Goal: Task Accomplishment & Management: Use online tool/utility

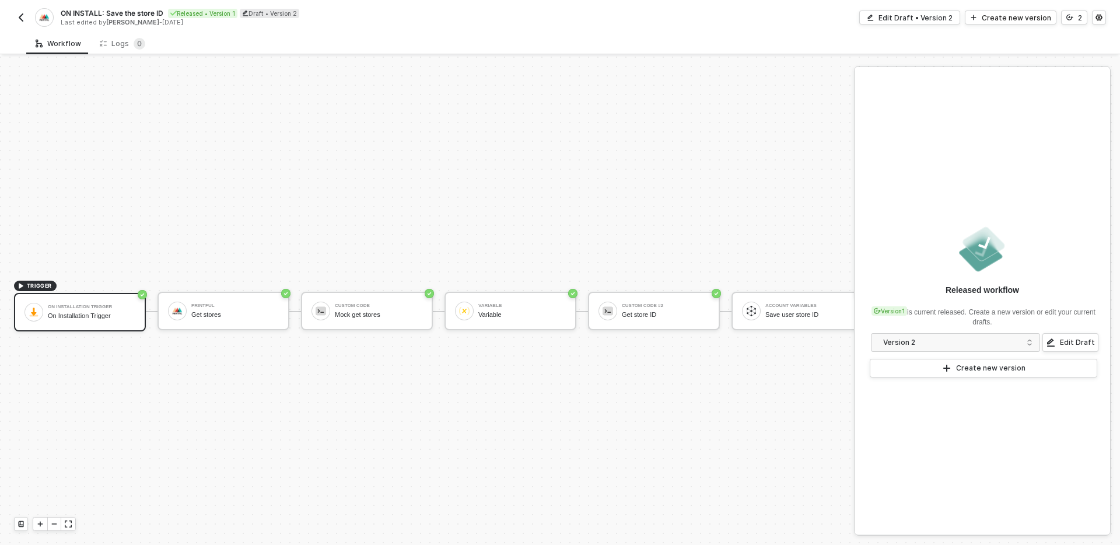
scroll to position [22, 0]
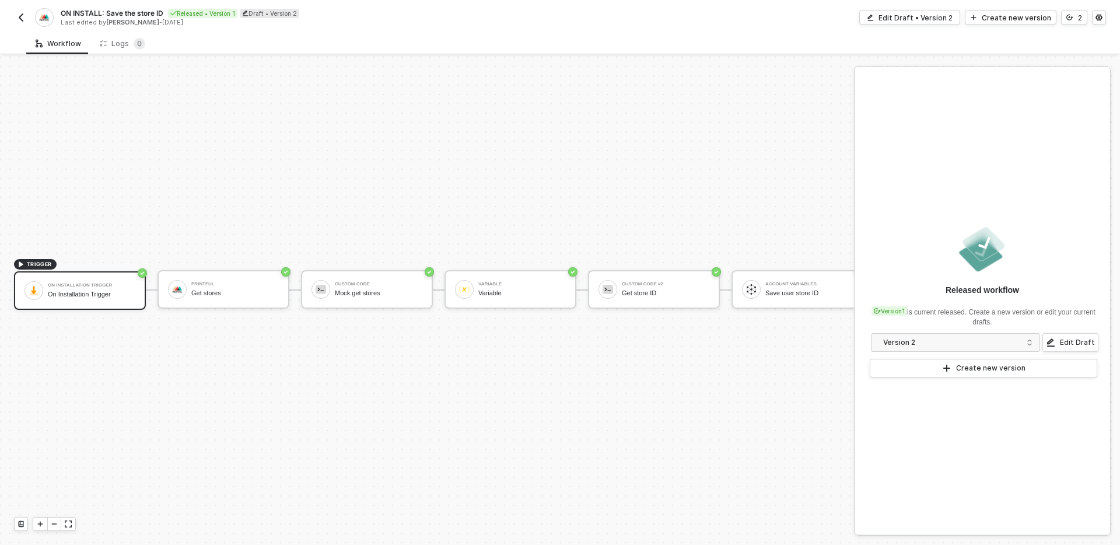
click at [540, 192] on div "TRIGGER On Installation Trigger On Installation Trigger Printful Get stores Cus…" at bounding box center [431, 290] width 863 height 510
click at [261, 293] on div "Get stores" at bounding box center [234, 293] width 87 height 8
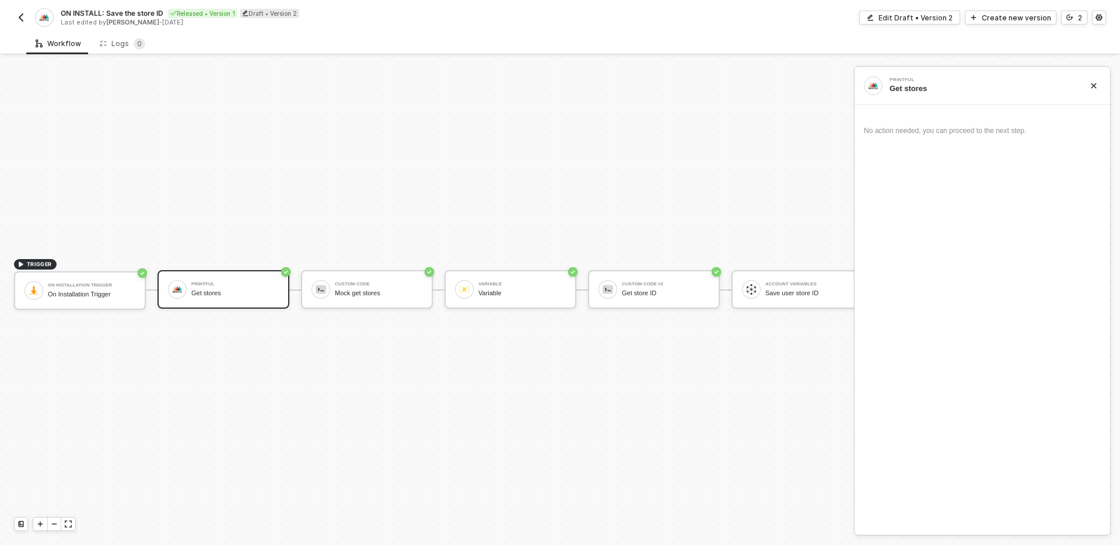
click at [240, 282] on div "Printful" at bounding box center [234, 284] width 87 height 5
click at [923, 15] on div "Edit Draft • Version 2" at bounding box center [915, 18] width 74 height 10
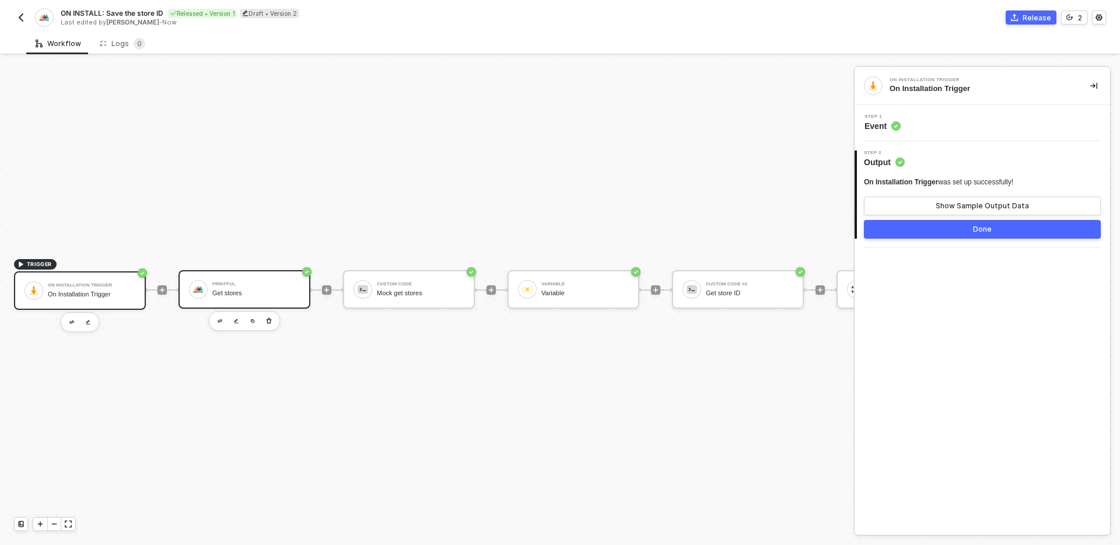
click at [264, 285] on div "Printful" at bounding box center [255, 284] width 87 height 5
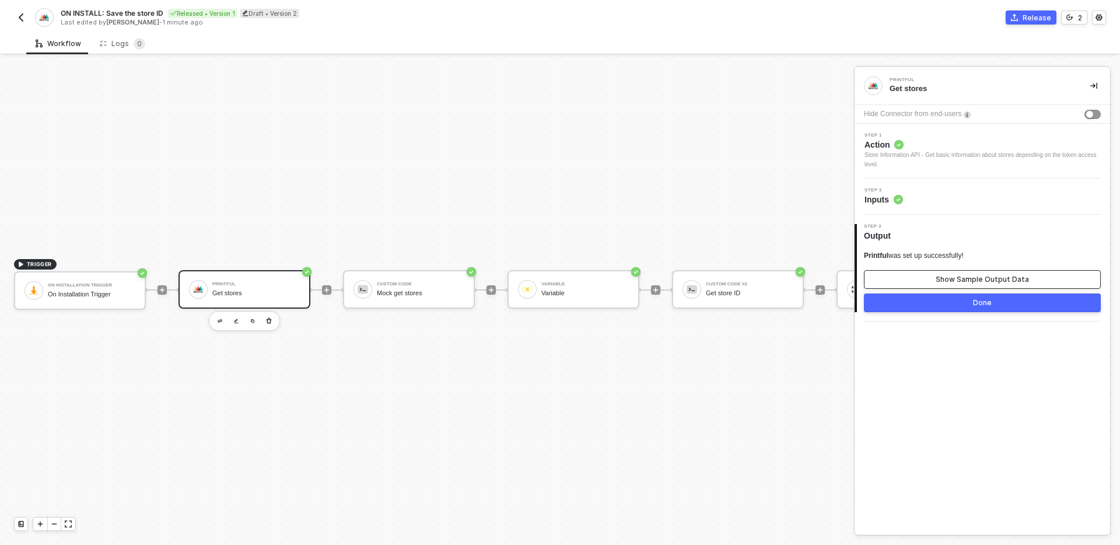
click at [956, 279] on div "Show Sample Output Data" at bounding box center [982, 279] width 93 height 9
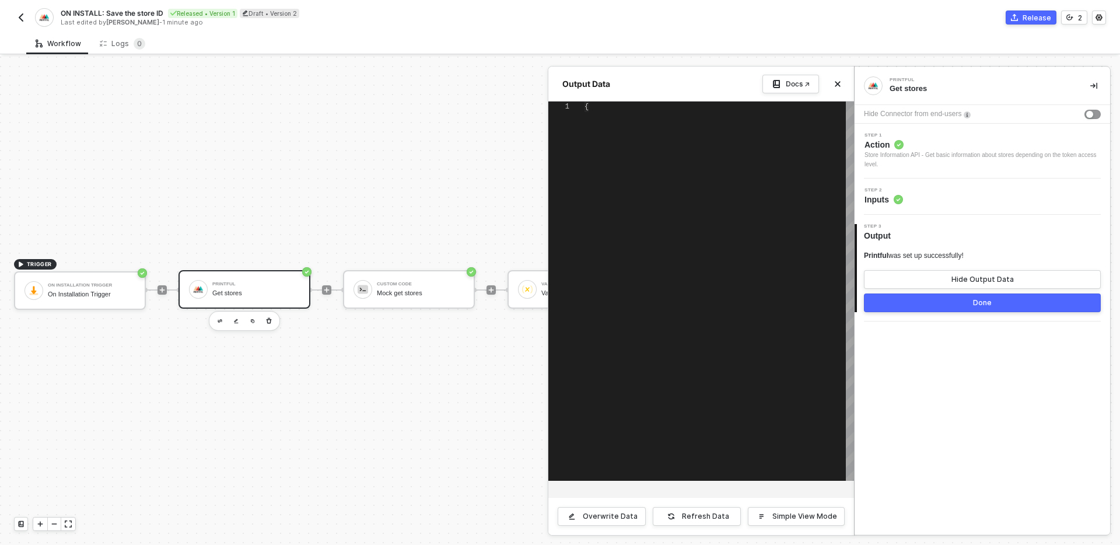
type textarea "{ "code": 200, "result": [ { "id": 123456, "name": "My Store", "type": "shopify…"
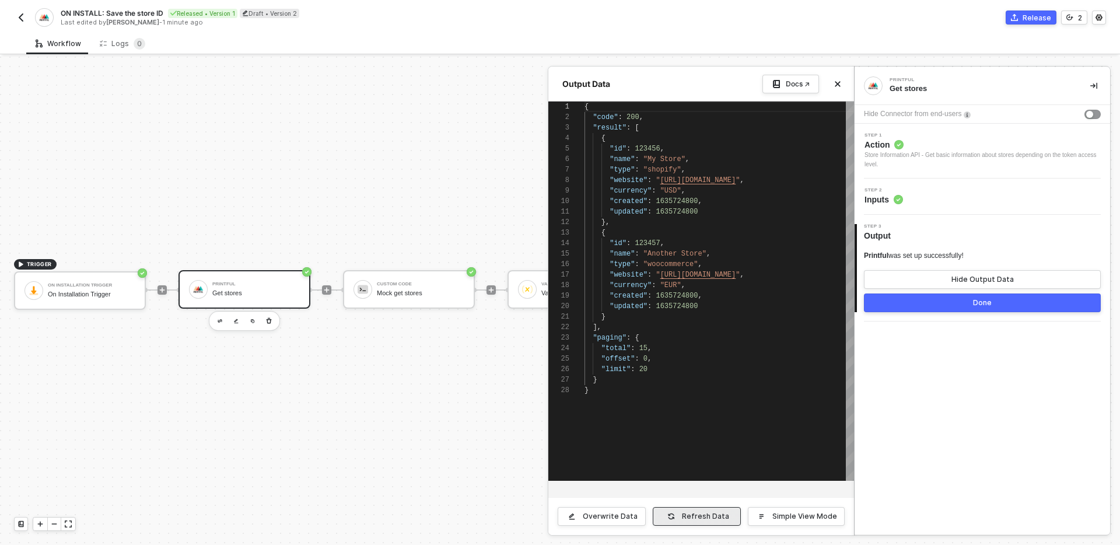
click at [681, 516] on button "Refresh Data" at bounding box center [697, 516] width 88 height 19
click at [971, 306] on button "Done" at bounding box center [982, 302] width 237 height 19
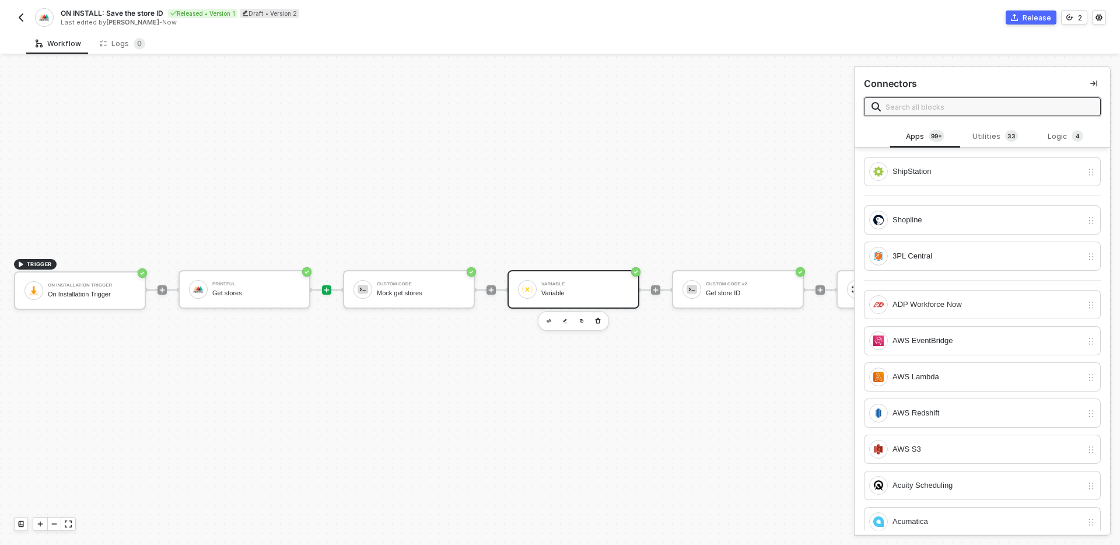
click at [568, 283] on div "Variable" at bounding box center [584, 284] width 87 height 5
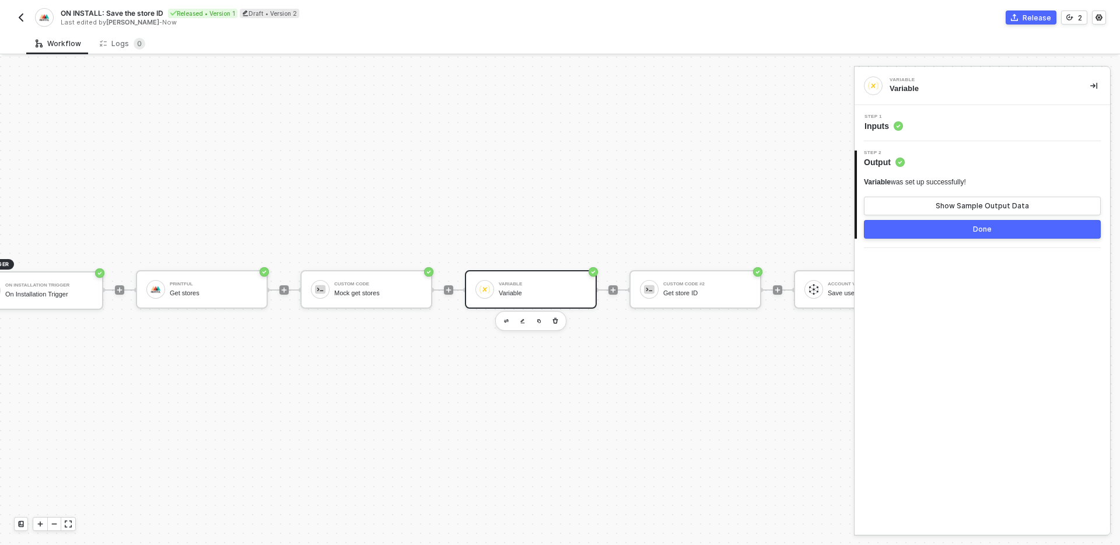
scroll to position [22, 40]
click at [724, 283] on div "Custom Code #2" at bounding box center [709, 284] width 87 height 5
click at [967, 124] on div "Step 1 Inputs" at bounding box center [983, 122] width 253 height 17
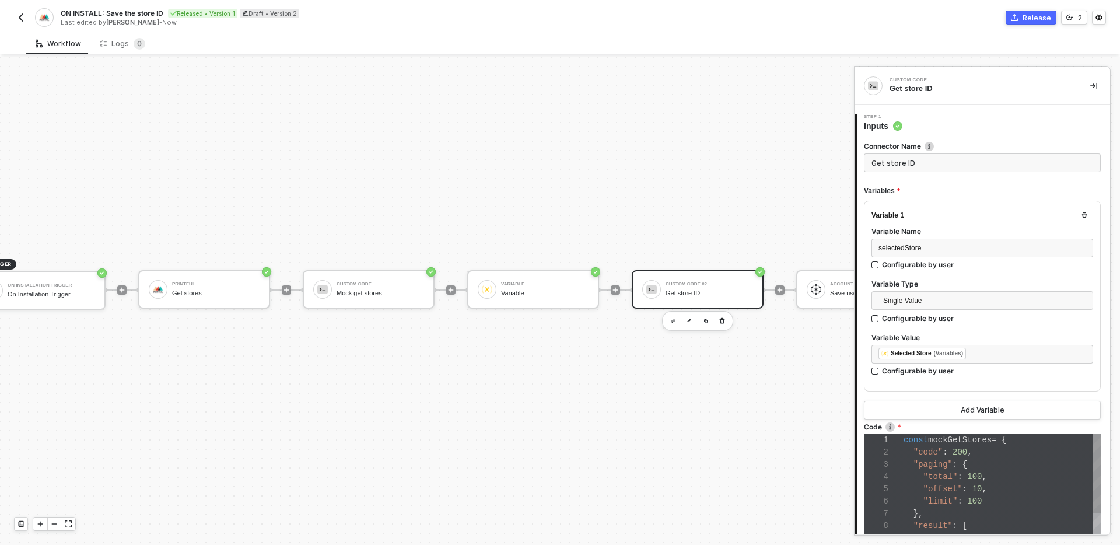
scroll to position [122, 0]
click at [589, 360] on div "TRIGGER On Installation Trigger On Installation Trigger Printful Get stores Cus…" at bounding box center [454, 290] width 989 height 510
click at [559, 324] on icon "button" at bounding box center [557, 320] width 7 height 9
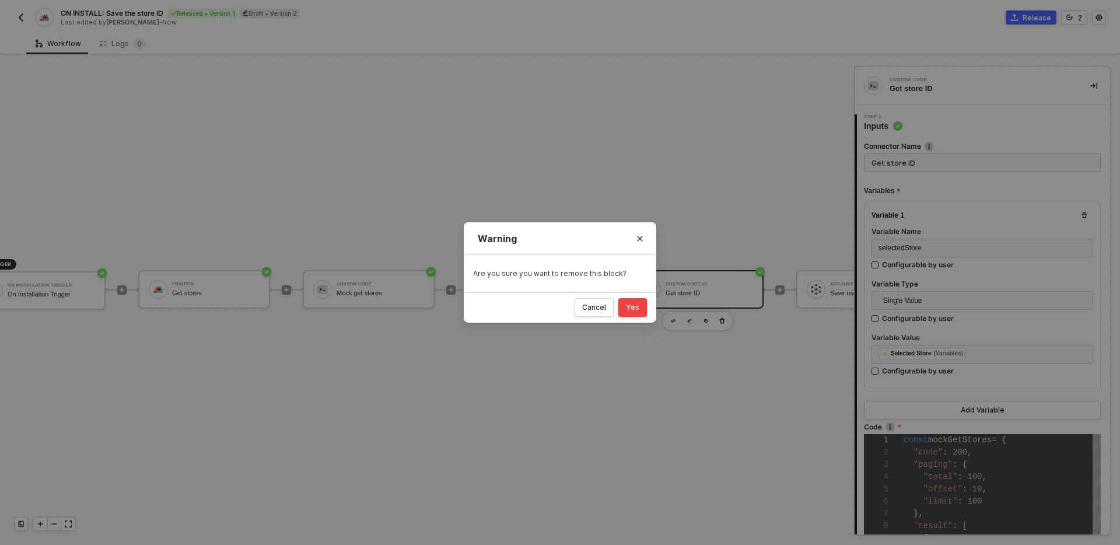
click at [637, 309] on div "Yes" at bounding box center [632, 307] width 13 height 9
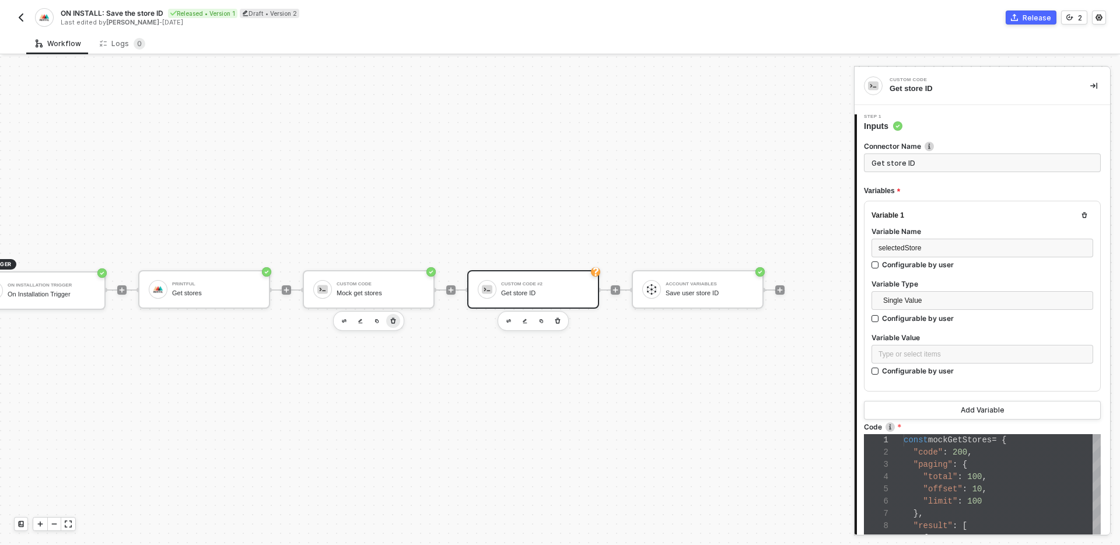
click at [393, 324] on icon "button" at bounding box center [393, 320] width 7 height 9
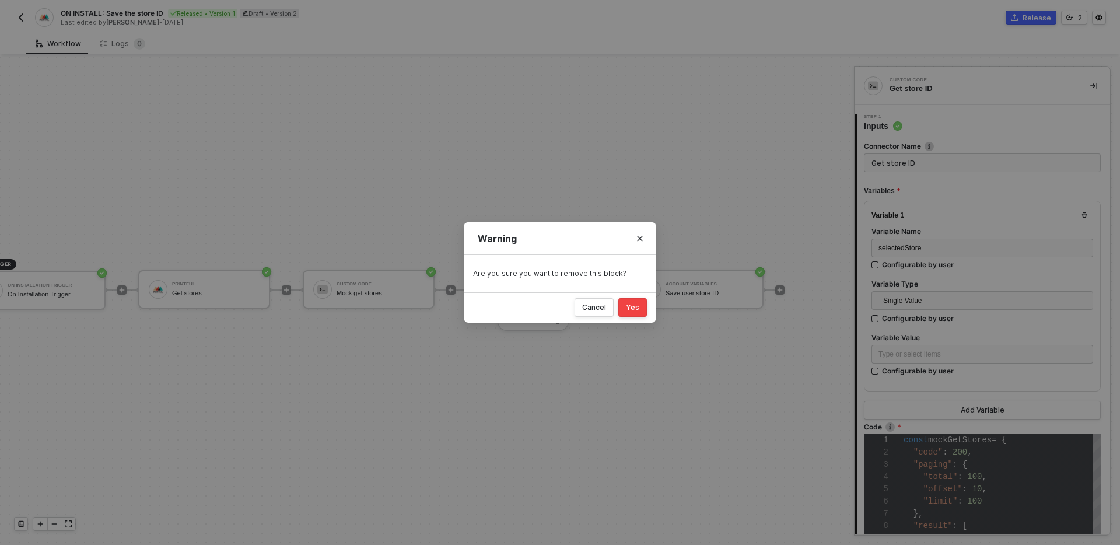
click at [633, 309] on div "Yes" at bounding box center [632, 307] width 13 height 9
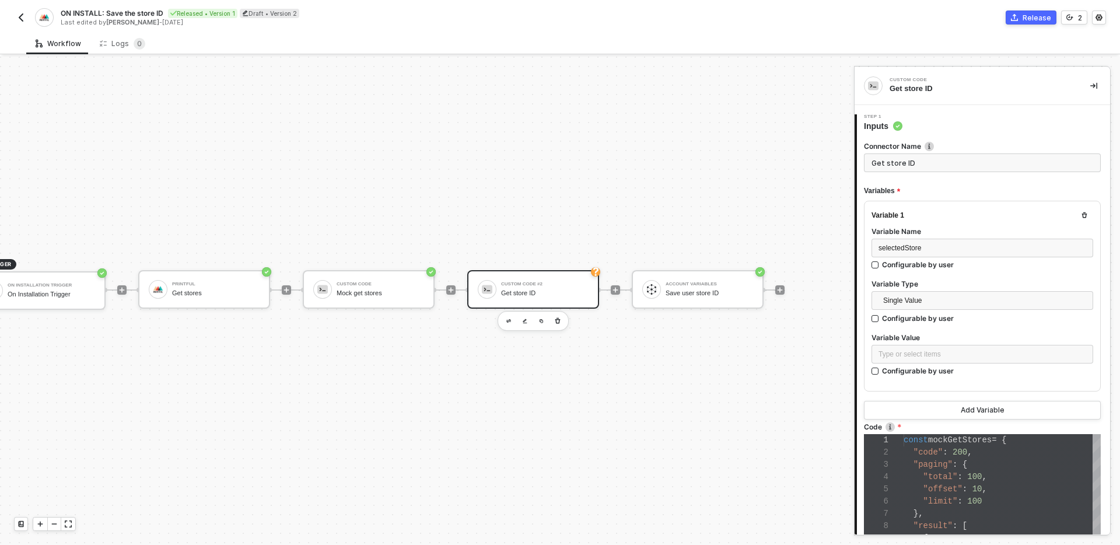
scroll to position [22, 0]
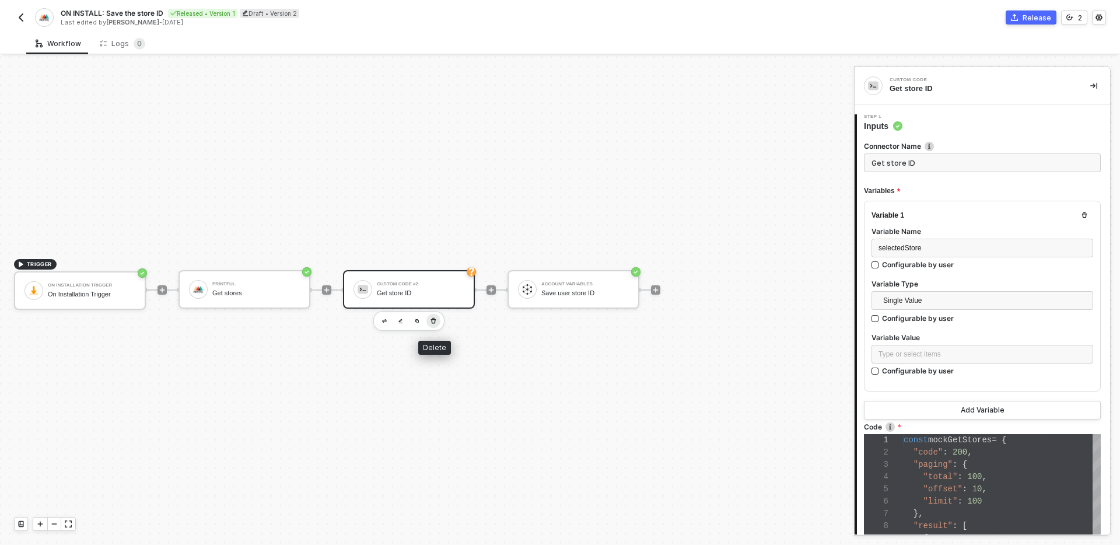
click at [433, 318] on icon "button" at bounding box center [433, 321] width 5 height 6
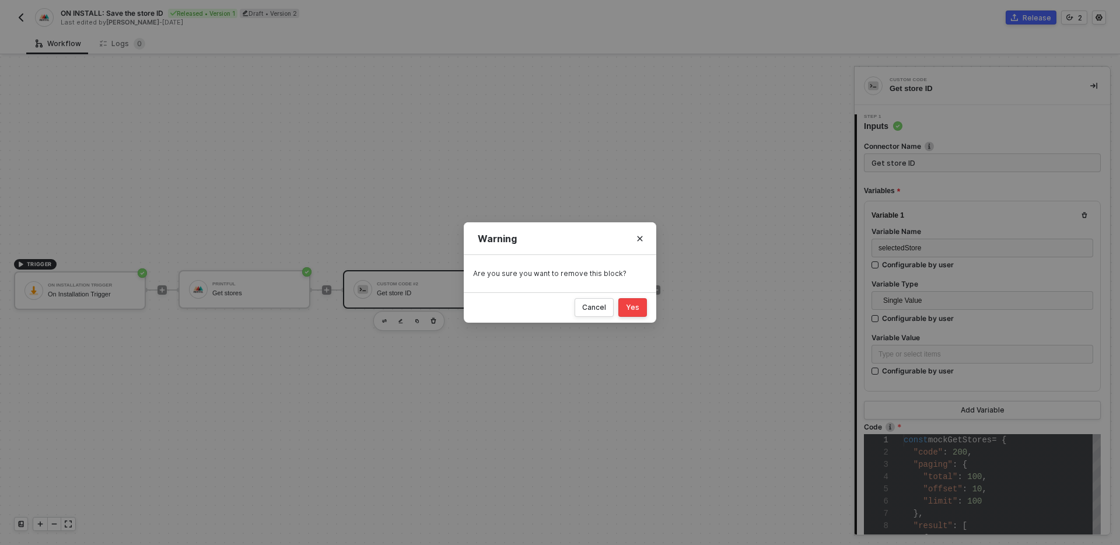
click at [632, 309] on div "Yes" at bounding box center [632, 307] width 13 height 9
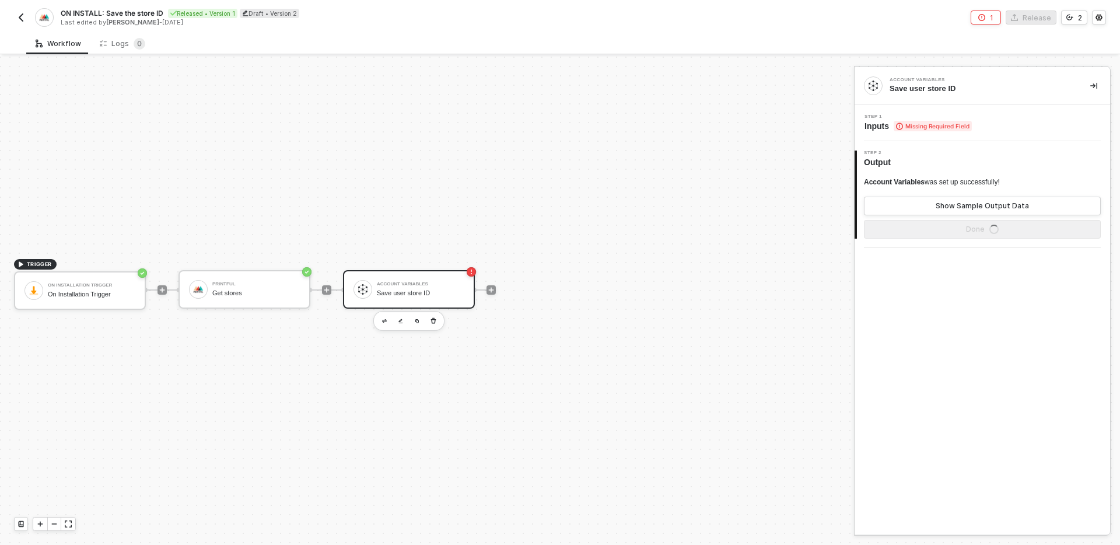
click at [426, 290] on div "Save user store ID" at bounding box center [420, 293] width 87 height 8
click at [997, 141] on div "2 Step 2 Output Account Variables was set up successfully! Show Sample Output D…" at bounding box center [982, 194] width 255 height 107
click at [997, 134] on div "Step 1 Inputs Missing Required Field" at bounding box center [982, 123] width 255 height 36
click at [997, 116] on div "Step 1 Inputs Missing Required Field" at bounding box center [983, 122] width 253 height 17
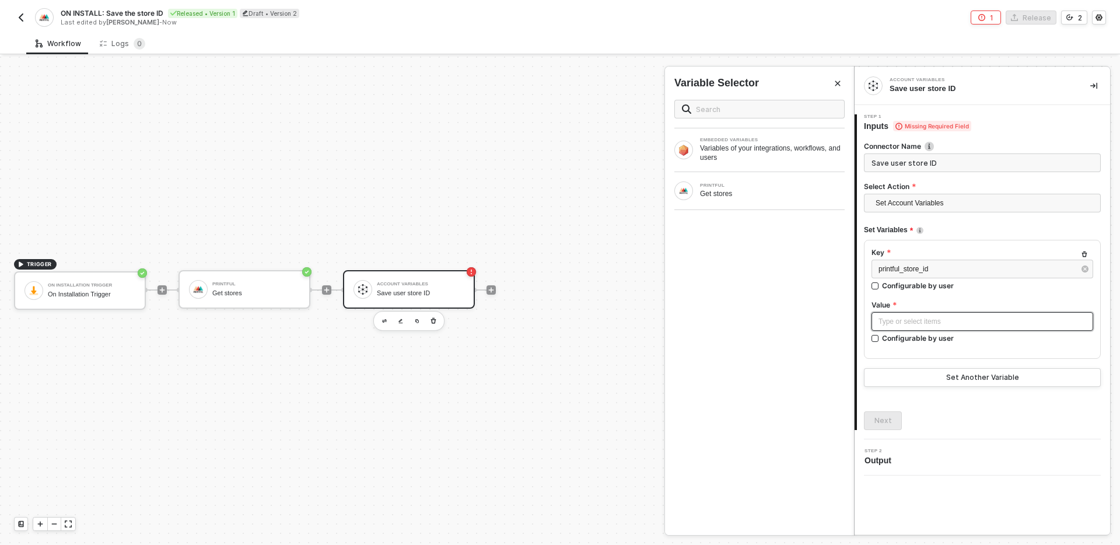
click at [951, 324] on div "Type or select items ﻿" at bounding box center [982, 321] width 208 height 11
click at [769, 192] on div "Get stores" at bounding box center [772, 193] width 145 height 9
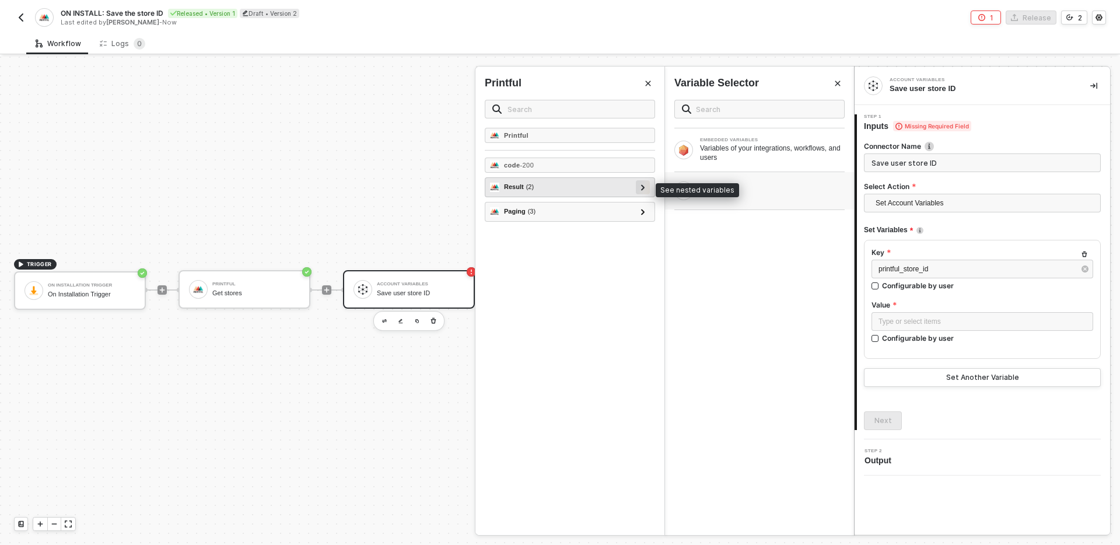
click at [643, 187] on icon at bounding box center [642, 187] width 3 height 6
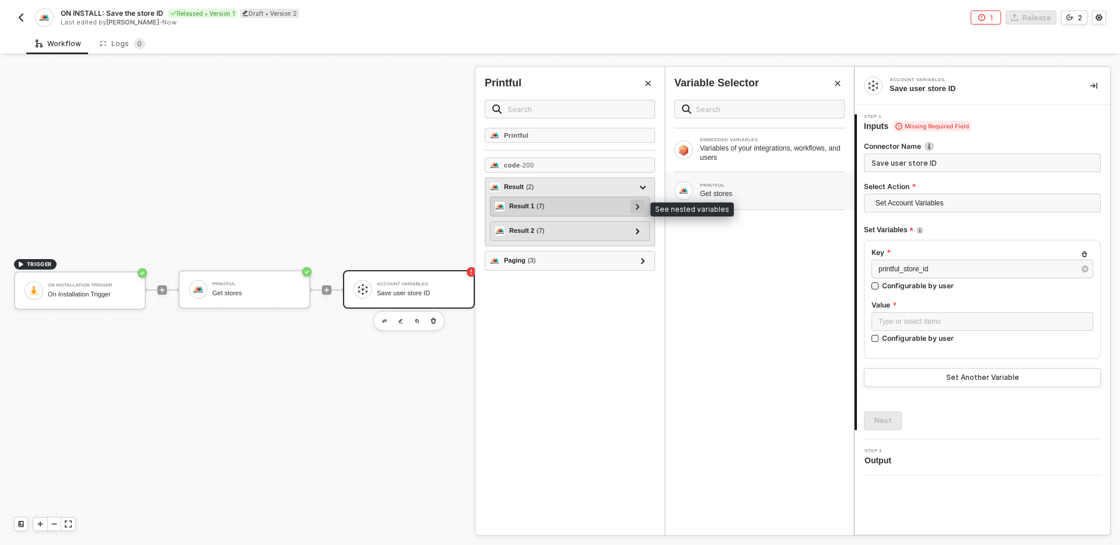
click at [636, 208] on icon at bounding box center [638, 207] width 4 height 6
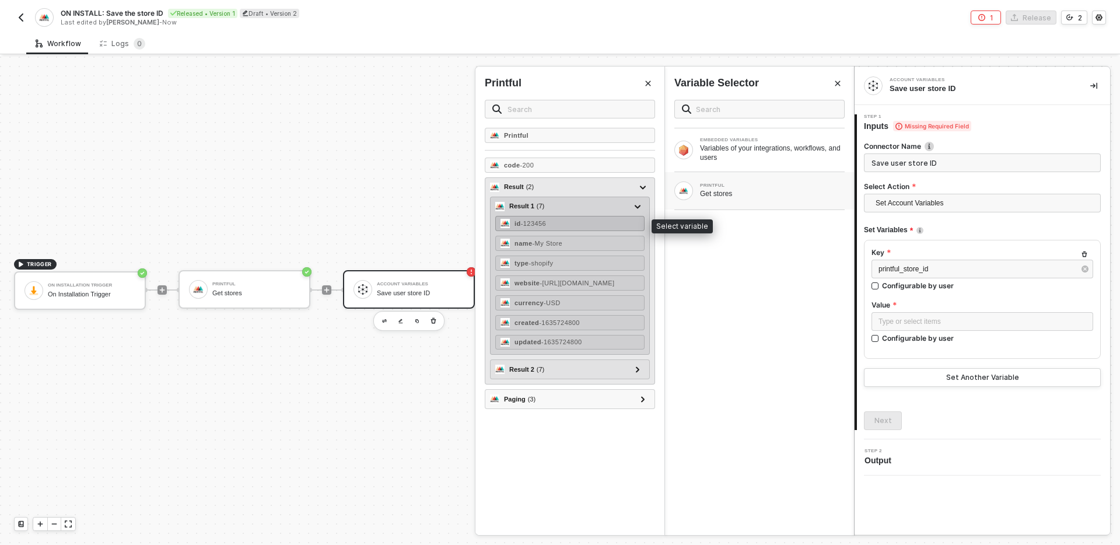
click at [570, 224] on div "id - 123456" at bounding box center [569, 223] width 149 height 15
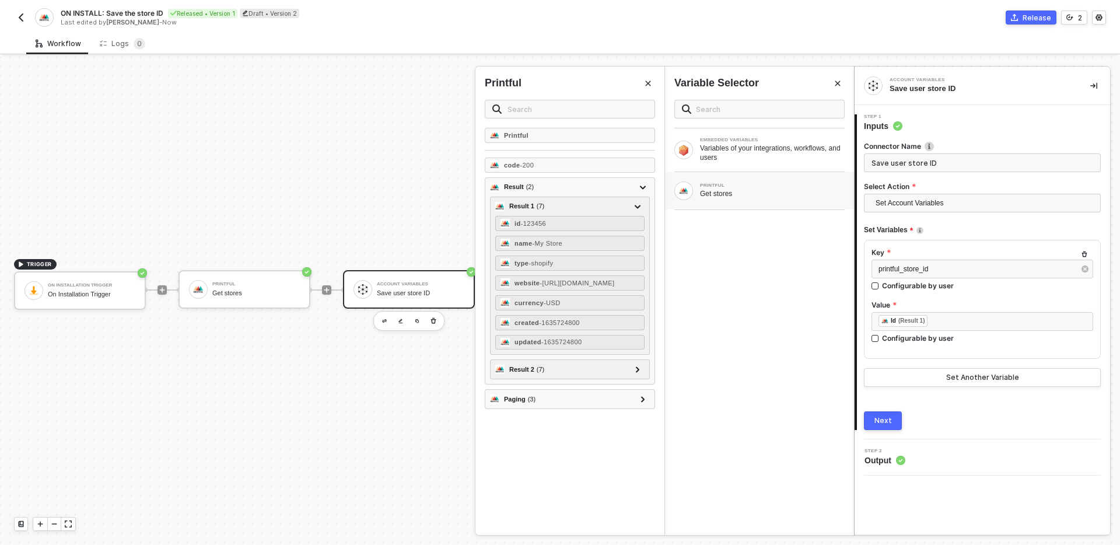
click at [889, 417] on div "Next" at bounding box center [882, 420] width 17 height 9
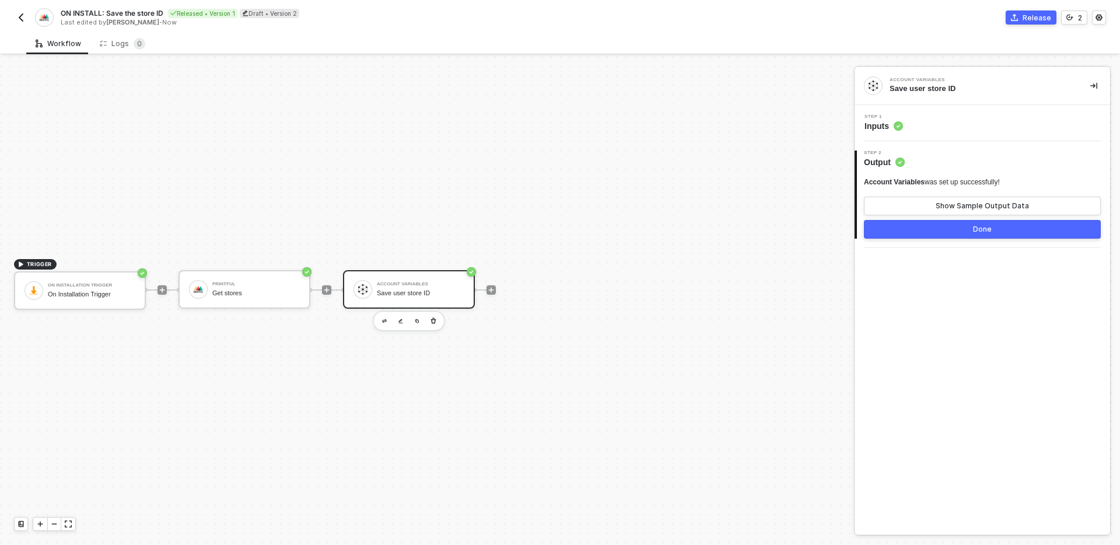
click at [945, 230] on button "Done" at bounding box center [982, 229] width 237 height 19
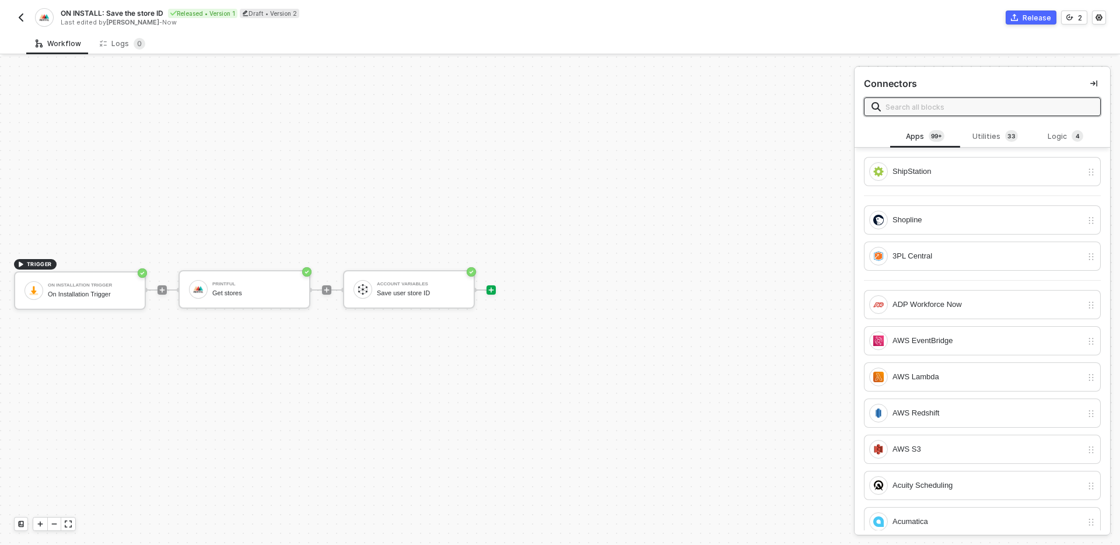
click at [671, 295] on div "TRIGGER On Installation Trigger On Installation Trigger Printful Get stores Acc…" at bounding box center [424, 290] width 848 height 510
click at [1092, 80] on icon "icon-collapse-right" at bounding box center [1093, 83] width 7 height 7
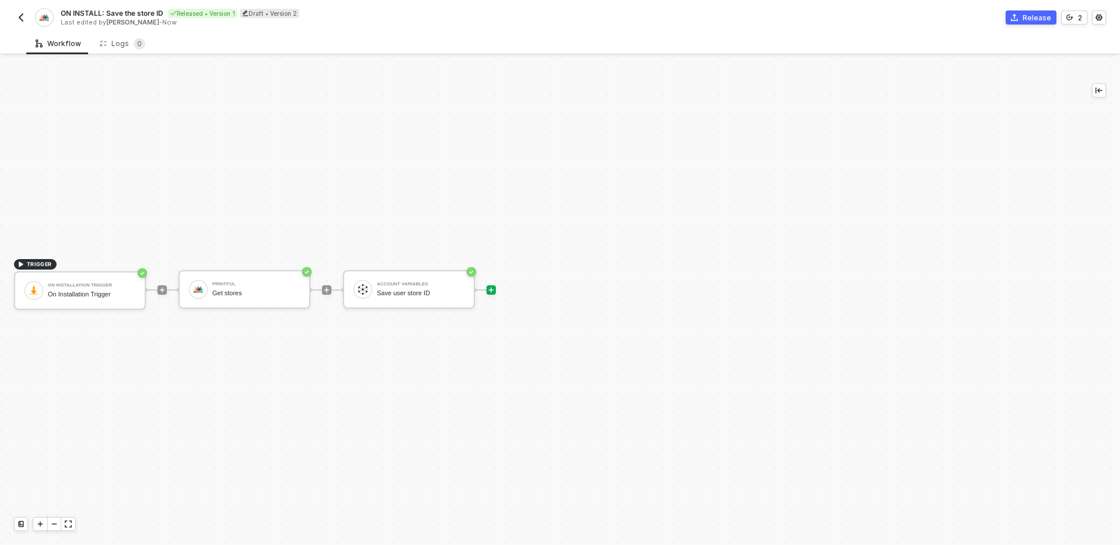
click at [566, 283] on div at bounding box center [491, 289] width 155 height 91
click at [1044, 15] on div "Release" at bounding box center [1037, 18] width 29 height 10
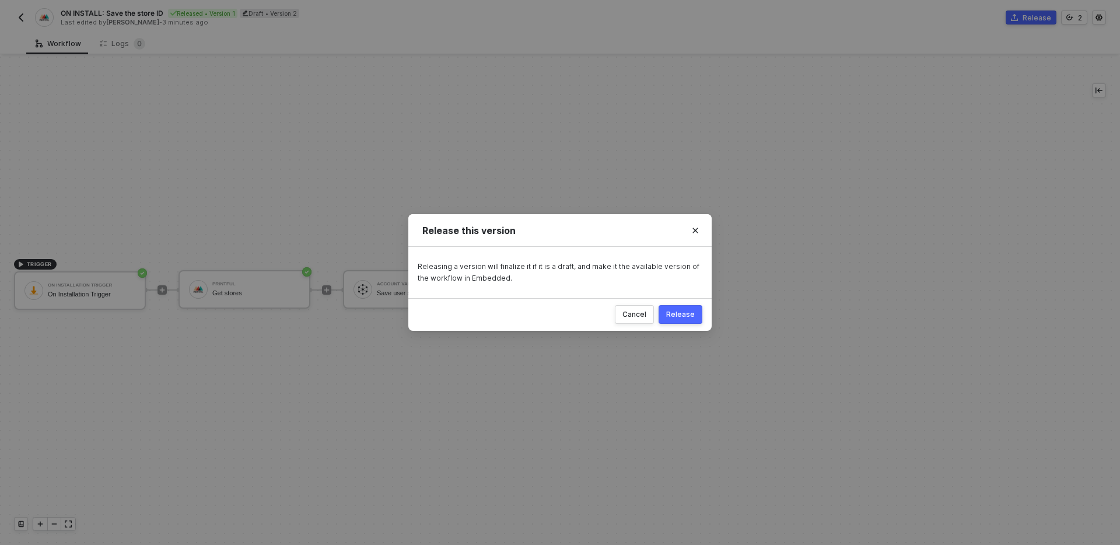
click at [691, 310] on div "Release" at bounding box center [680, 314] width 29 height 9
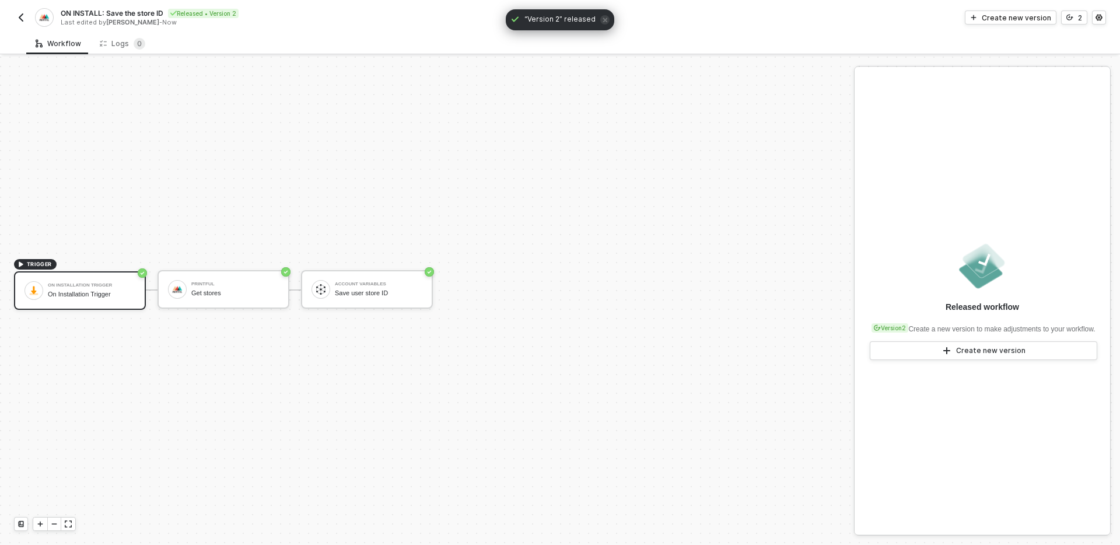
click at [22, 15] on img "button" at bounding box center [20, 17] width 9 height 9
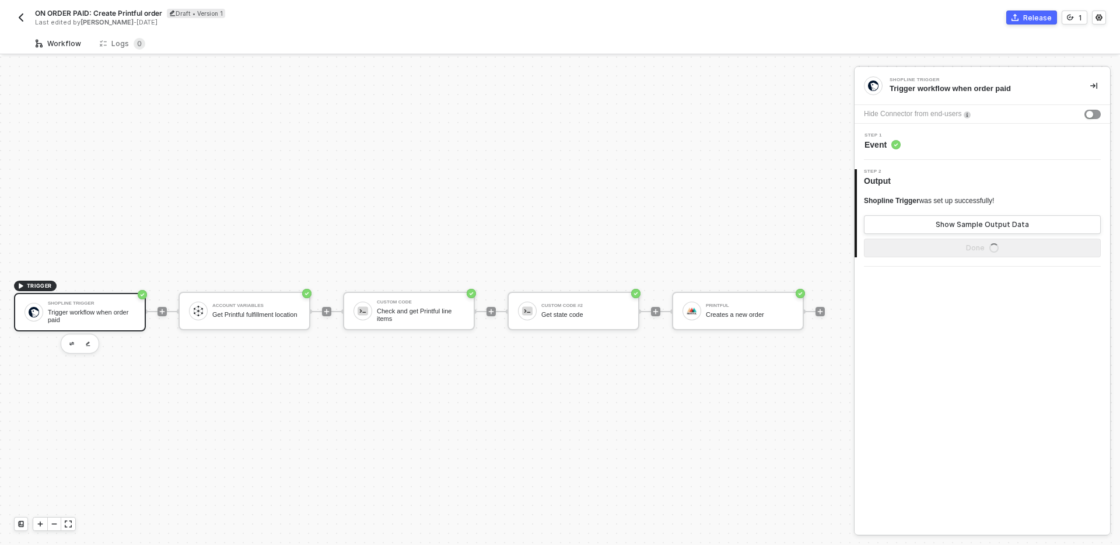
scroll to position [22, 0]
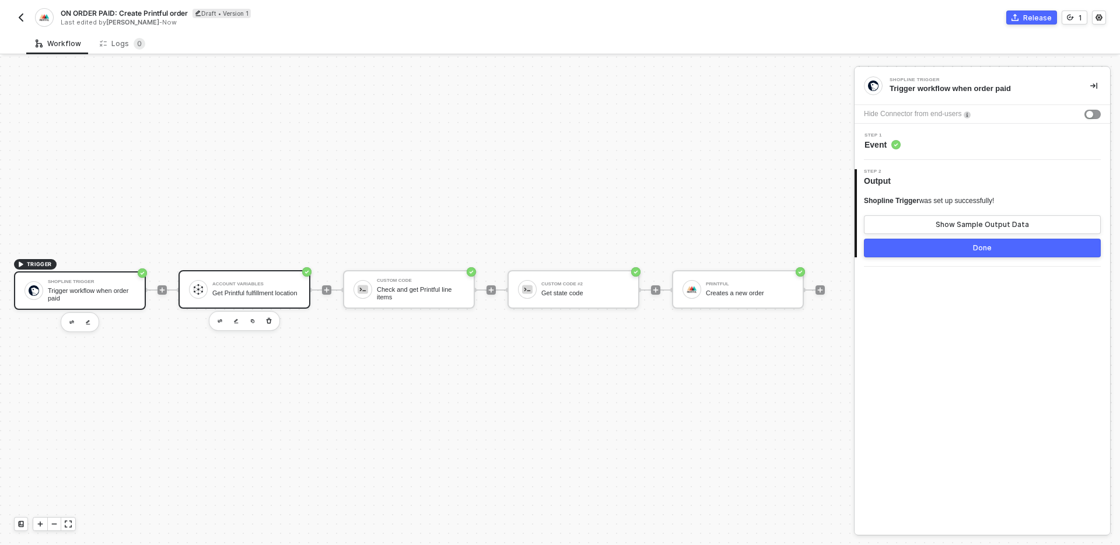
click at [285, 297] on div "Get Printful fulfillment location" at bounding box center [255, 293] width 87 height 8
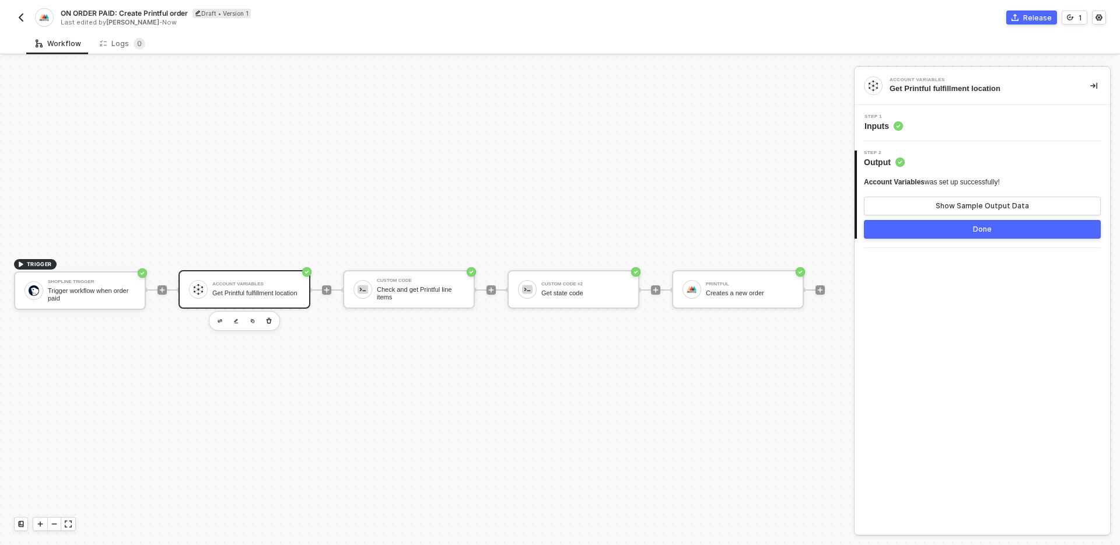
click at [22, 26] on div "ON ORDER PAID: Create Printful order Draft • Version 1 Last edited by Carlos Sa…" at bounding box center [287, 17] width 546 height 19
click at [15, 13] on button "button" at bounding box center [21, 17] width 14 height 14
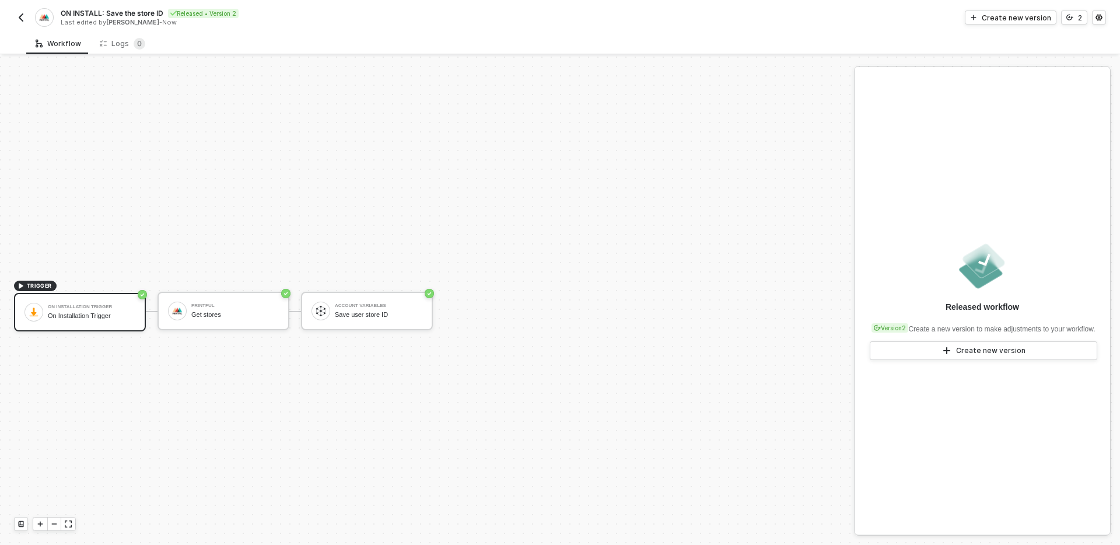
scroll to position [22, 0]
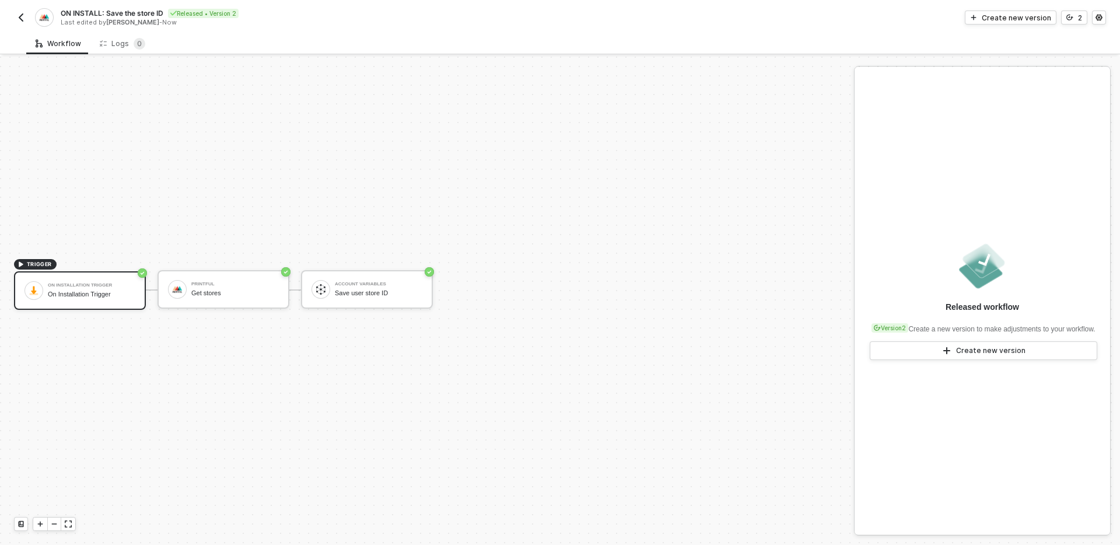
click at [24, 14] on img "button" at bounding box center [20, 17] width 9 height 9
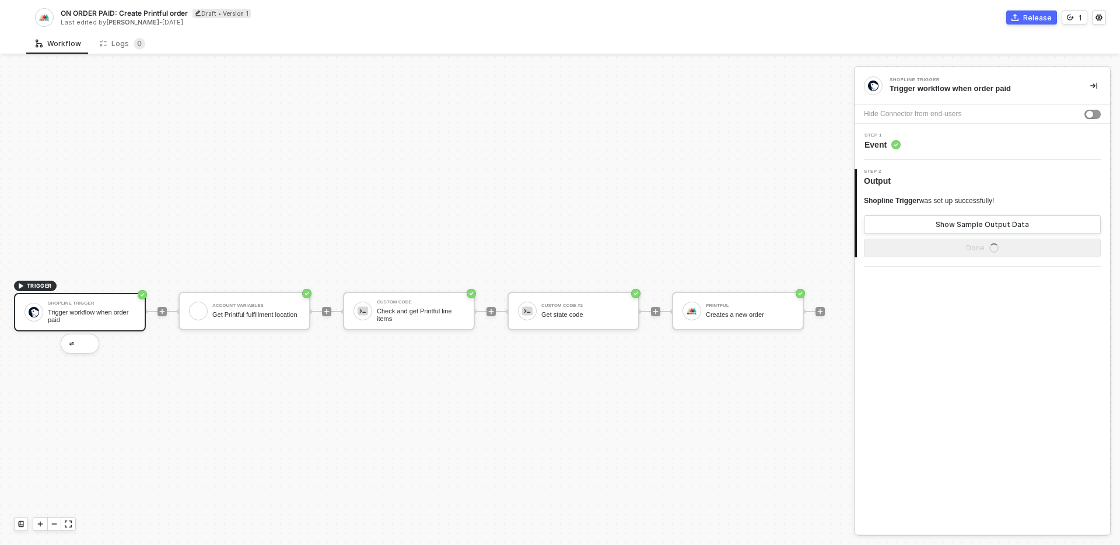
scroll to position [22, 0]
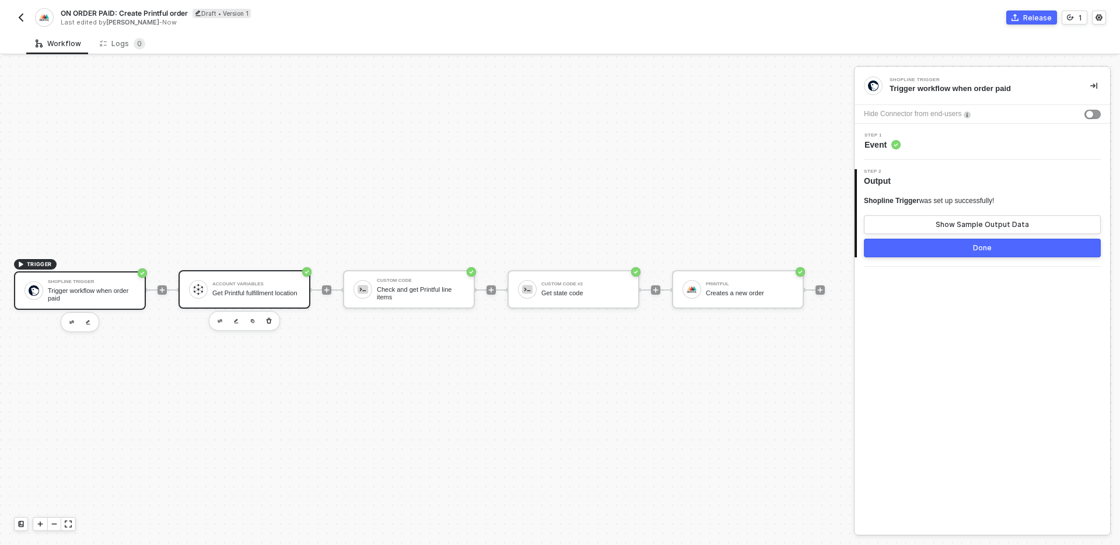
click at [250, 290] on div "Get Printful fulfillment location" at bounding box center [255, 293] width 87 height 8
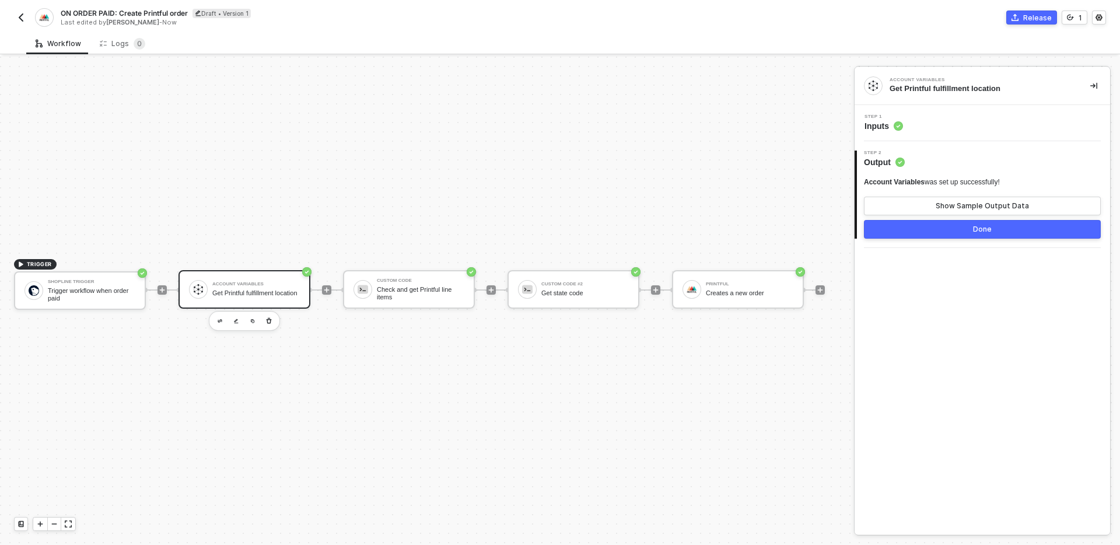
click at [964, 127] on div "Step 1 Inputs" at bounding box center [983, 122] width 253 height 17
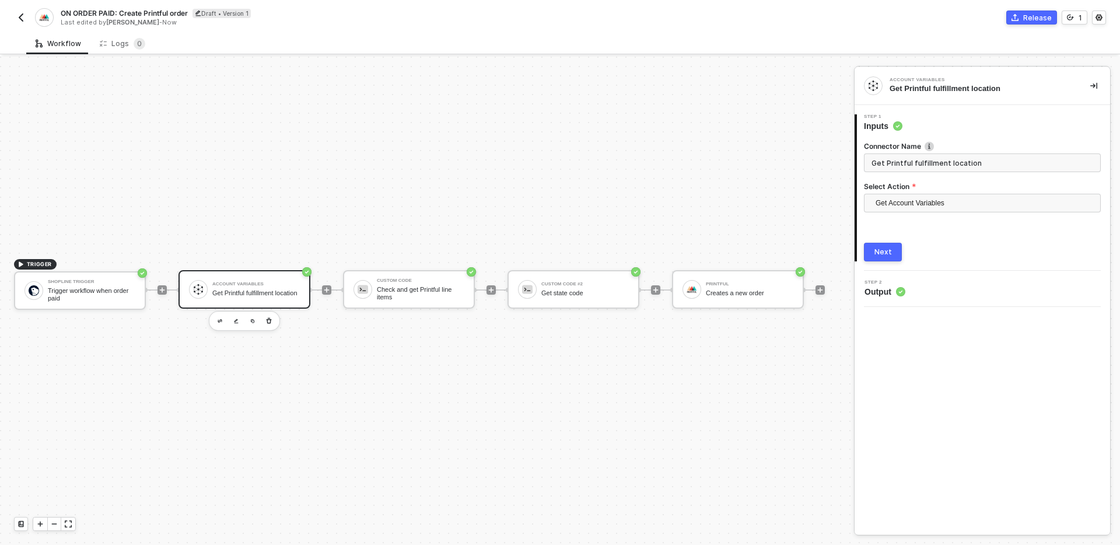
click at [513, 388] on div "TRIGGER Shopline Trigger Trigger workflow when order paid Account Variables Get…" at bounding box center [424, 290] width 848 height 510
click at [447, 290] on div "Check and get Printful line items" at bounding box center [420, 293] width 87 height 15
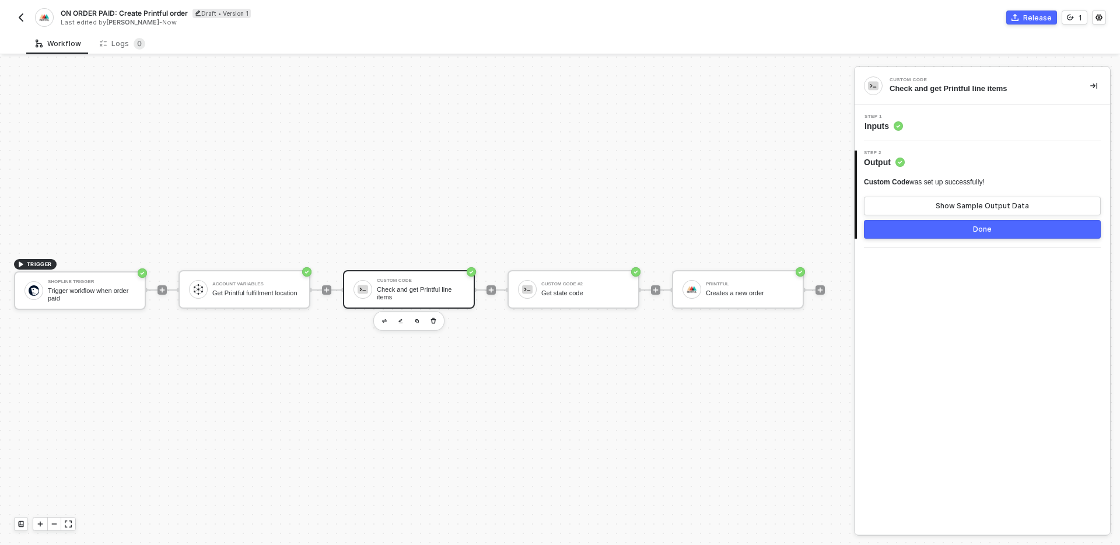
click at [972, 124] on div "Step 1 Inputs" at bounding box center [983, 122] width 253 height 17
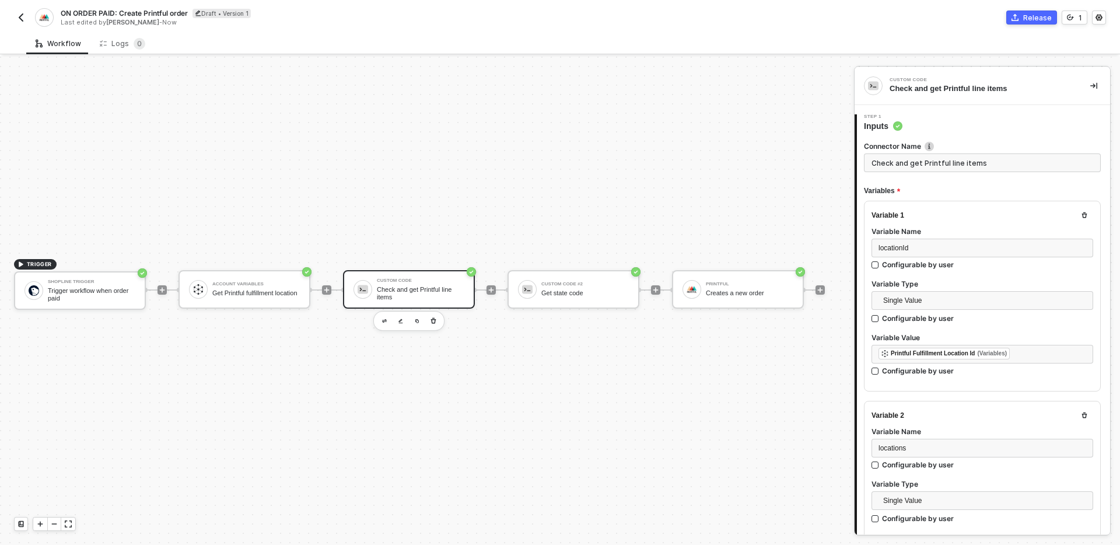
type textarea "/* You can access variables on the inputData object. ex: const myVariable = inp…"
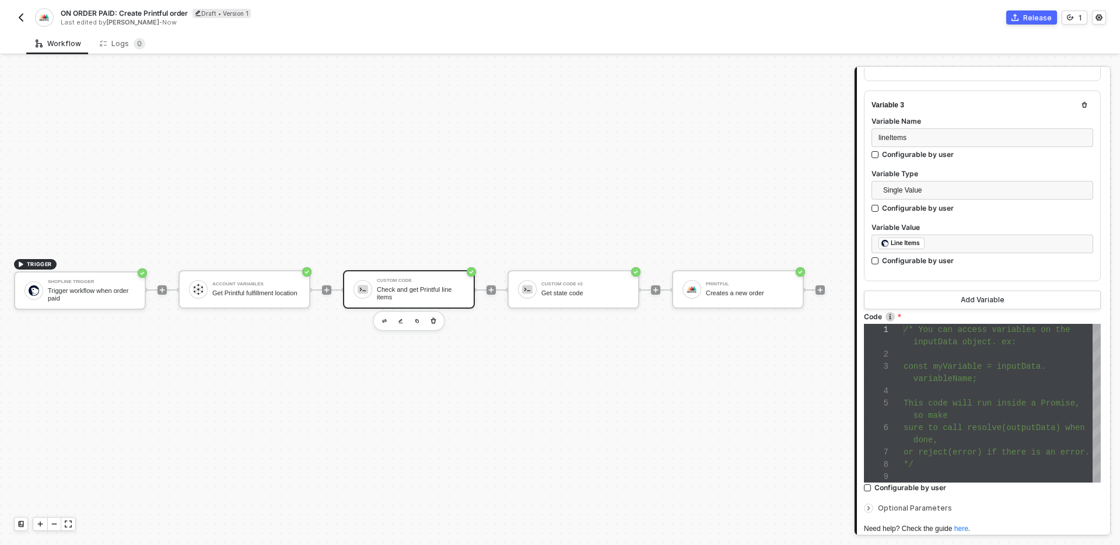
scroll to position [514, 0]
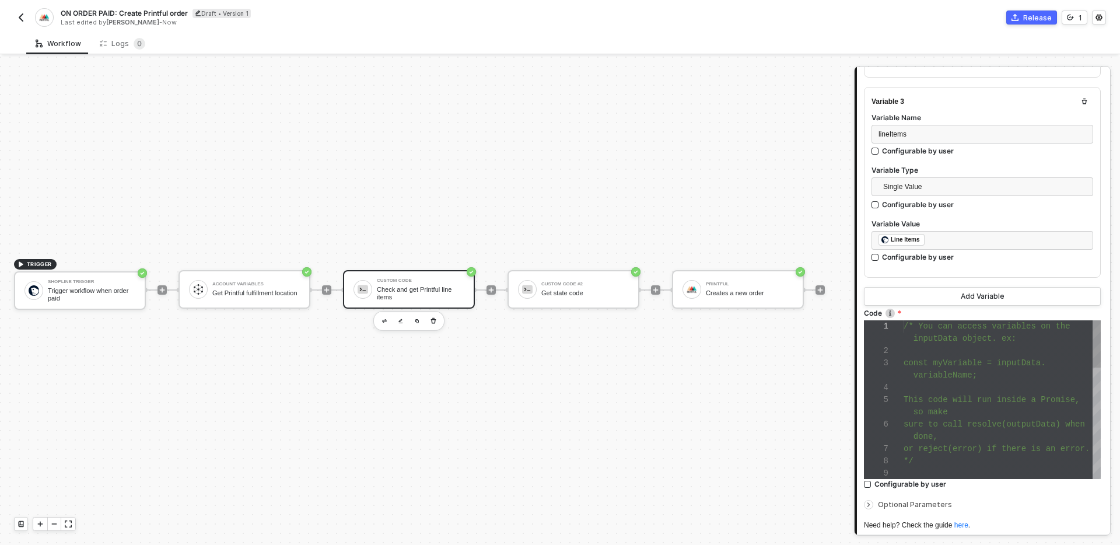
click at [1011, 391] on div at bounding box center [1002, 387] width 197 height 12
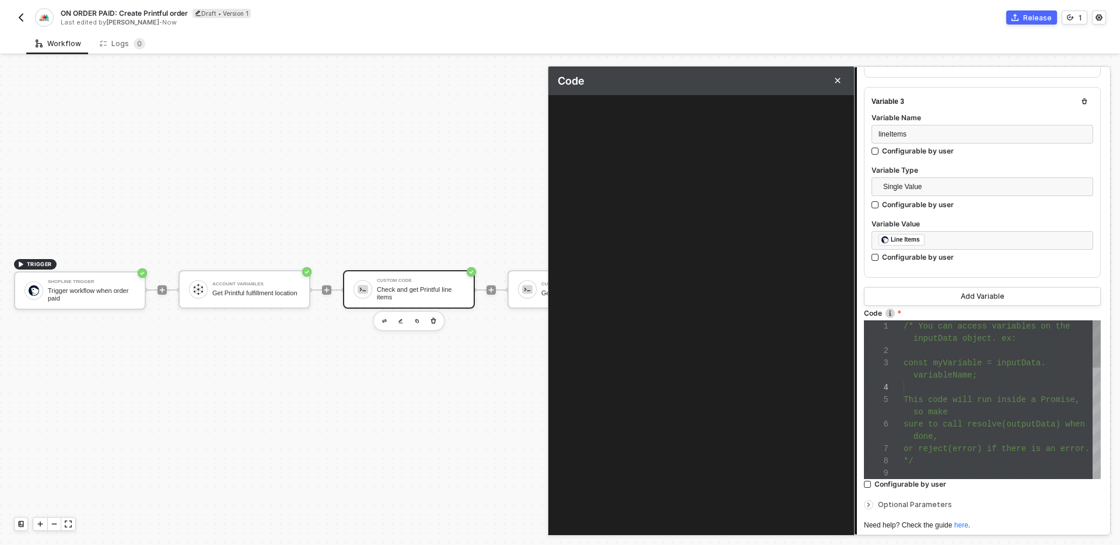
type textarea "/* You can access variables on the inputData object. ex: const myVariable = inp…"
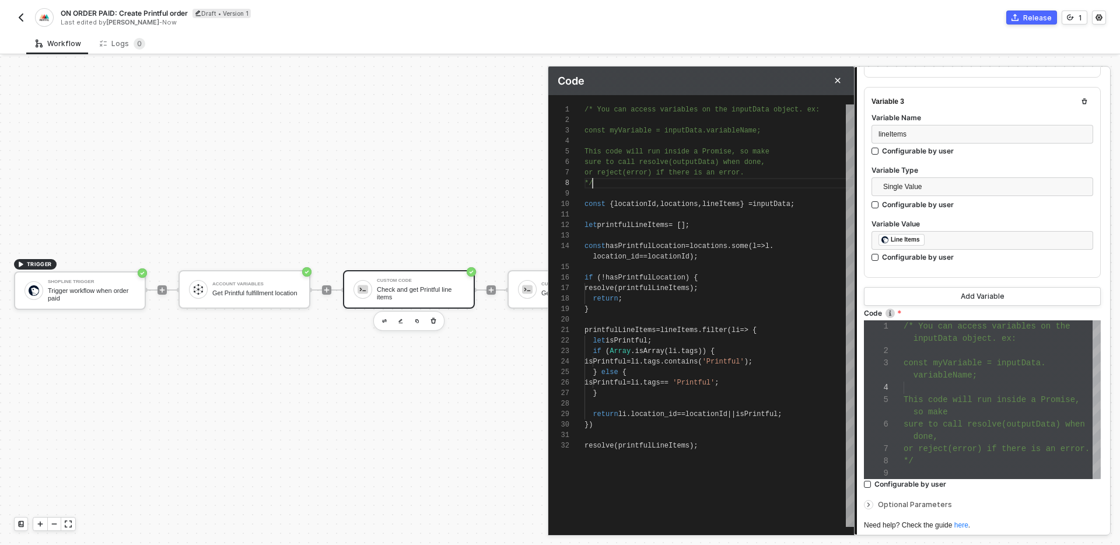
scroll to position [0, 0]
drag, startPoint x: 601, startPoint y: 183, endPoint x: 536, endPoint y: 35, distance: 161.9
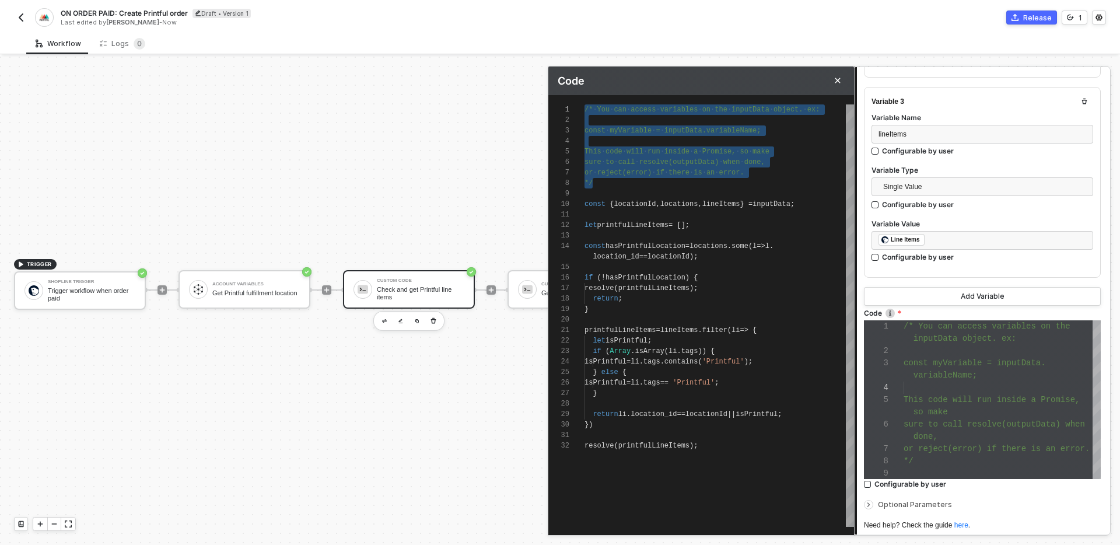
type textarea "const { locationId, locations, lineItems } = inputData; let printfulLineItems =…"
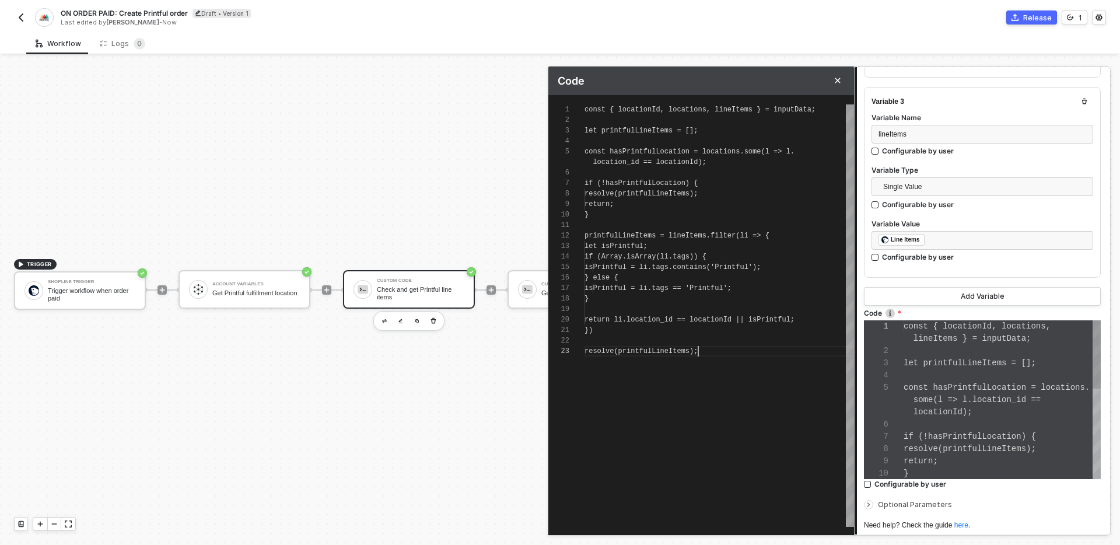
scroll to position [86, 0]
click at [735, 388] on div "const { locationId , locations , lineItems } = inputData ; let printfulLineItem…" at bounding box center [718, 315] width 269 height 422
click at [631, 149] on div "1 2 3 4 5 6 7 8 9 10 11 12 13 14 15 16 17 18 19 20 21 22 23 const { locationId …" at bounding box center [701, 315] width 306 height 422
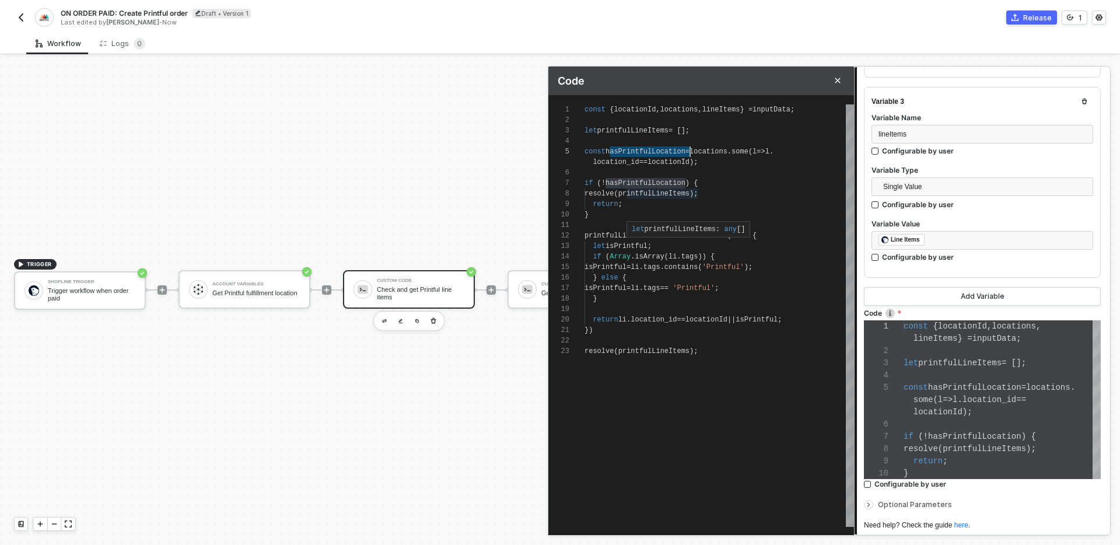
click at [658, 194] on span "printfulLineItems" at bounding box center [653, 194] width 71 height 8
click at [649, 194] on span "printfulLineItems" at bounding box center [653, 194] width 71 height 8
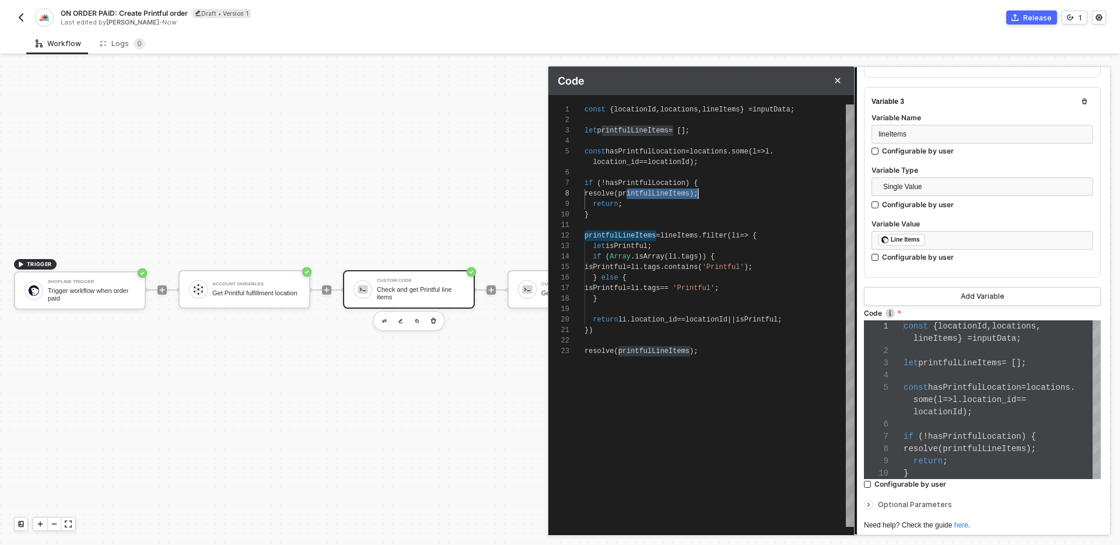
scroll to position [0, 4]
click at [599, 215] on div "}" at bounding box center [718, 214] width 269 height 10
type textarea "const { locationId, locations, lineItems } = inputData; let printfulLineItems =…"
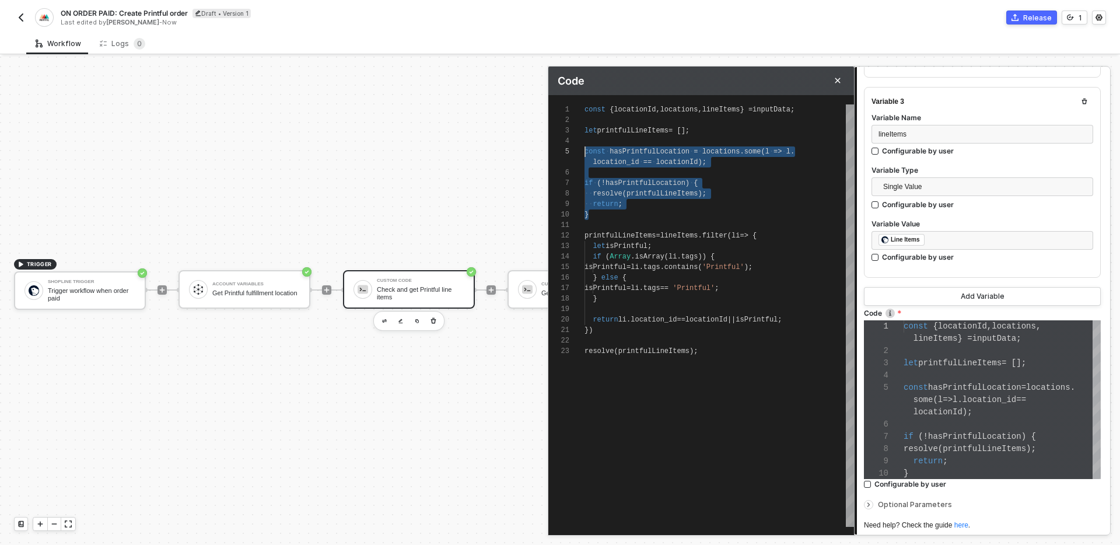
scroll to position [42, 0]
drag, startPoint x: 599, startPoint y: 215, endPoint x: 584, endPoint y: 153, distance: 63.1
type textarea "const { locationId, locations, lineItems } = inputData; let printfulLineItems =…"
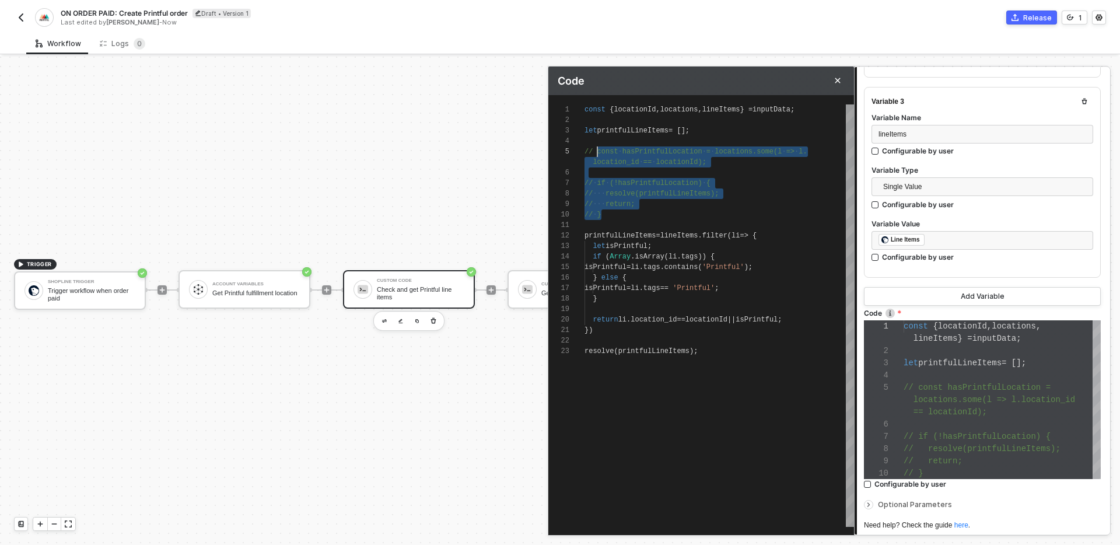
scroll to position [42, 13]
type textarea "const { locationId, locations, lineItems } = inputData; let printfulLineItems =…"
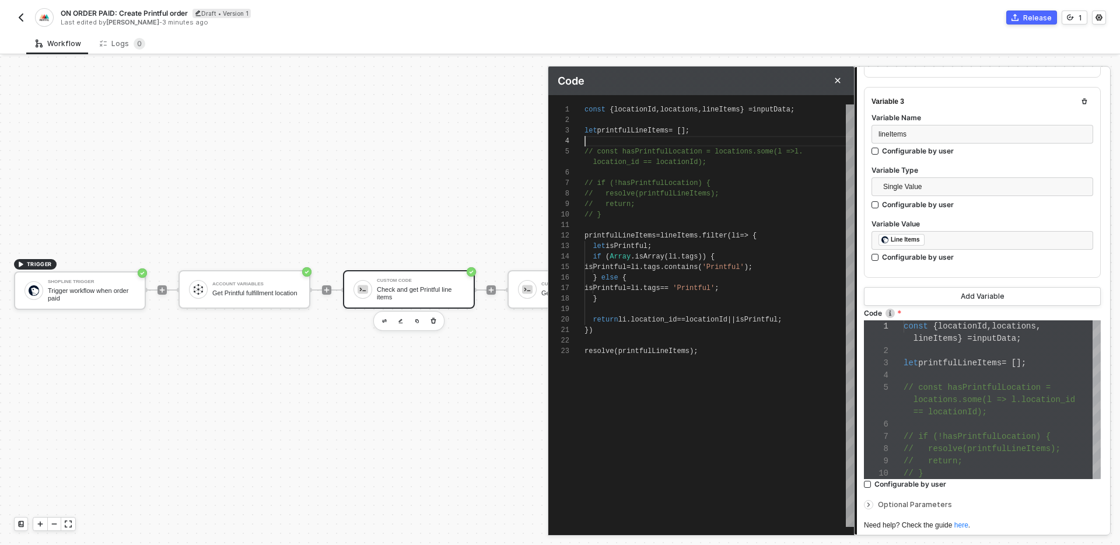
type textarea "const { locationId, locations, lineItems } = inputData; let printfulLineItems =…"
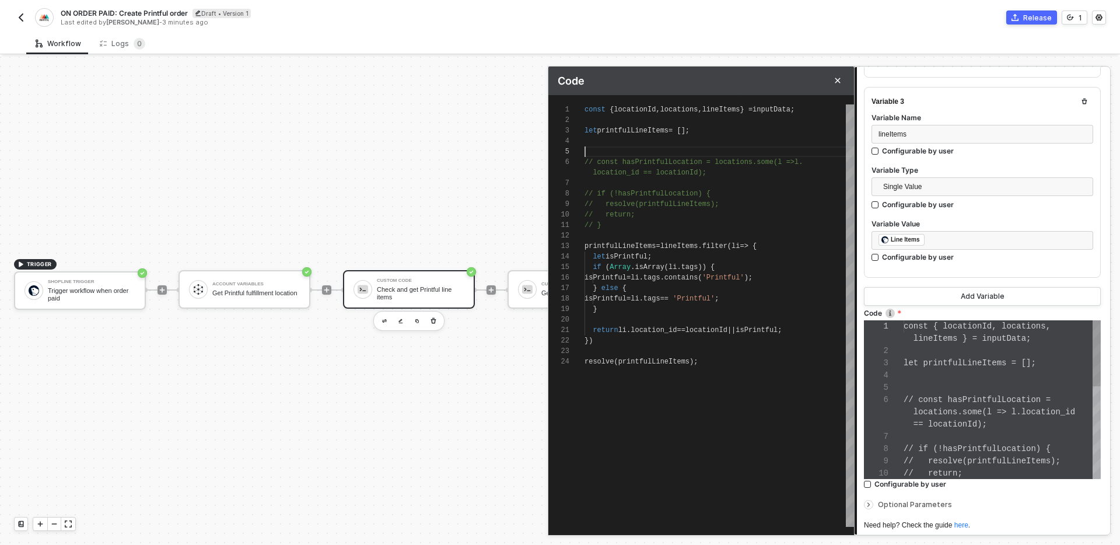
scroll to position [42, 0]
type textarea "const { locationId, locations, lineItems } = inputData; let printfulLineItems =…"
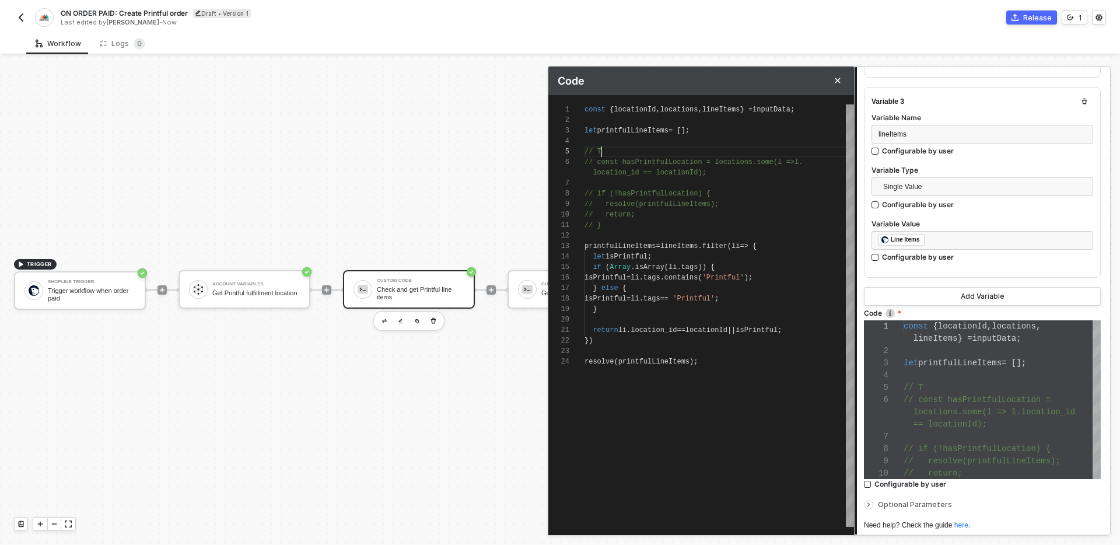
type textarea "const { locationId, locations, lineItems } = inputData; let printfulLineItems =…"
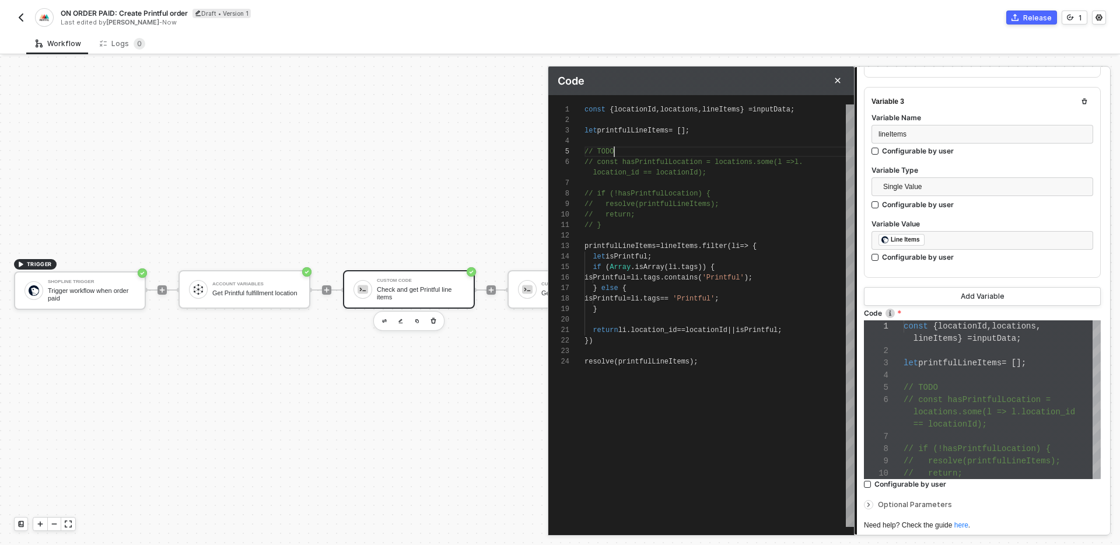
type textarea "const { locationId, locations, lineItems } = inputData; let printfulLineItems =…"
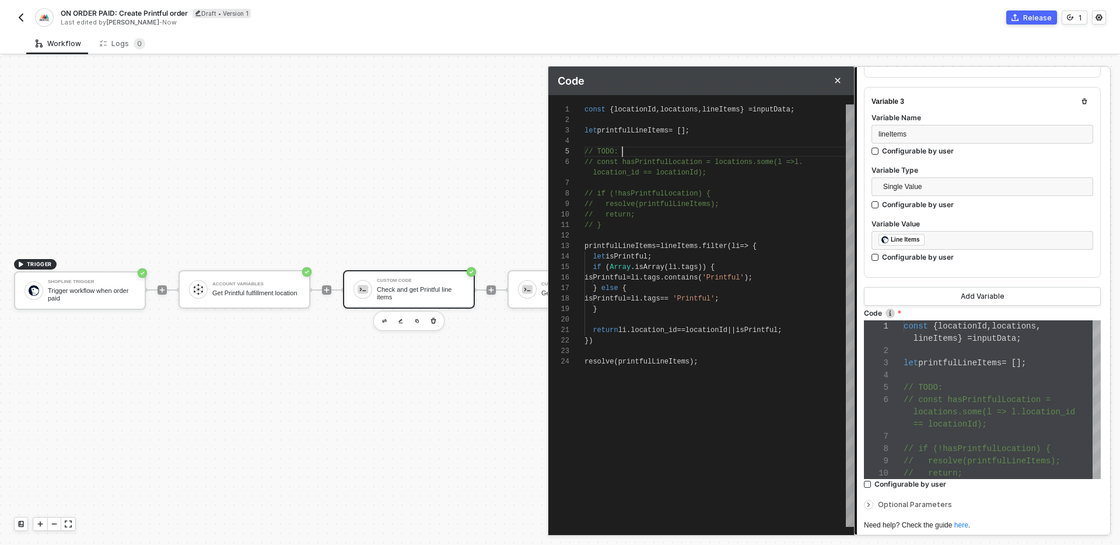
type textarea "const { locationId, locations, lineItems } = inputData; let printfulLineItems =…"
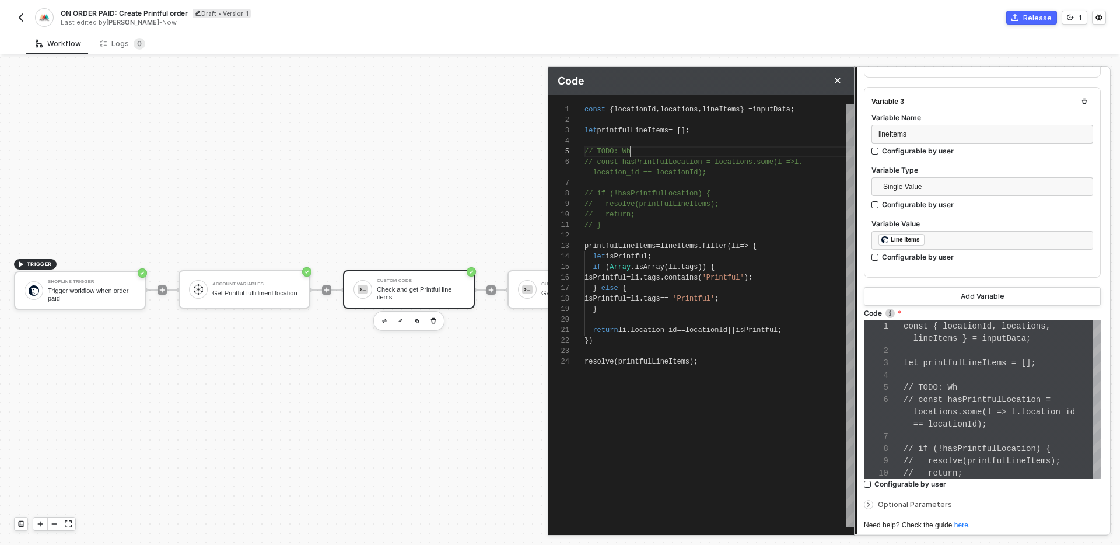
type textarea "const { locationId, locations, lineItems } = inputData; let printfulLineItems =…"
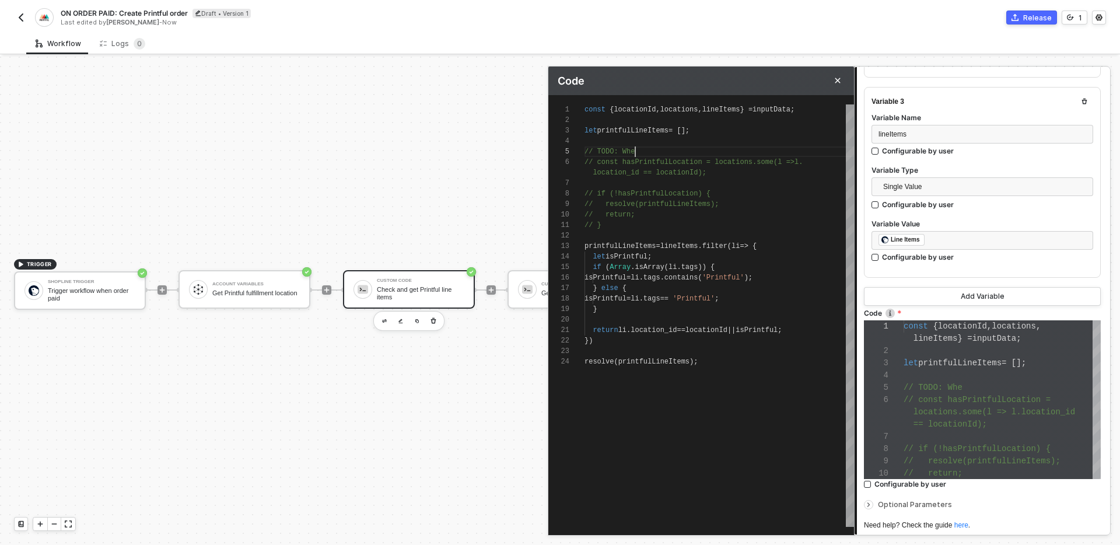
scroll to position [42, 59]
type textarea "const { locationId, locations, lineItems } = inputData; let printfulLineItems =…"
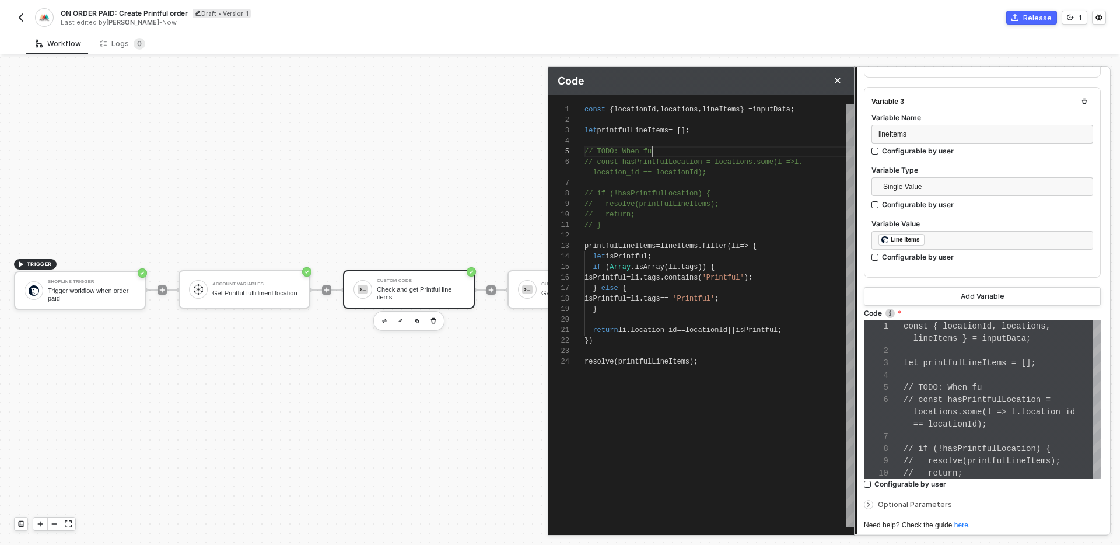
type textarea "const { locationId, locations, lineItems } = inputData; let printfulLineItems =…"
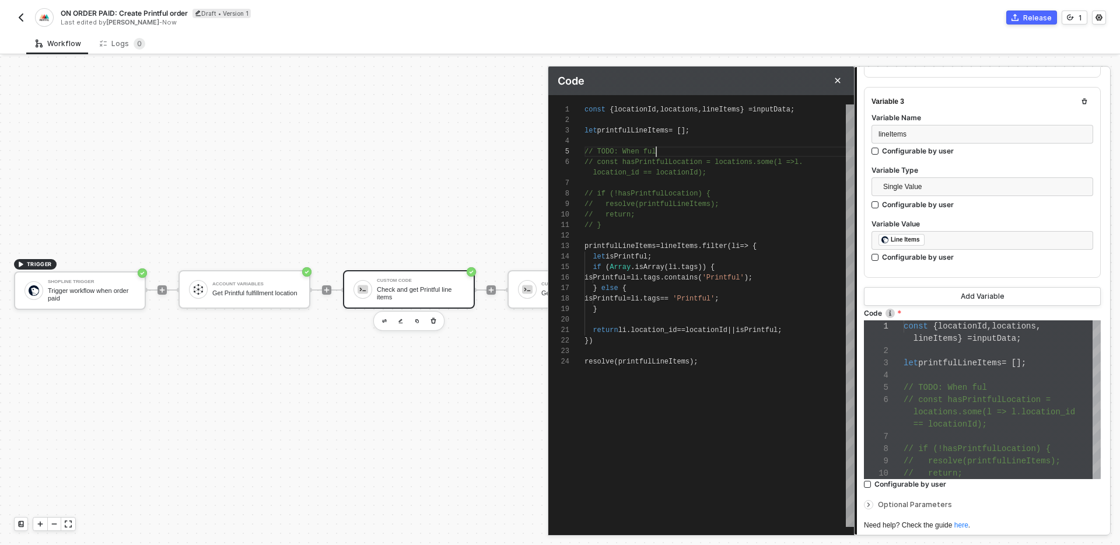
type textarea "const { locationId, locations, lineItems } = inputData; let printfulLineItems =…"
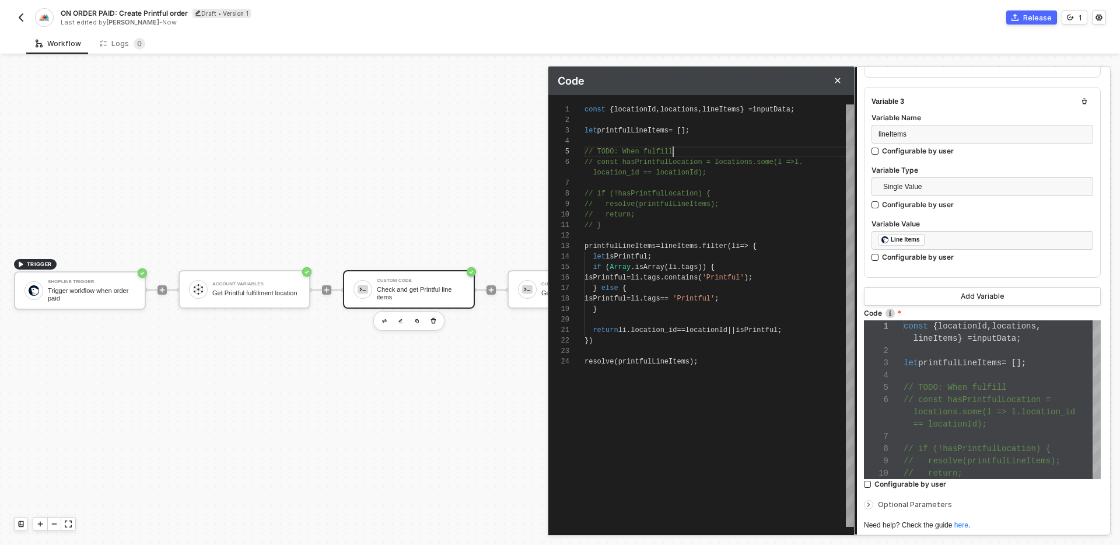
type textarea "const { locationId, locations, lineItems } = inputData; let printfulLineItems =…"
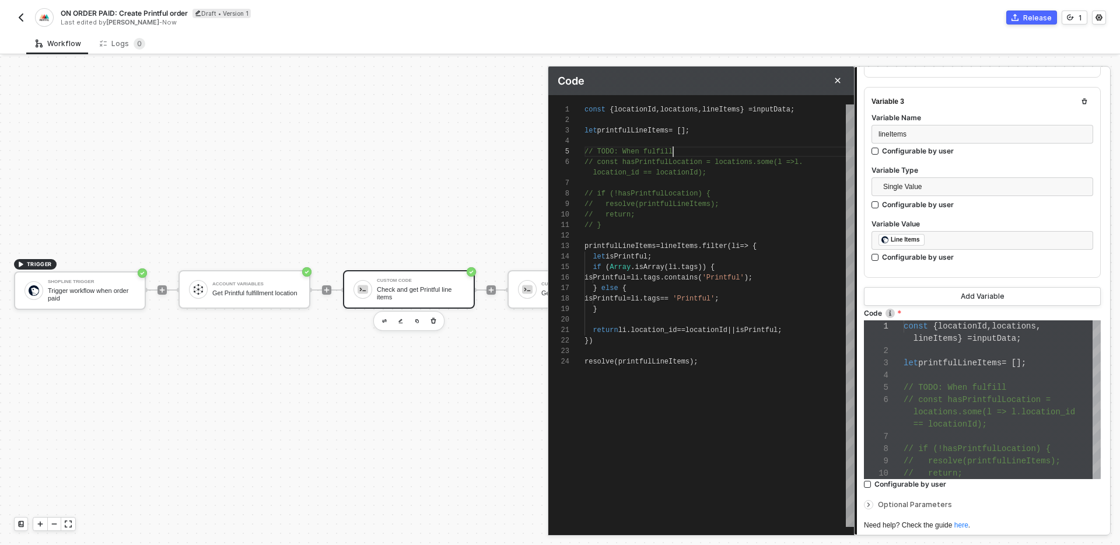
type textarea "const { locationId, locations, lineItems } = inputData; let printfulLineItems =…"
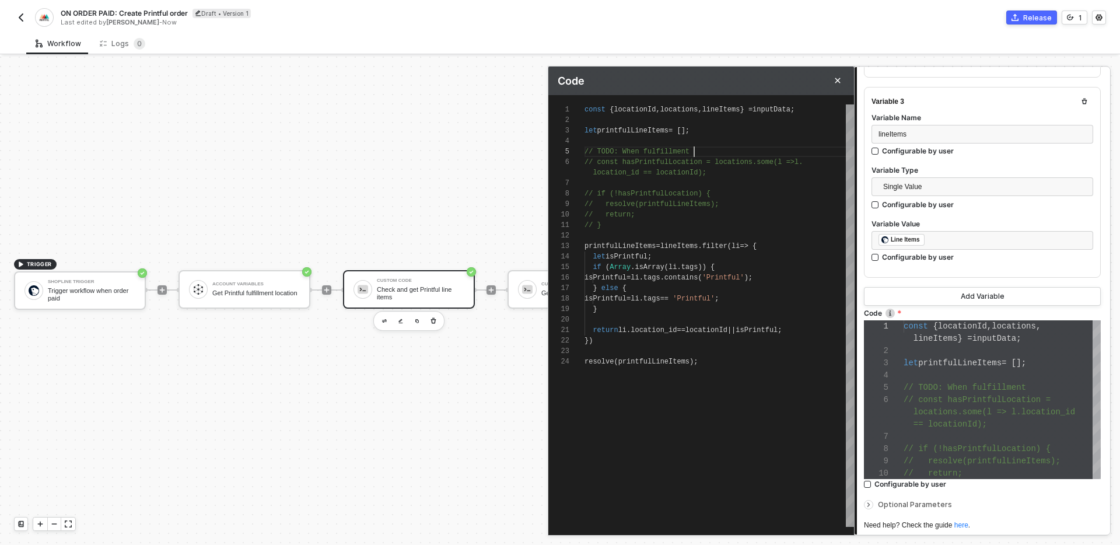
scroll to position [42, 110]
type textarea "const { locationId, locations, lineItems } = inputData; let printfulLineItems =…"
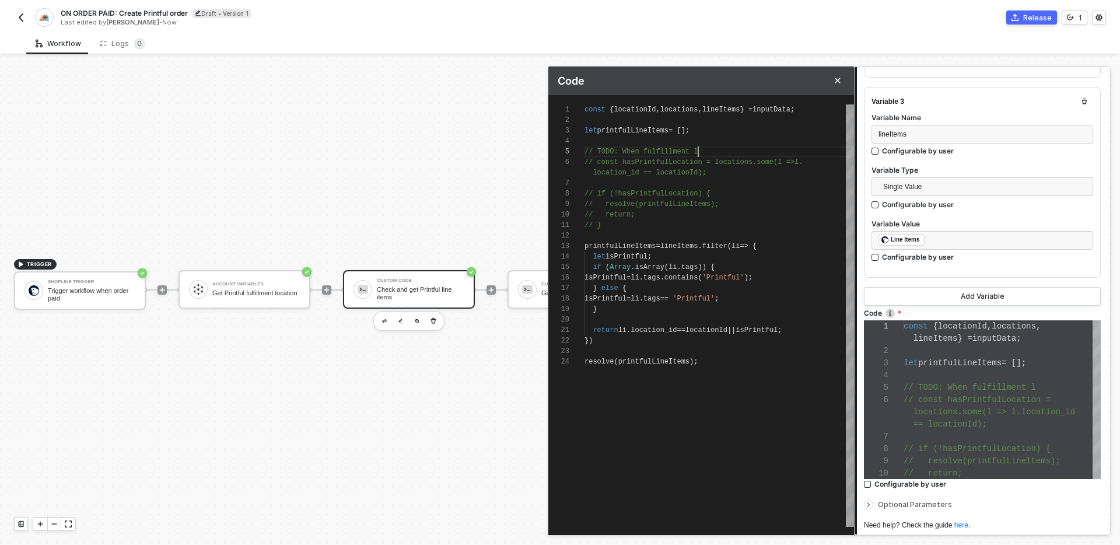
type textarea "const { locationId, locations, lineItems } = inputData; let printfulLineItems =…"
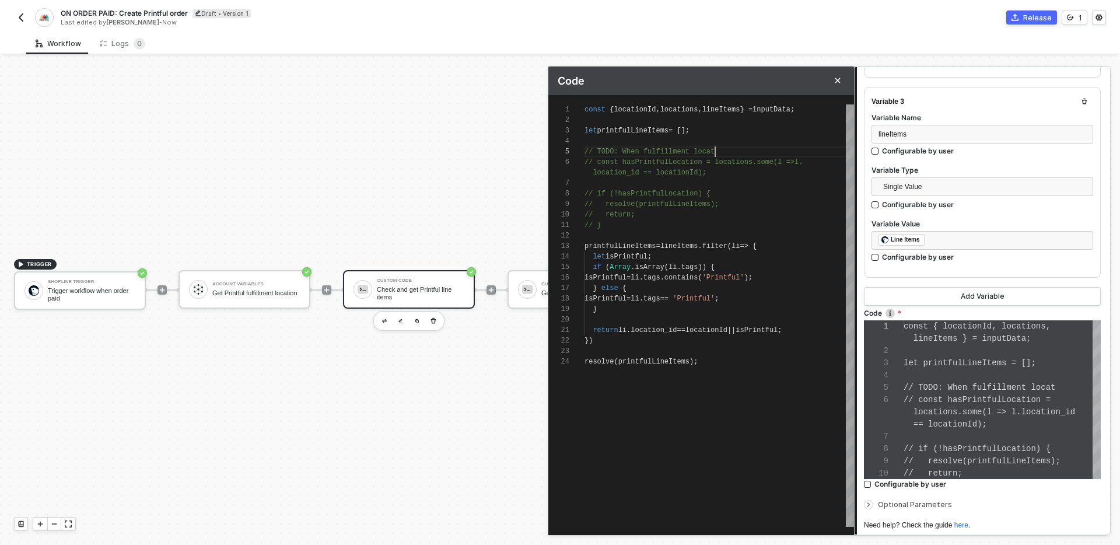
type textarea "const { locationId, locations, lineItems } = inputData; let printfulLineItems =…"
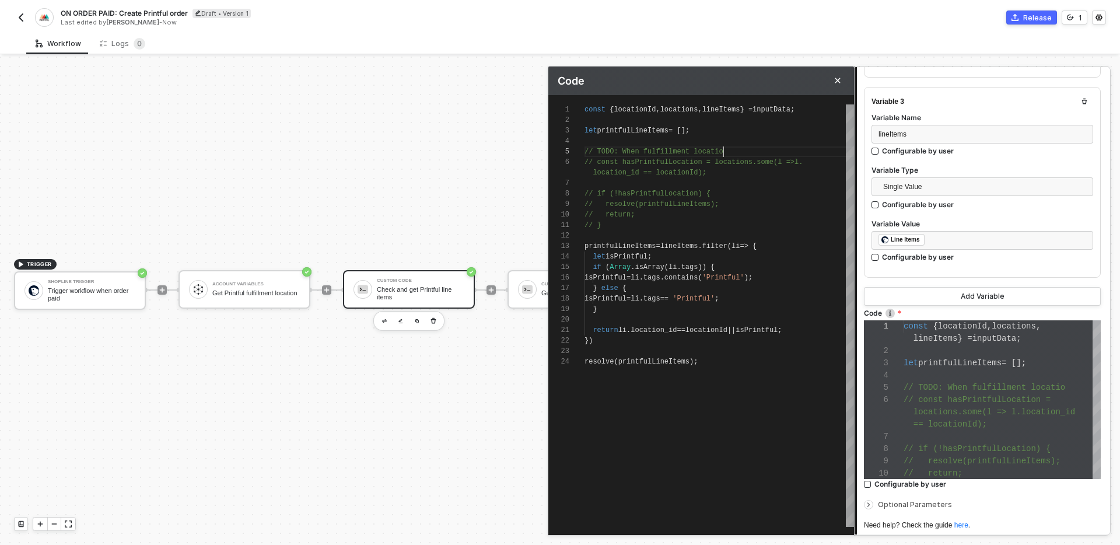
type textarea "const { locationId, locations, lineItems } = inputData; let printfulLineItems =…"
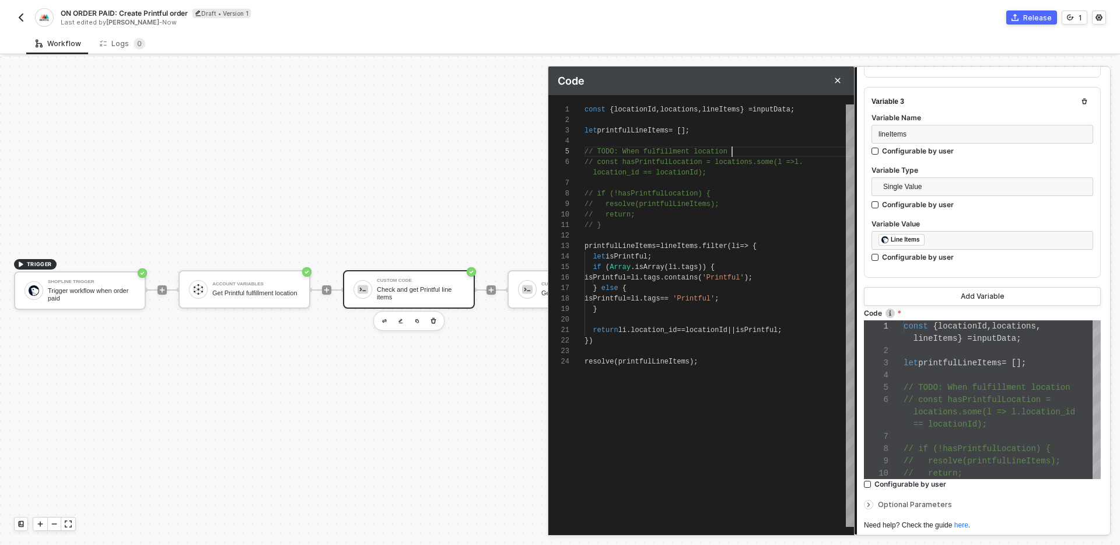
type textarea "const { locationId, locations, lineItems } = inputData; let printfulLineItems =…"
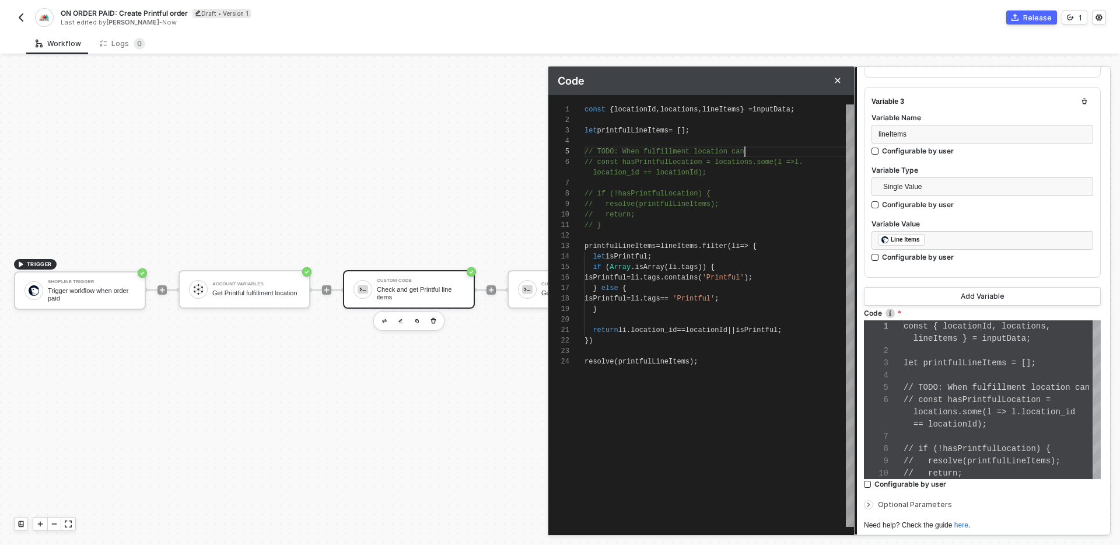
scroll to position [42, 164]
type textarea "const { locationId, locations, lineItems } = inputData; let printfulLineItems =…"
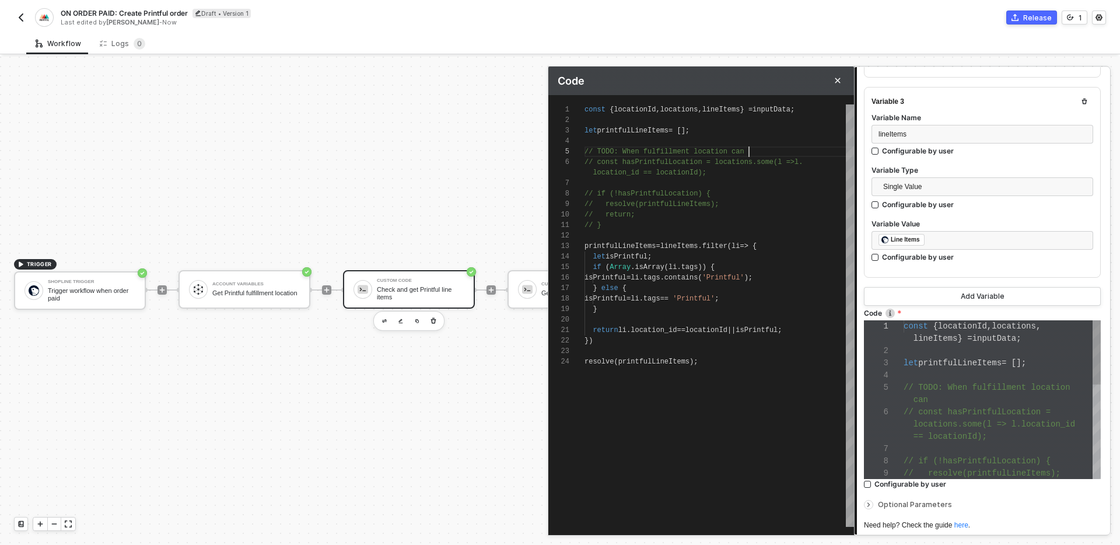
type textarea "const { locationId, locations, lineItems } = inputData; let printfulLineItems =…"
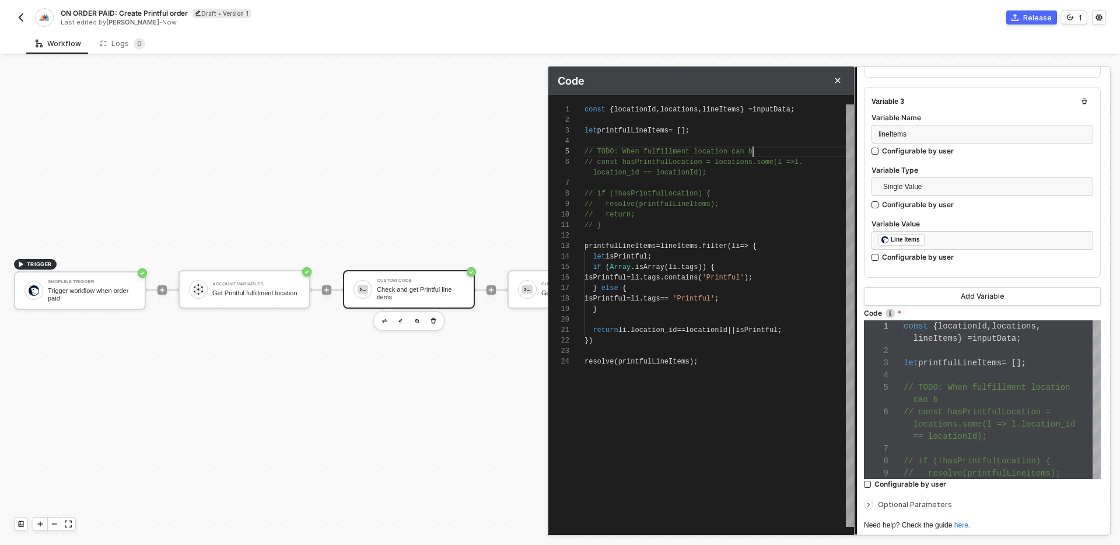
type textarea "const { locationId, locations, lineItems } = inputData; let printfulLineItems =…"
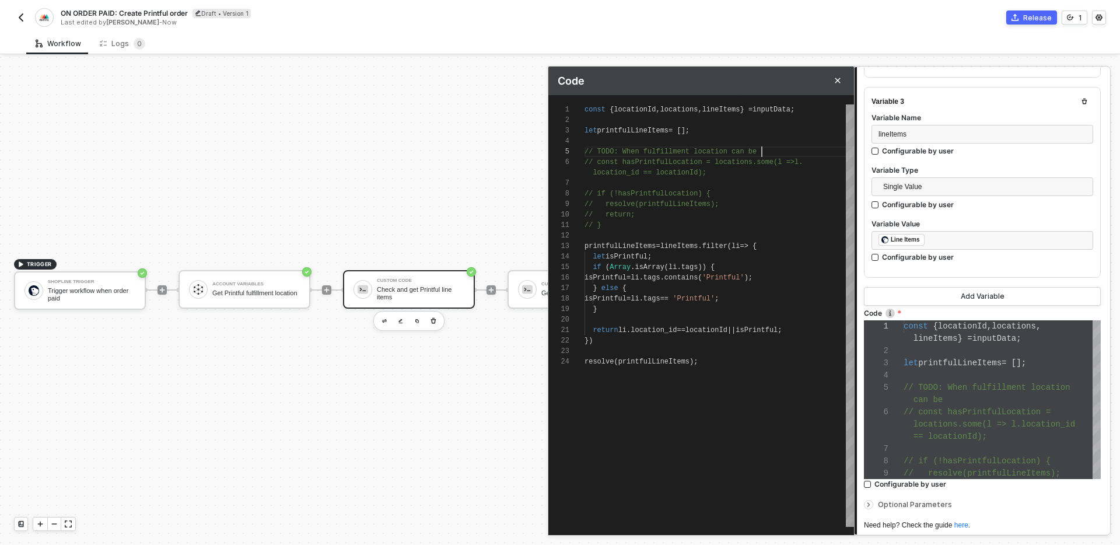
type textarea "const { locationId, locations, lineItems } = inputData; let printfulLineItems =…"
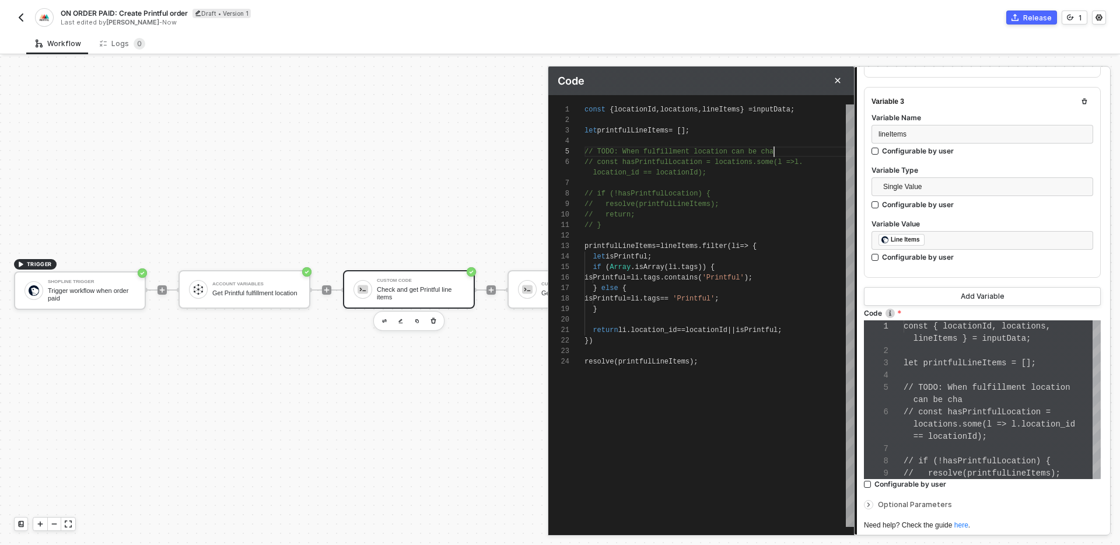
type textarea "const { locationId, locations, lineItems } = inputData; let printfulLineItems =…"
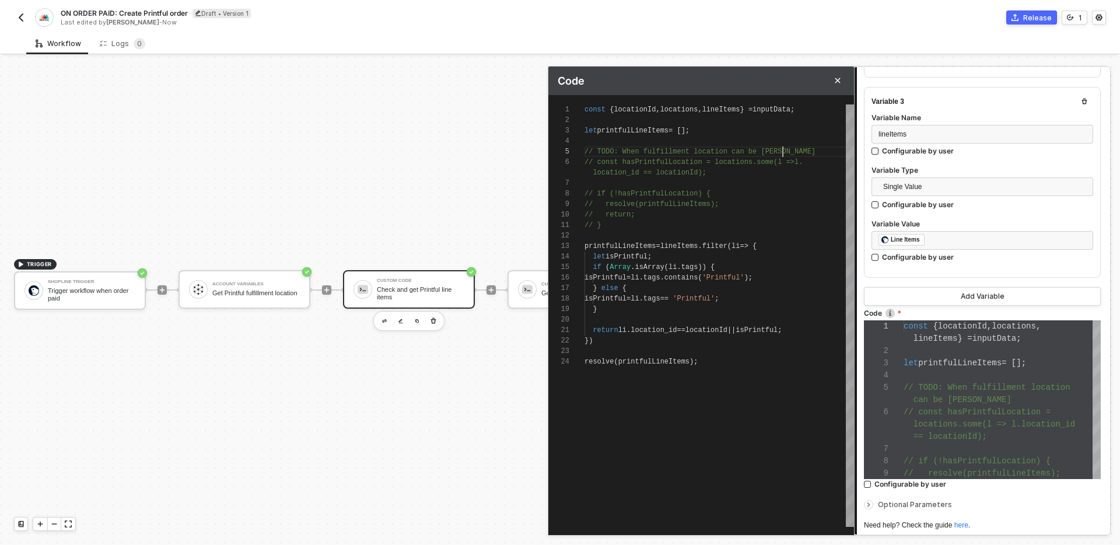
type textarea "const { locationId, locations, lineItems } = inputData; let printfulLineItems =…"
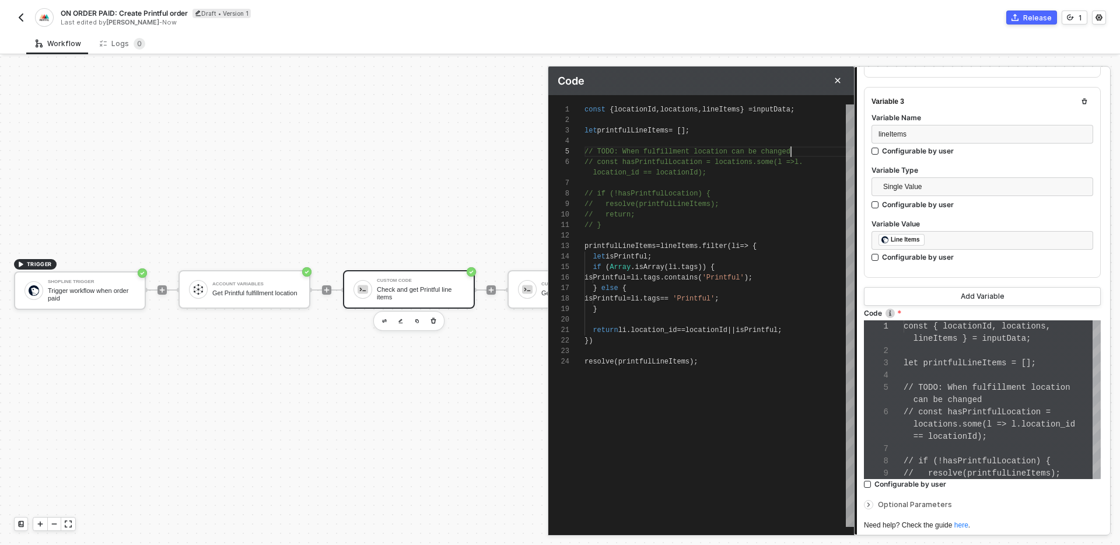
type textarea "const { locationId, locations, lineItems } = inputData; let printfulLineItems =…"
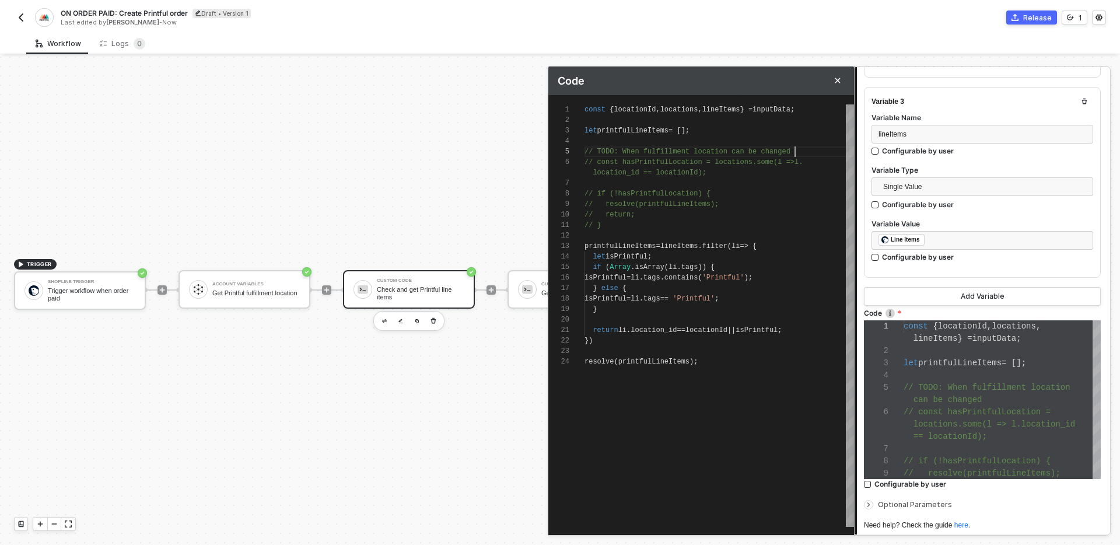
type textarea "const { locationId, locations, lineItems } = inputData; let printfulLineItems =…"
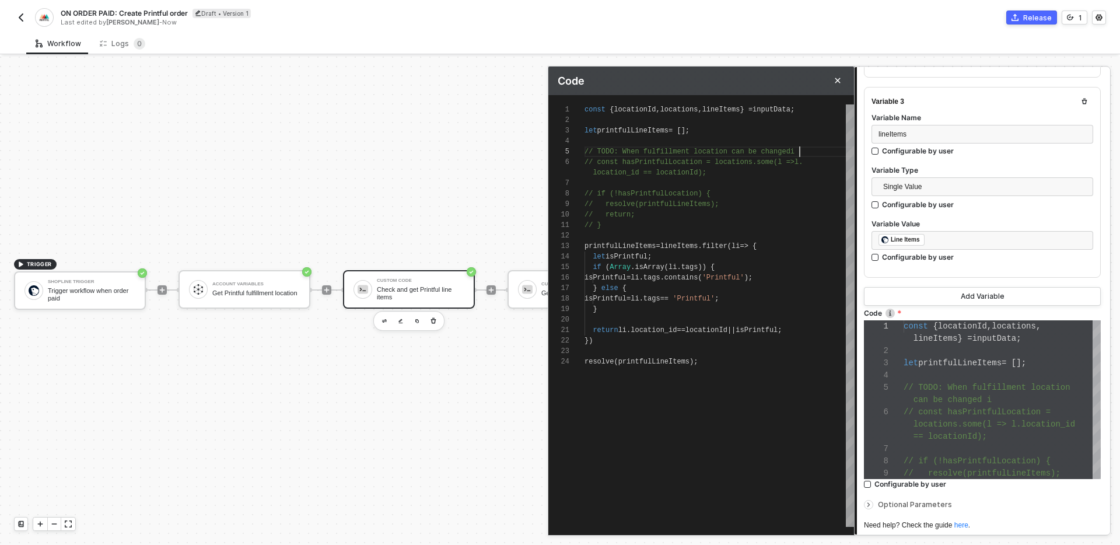
type textarea "const { locationId, locations, lineItems } = inputData; let printfulLineItems =…"
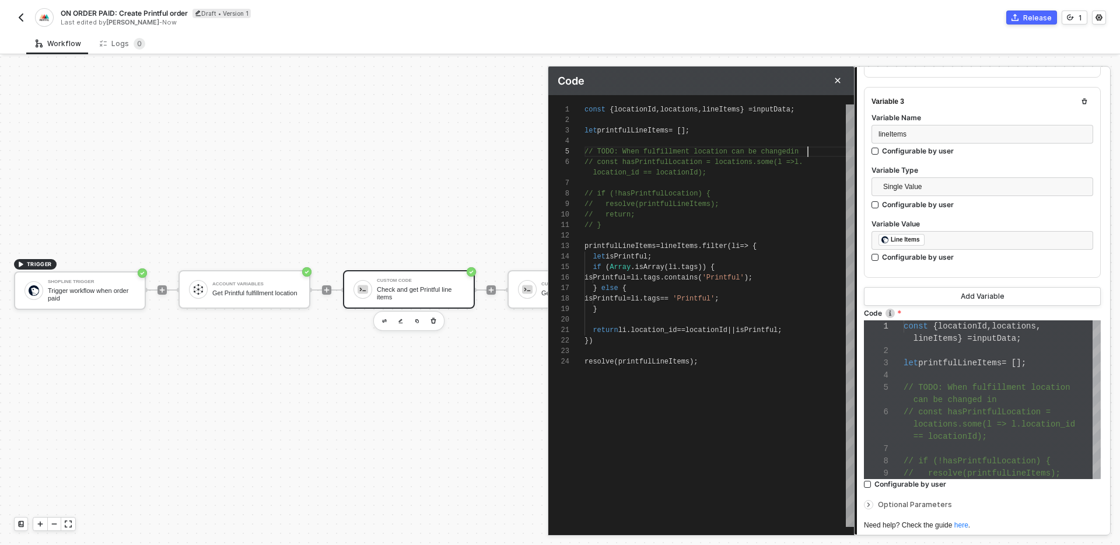
type textarea "const { locationId, locations, lineItems } = inputData; let printfulLineItems =…"
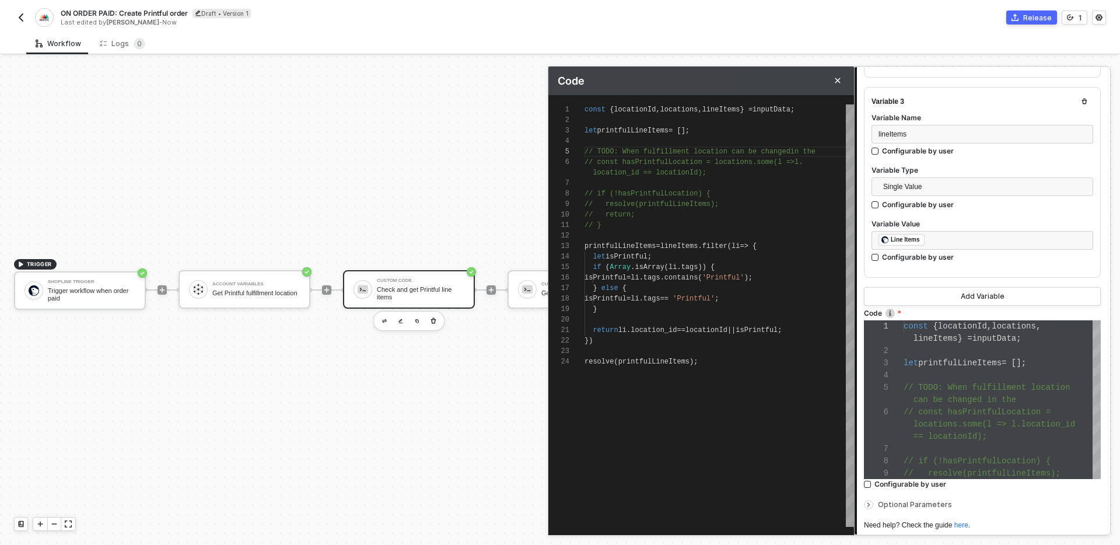
type textarea "const { locationId, locations, lineItems } = inputData; let printfulLineItems =…"
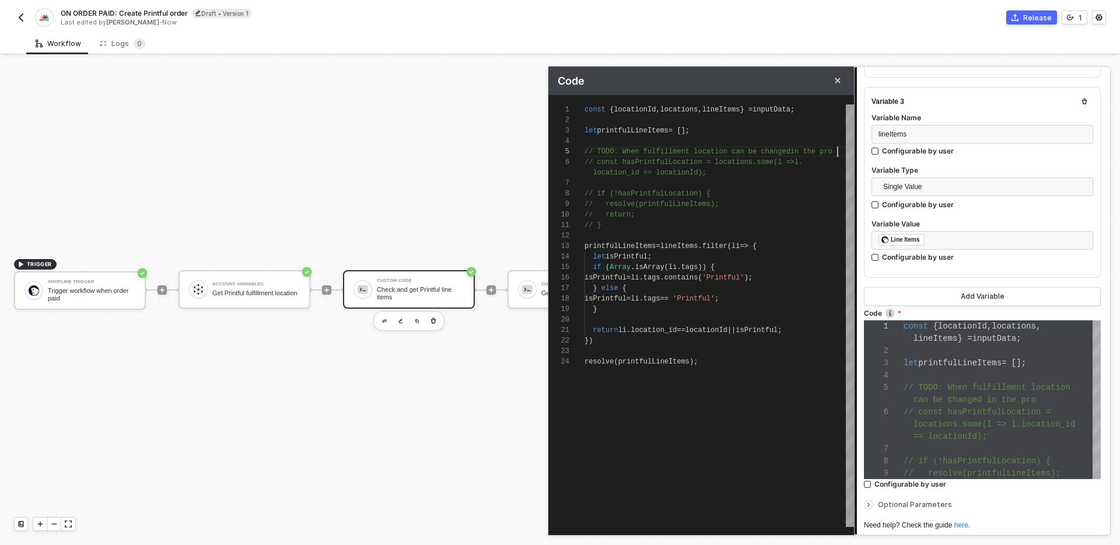
type textarea "const { locationId, locations, lineItems } = inputData; let printfulLineItems =…"
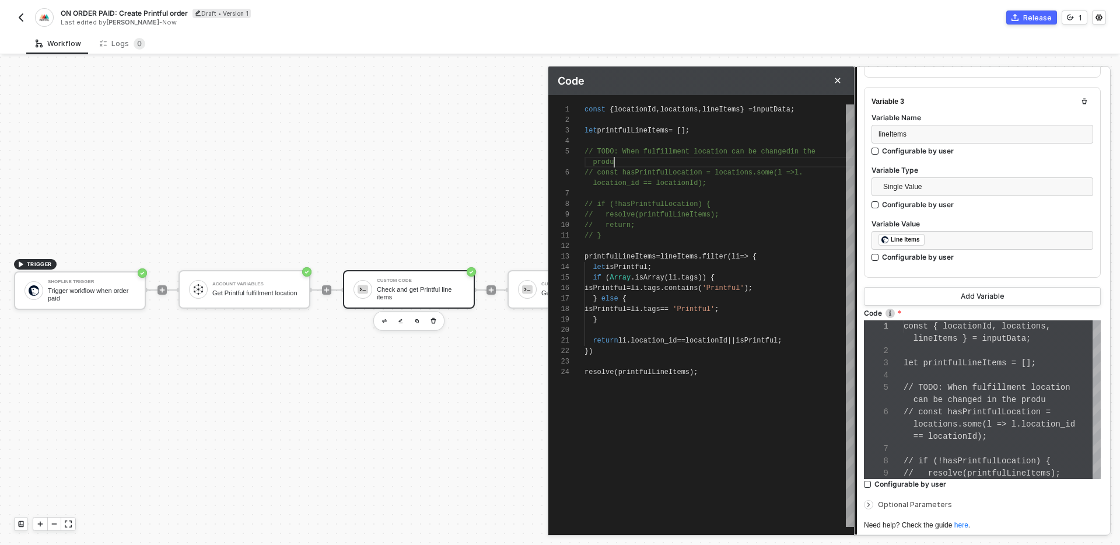
type textarea "const { locationId, locations, lineItems } = inputData; let printfulLineItems =…"
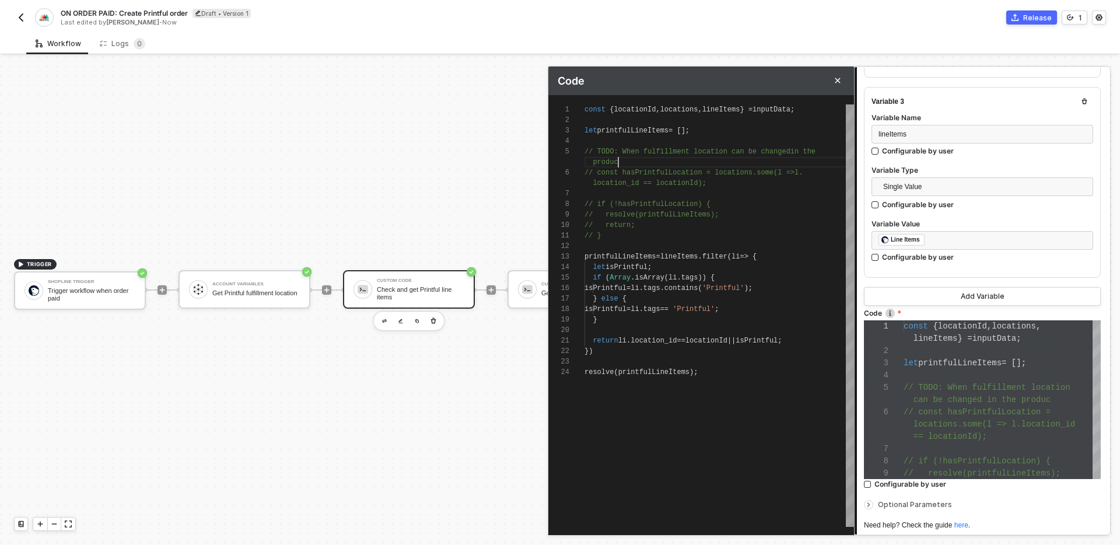
type textarea "const { locationId, locations, lineItems } = inputData; let printfulLineItems =…"
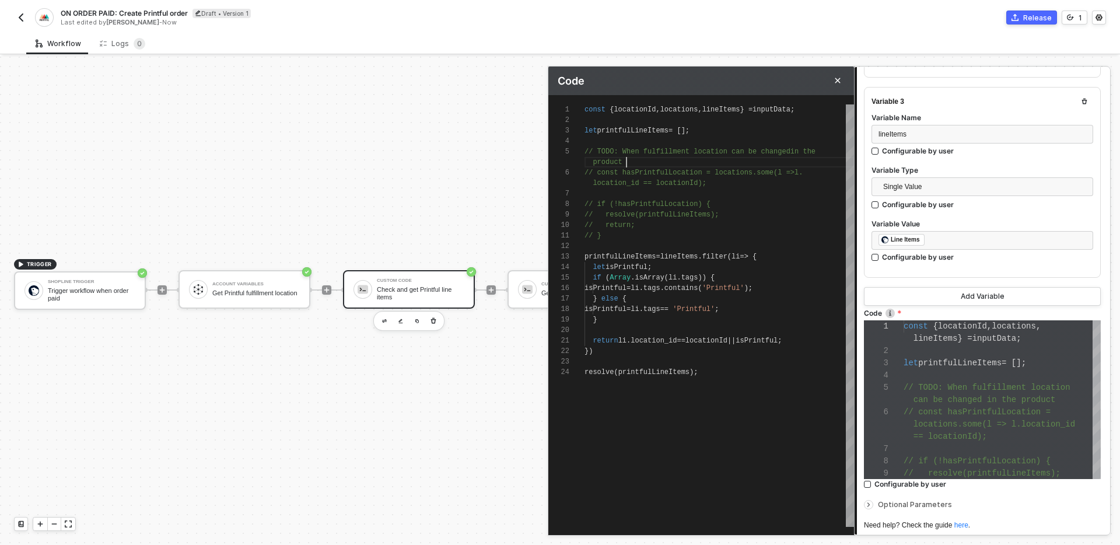
type textarea "const { locationId, locations, lineItems } = inputData; let printfulLineItems =…"
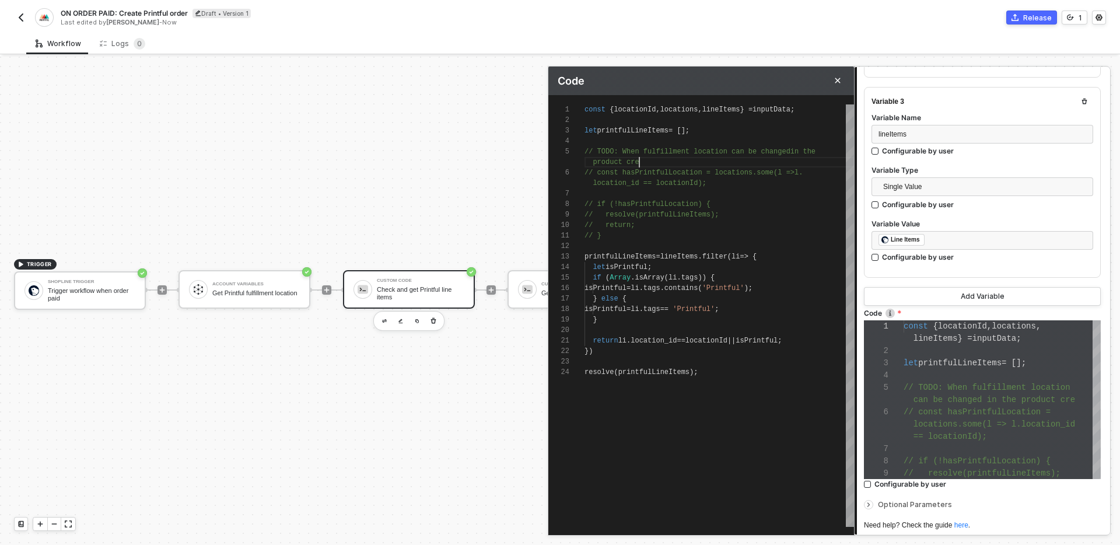
type textarea "const { locationId, locations, lineItems } = inputData; let printfulLineItems =…"
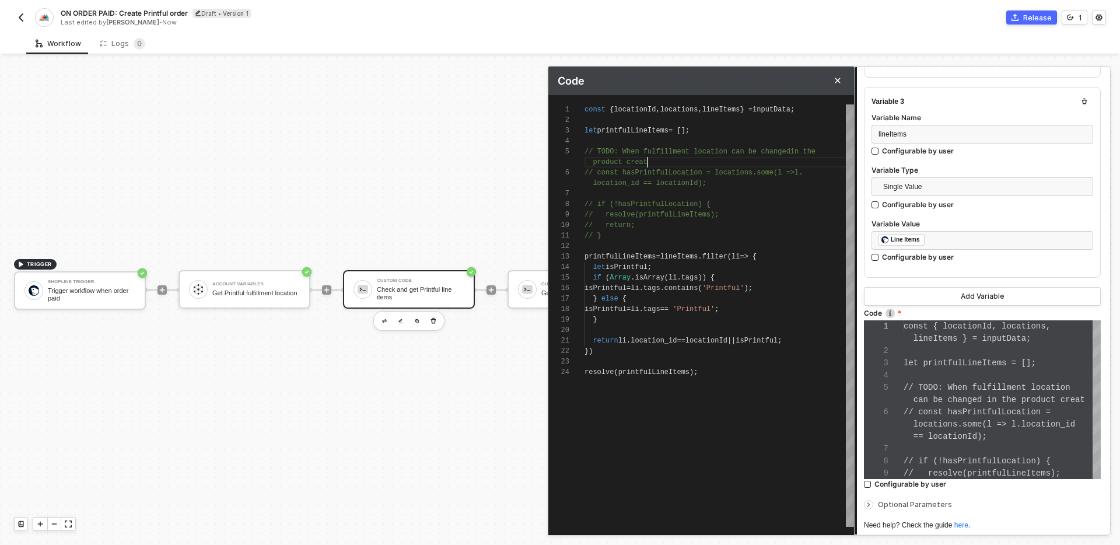
type textarea "const { locationId, locations, lineItems } = inputData; let printfulLineItems =…"
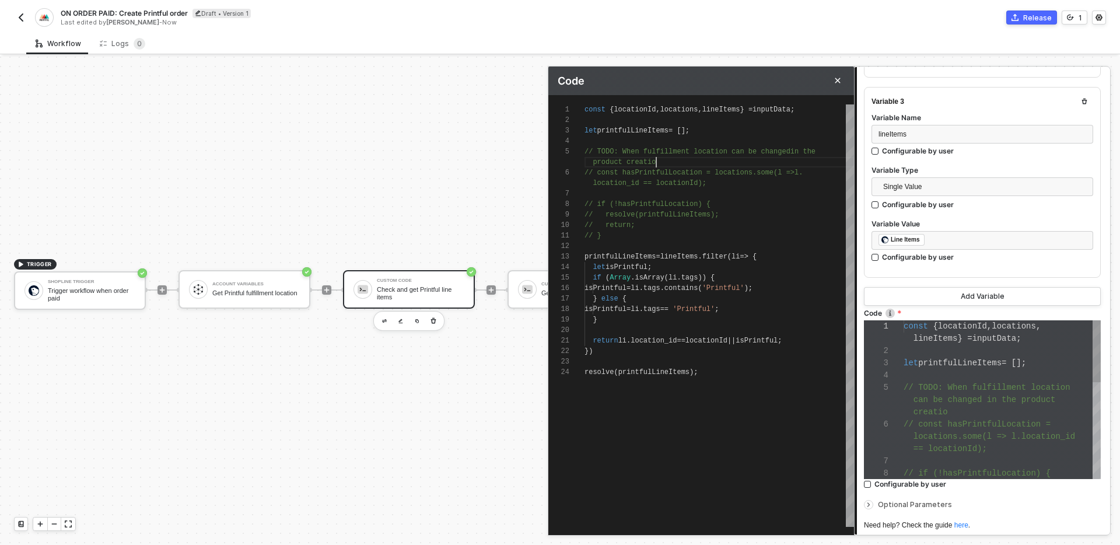
scroll to position [61, 0]
type textarea "const { locationId, locations, lineItems } = inputData; let printfulLineItems =…"
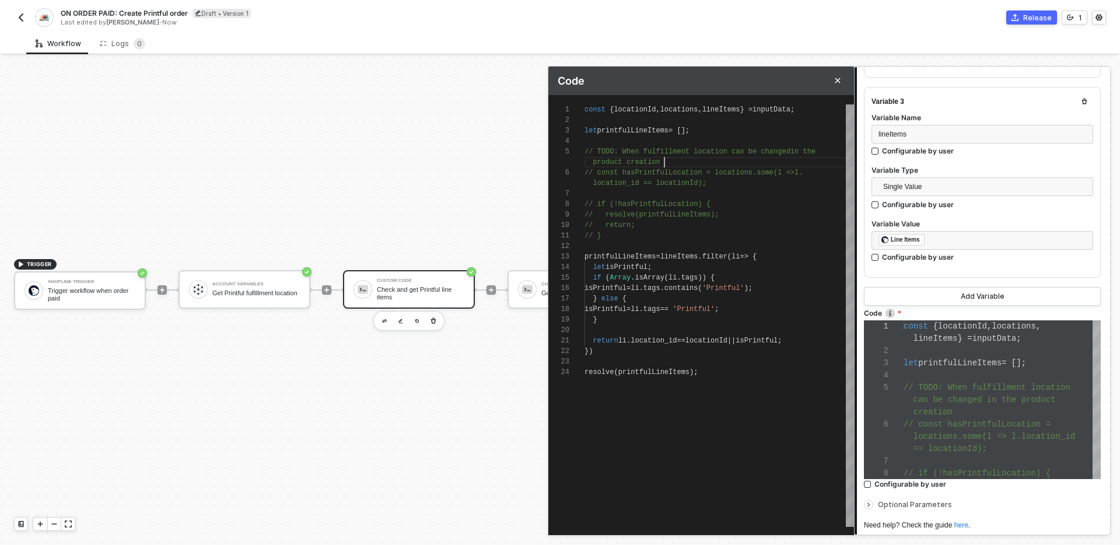
type textarea "const { locationId, locations, lineItems } = inputData; let printfulLineItems =…"
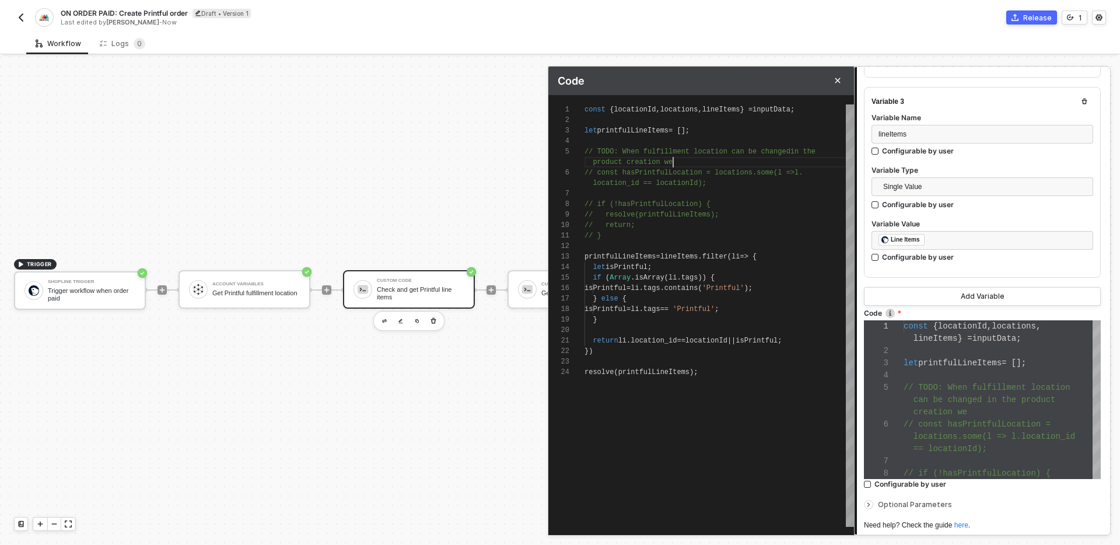
type textarea "const { locationId, locations, lineItems } = inputData; let printfulLineItems =…"
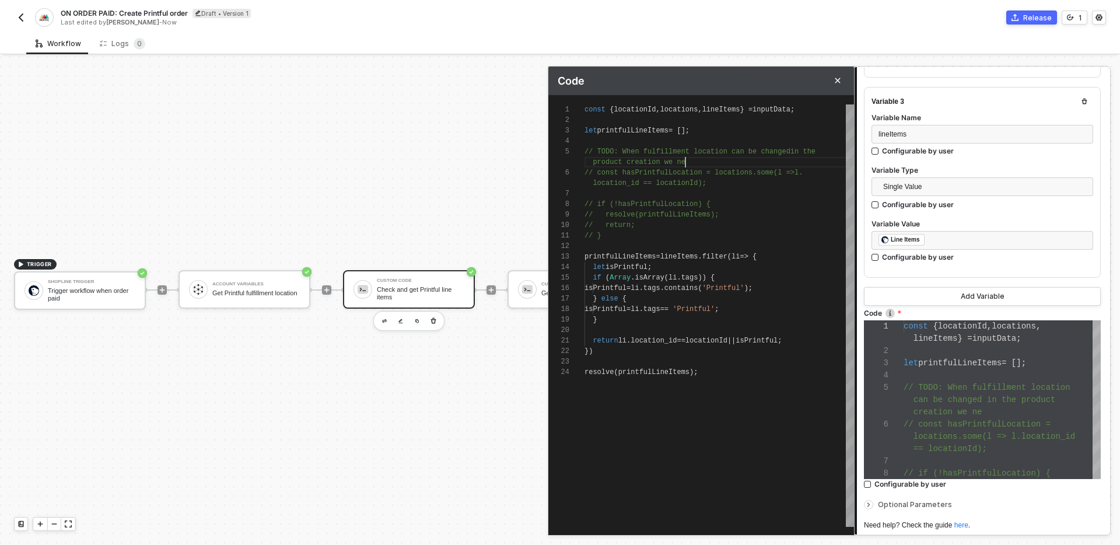
type textarea "const { locationId, locations, lineItems } = inputData; let printfulLineItems =…"
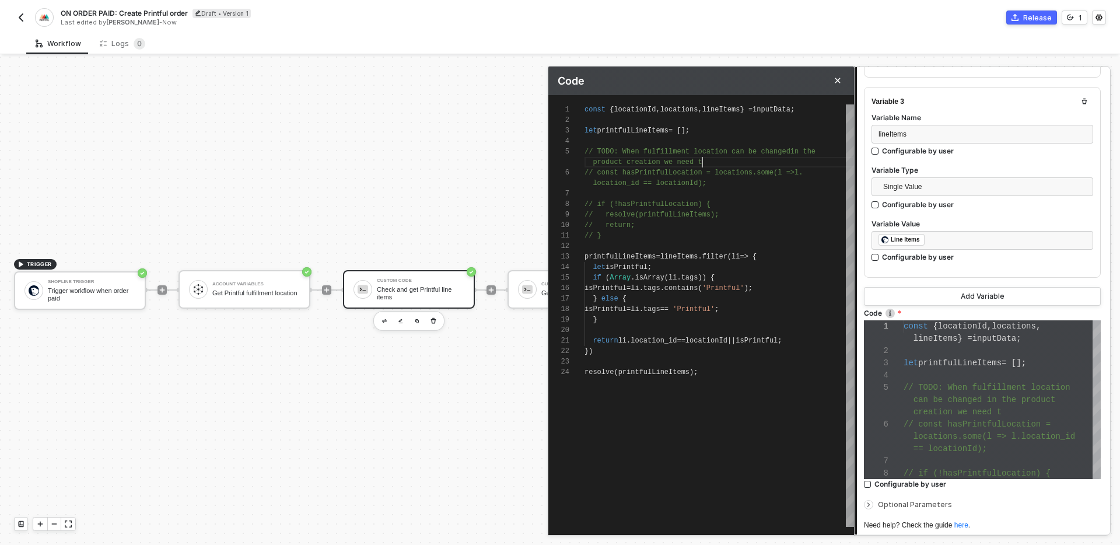
type textarea "const { locationId, locations, lineItems } = inputData; let printfulLineItems =…"
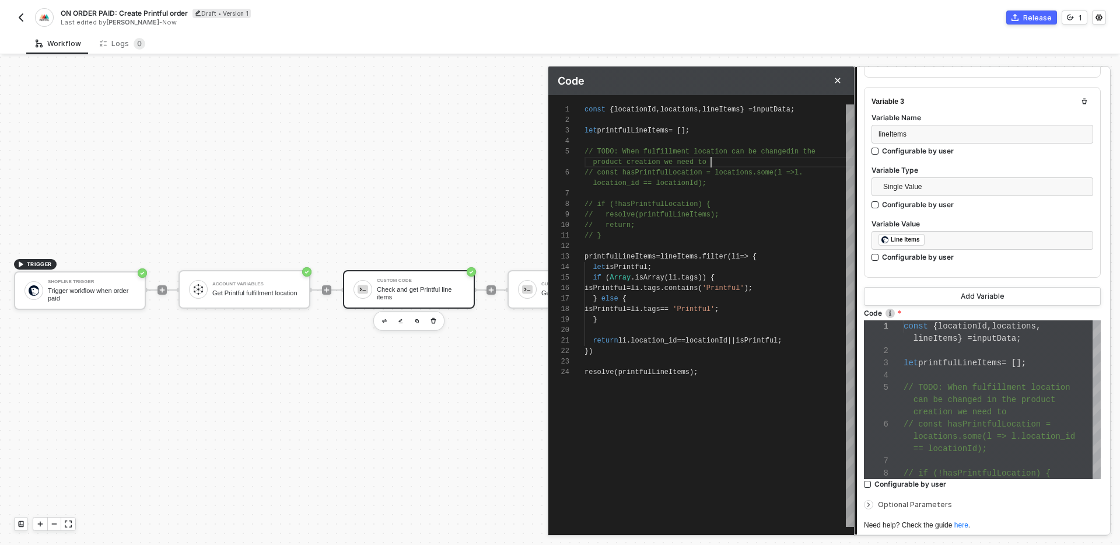
type textarea "const { locationId, locations, lineItems } = inputData; let printfulLineItems =…"
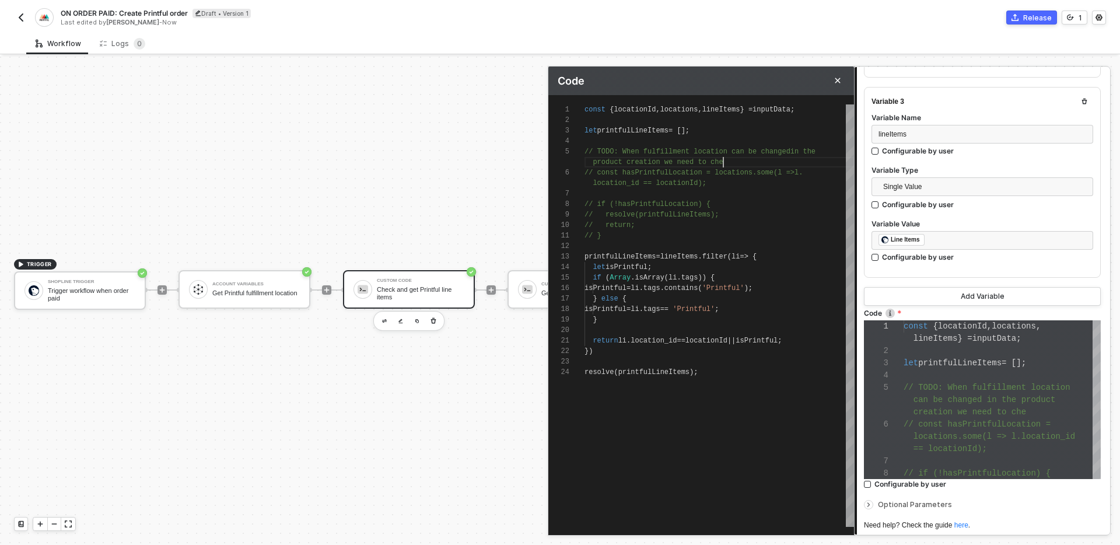
type textarea "const { locationId, locations, lineItems } = inputData; let printfulLineItems =…"
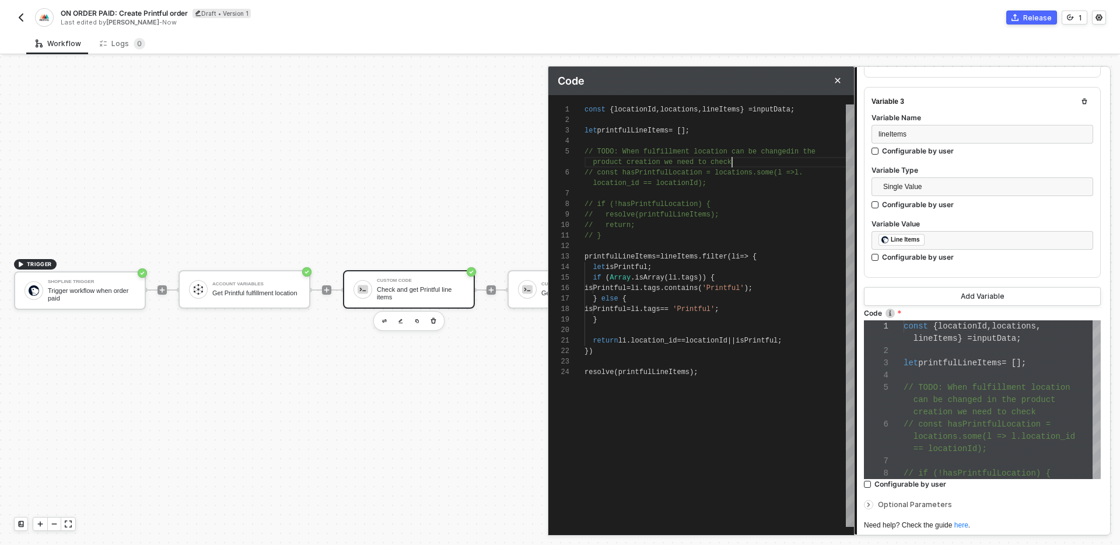
scroll to position [42, 152]
type textarea "const { locationId, locations, lineItems } = inputData; let printfulLineItems =…"
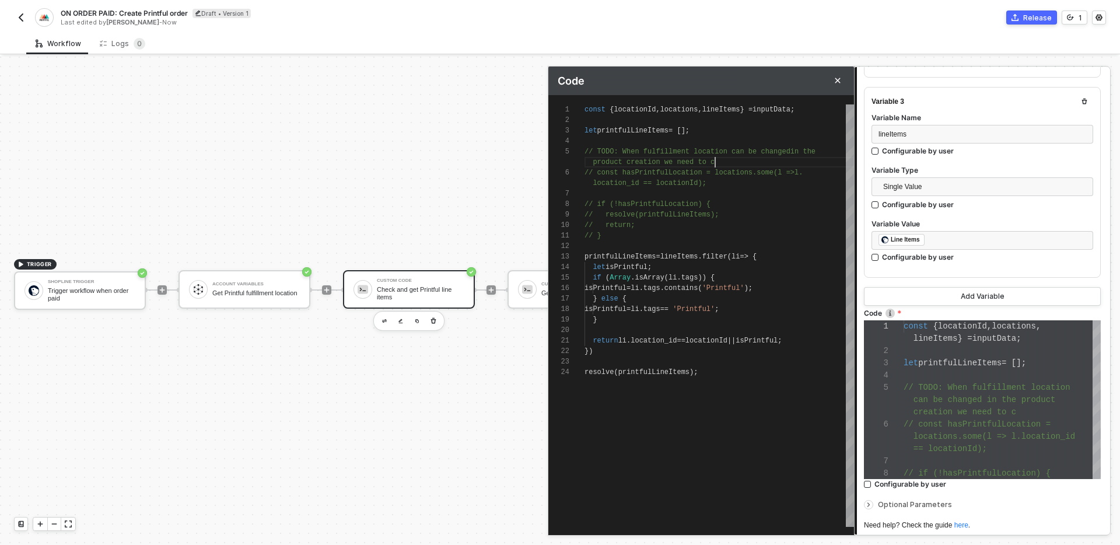
type textarea "const { locationId, locations, lineItems } = inputData; let printfulLineItems =…"
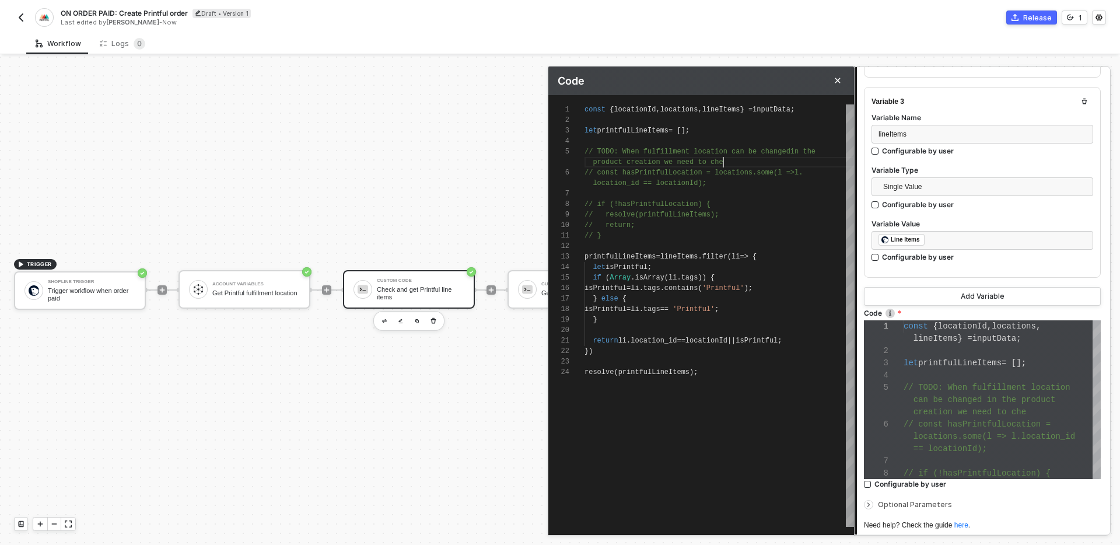
type textarea "const { locationId, locations, lineItems } = inputData; let printfulLineItems =…"
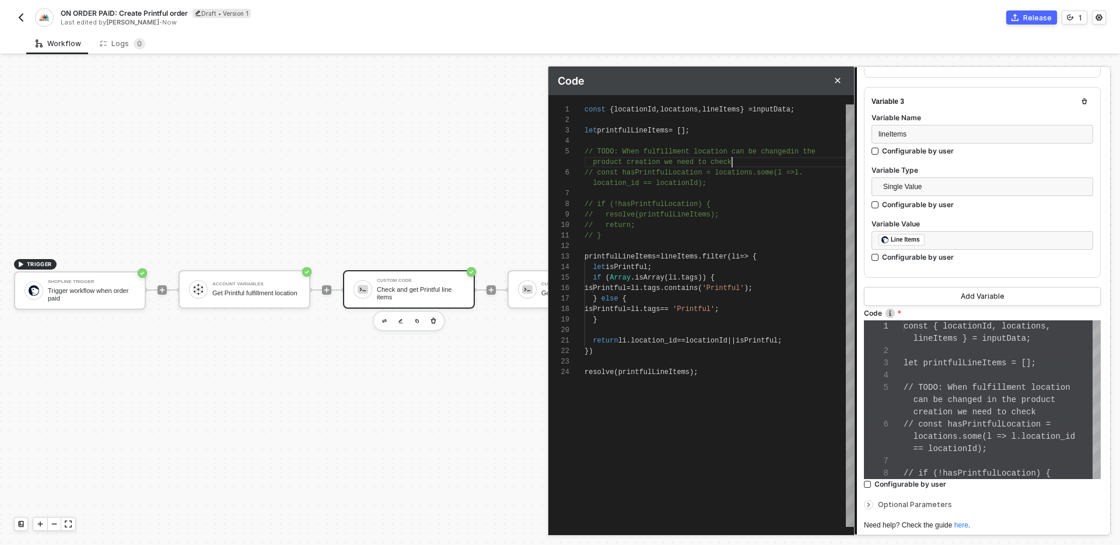
type textarea "const { locationId, locations, lineItems } = inputData; let printfulLineItems =…"
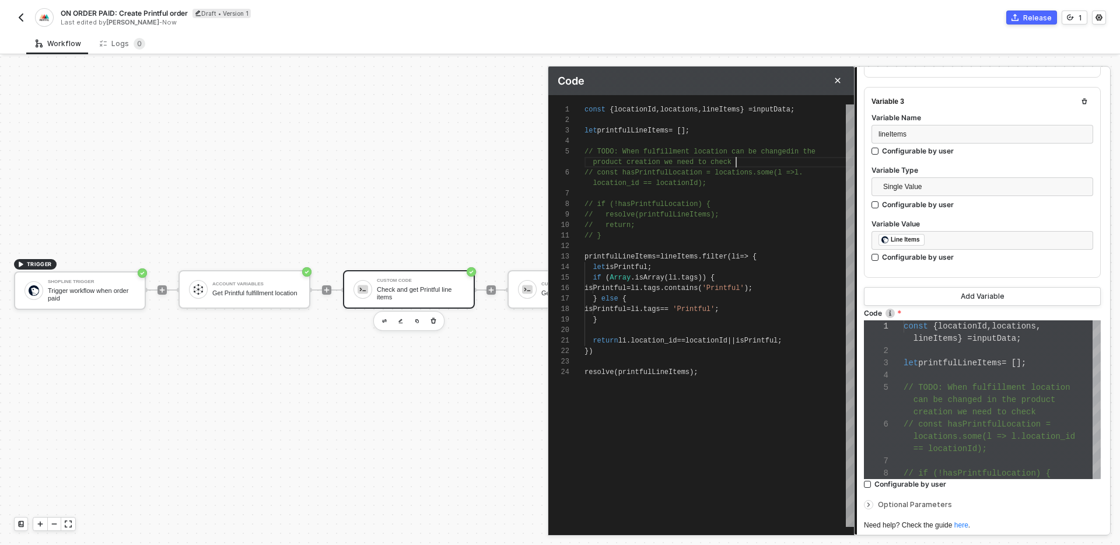
type textarea "const { locationId, locations, lineItems } = inputData; let printfulLineItems =…"
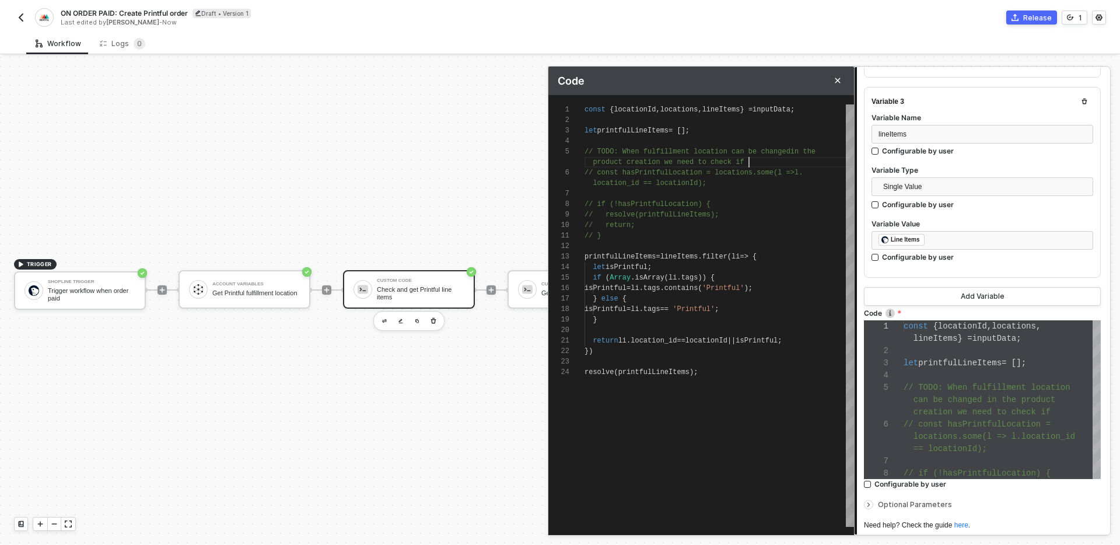
type textarea "const { locationId, locations, lineItems } = inputData; let printfulLineItems =…"
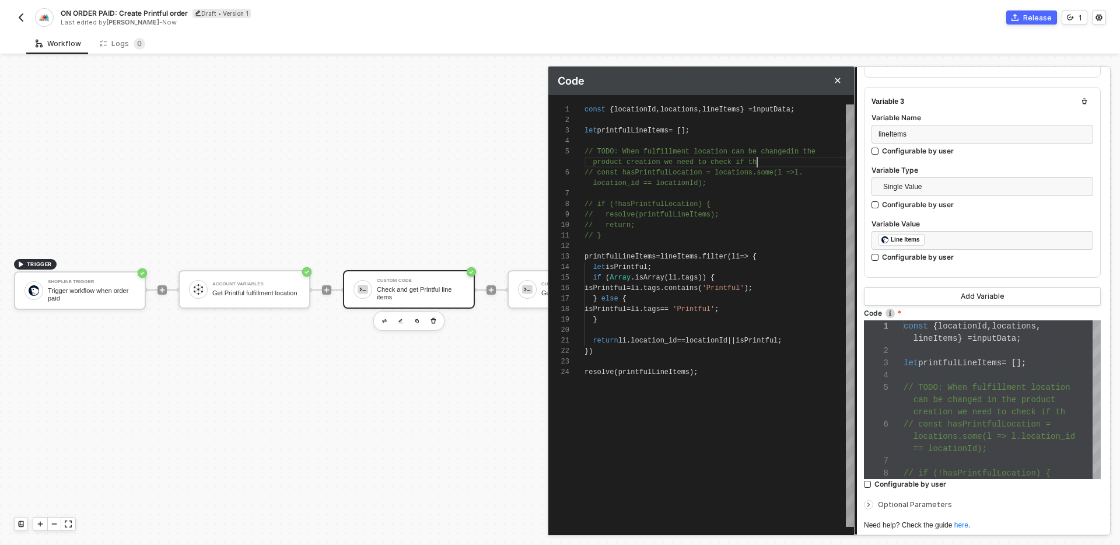
type textarea "const { locationId, locations, lineItems } = inputData; let printfulLineItems =…"
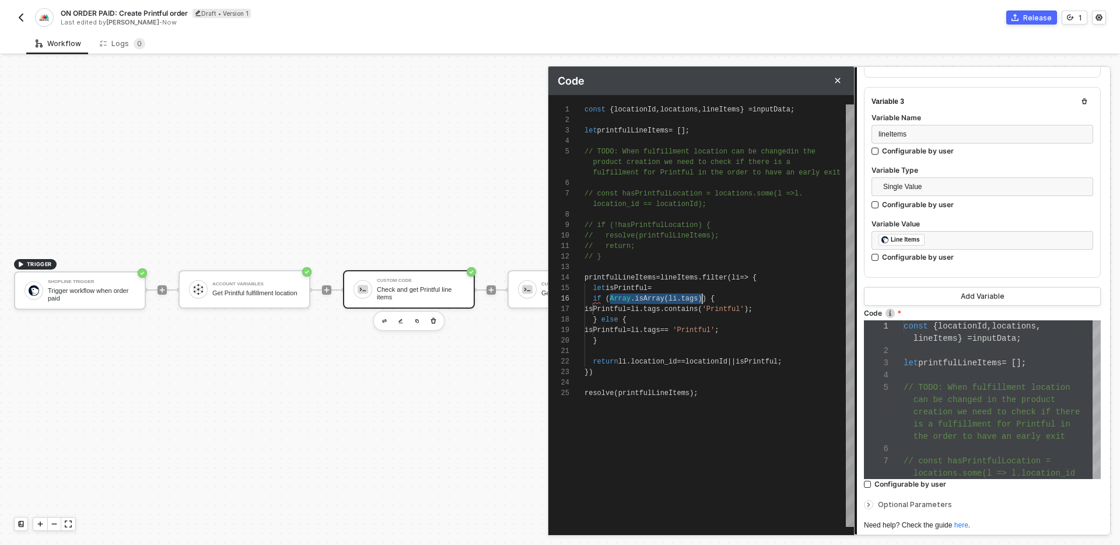
scroll to position [73, 25]
paste textarea "Array.isArray(li.tags)"
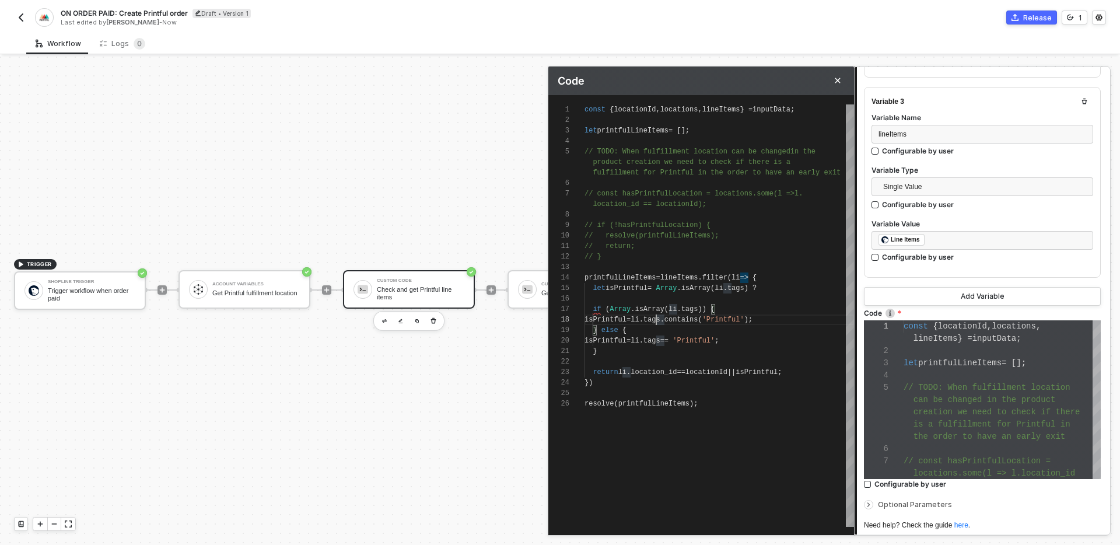
scroll to position [0, 194]
paste textarea "li.tags.contains('Printful');"
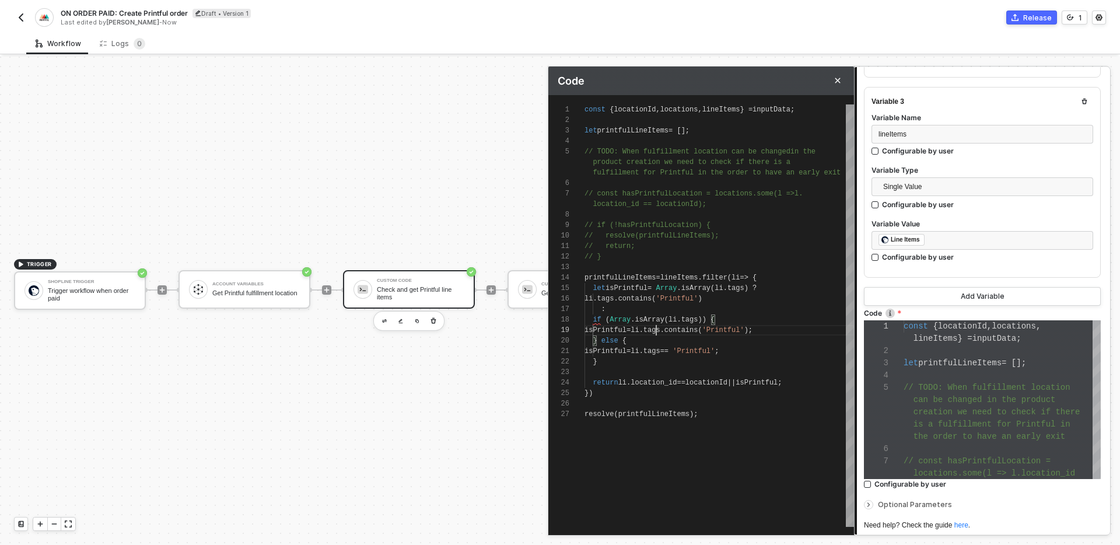
scroll to position [0, 72]
paste textarea "li.tags == 'Printful';"
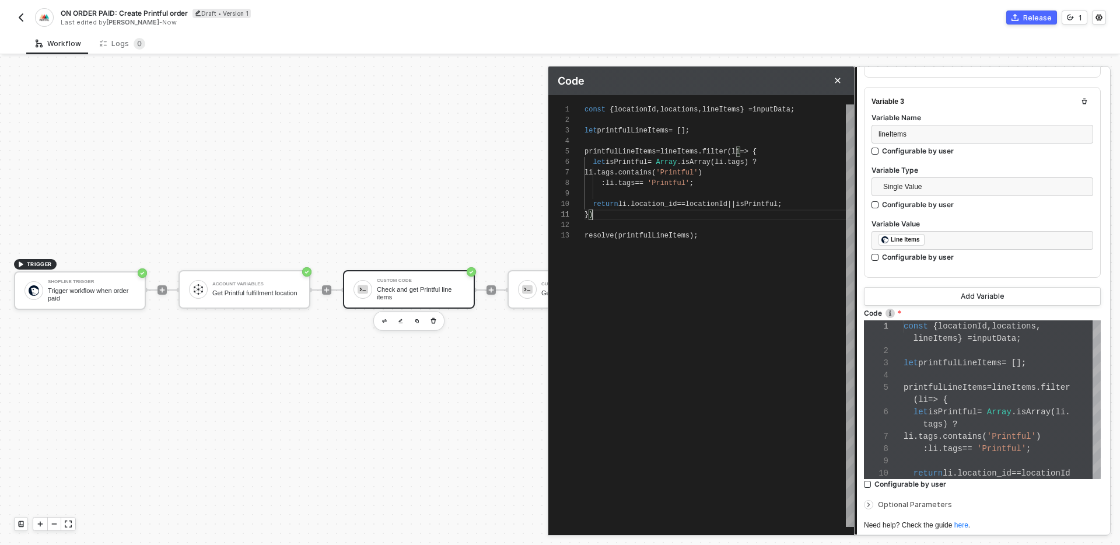
scroll to position [0, 0]
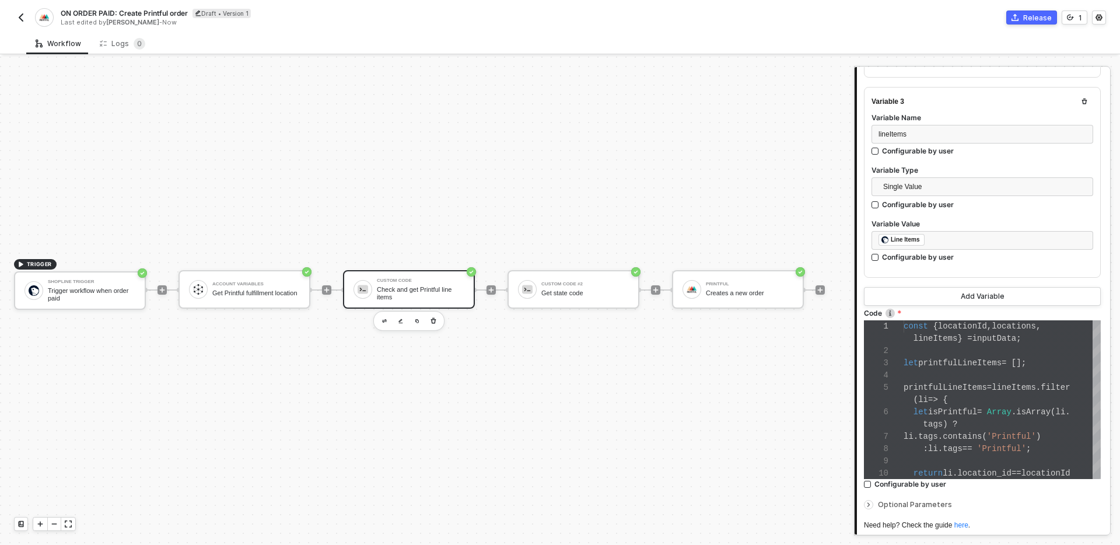
click at [1034, 310] on label "Code Your javascript code" at bounding box center [982, 313] width 237 height 10
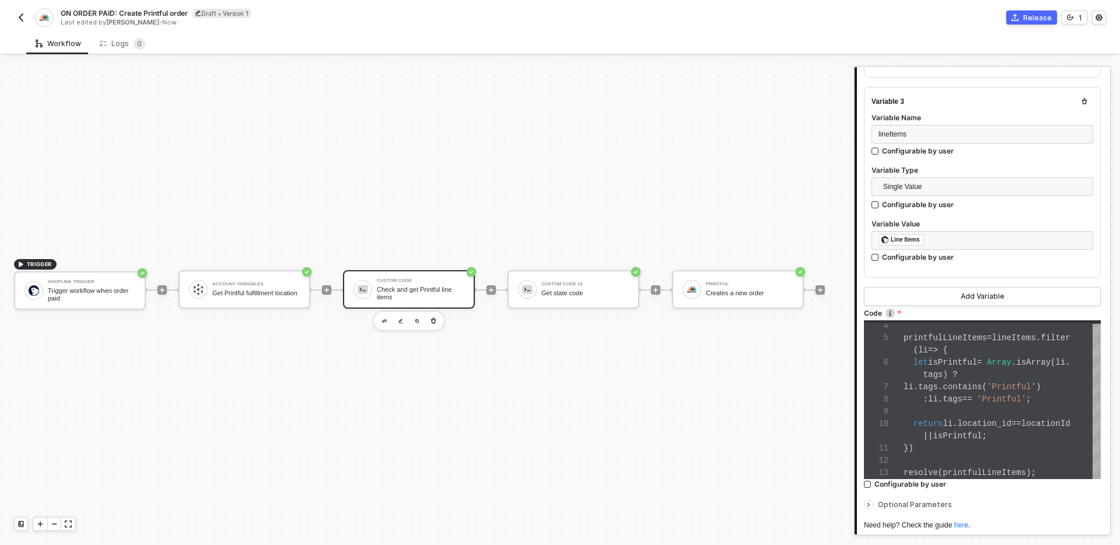
scroll to position [604, 0]
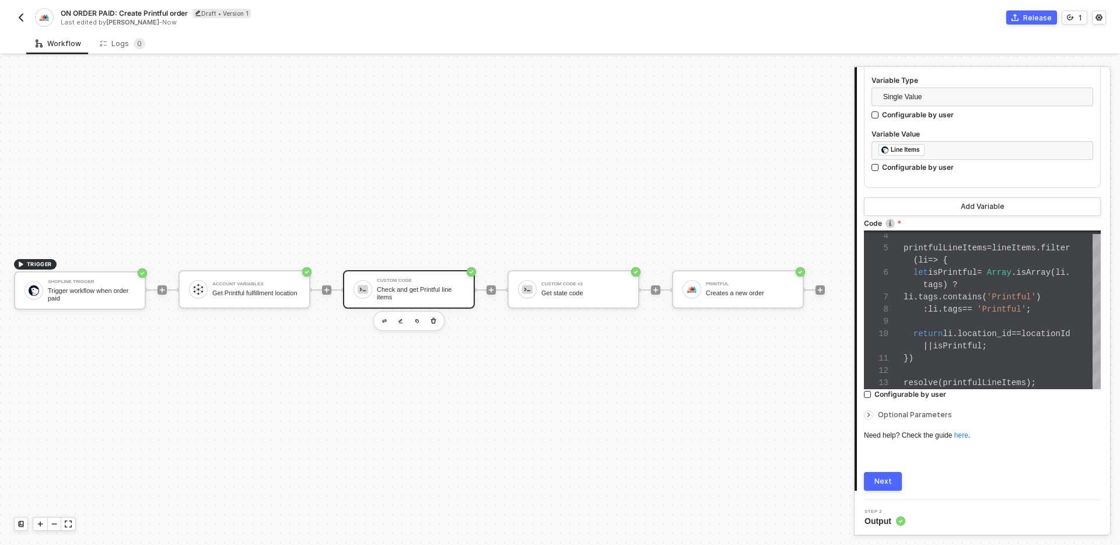
click at [894, 478] on button "Next" at bounding box center [883, 481] width 38 height 19
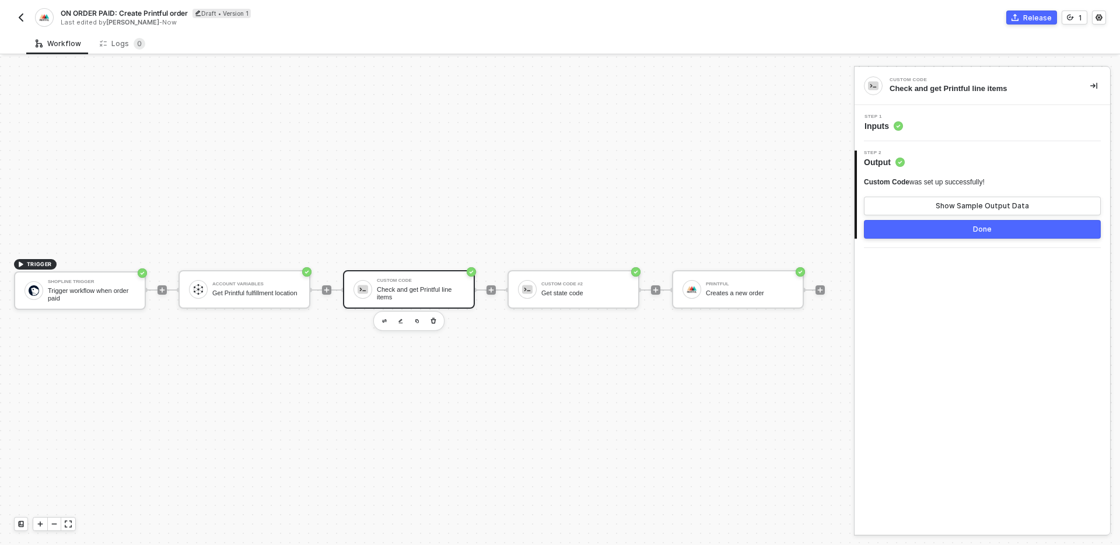
click at [1005, 119] on div "Step 1 Inputs" at bounding box center [983, 122] width 253 height 17
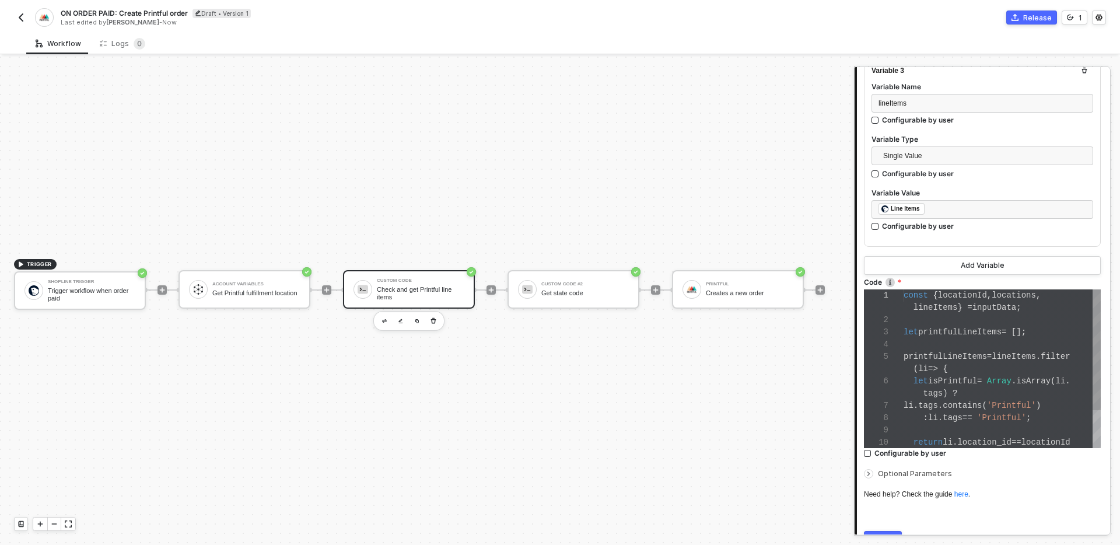
scroll to position [61, 103]
click at [1007, 380] on div "1 2 3 4 5 6 7 8 9 10 const { locationId , locations , lineItems } = inputData ;…" at bounding box center [982, 368] width 237 height 159
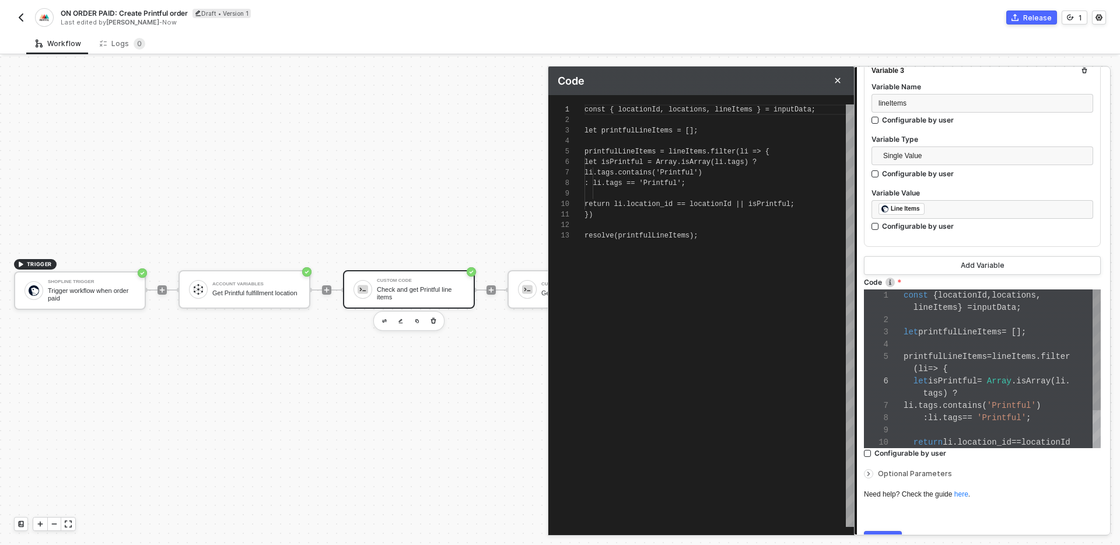
scroll to position [105, 0]
click at [688, 111] on span "locations" at bounding box center [679, 110] width 38 height 8
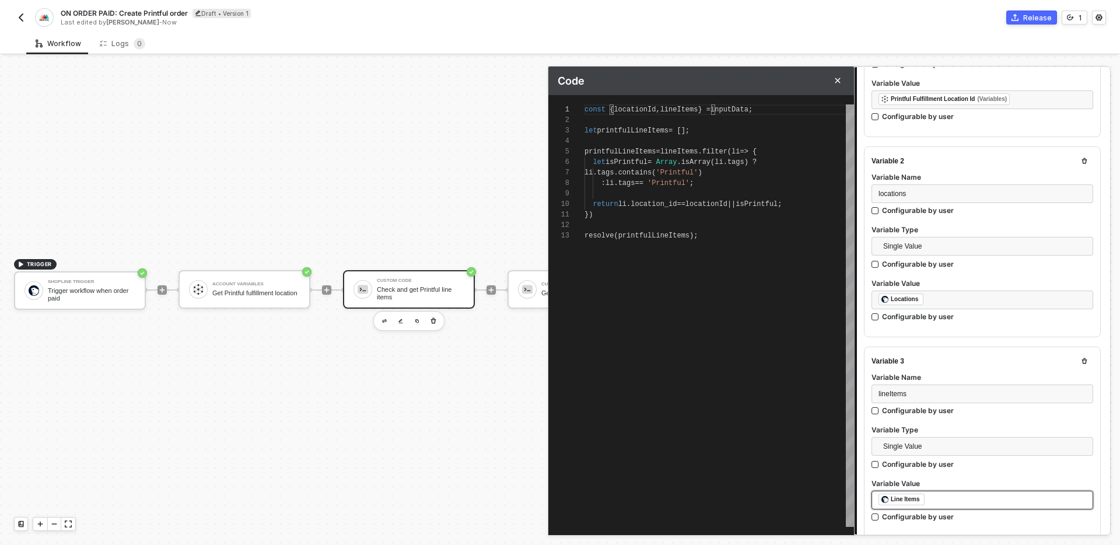
scroll to position [242, 0]
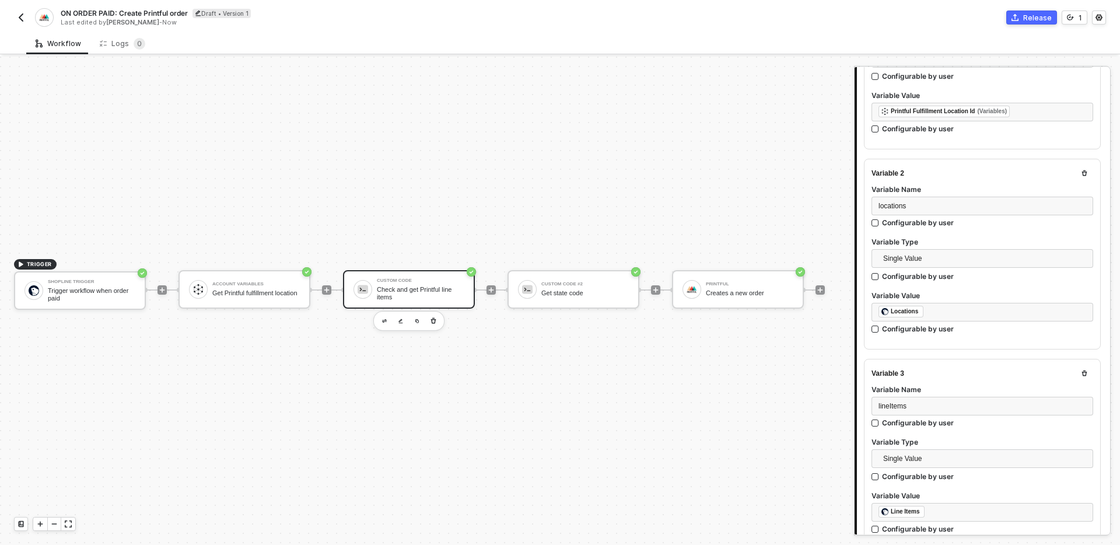
click at [1086, 172] on icon "button" at bounding box center [1084, 173] width 5 height 6
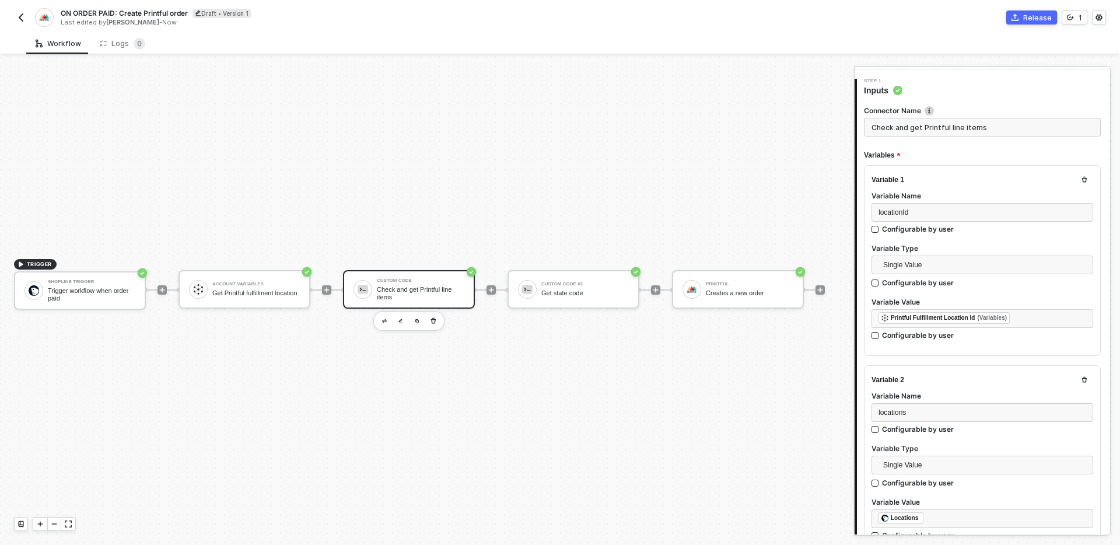
scroll to position [109, 0]
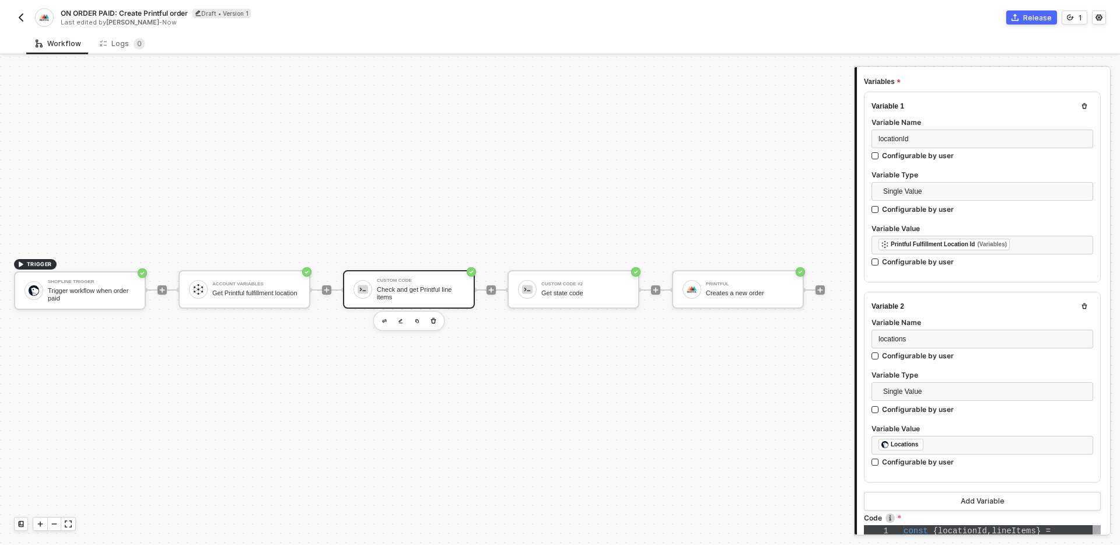
click at [979, 295] on div "Variable 2 Variable Name locations Configurable by user Variable Type Single Va…" at bounding box center [982, 387] width 237 height 191
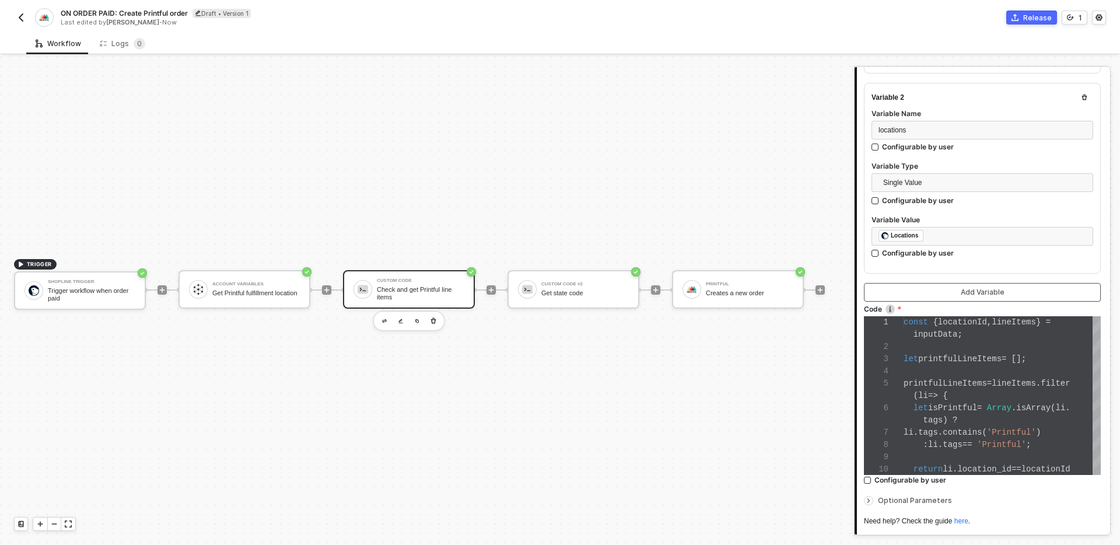
scroll to position [313, 0]
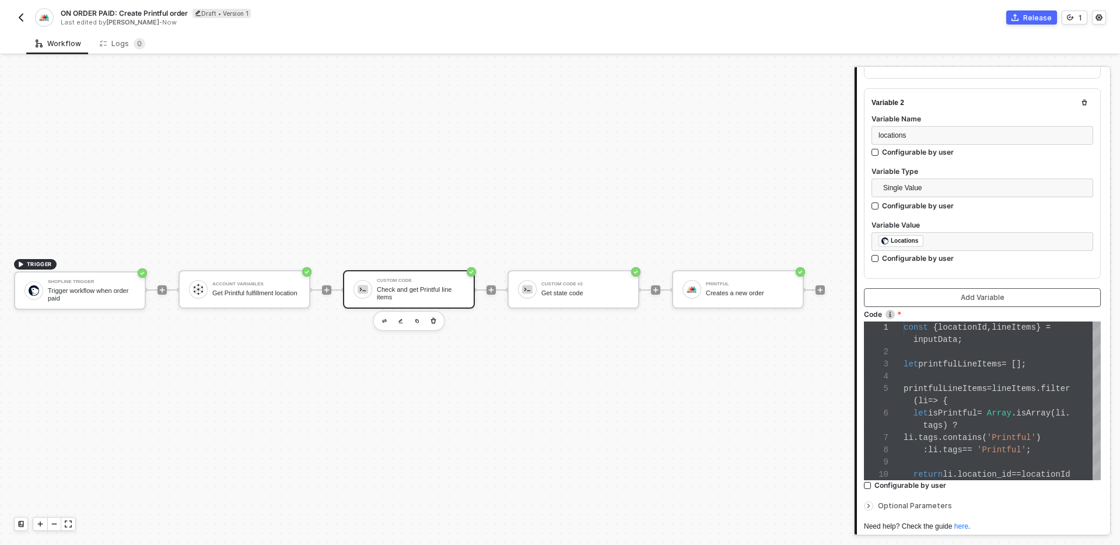
click at [986, 293] on div "Add Variable" at bounding box center [983, 297] width 44 height 9
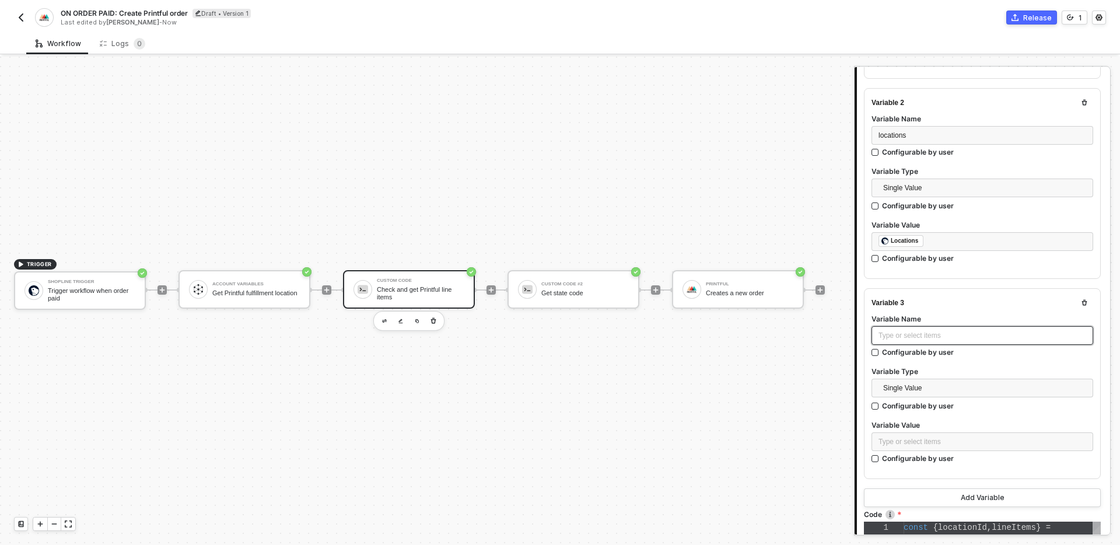
click at [961, 336] on div "Type or select items ﻿" at bounding box center [982, 335] width 208 height 11
click at [992, 436] on div "Type or select items ﻿" at bounding box center [982, 441] width 208 height 11
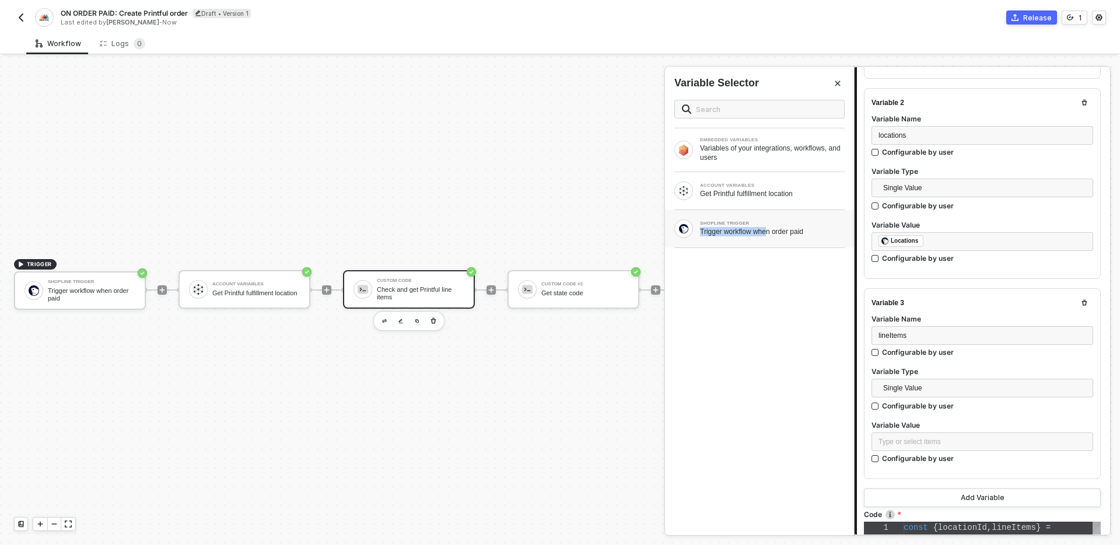
click at [773, 227] on div "Trigger workflow when order paid" at bounding box center [772, 231] width 145 height 9
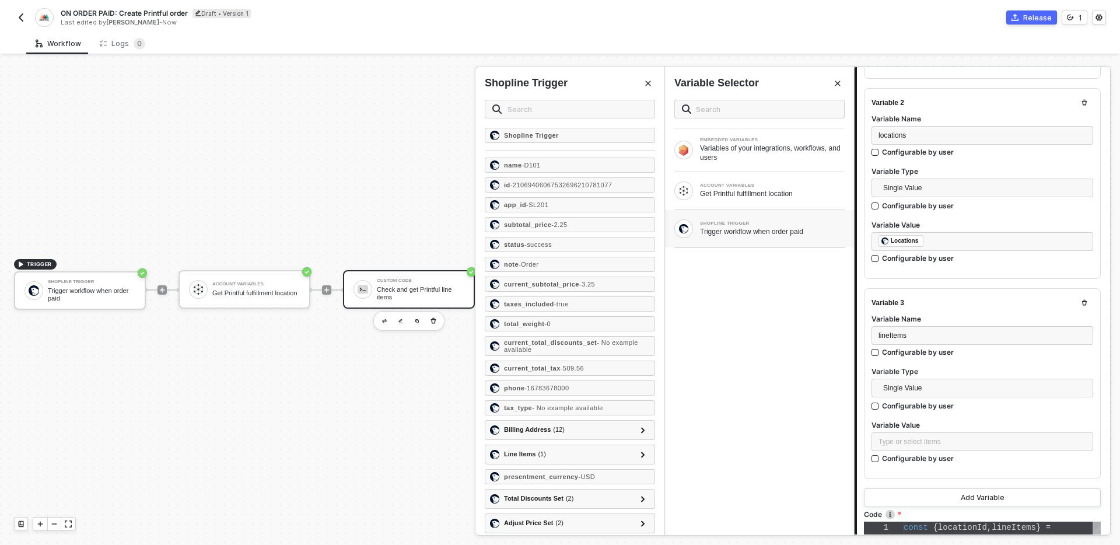
click at [772, 301] on div "EMBEDDED VARIABLES Variables of your integrations, workflows, and users ACCOUNT…" at bounding box center [759, 312] width 189 height 444
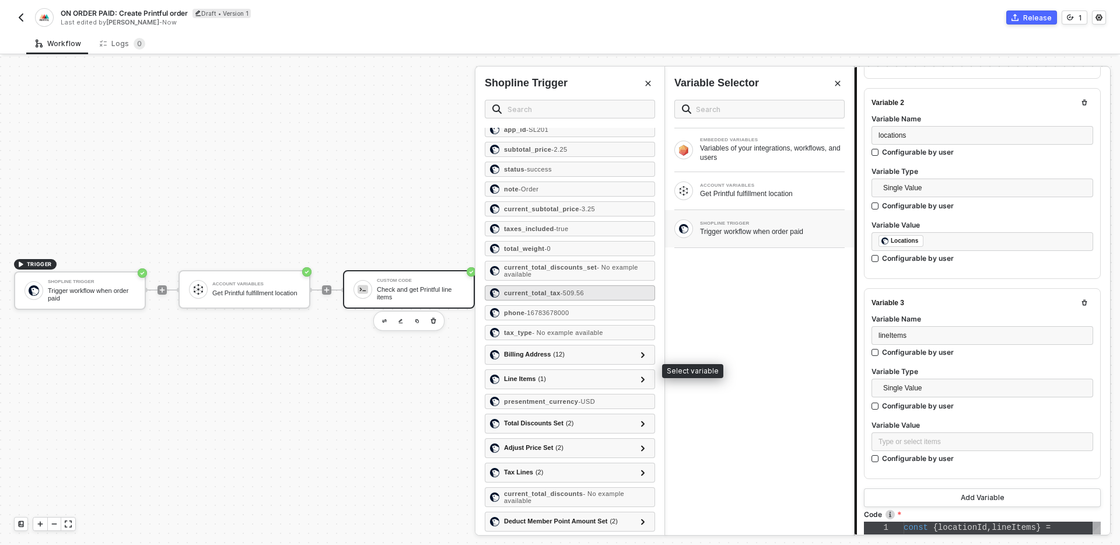
scroll to position [78, 0]
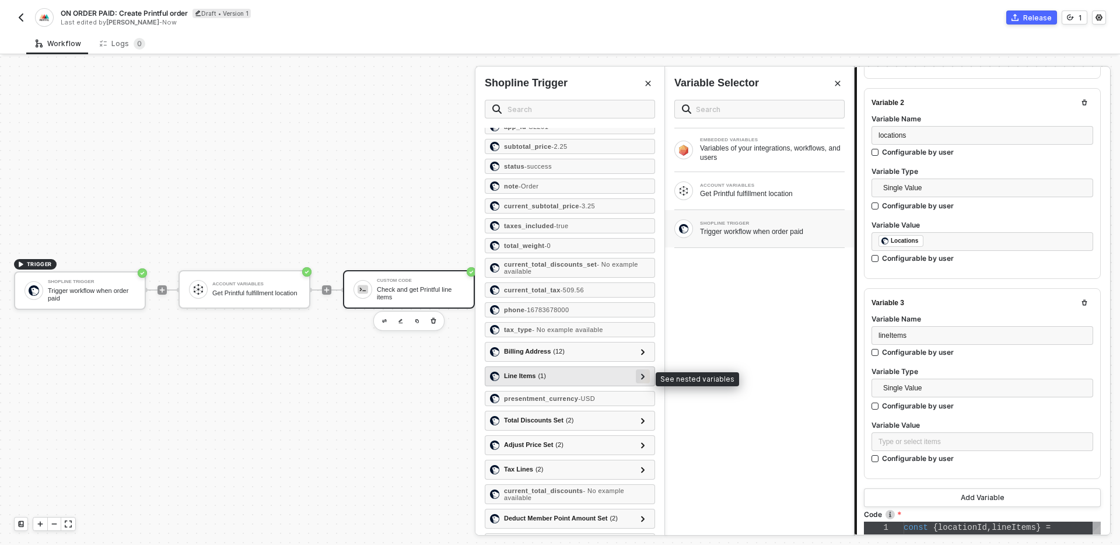
click at [640, 380] on div at bounding box center [643, 375] width 6 height 13
click at [586, 376] on div "Line Items ( 1 )" at bounding box center [563, 376] width 146 height 14
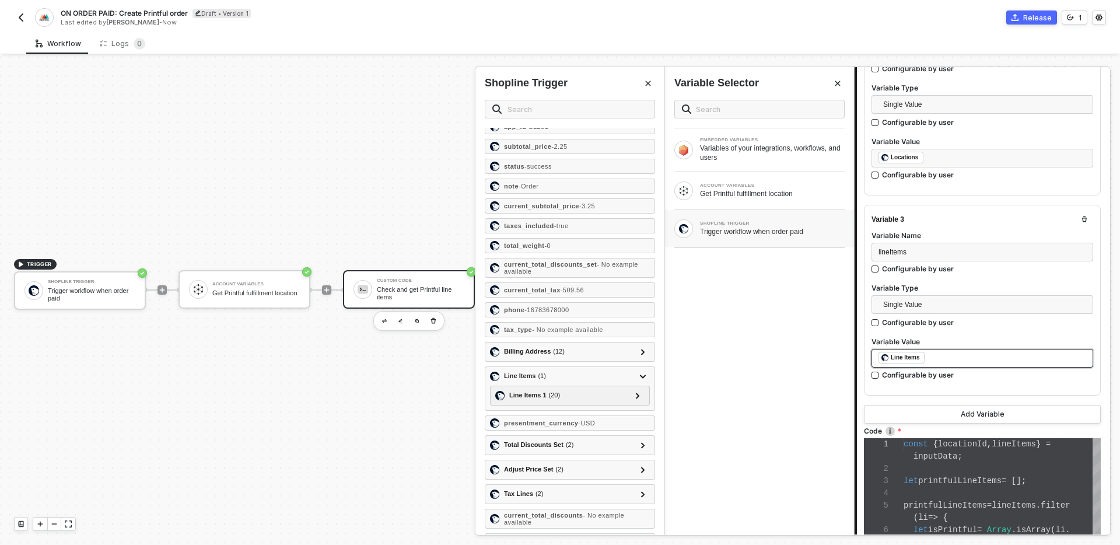
scroll to position [339, 0]
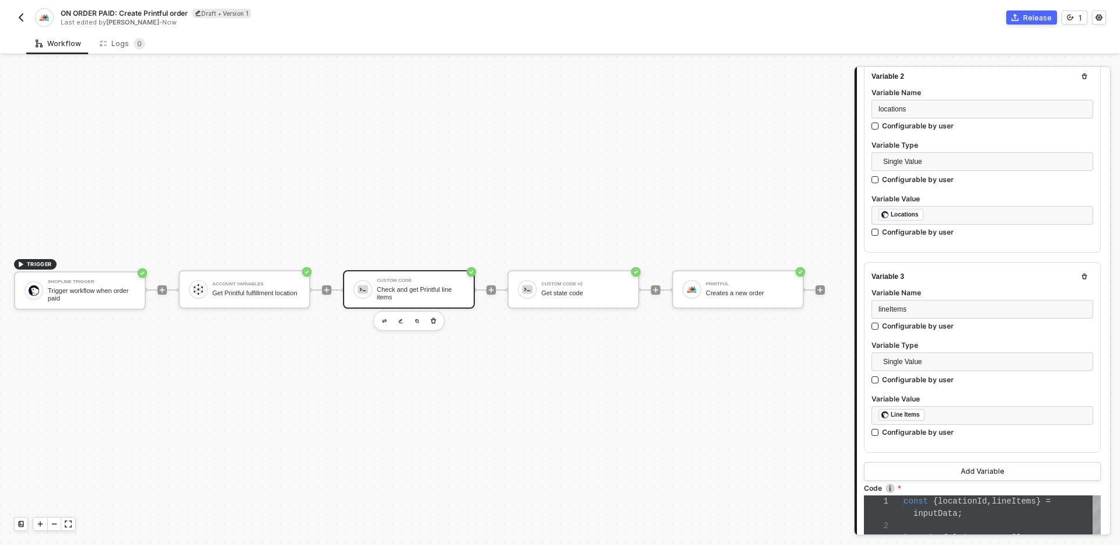
click at [978, 439] on div "﻿ ﻿ Line Items ﻿ Configurable by user" at bounding box center [982, 424] width 222 height 36
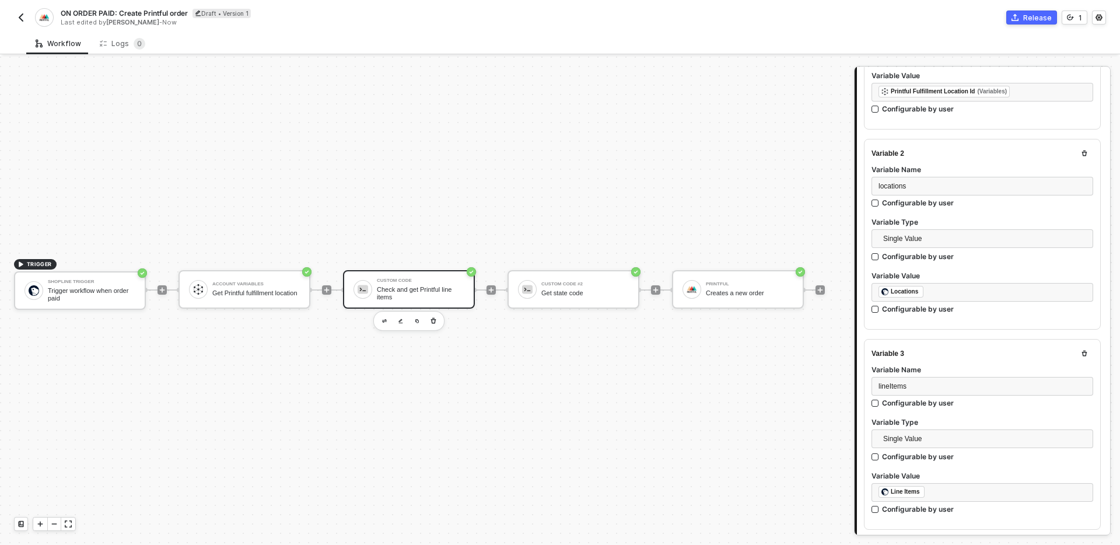
scroll to position [208, 0]
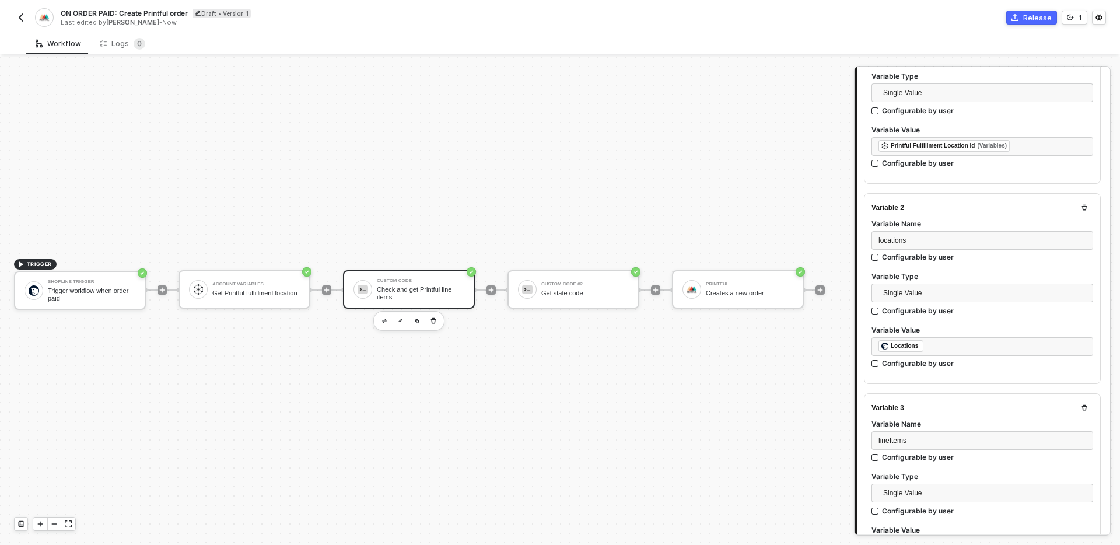
click at [1083, 205] on icon "button" at bounding box center [1084, 208] width 5 height 6
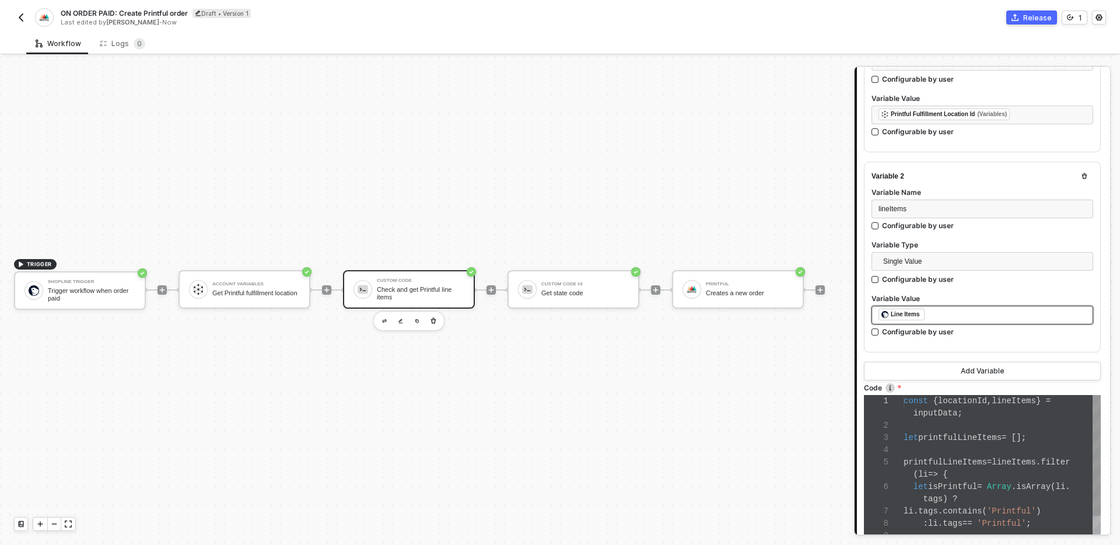
scroll to position [404, 0]
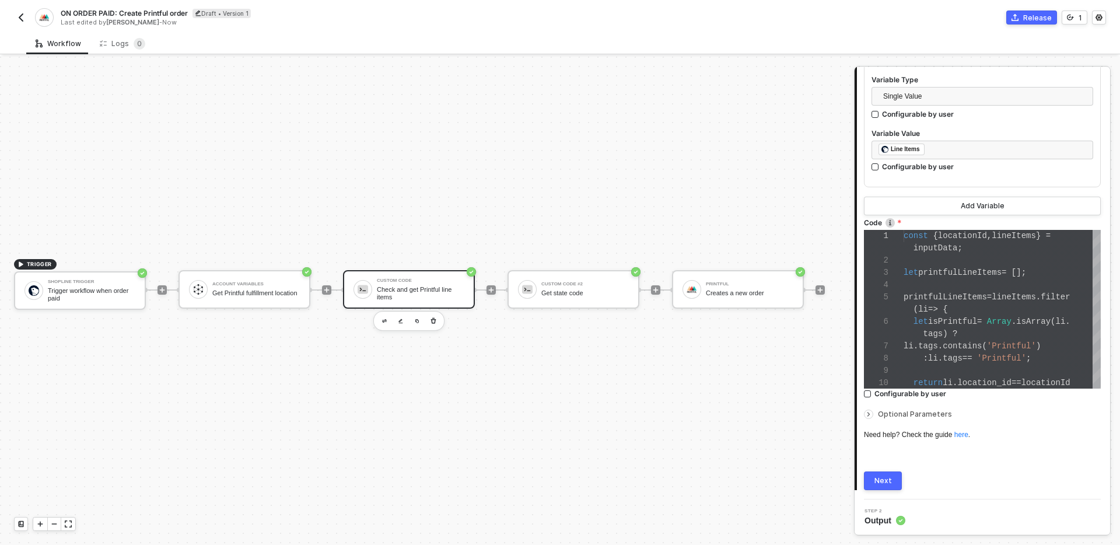
click at [891, 472] on button "Next" at bounding box center [883, 480] width 38 height 19
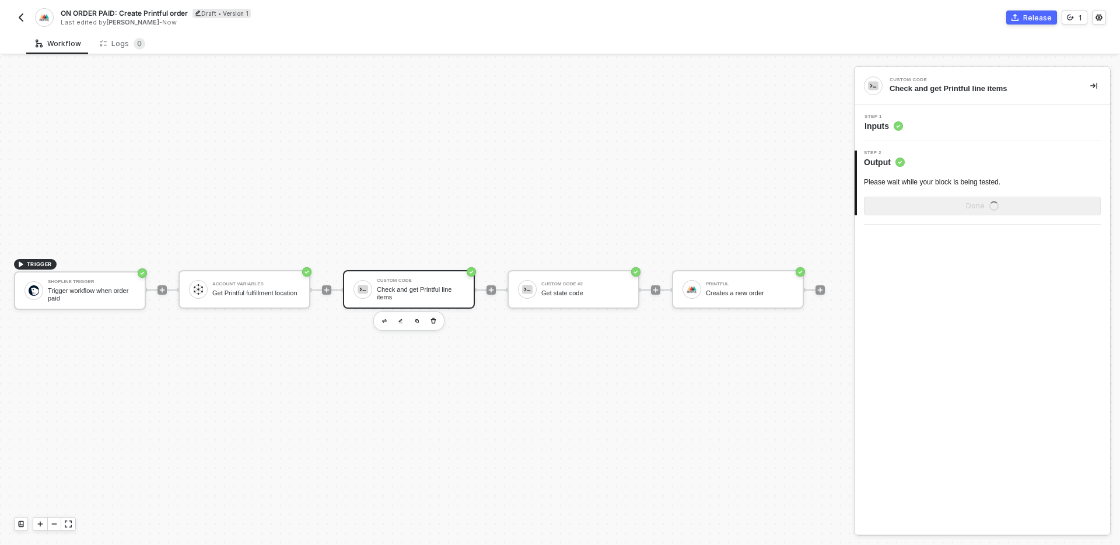
scroll to position [0, 0]
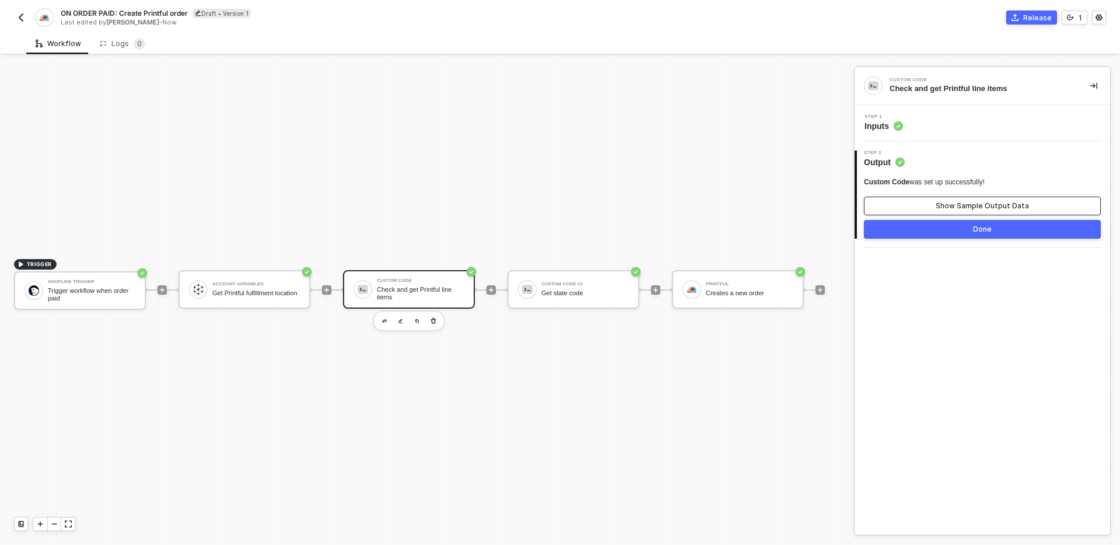
click at [995, 213] on button "Show Sample Output Data" at bounding box center [982, 206] width 237 height 19
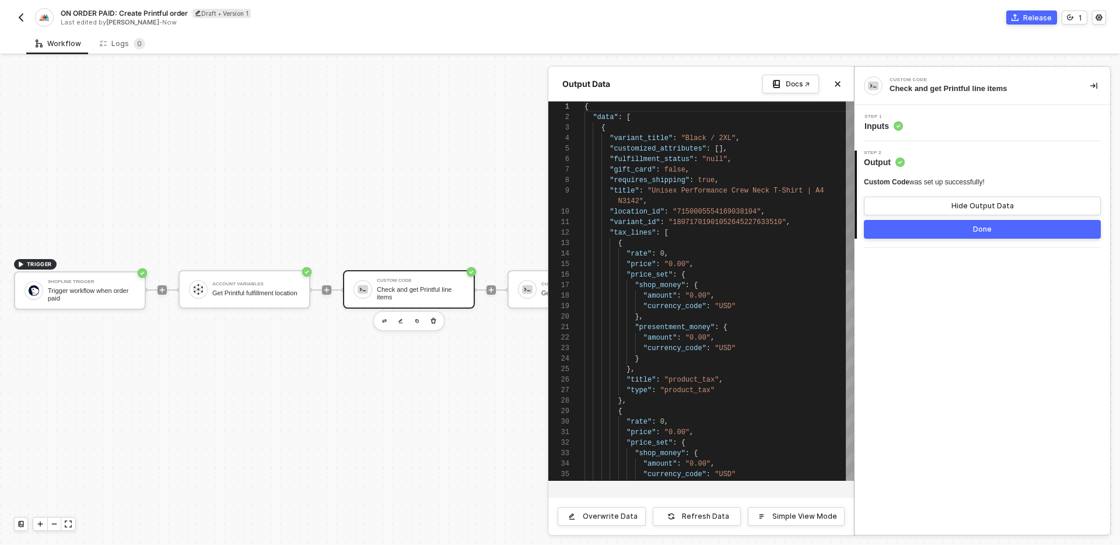
scroll to position [94, 0]
click at [834, 83] on icon "icon-close" at bounding box center [837, 83] width 7 height 7
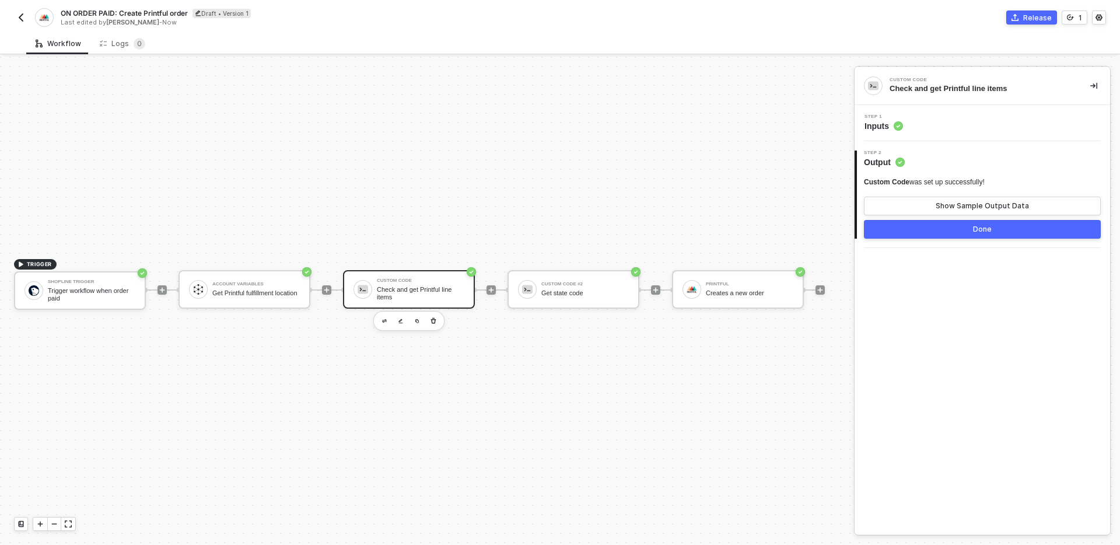
click at [987, 108] on div "Step 1 Inputs" at bounding box center [982, 123] width 255 height 36
click at [983, 137] on div "Step 1 Inputs" at bounding box center [982, 123] width 255 height 36
click at [985, 124] on div "Step 1 Inputs" at bounding box center [983, 122] width 253 height 17
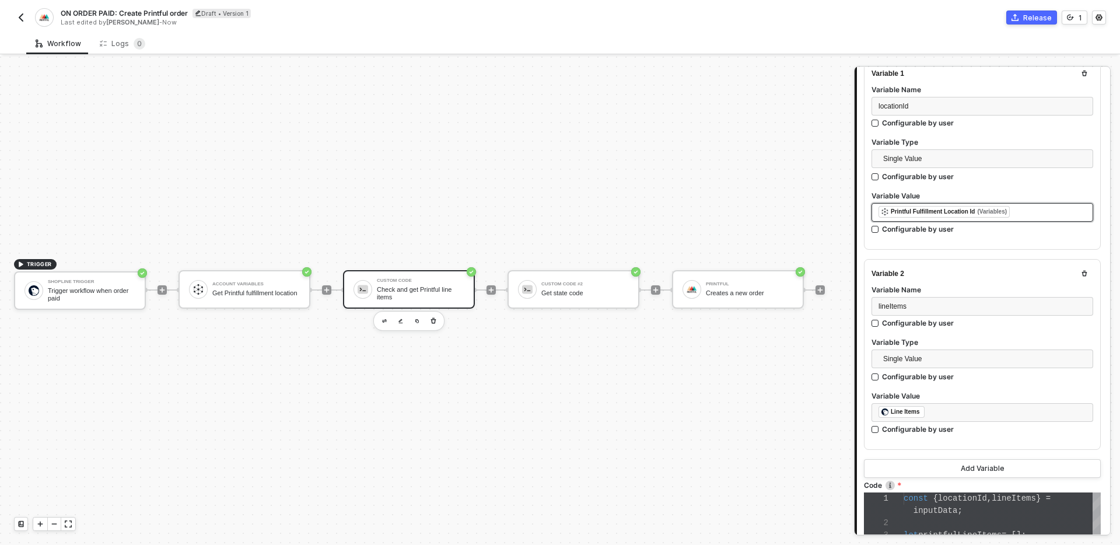
scroll to position [0, 0]
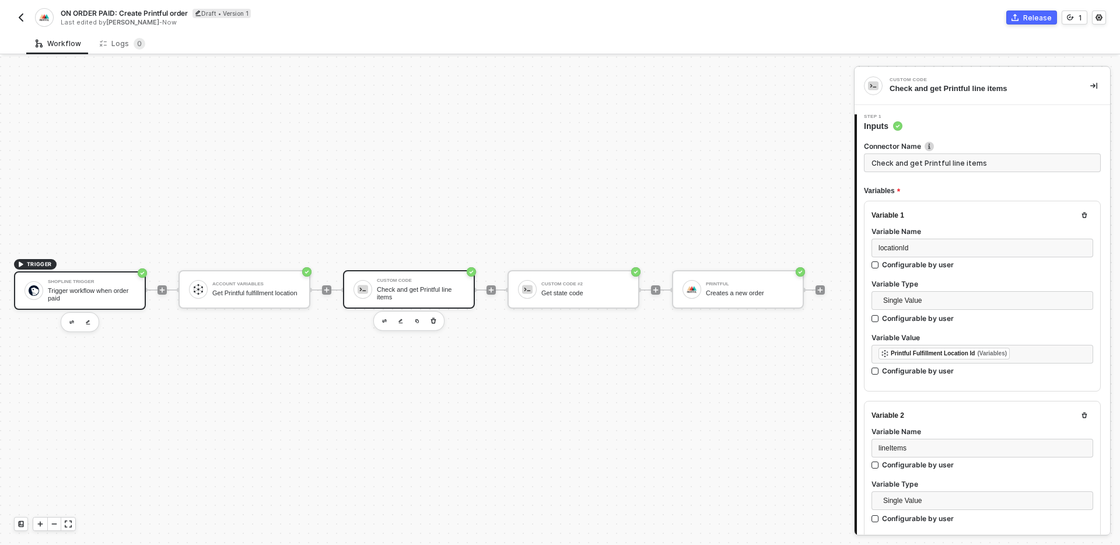
click at [98, 293] on div "Trigger workflow when order paid" at bounding box center [91, 294] width 87 height 15
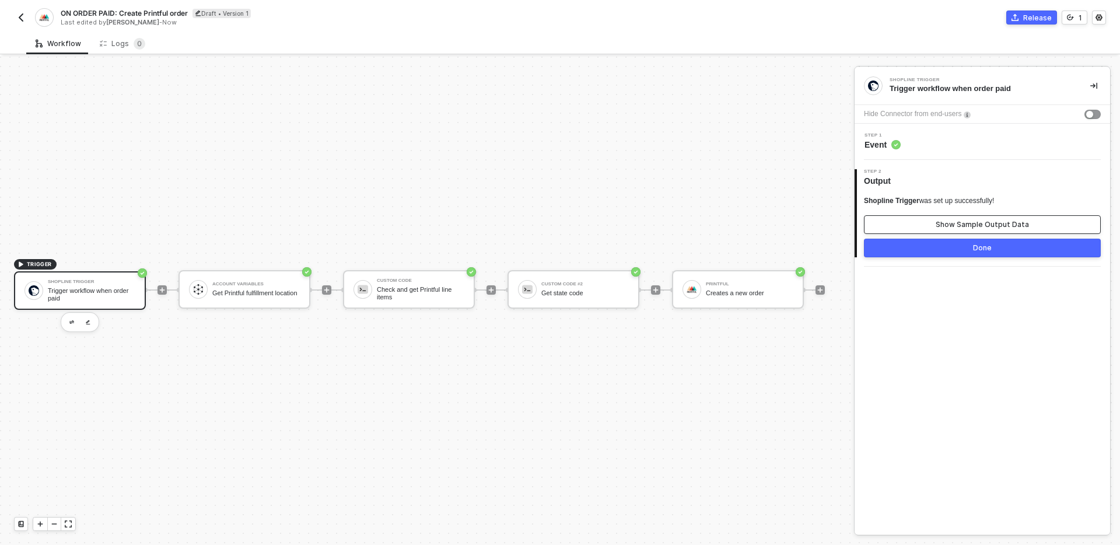
click at [955, 229] on button "Show Sample Output Data" at bounding box center [982, 224] width 237 height 19
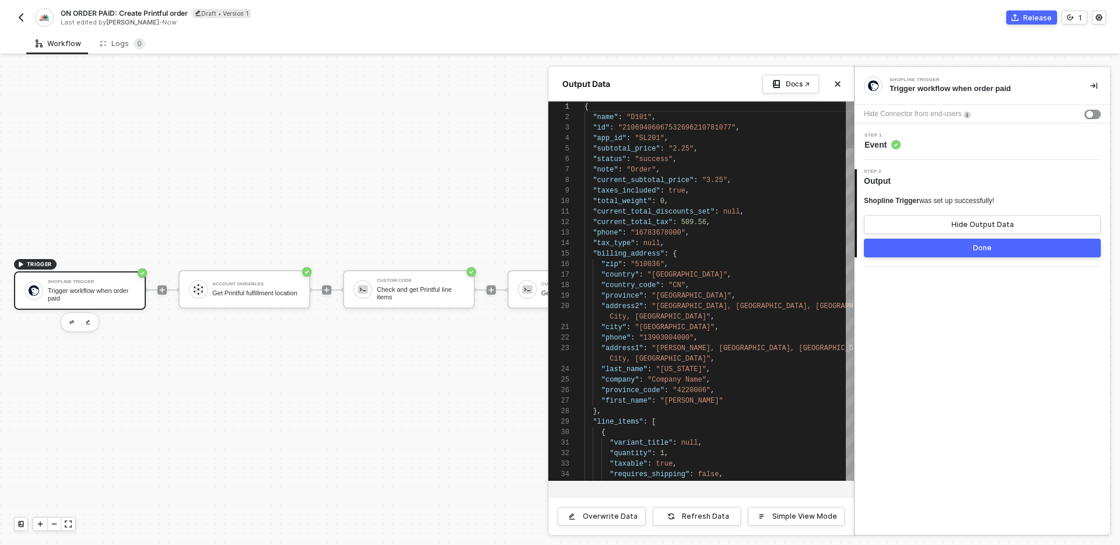
scroll to position [105, 0]
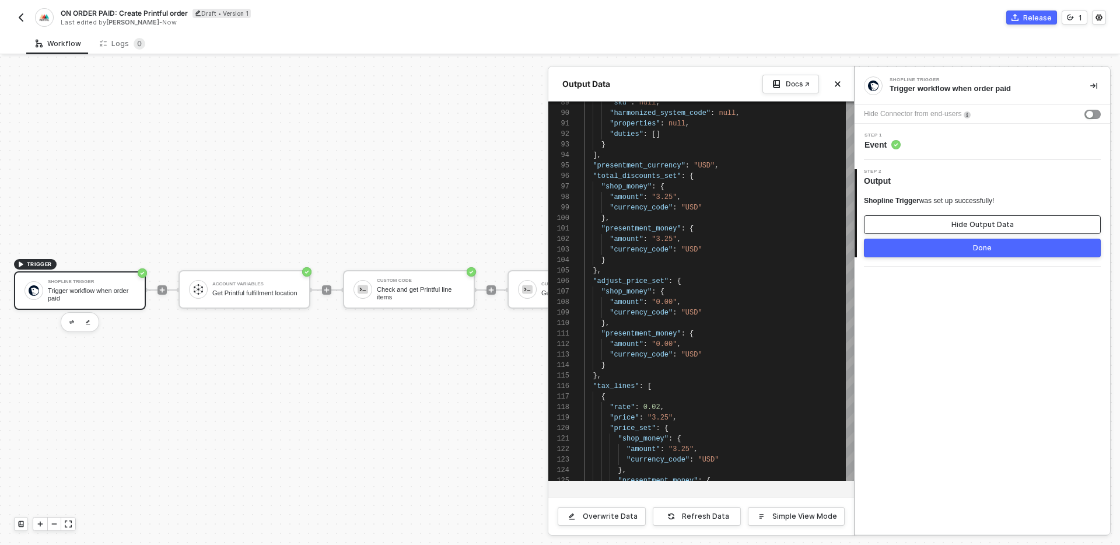
click at [940, 222] on button "Hide Output Data" at bounding box center [982, 224] width 237 height 19
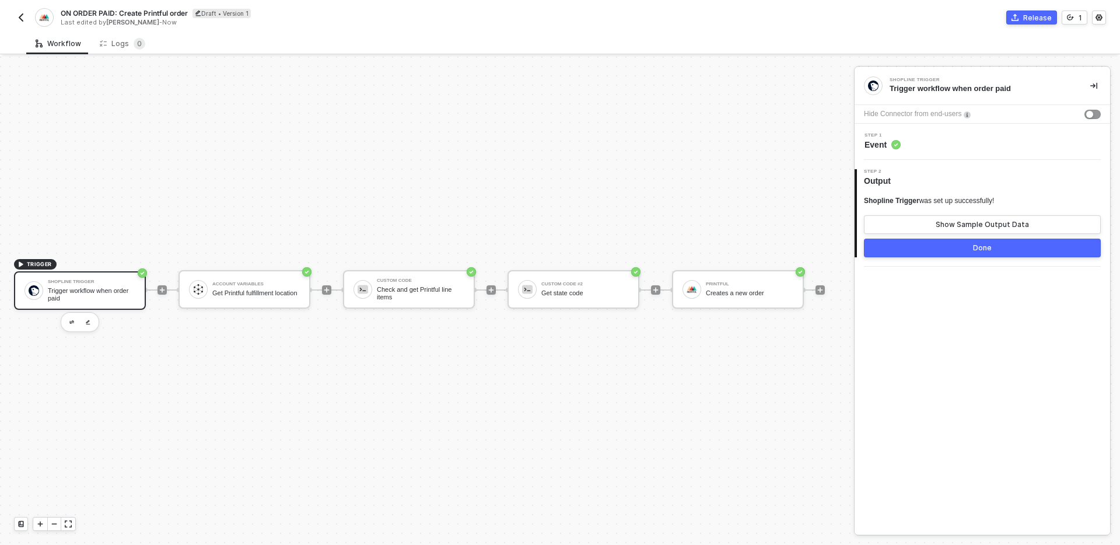
click at [631, 408] on div "TRIGGER Shopline Trigger Trigger workflow when order paid Account Variables Get…" at bounding box center [424, 290] width 848 height 510
click at [443, 286] on div "Check and get Printful line items" at bounding box center [420, 293] width 87 height 15
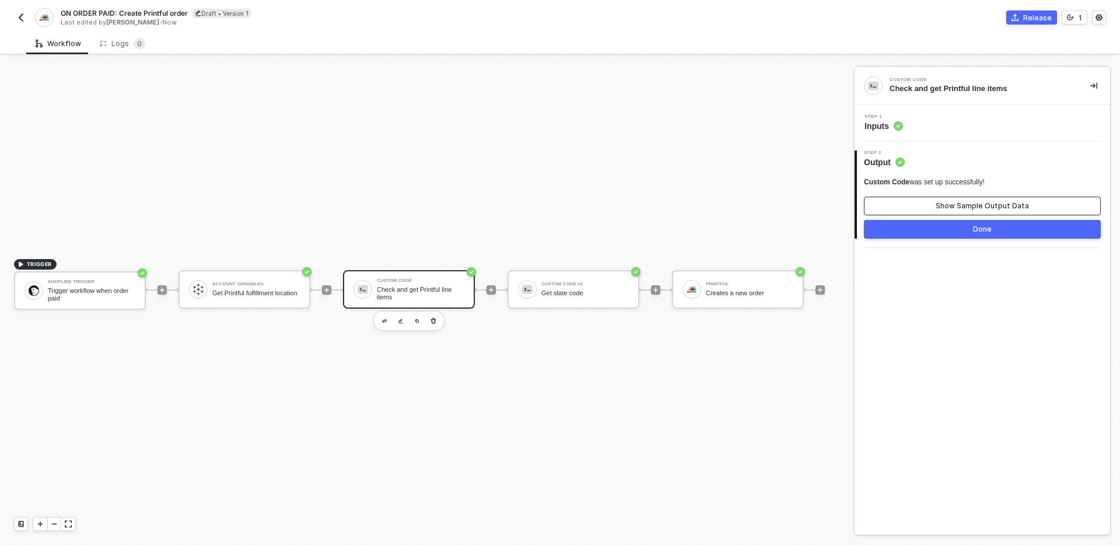
click at [936, 205] on button "Show Sample Output Data" at bounding box center [982, 206] width 237 height 19
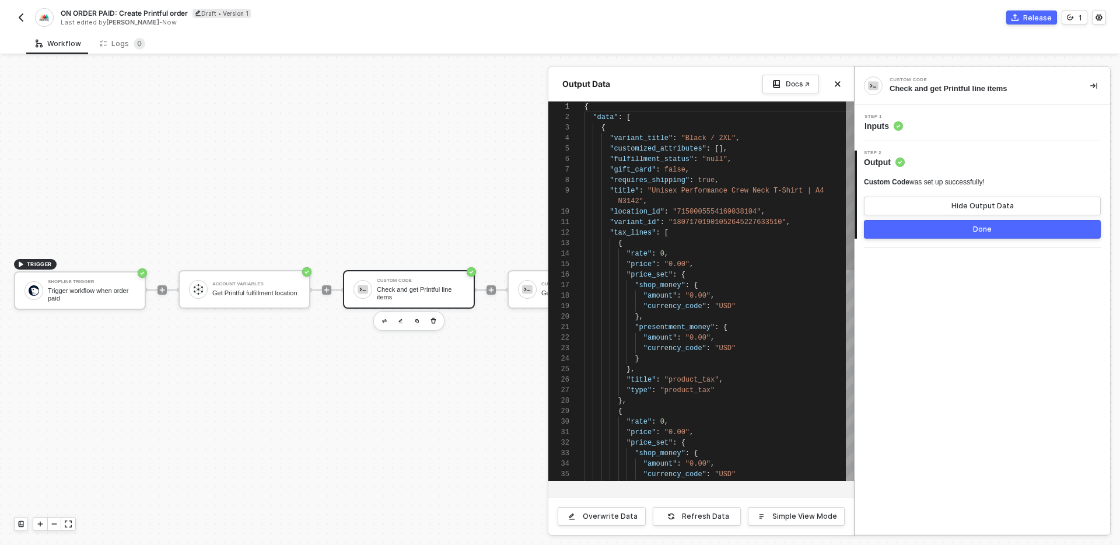
scroll to position [94, 0]
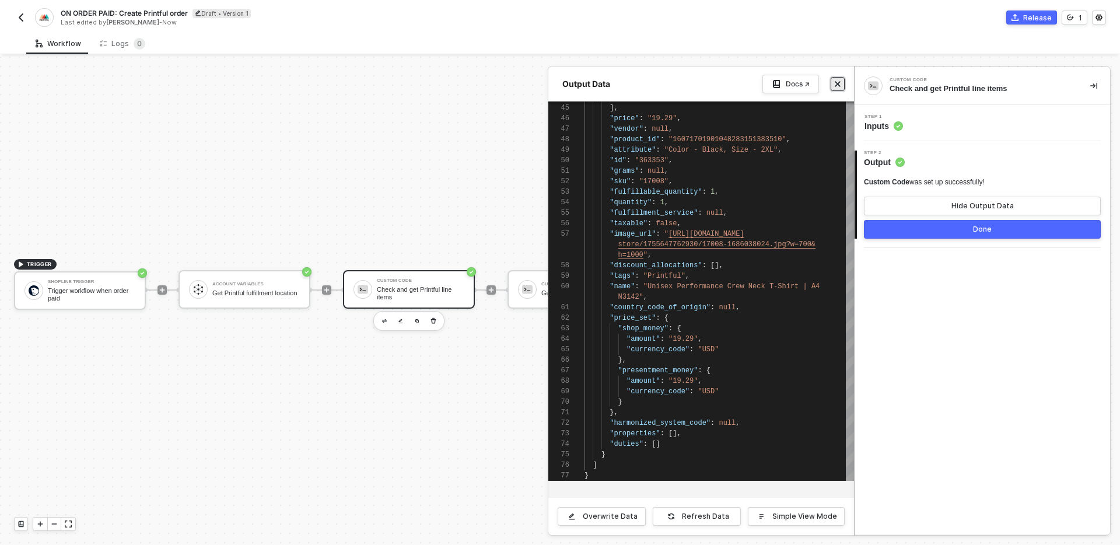
click at [840, 85] on icon "icon-close" at bounding box center [837, 83] width 7 height 7
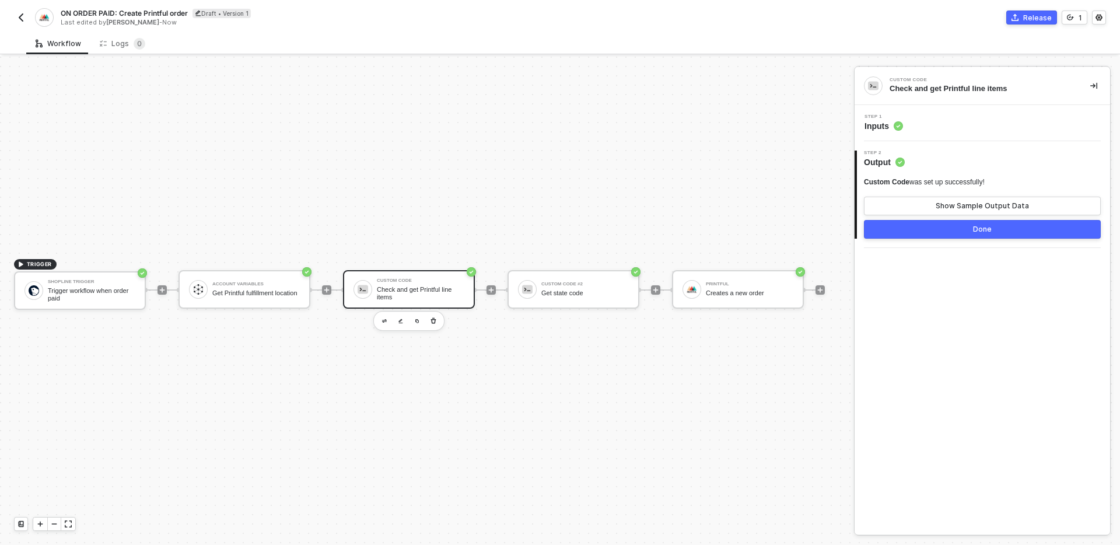
click at [747, 155] on div "TRIGGER Shopline Trigger Trigger workflow when order paid Account Variables Get…" at bounding box center [424, 290] width 848 height 510
click at [436, 278] on div "Custom Code" at bounding box center [420, 280] width 87 height 5
click at [968, 129] on div "Step 1 Inputs" at bounding box center [983, 122] width 253 height 17
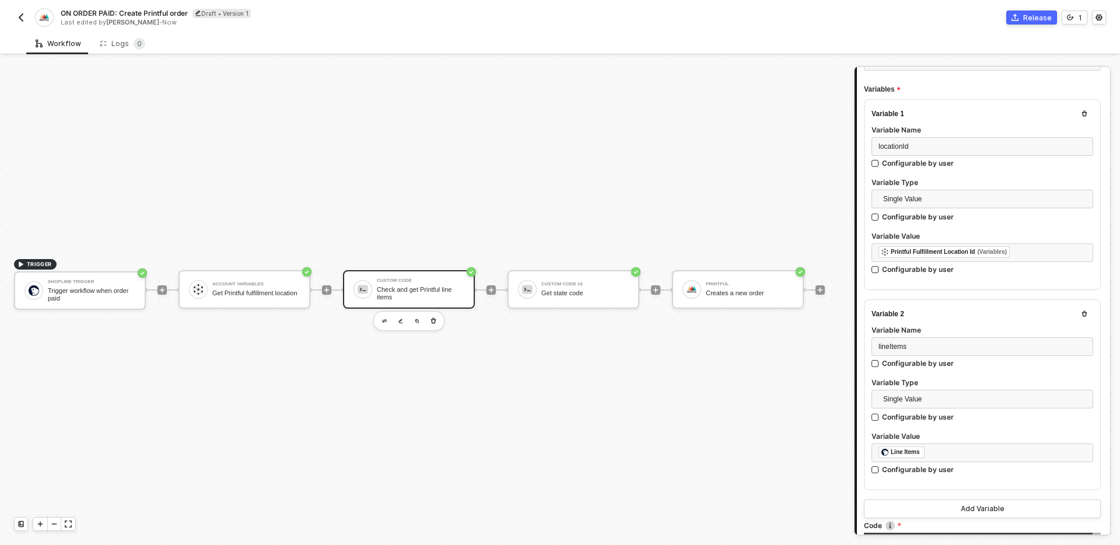
scroll to position [404, 0]
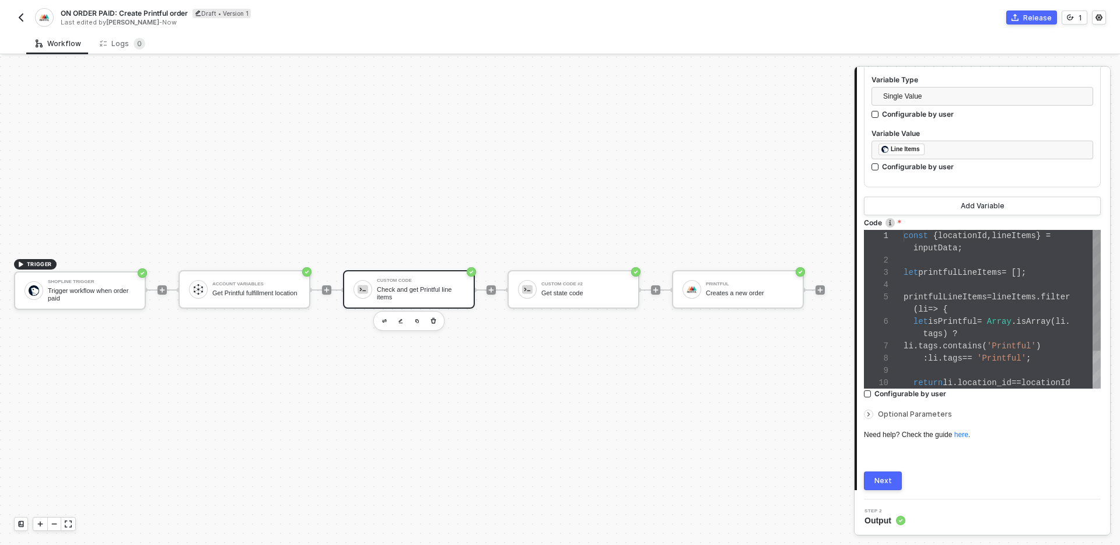
click at [989, 305] on div "( li => {" at bounding box center [1002, 309] width 197 height 12
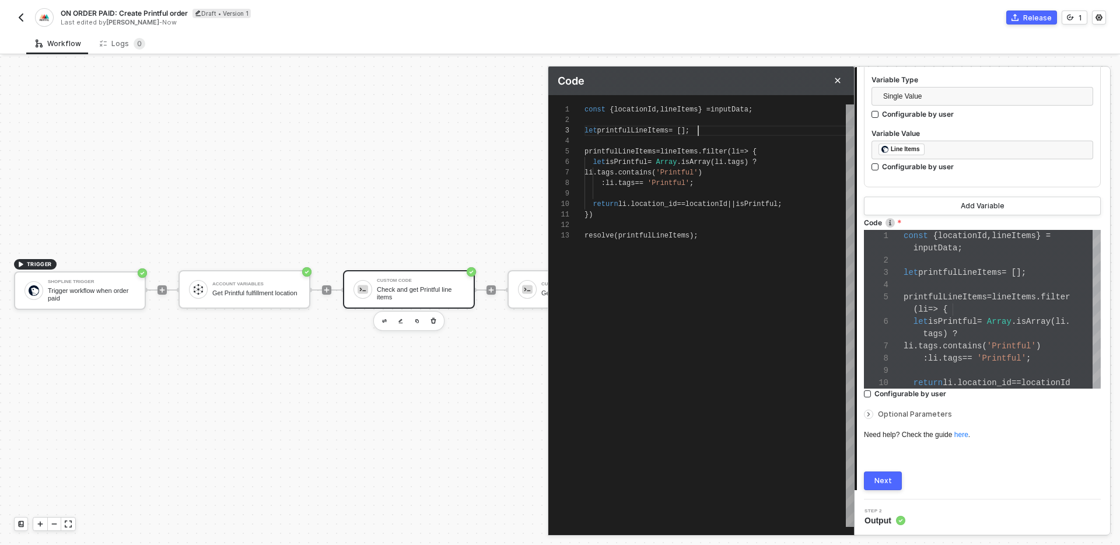
scroll to position [21, 114]
click at [708, 131] on div "let printfulLineItems = [];" at bounding box center [718, 130] width 269 height 10
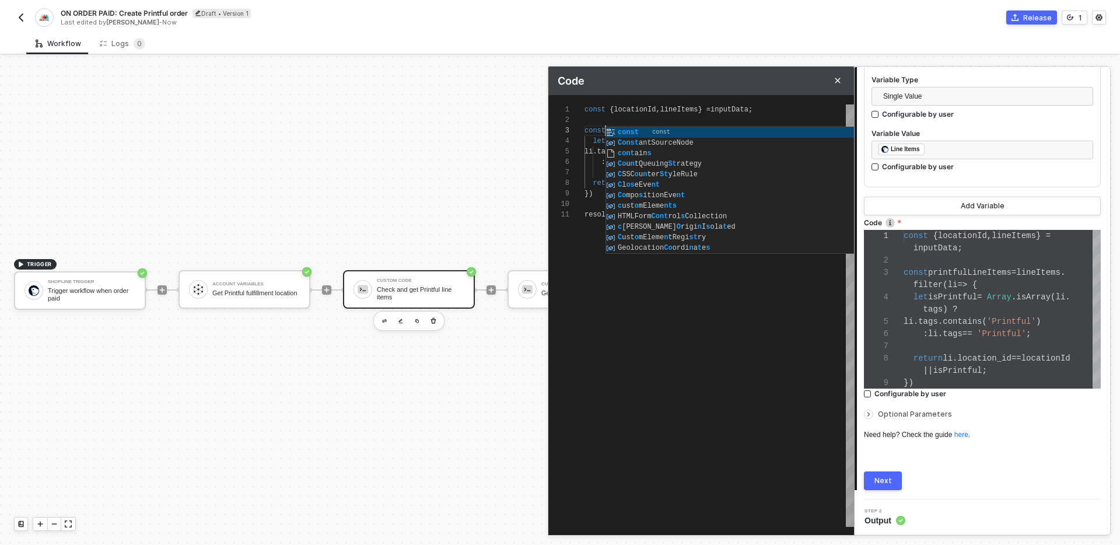
scroll to position [21, 25]
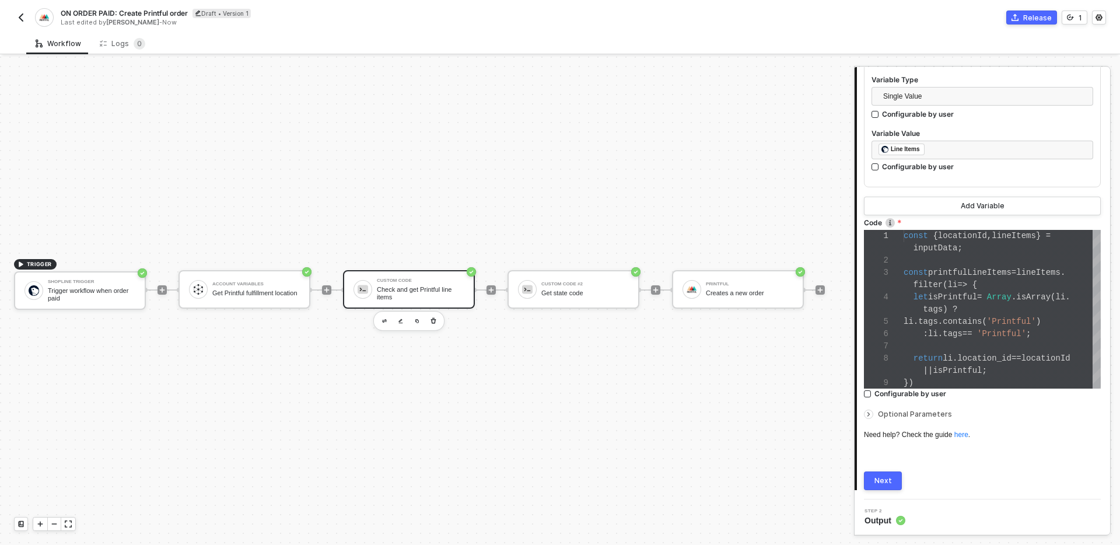
click at [890, 479] on div "Next" at bounding box center [882, 480] width 17 height 9
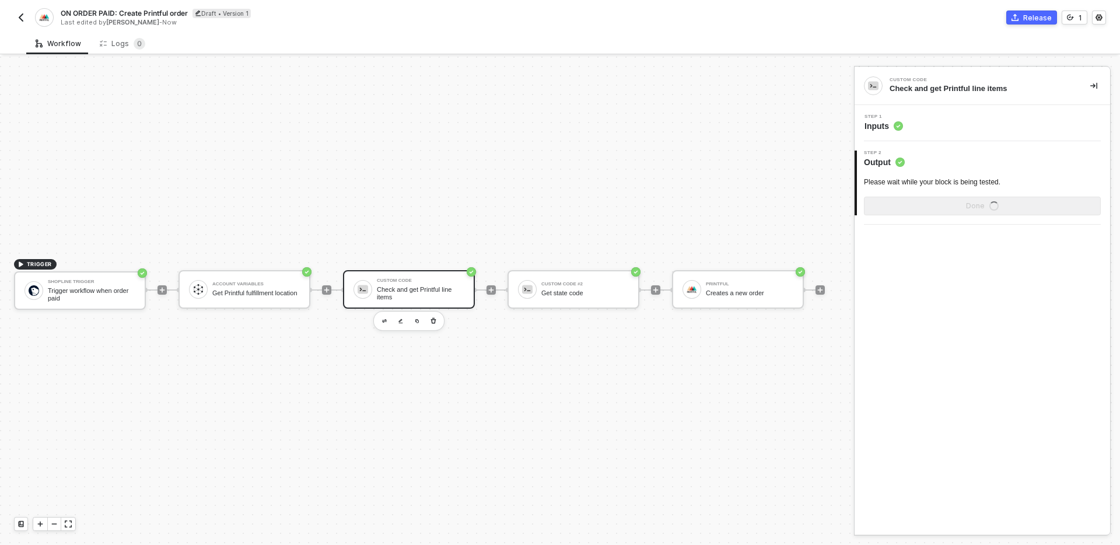
scroll to position [0, 0]
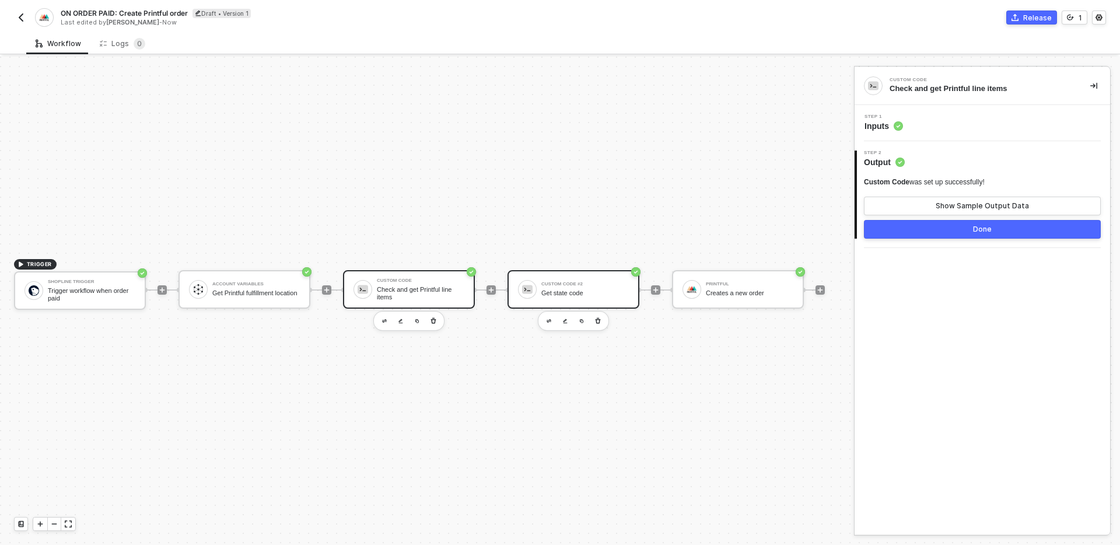
click at [575, 296] on div "Get state code" at bounding box center [584, 293] width 87 height 8
click at [984, 200] on button "Show Sample Output Data" at bounding box center [982, 206] width 237 height 19
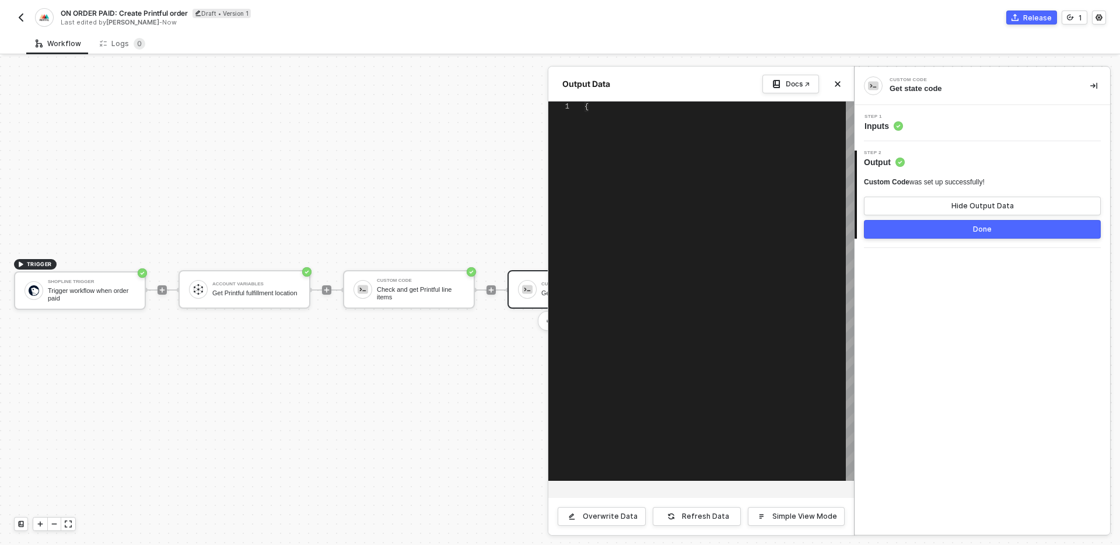
scroll to position [21, 0]
click at [845, 78] on div "Output Data Docs ↗" at bounding box center [701, 83] width 306 height 35
click at [839, 80] on button "Close" at bounding box center [838, 84] width 14 height 14
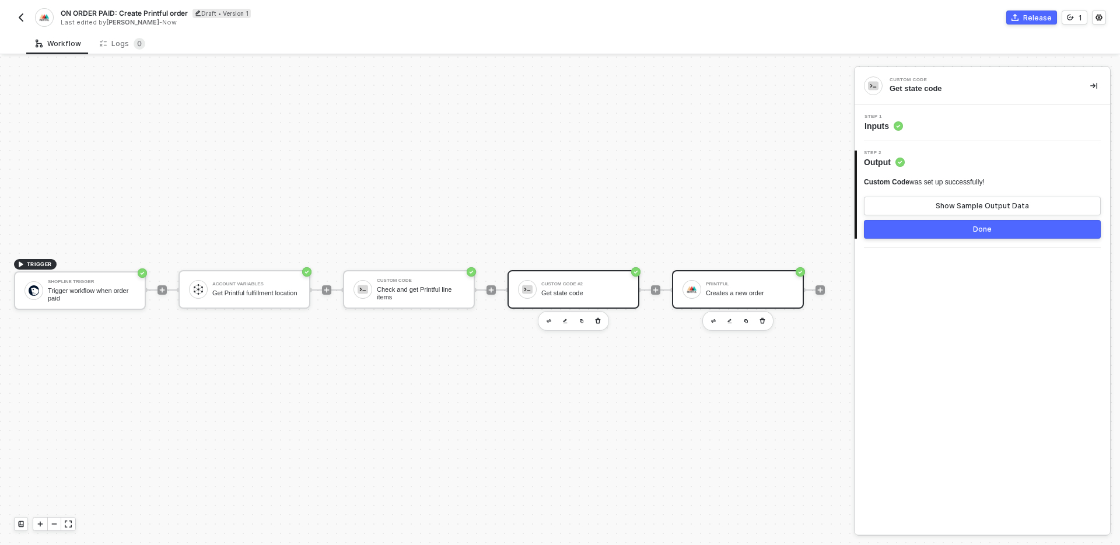
click at [745, 289] on div "Creates a new order" at bounding box center [749, 293] width 87 height 8
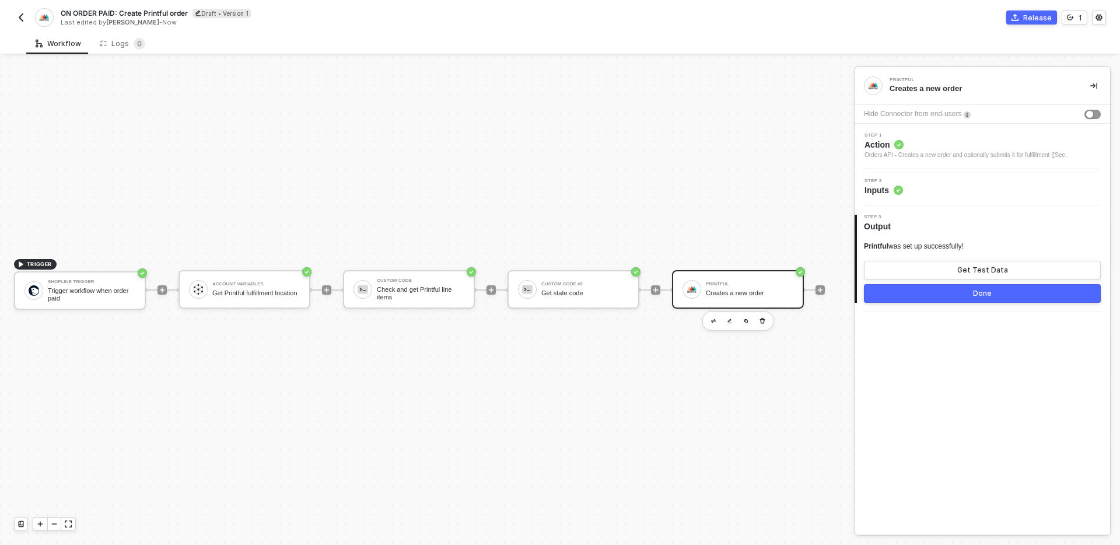
click at [746, 400] on div "TRIGGER Shopline Trigger Trigger workflow when order paid Account Variables Get…" at bounding box center [424, 290] width 848 height 510
click at [903, 405] on div "Printful Creates a new order Hide Connector from end-users Step 1 Action Orders…" at bounding box center [982, 300] width 255 height 467
click at [937, 183] on div "Step 2 Inputs" at bounding box center [983, 186] width 253 height 17
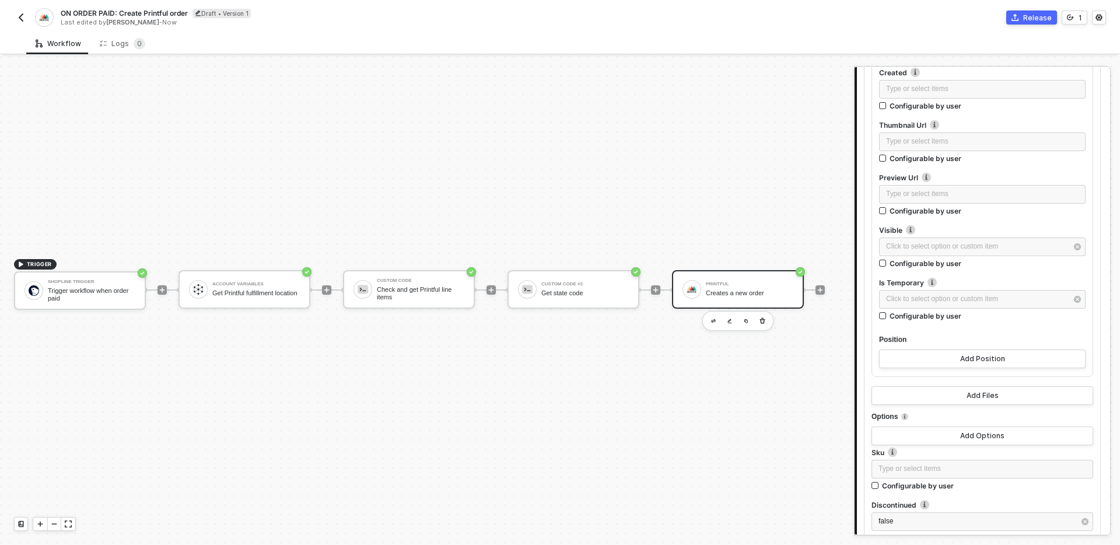
scroll to position [2679, 0]
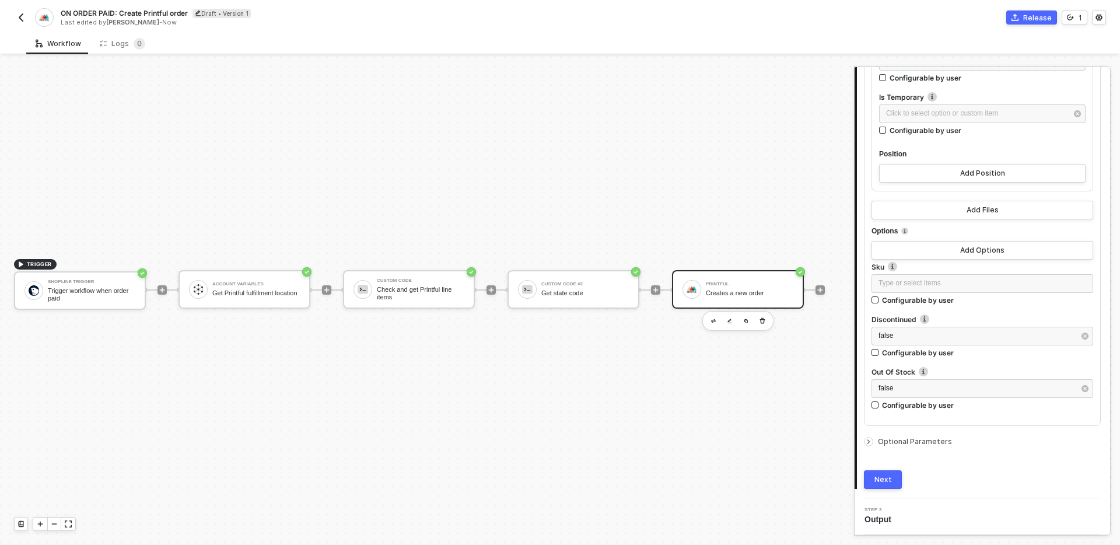
click at [889, 477] on div "Next" at bounding box center [882, 479] width 17 height 9
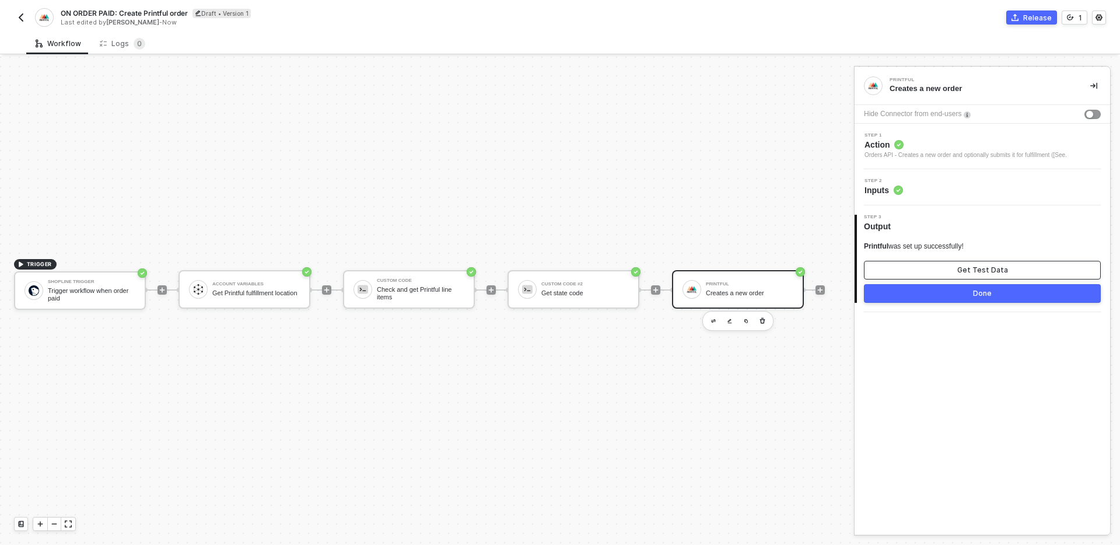
click at [987, 269] on div "Get Test Data" at bounding box center [982, 269] width 51 height 9
click at [926, 272] on button "Show Sample Output Data" at bounding box center [982, 270] width 237 height 19
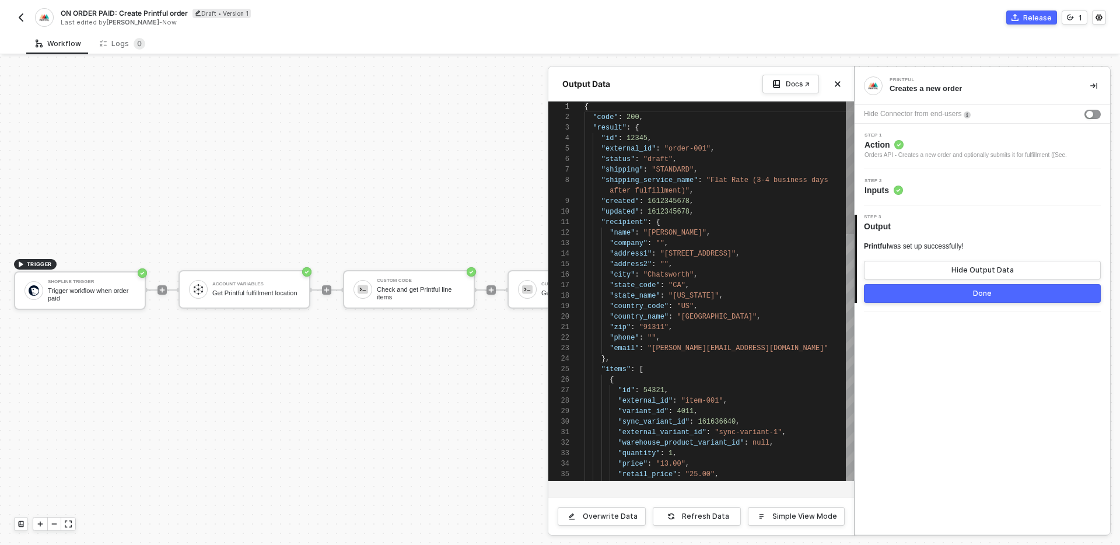
scroll to position [94, 0]
click at [933, 293] on button "Done" at bounding box center [982, 293] width 237 height 19
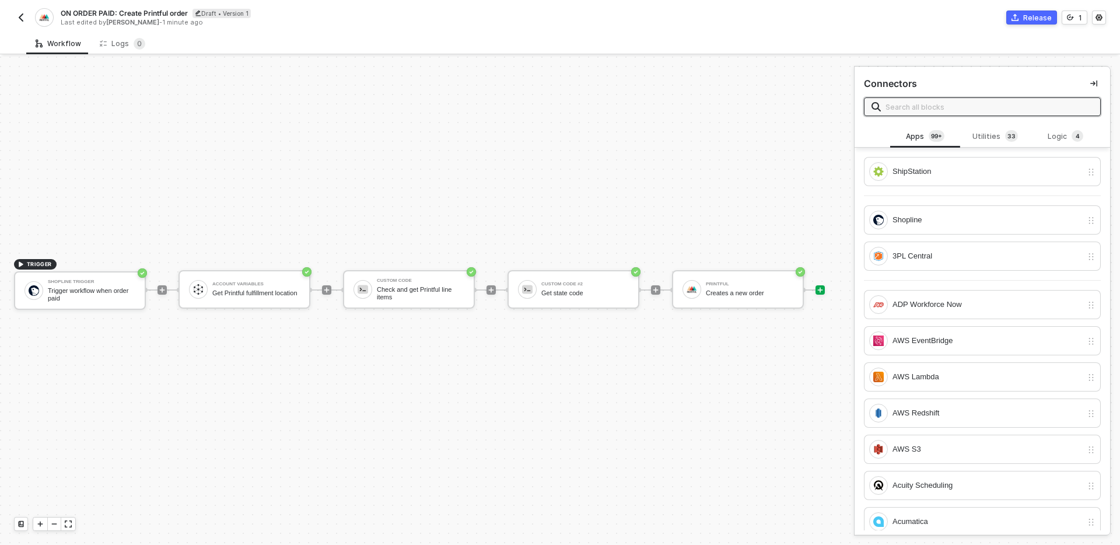
click at [729, 367] on div "TRIGGER Shopline Trigger Trigger workflow when order paid Account Variables Get…" at bounding box center [424, 290] width 848 height 510
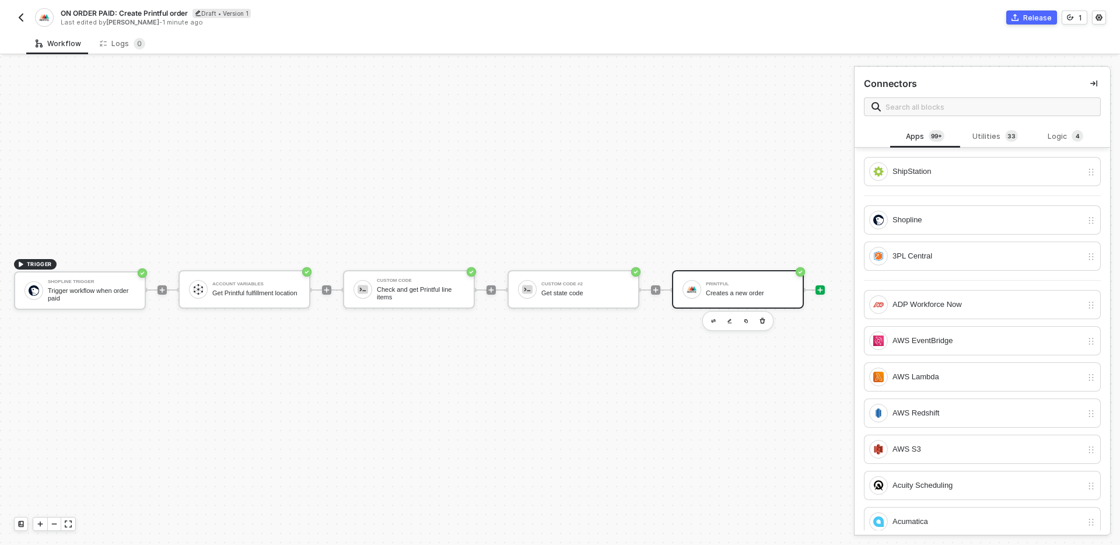
click at [750, 295] on div "Creates a new order" at bounding box center [749, 293] width 87 height 8
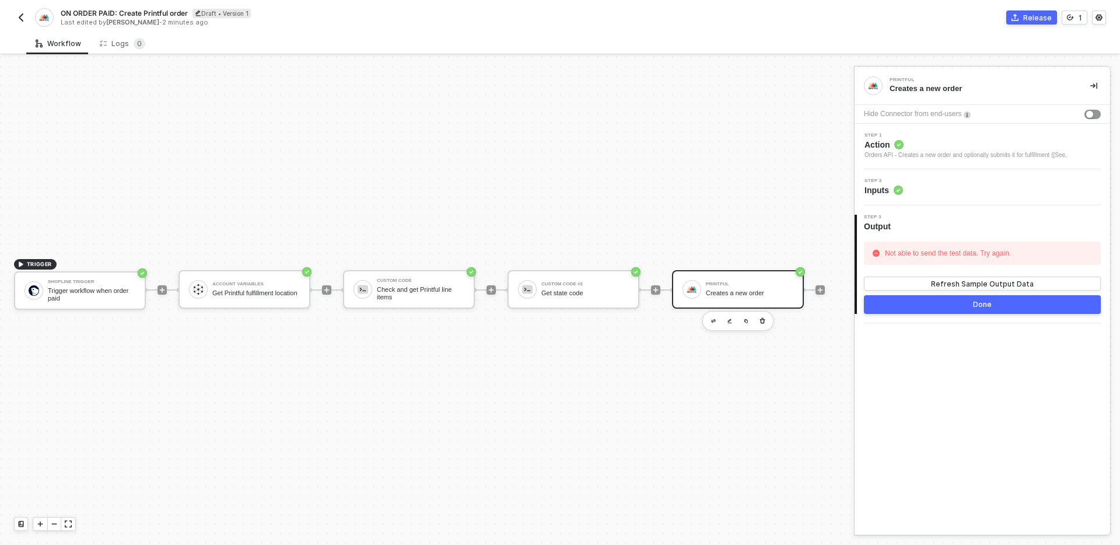
click at [980, 140] on span "Action" at bounding box center [965, 145] width 202 height 12
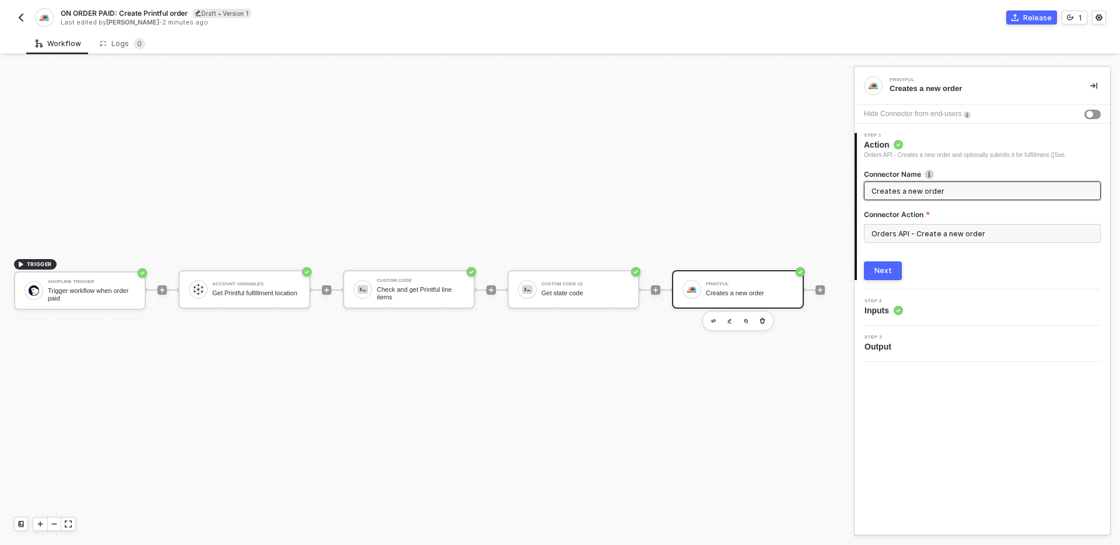
click at [947, 307] on div "Step 2 Inputs" at bounding box center [983, 307] width 253 height 17
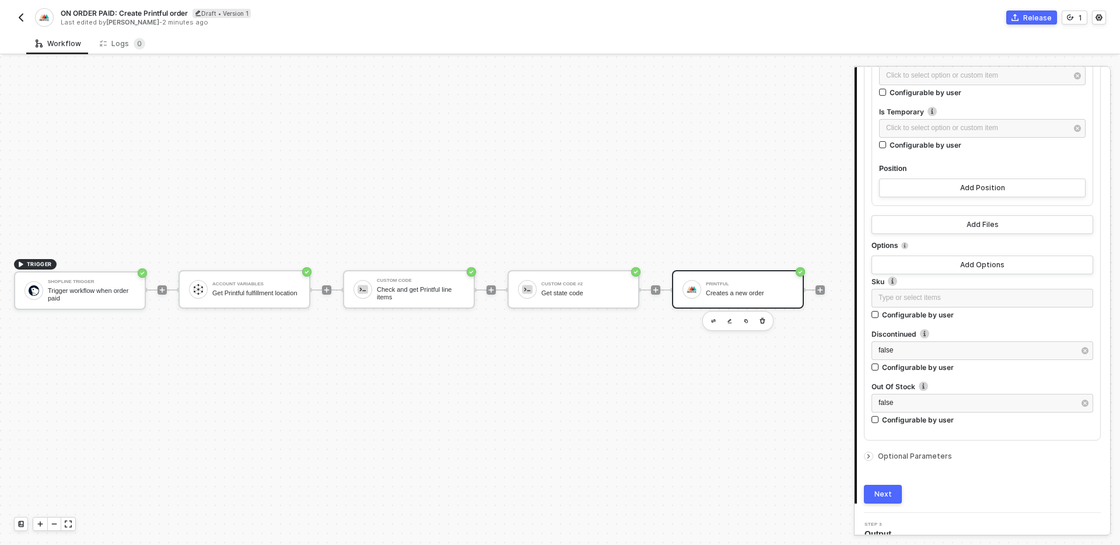
scroll to position [2679, 0]
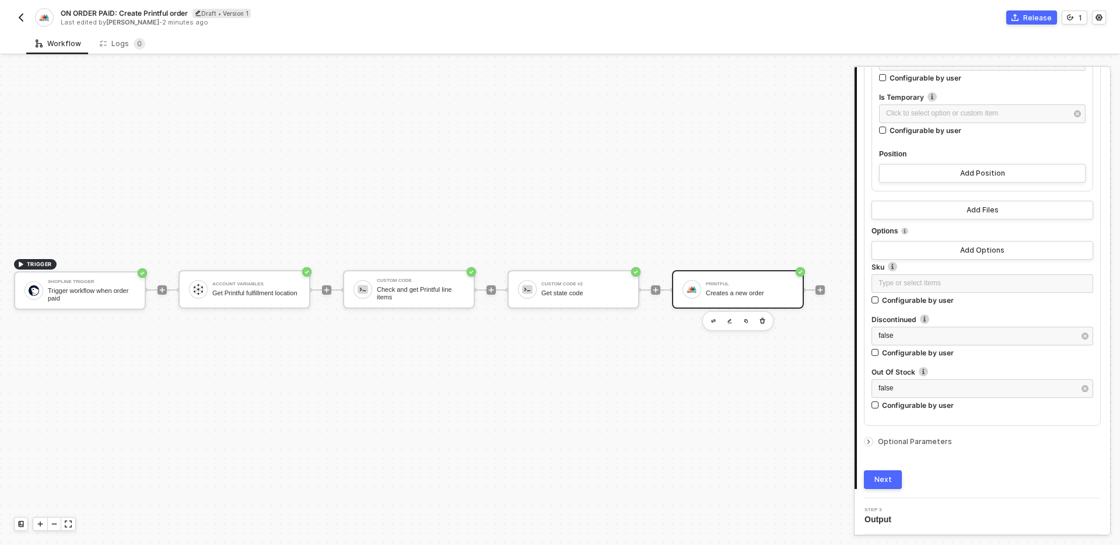
click at [926, 444] on span "Optional Parameters" at bounding box center [915, 441] width 74 height 9
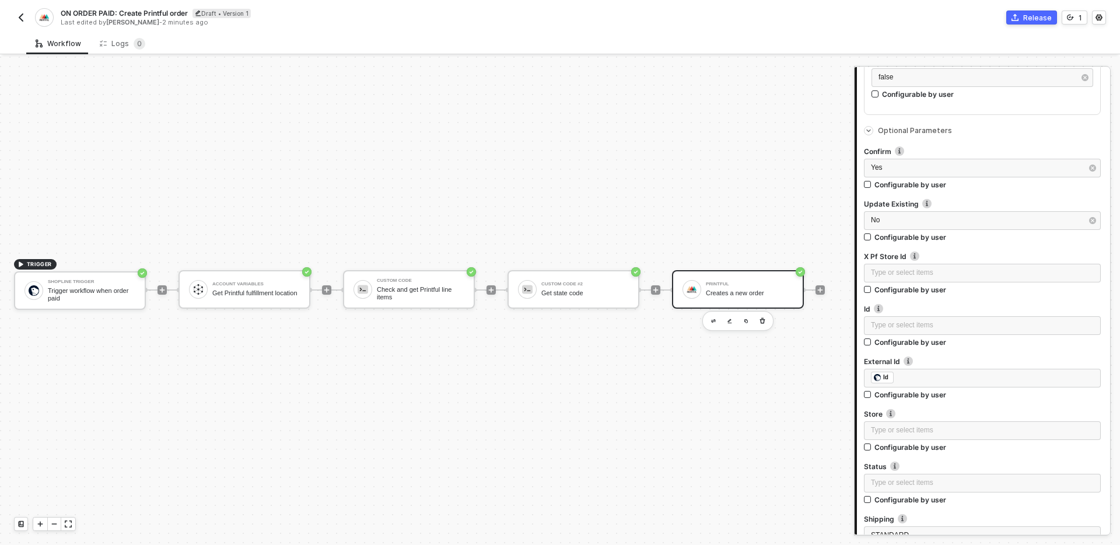
scroll to position [2977, 0]
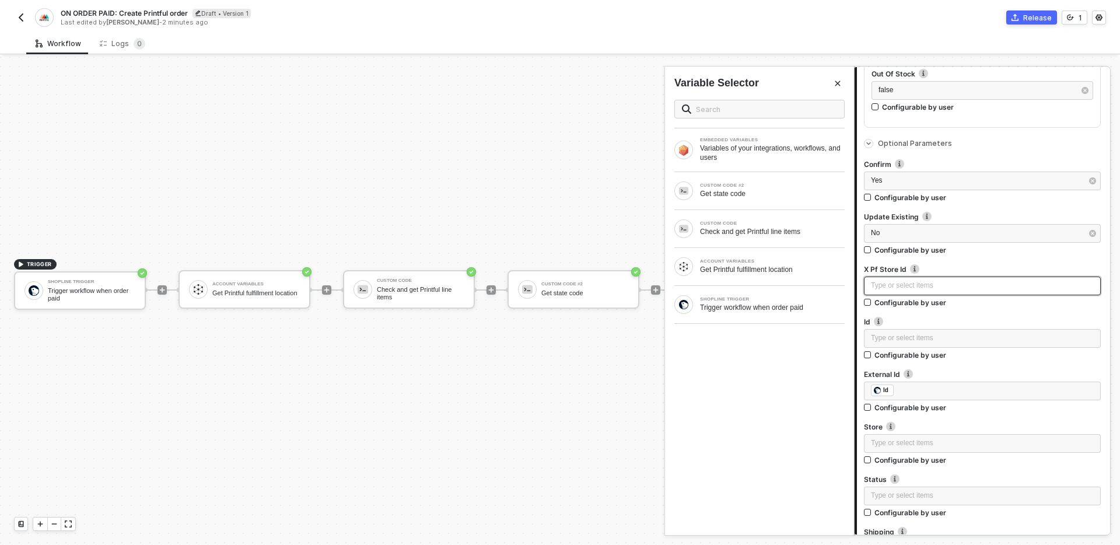
click at [917, 284] on div "Type or select items ﻿" at bounding box center [982, 285] width 223 height 11
click at [781, 275] on div "ACCOUNT VARIABLES Get Printful fulfillment location" at bounding box center [759, 266] width 170 height 19
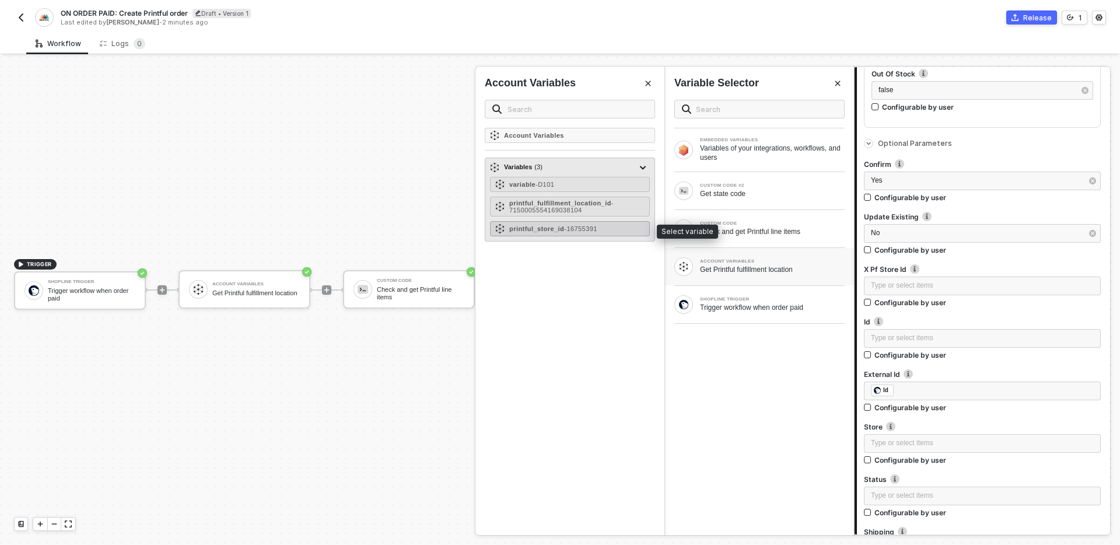
click at [582, 228] on span "- 16755391" at bounding box center [580, 228] width 33 height 7
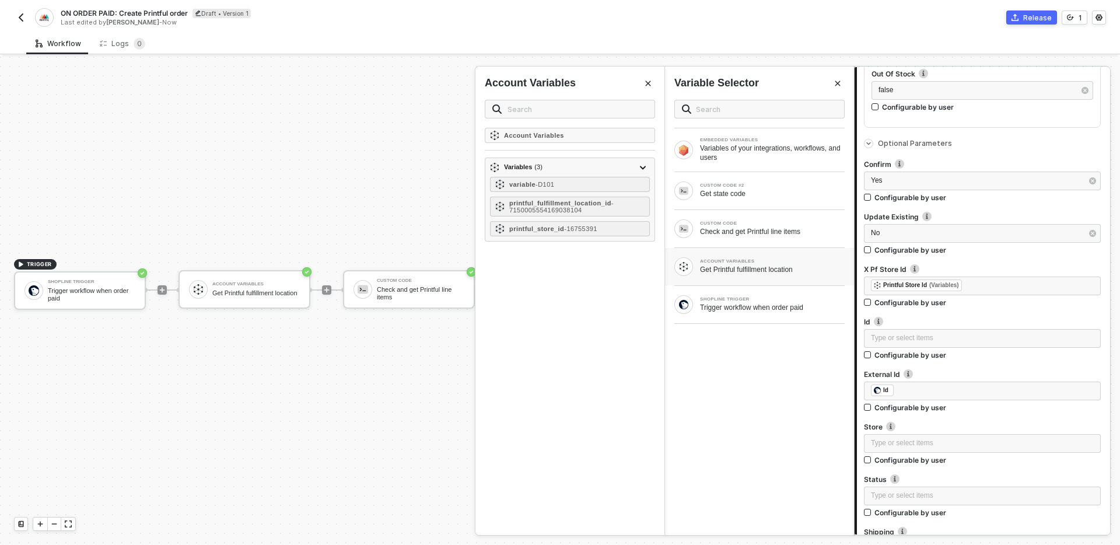
click at [834, 86] on icon "Close" at bounding box center [837, 83] width 7 height 7
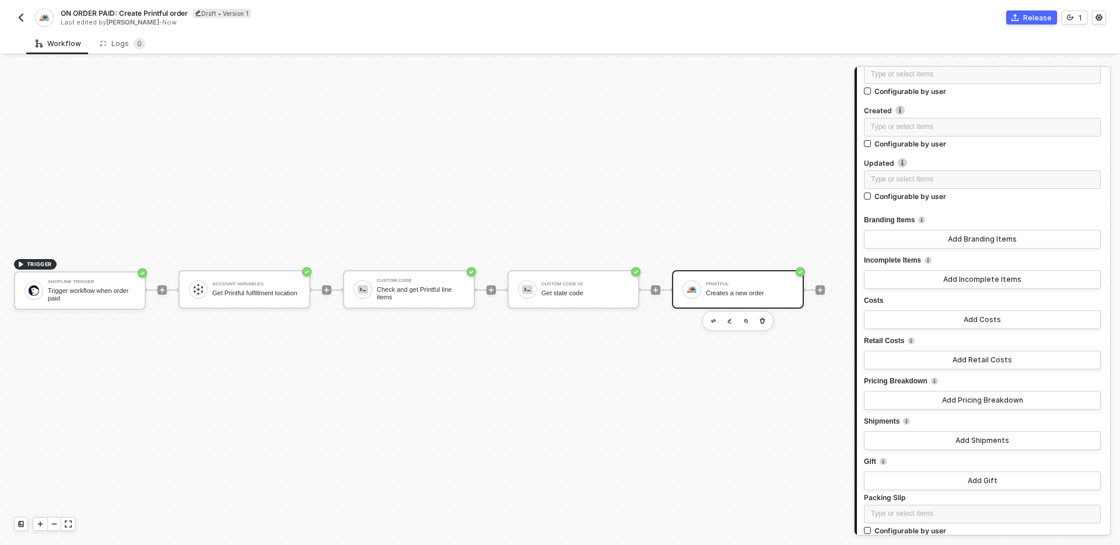
scroll to position [3600, 0]
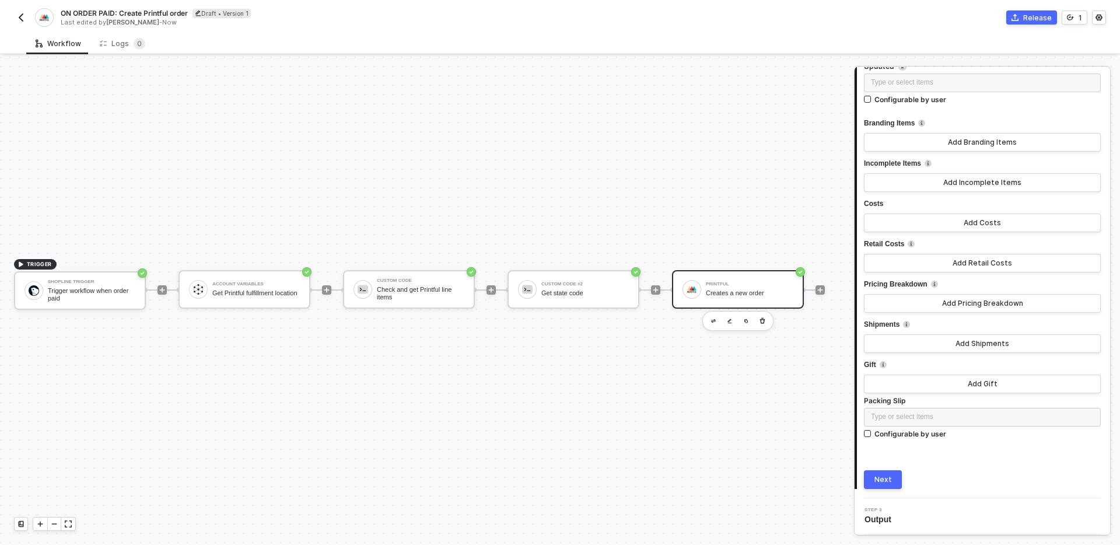
click at [885, 479] on div "Next" at bounding box center [882, 479] width 17 height 9
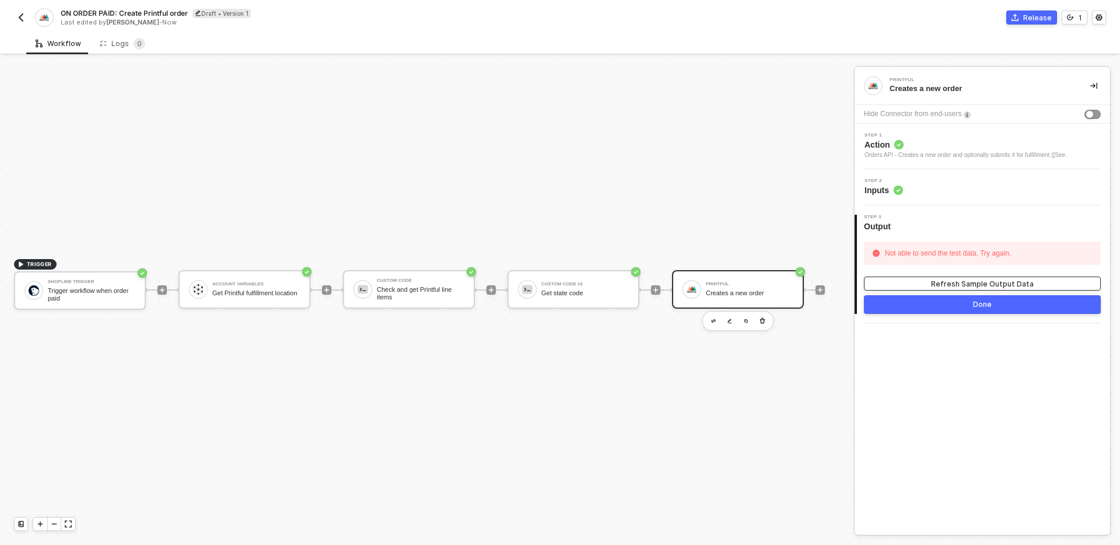
click at [953, 279] on div "Refresh Sample Output Data" at bounding box center [982, 284] width 103 height 10
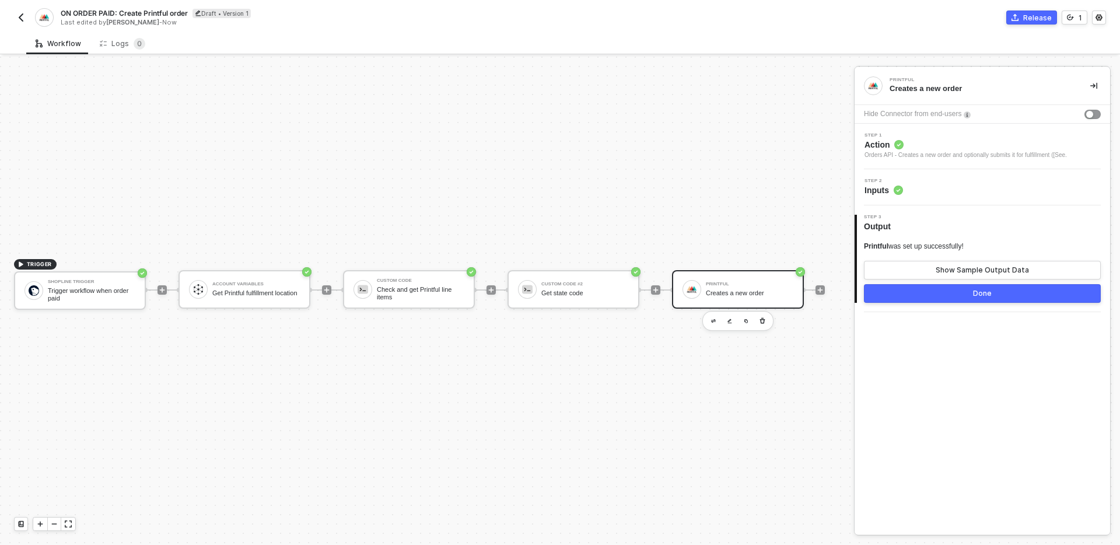
click at [926, 299] on button "Done" at bounding box center [982, 293] width 237 height 19
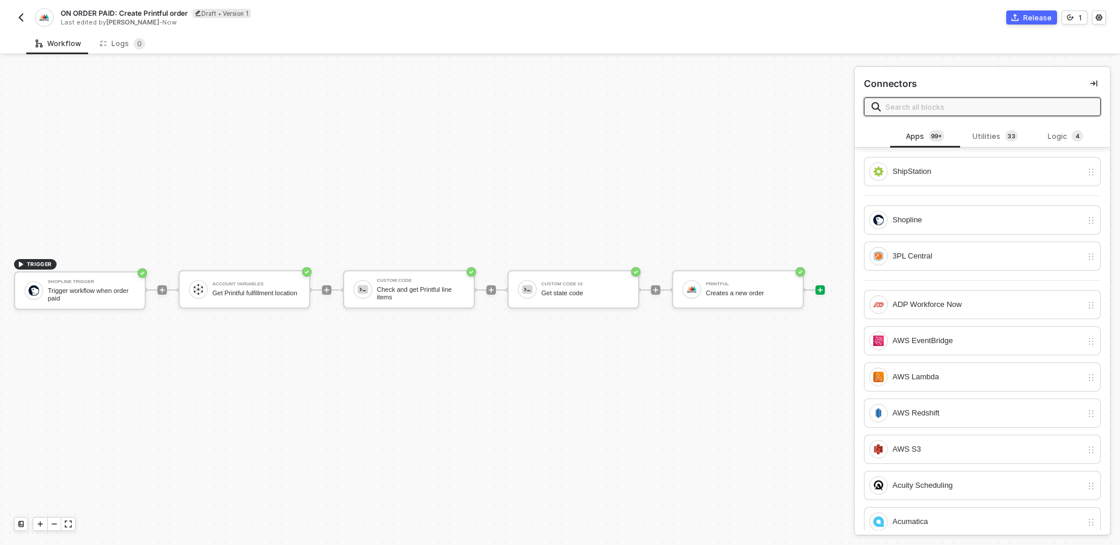
click at [698, 444] on div "TRIGGER Shopline Trigger Trigger workflow when order paid Account Variables Get…" at bounding box center [424, 290] width 848 height 510
click at [1022, 15] on button "Release" at bounding box center [1031, 17] width 51 height 14
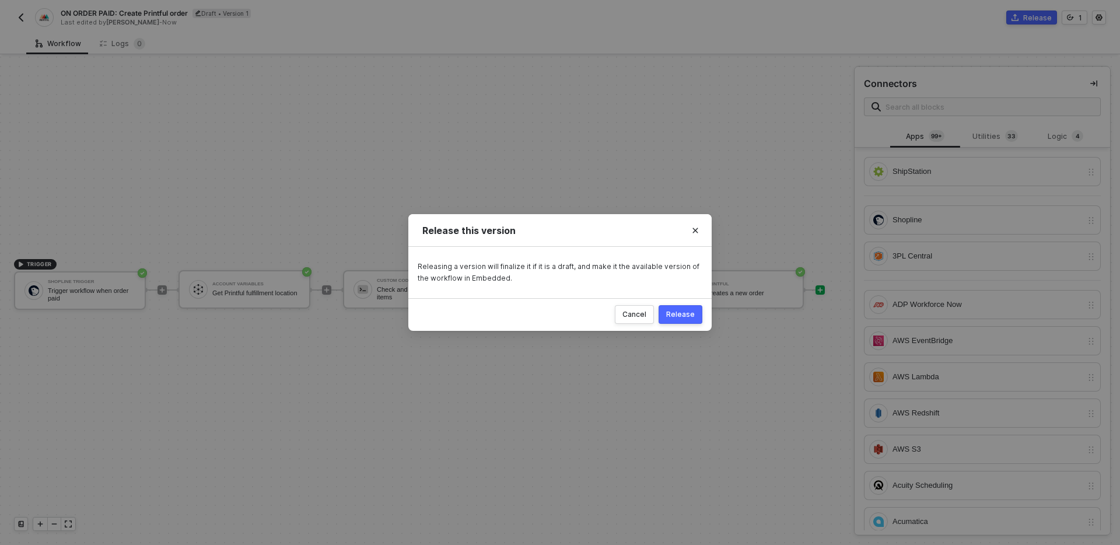
click at [688, 313] on div "Release" at bounding box center [680, 314] width 29 height 9
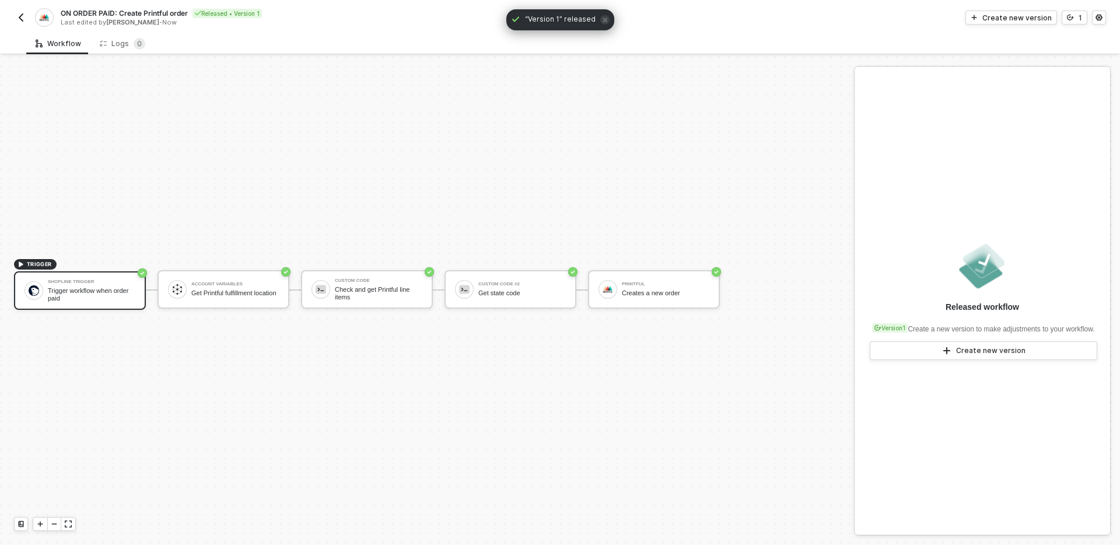
click at [19, 19] on img "button" at bounding box center [20, 17] width 9 height 9
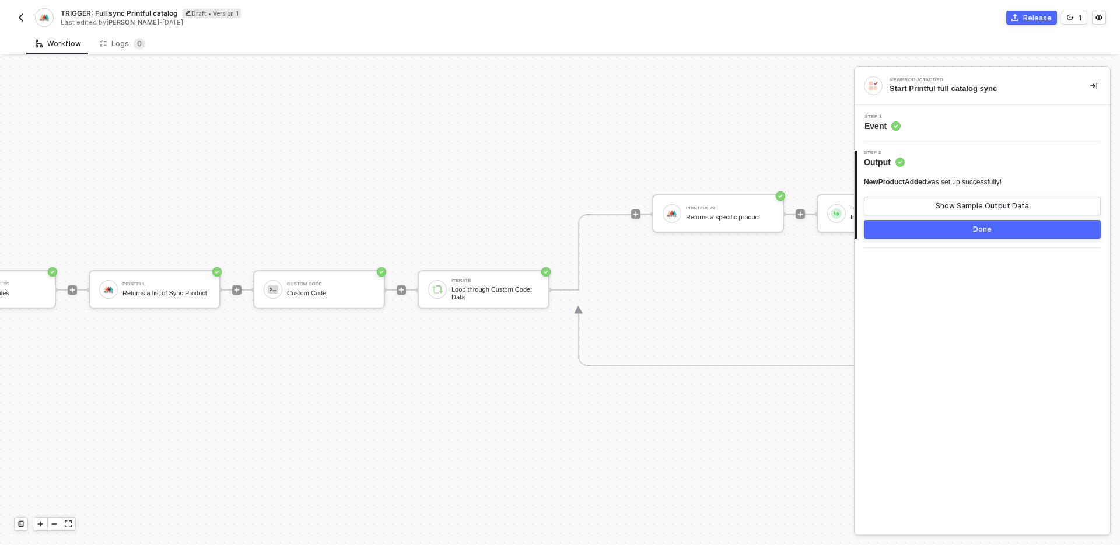
scroll to position [22, 0]
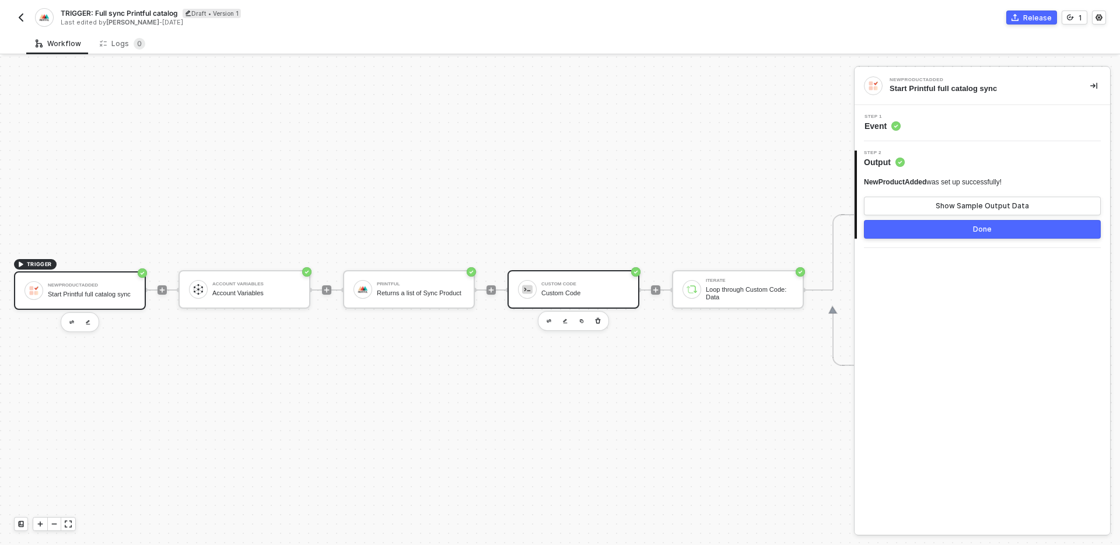
click at [610, 306] on div "Custom Code Custom Code" at bounding box center [573, 289] width 132 height 38
click at [908, 206] on button "Show Sample Output Data" at bounding box center [982, 206] width 237 height 19
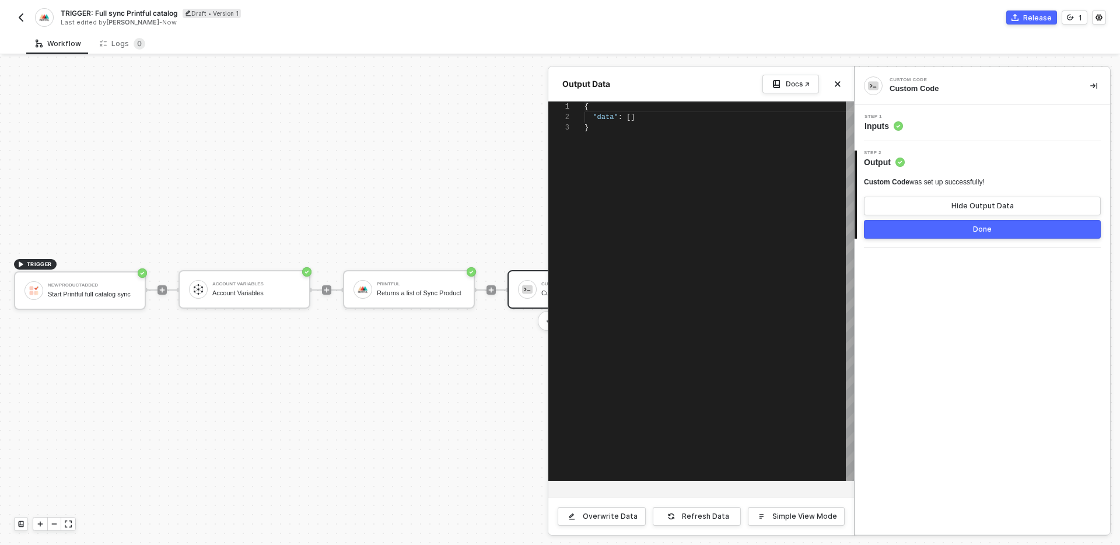
scroll to position [21, 0]
click at [835, 77] on button "Close" at bounding box center [838, 84] width 14 height 14
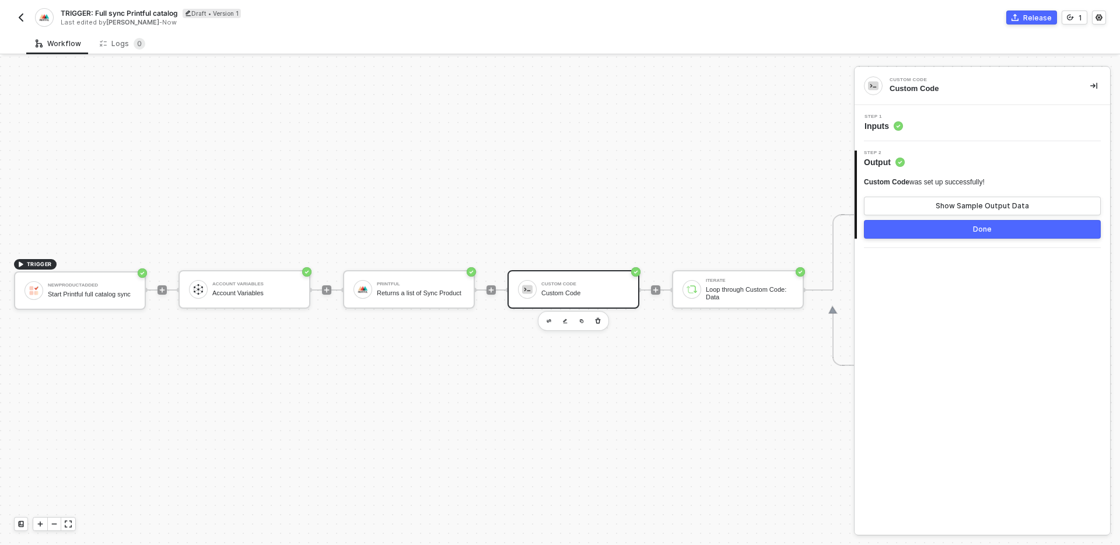
click at [688, 377] on div "TRIGGER NewProductAdded Start Printful full catalog sync Account Variables Acco…" at bounding box center [651, 290] width 1303 height 510
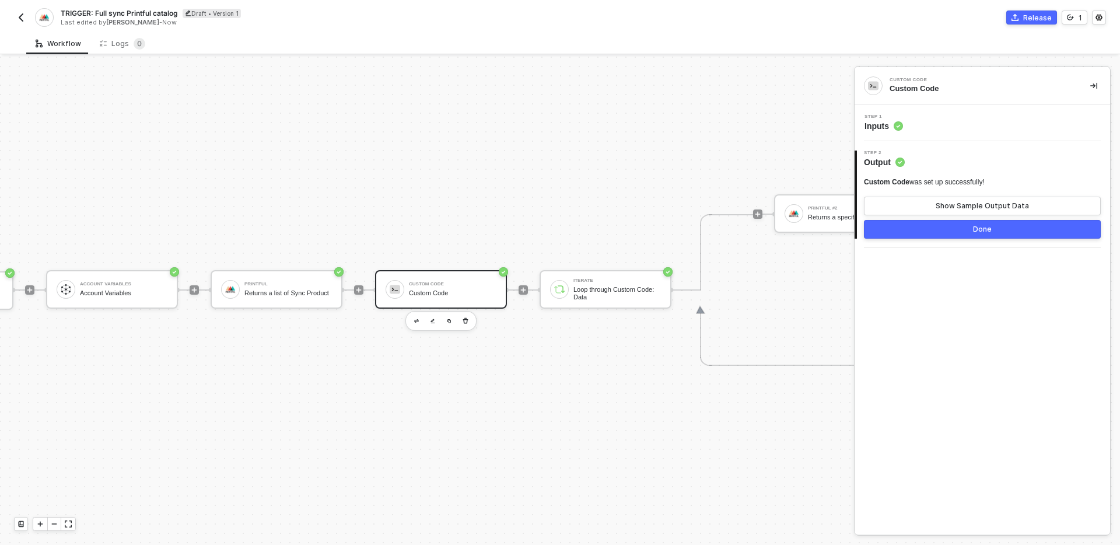
scroll to position [22, 0]
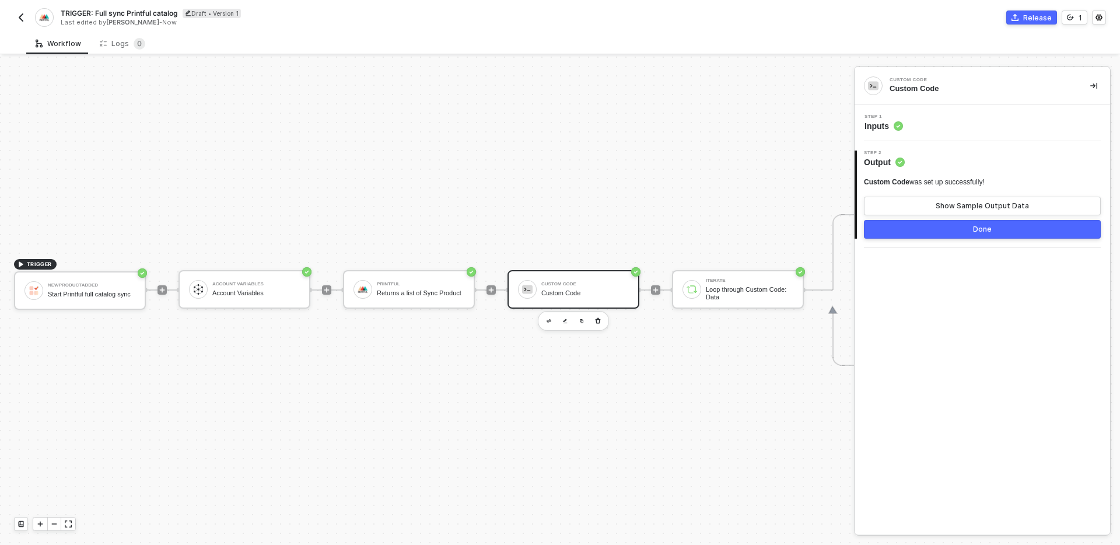
click at [577, 290] on div "Custom Code" at bounding box center [584, 293] width 87 height 8
click at [1001, 200] on button "Show Sample Output Data" at bounding box center [982, 206] width 237 height 19
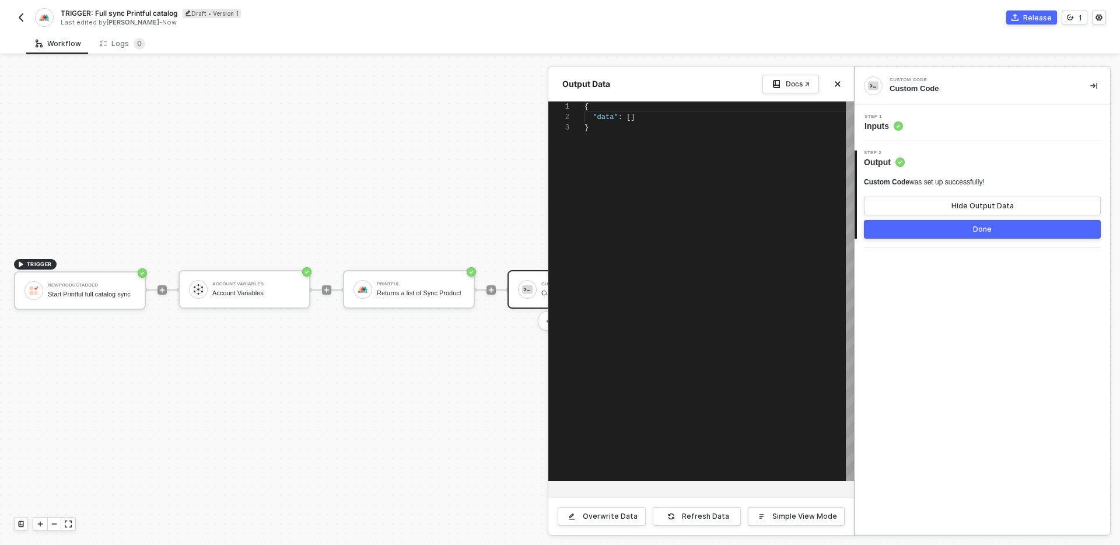
scroll to position [21, 0]
click at [716, 520] on button "Refresh Data" at bounding box center [697, 516] width 88 height 19
click at [462, 420] on div at bounding box center [560, 301] width 1120 height 488
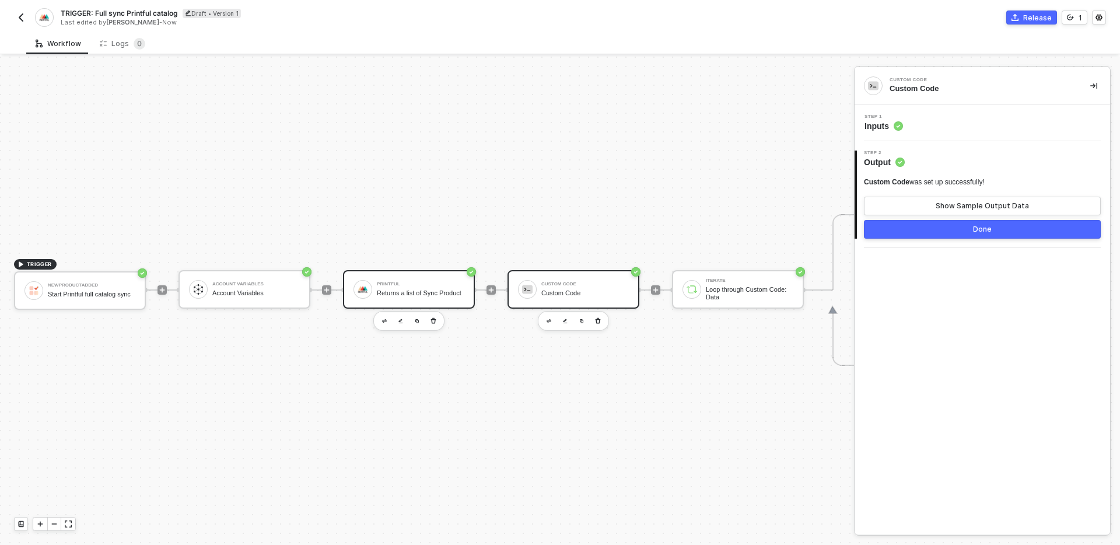
click at [402, 290] on div "Returns a list of Sync Product" at bounding box center [420, 293] width 87 height 8
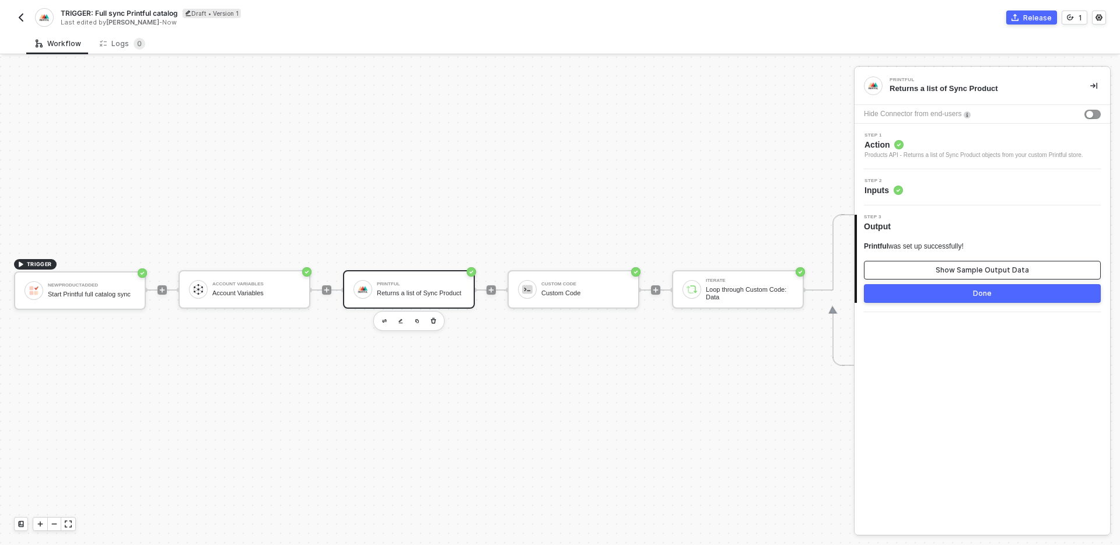
click at [972, 272] on button "Show Sample Output Data" at bounding box center [982, 270] width 237 height 19
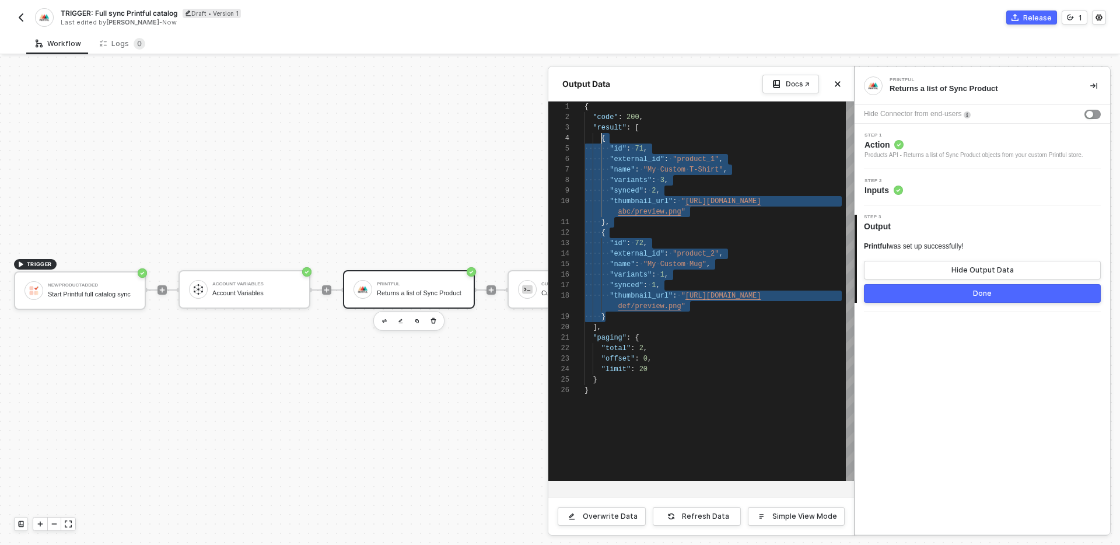
scroll to position [31, 17]
drag, startPoint x: 618, startPoint y: 317, endPoint x: 601, endPoint y: 141, distance: 177.5
type textarea "{ "code": 200, "result": [ { "id": 71, "external_id": "product_1", "name": "My …"
drag, startPoint x: 634, startPoint y: 128, endPoint x: 597, endPoint y: 332, distance: 207.4
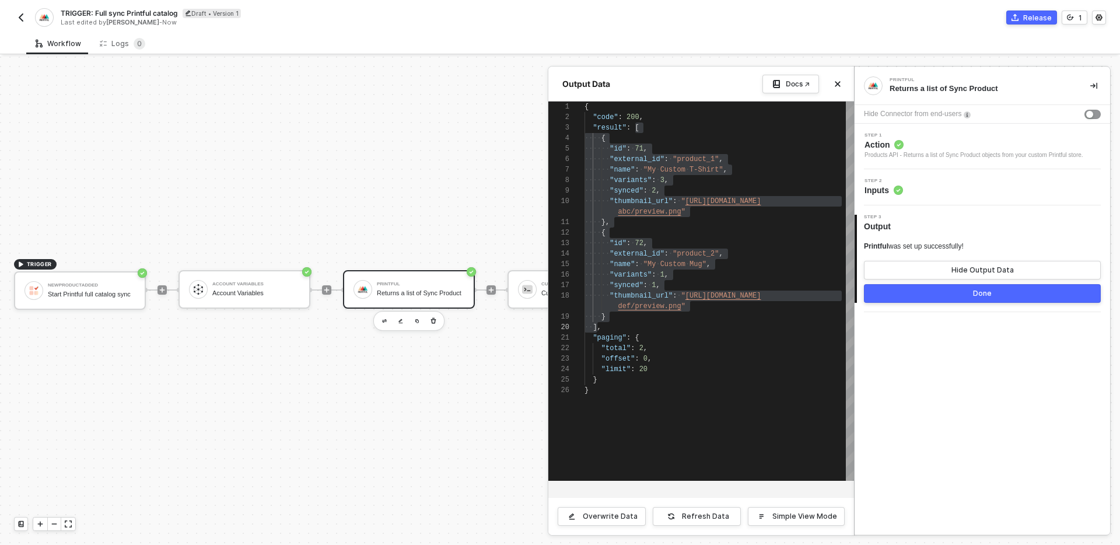
click at [935, 301] on button "Done" at bounding box center [982, 293] width 237 height 19
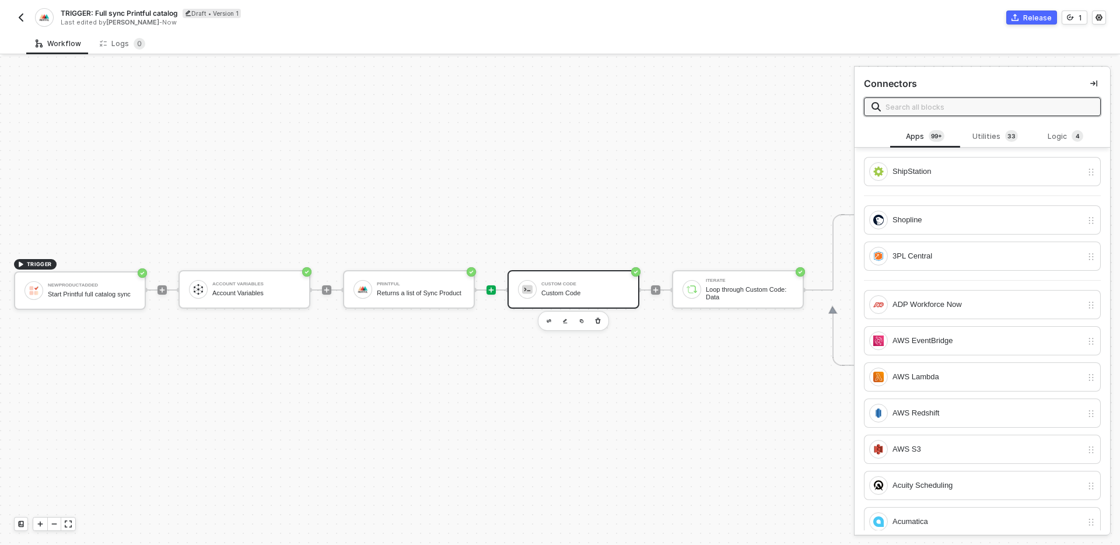
click at [594, 278] on div "Custom Code Custom Code" at bounding box center [584, 289] width 87 height 22
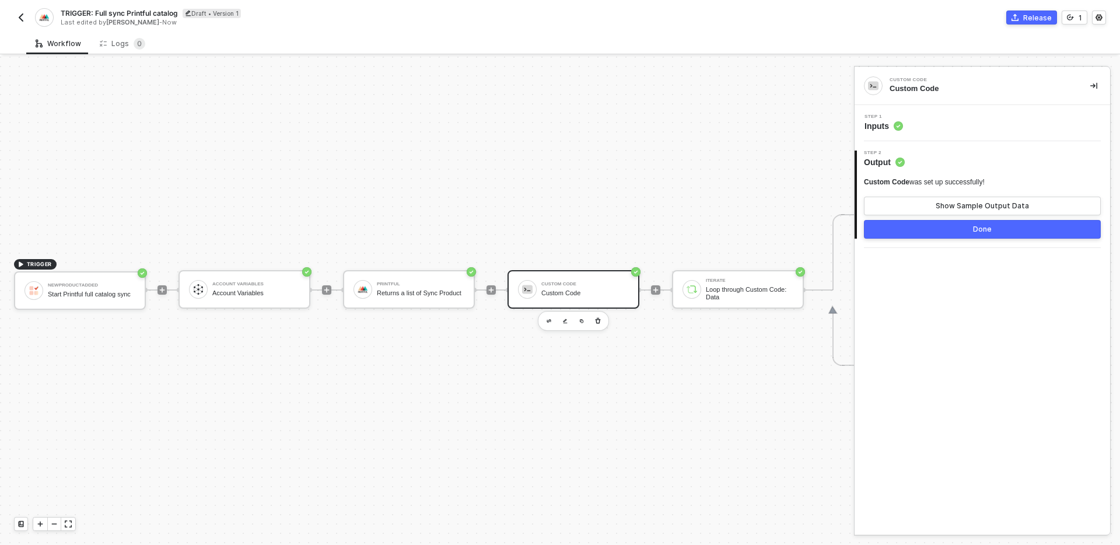
click at [995, 125] on div "Step 1 Inputs" at bounding box center [983, 122] width 253 height 17
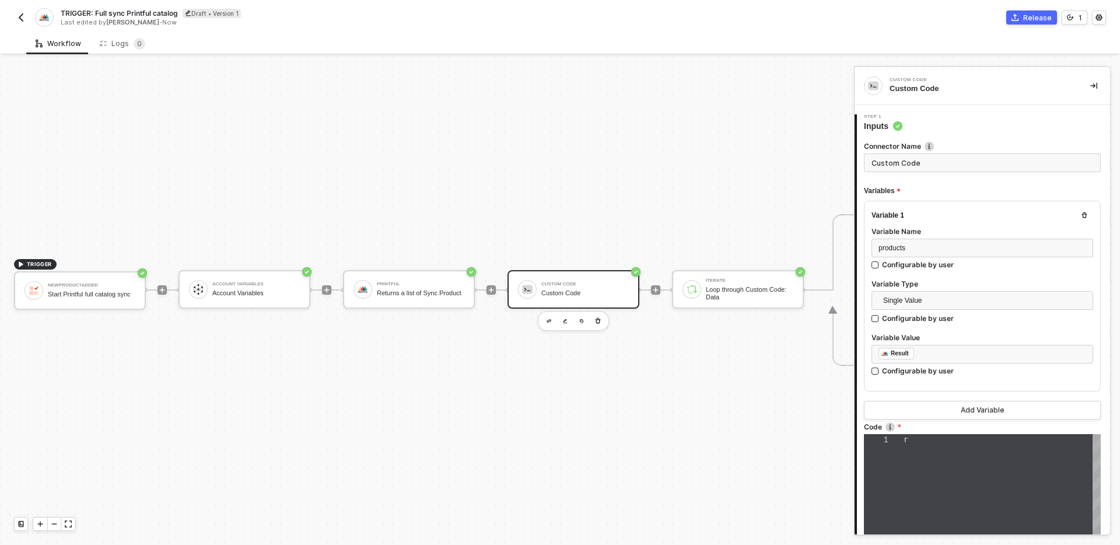
type textarea "resolve(inputData.products || []);"
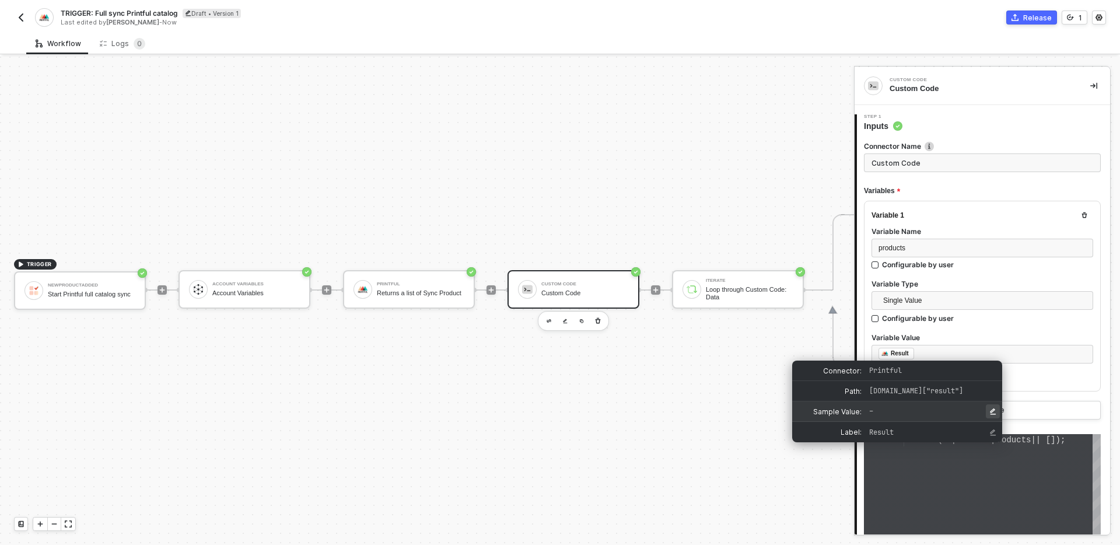
click at [994, 412] on icon "Edit Sample Value" at bounding box center [992, 411] width 7 height 7
click at [950, 412] on input "input for Sample Value" at bounding box center [930, 411] width 129 height 12
click at [1050, 379] on div "﻿ ﻿ Result ﻿ Configurable by user" at bounding box center [982, 363] width 222 height 36
click at [1047, 379] on div "﻿ ﻿ Result ﻿ Configurable by user" at bounding box center [982, 363] width 222 height 36
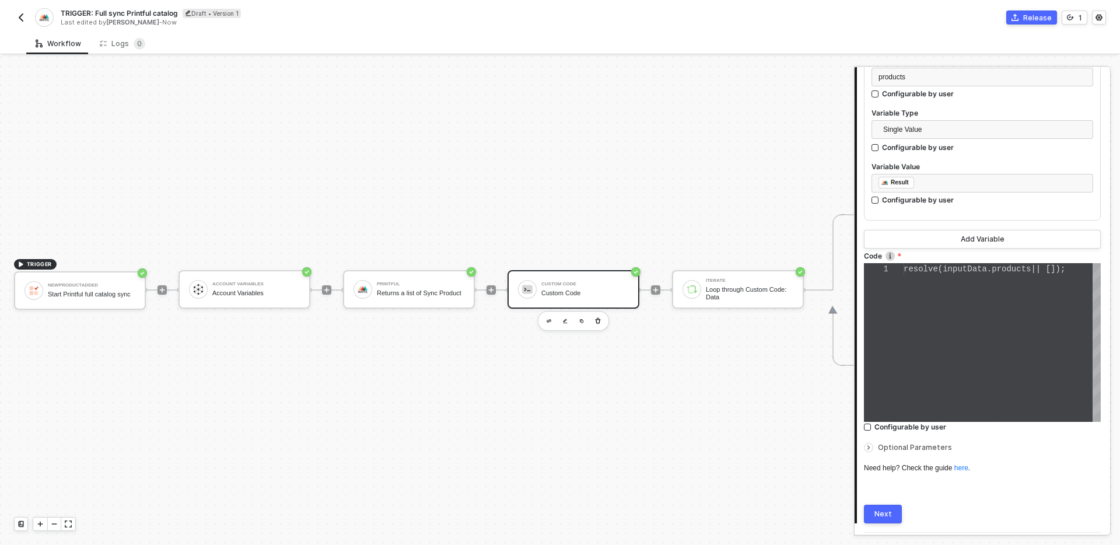
scroll to position [205, 0]
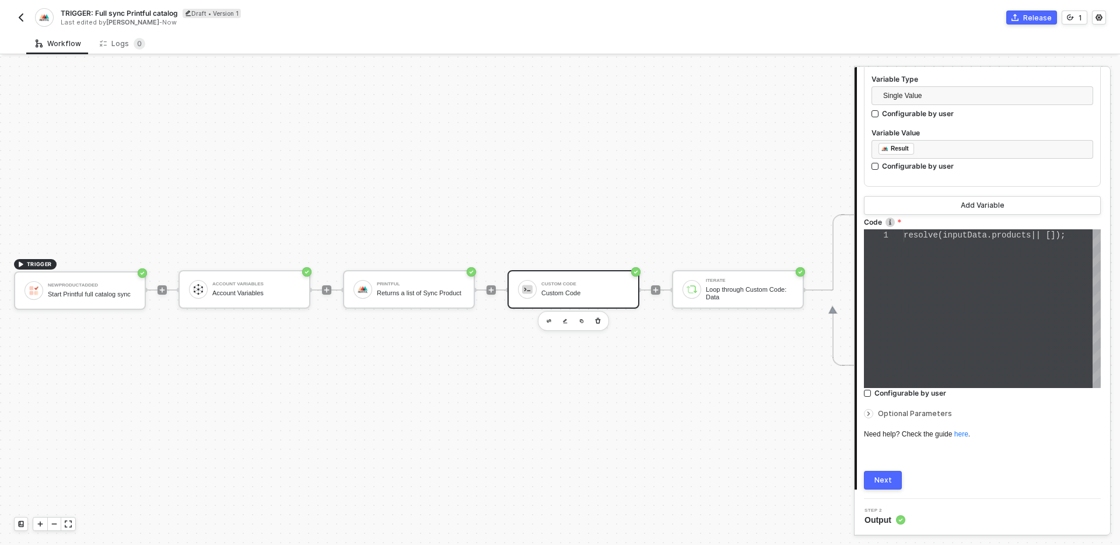
click at [890, 483] on div "Next" at bounding box center [882, 479] width 17 height 9
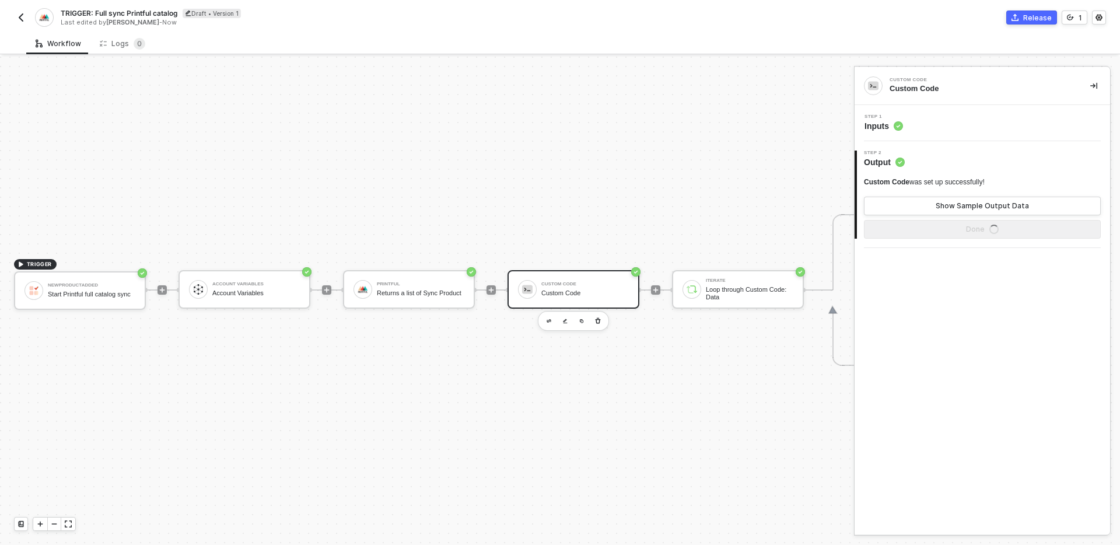
scroll to position [0, 0]
click at [928, 202] on button "Show Sample Output Data" at bounding box center [982, 206] width 237 height 19
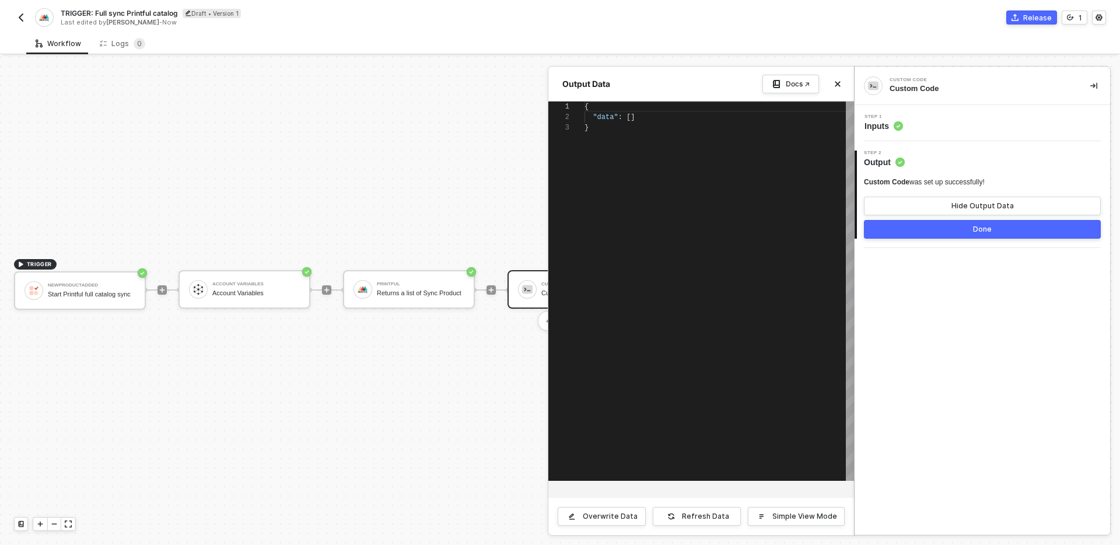
scroll to position [21, 0]
click at [611, 517] on div "Overwrite Data" at bounding box center [610, 516] width 55 height 9
drag, startPoint x: 628, startPoint y: 118, endPoint x: 649, endPoint y: 118, distance: 21.0
paste textarea "Editor content;Press Alt+F1 for Accessibility Options."
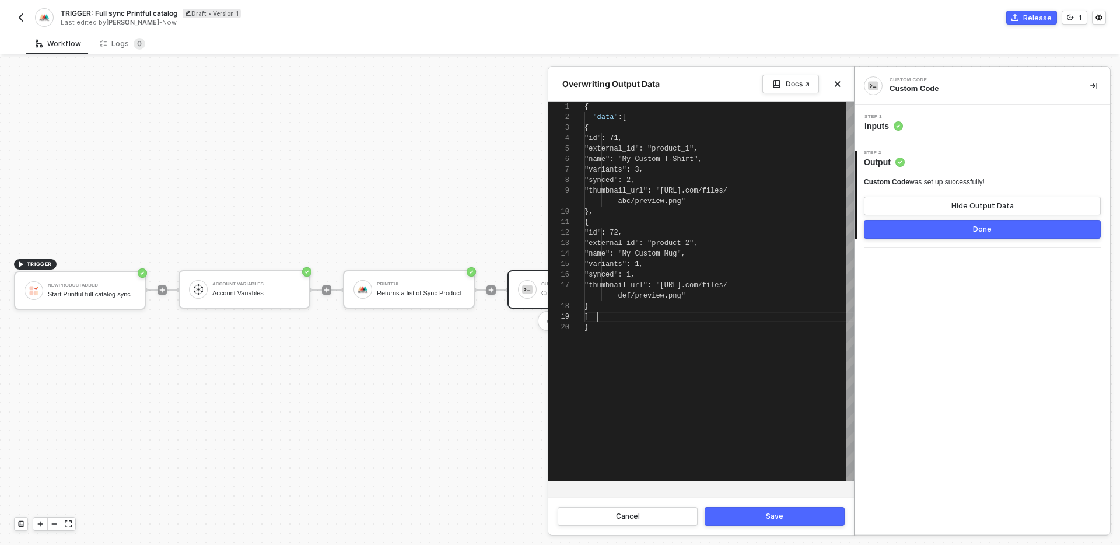
scroll to position [0, 12]
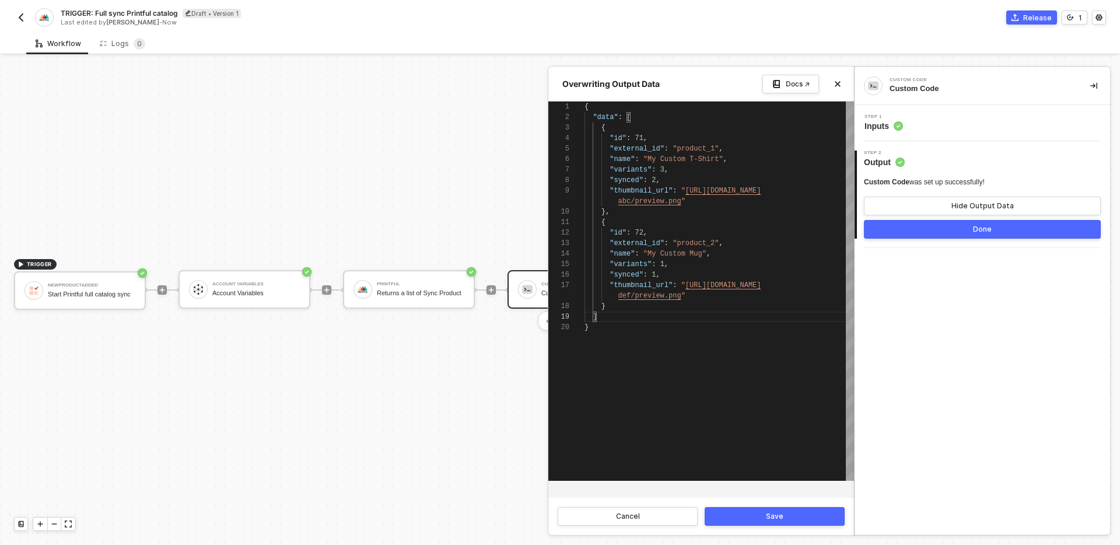
click at [767, 517] on div "Save" at bounding box center [774, 516] width 17 height 9
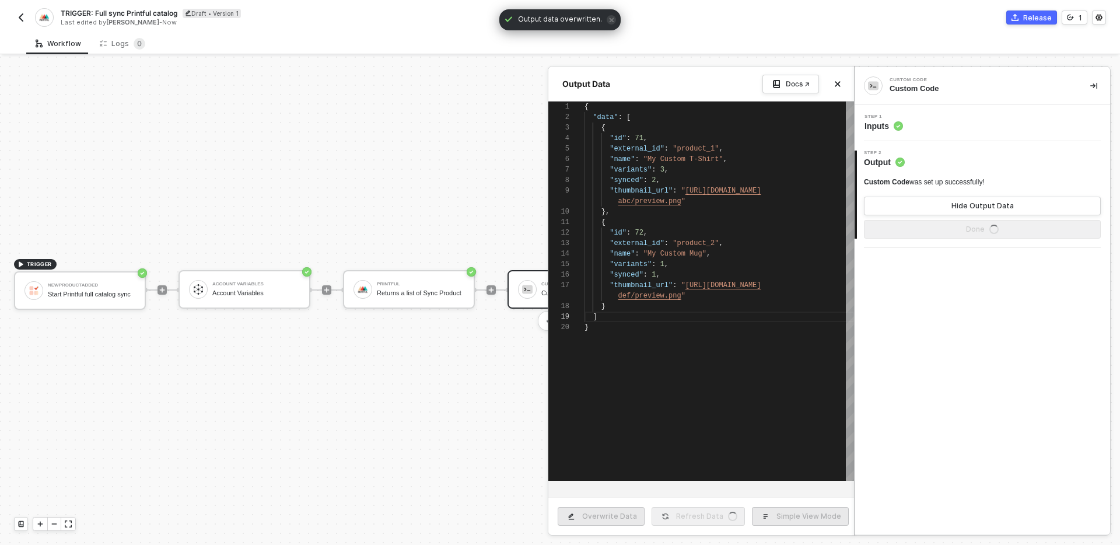
type textarea "{ "data": [ { "id": 71, "external_id": "product_1", "name": "My Custom T-Shirt"…"
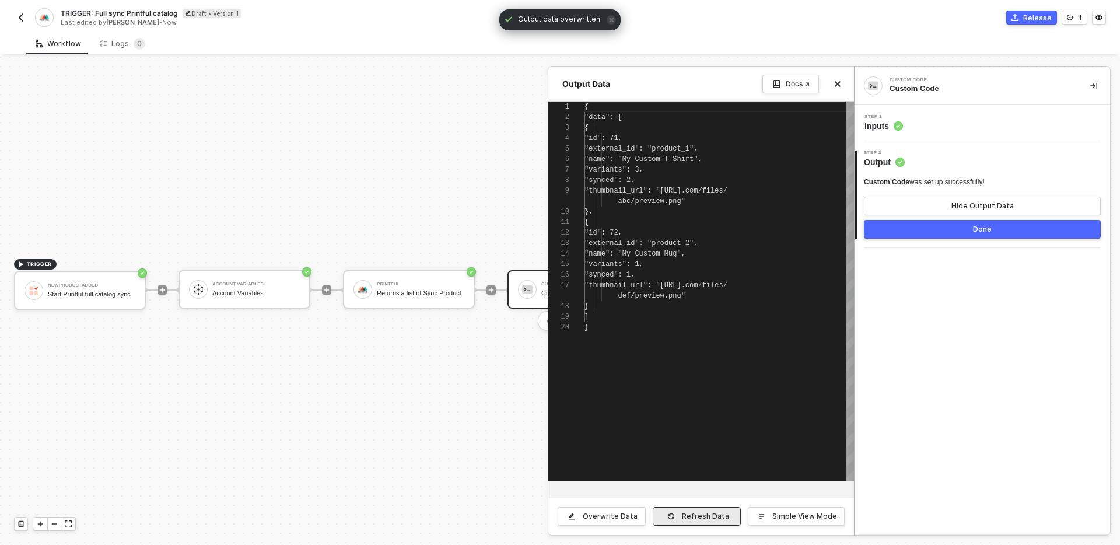
scroll to position [94, 0]
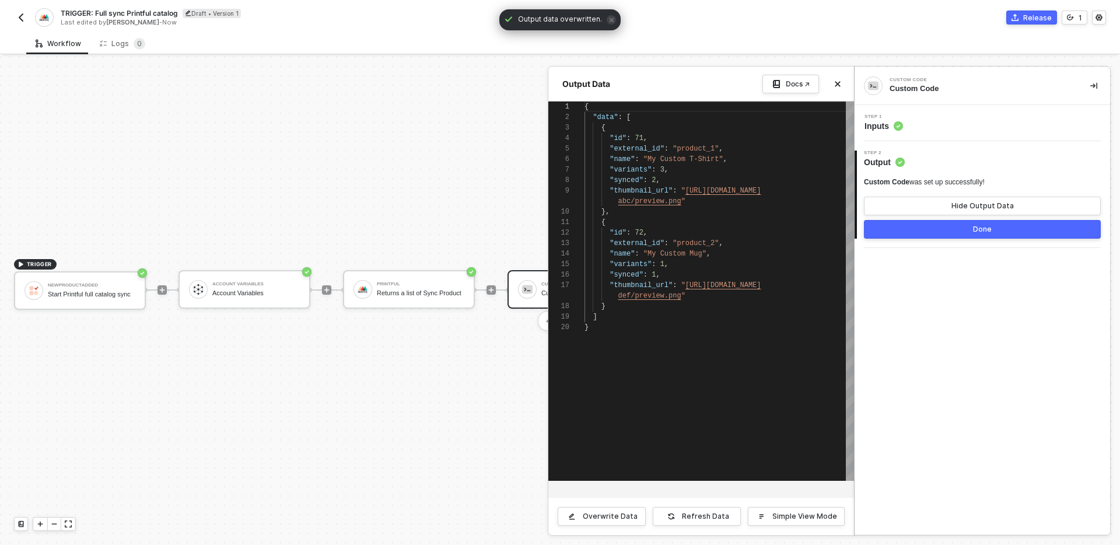
click at [944, 232] on button "Done" at bounding box center [982, 229] width 237 height 19
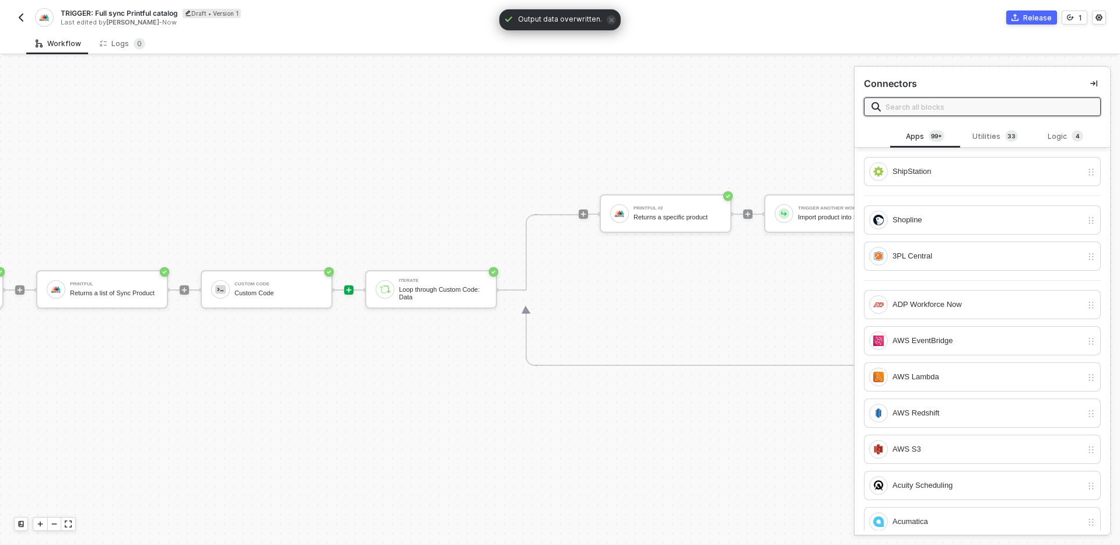
scroll to position [22, 320]
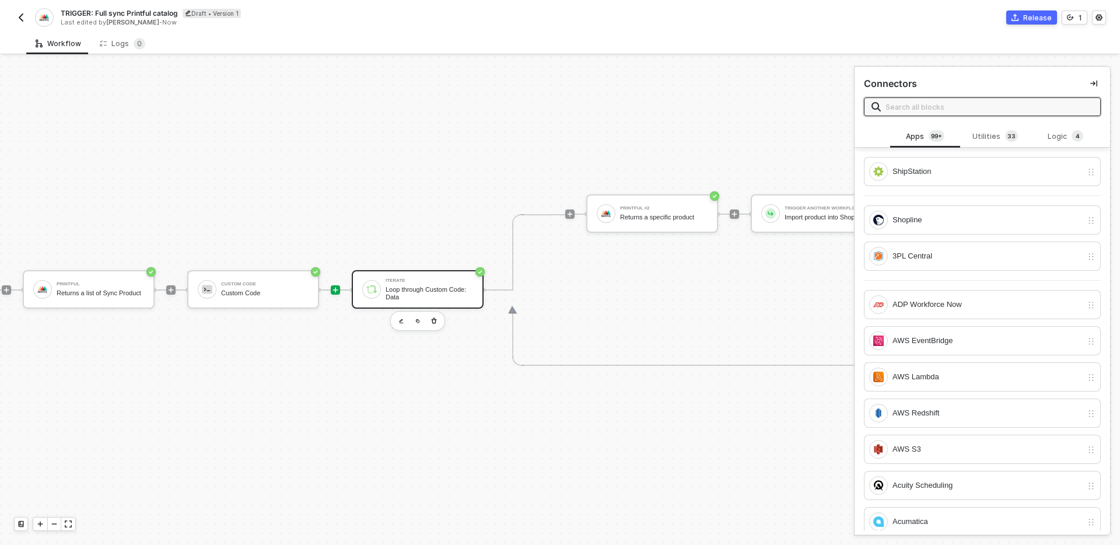
click at [433, 303] on div "Iterate Loop through Custom Code: Data" at bounding box center [418, 289] width 132 height 38
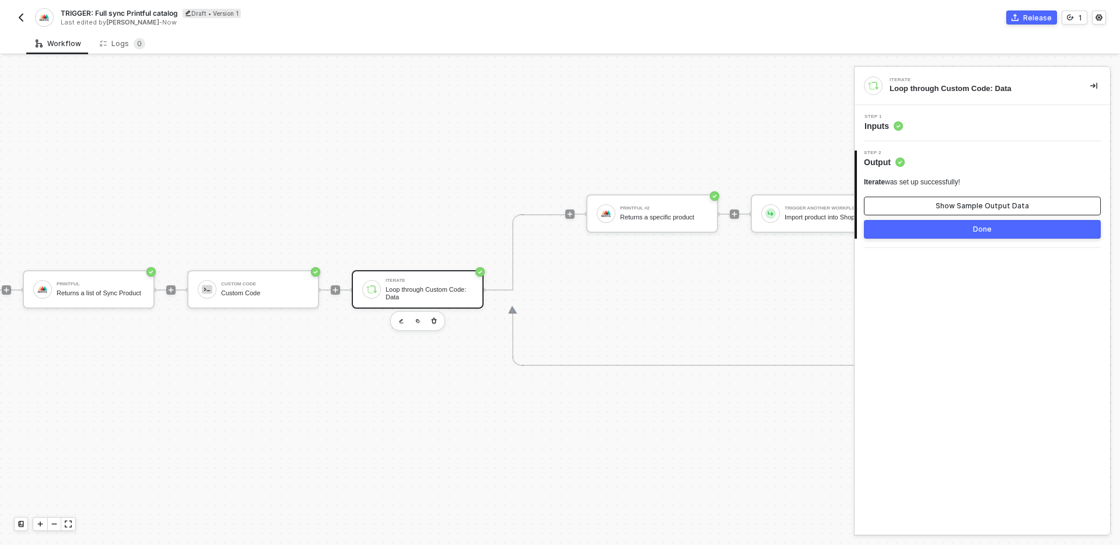
click at [944, 202] on div "Show Sample Output Data" at bounding box center [982, 205] width 93 height 9
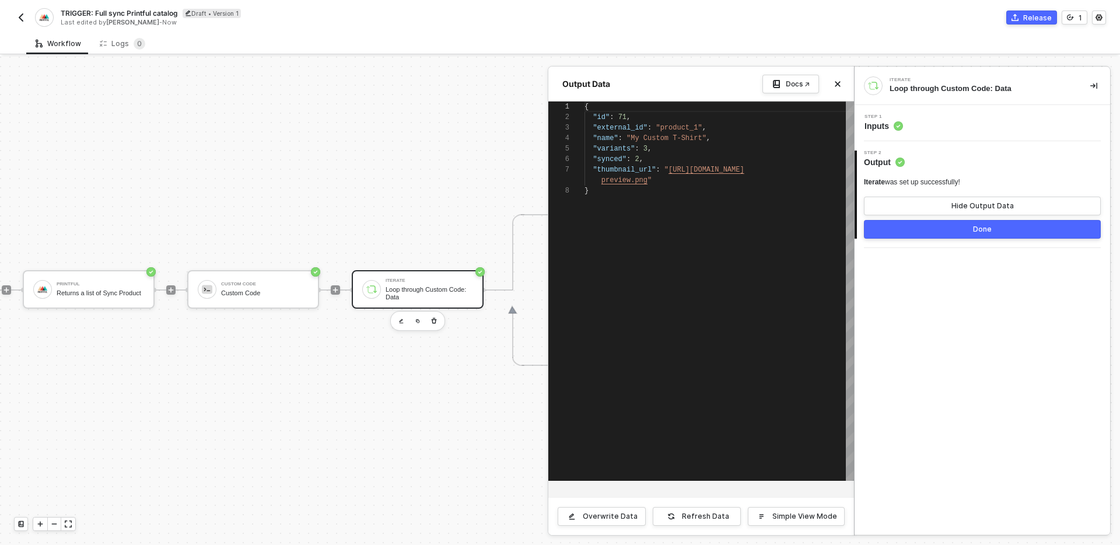
scroll to position [73, 0]
click at [894, 230] on button "Done" at bounding box center [982, 229] width 237 height 19
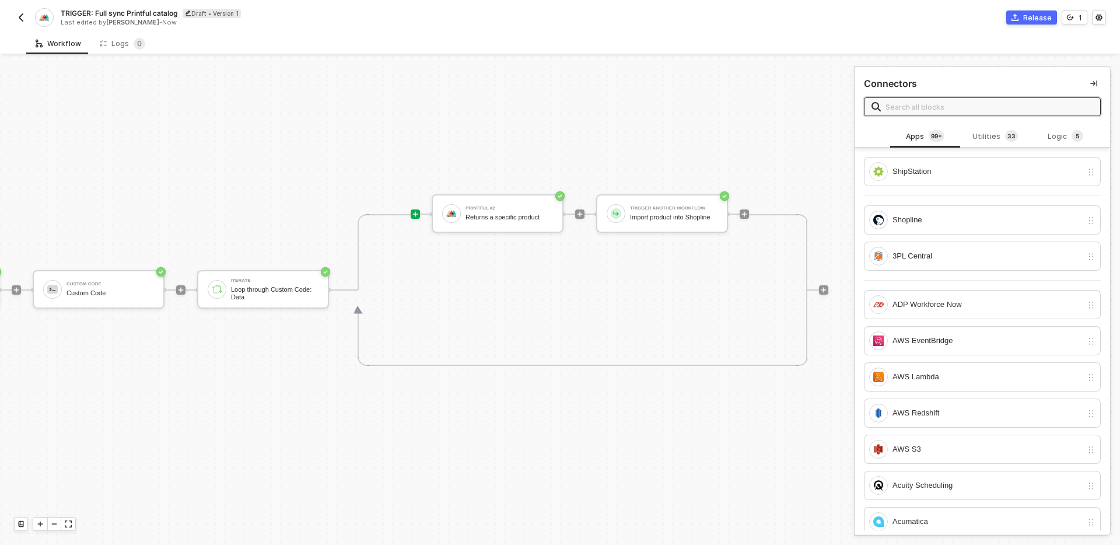
scroll to position [22, 522]
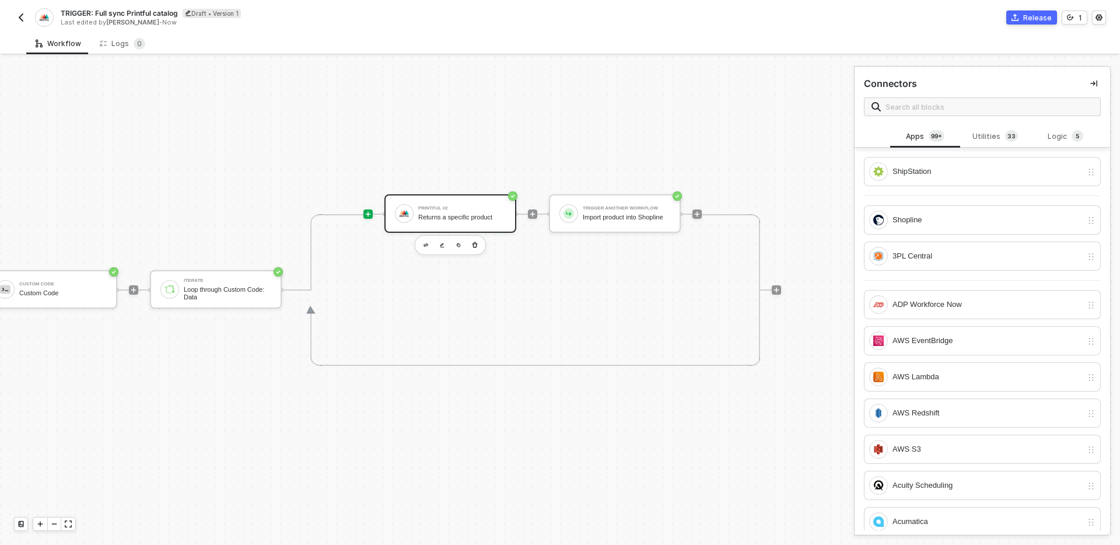
click at [477, 220] on div "Returns a specific product" at bounding box center [461, 217] width 87 height 8
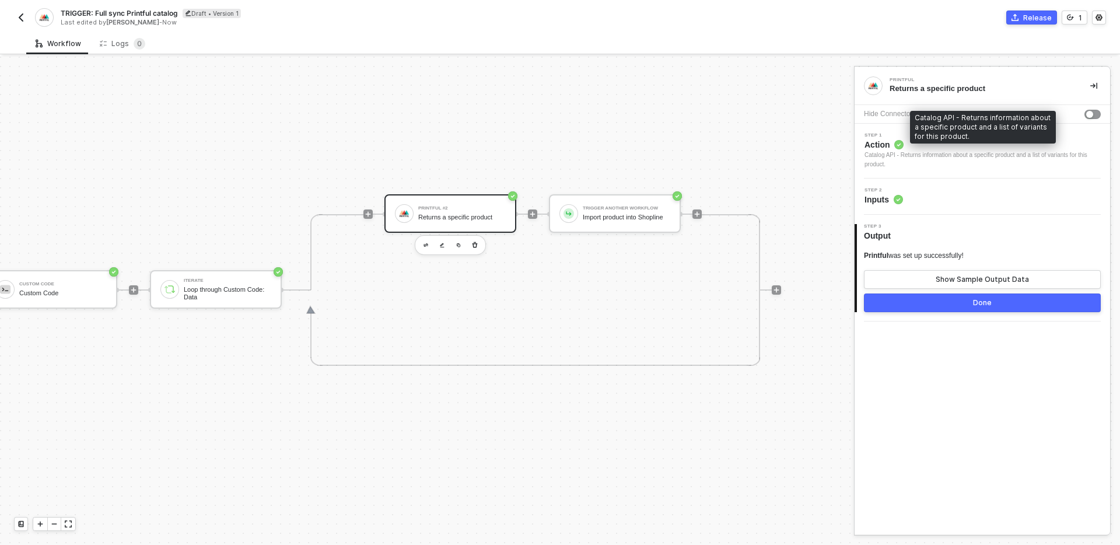
click at [954, 164] on div "Catalog API - Returns information about a specific product and a list of varian…" at bounding box center [982, 159] width 236 height 19
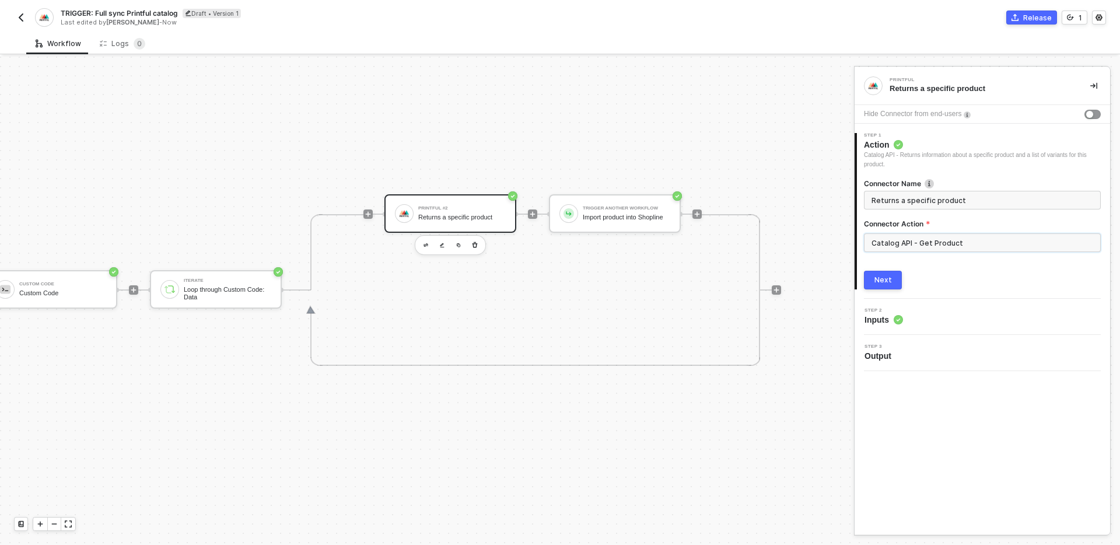
click at [971, 242] on input "Catalog API - Get Product" at bounding box center [982, 242] width 237 height 19
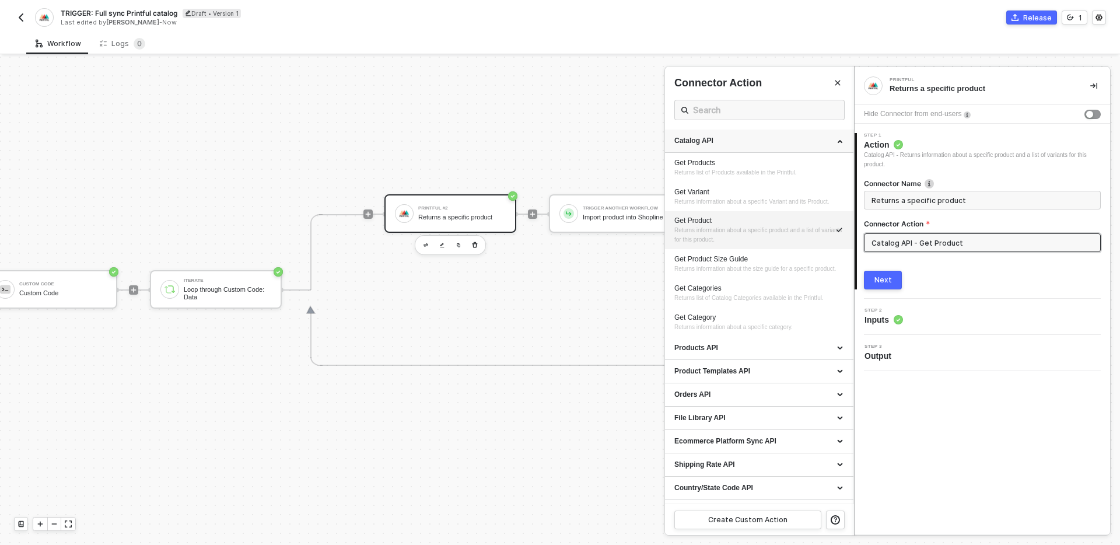
click at [832, 138] on div "Catalog API" at bounding box center [759, 141] width 170 height 10
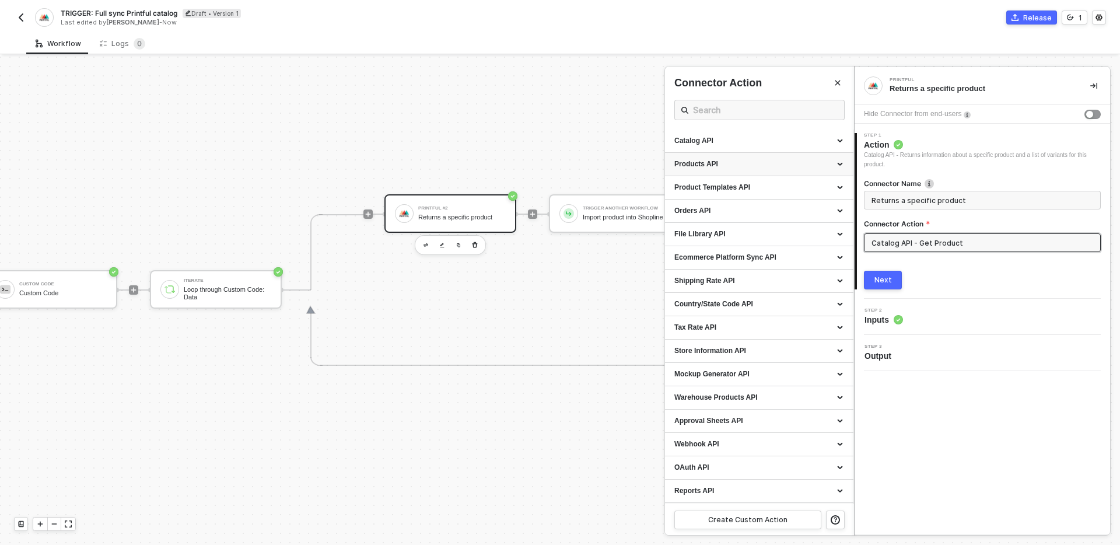
click at [768, 163] on div "Products API" at bounding box center [759, 164] width 170 height 10
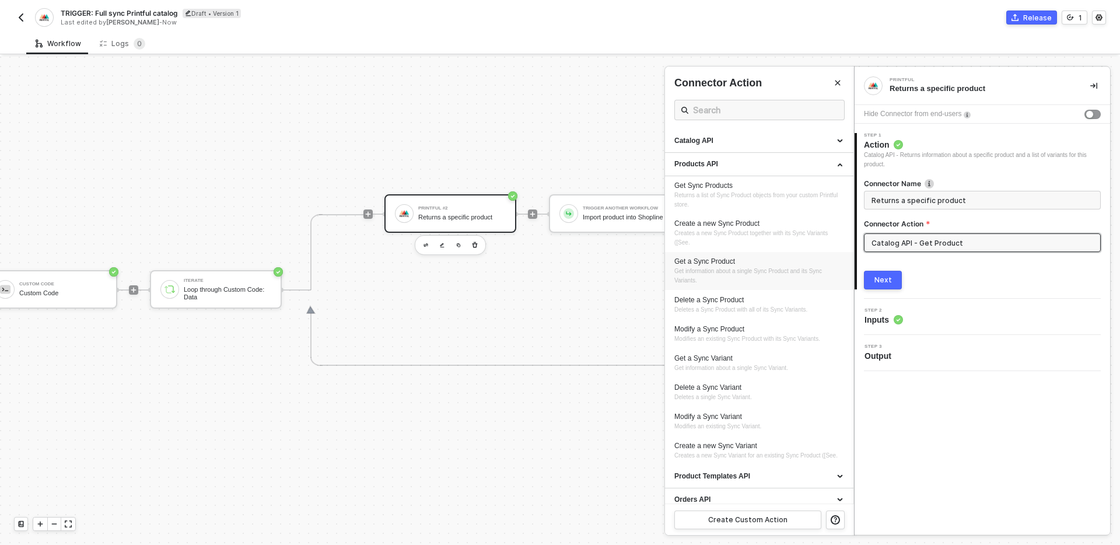
click at [793, 274] on span "Get information about a single Sync Product and its Sync Variants." at bounding box center [748, 276] width 149 height 16
type input "Products API - Get a Sync Product"
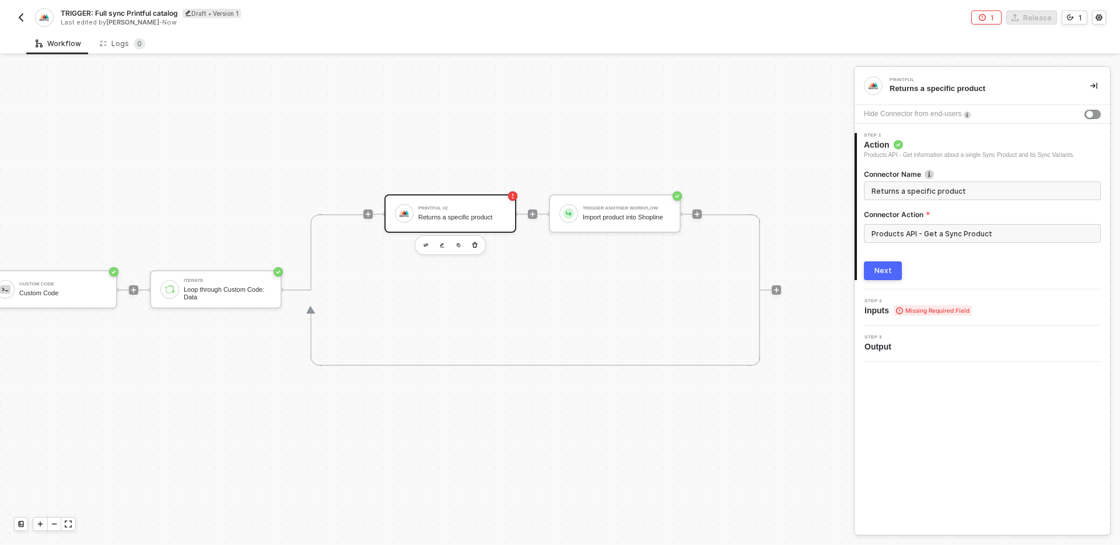
click at [888, 271] on div "Next" at bounding box center [882, 270] width 17 height 9
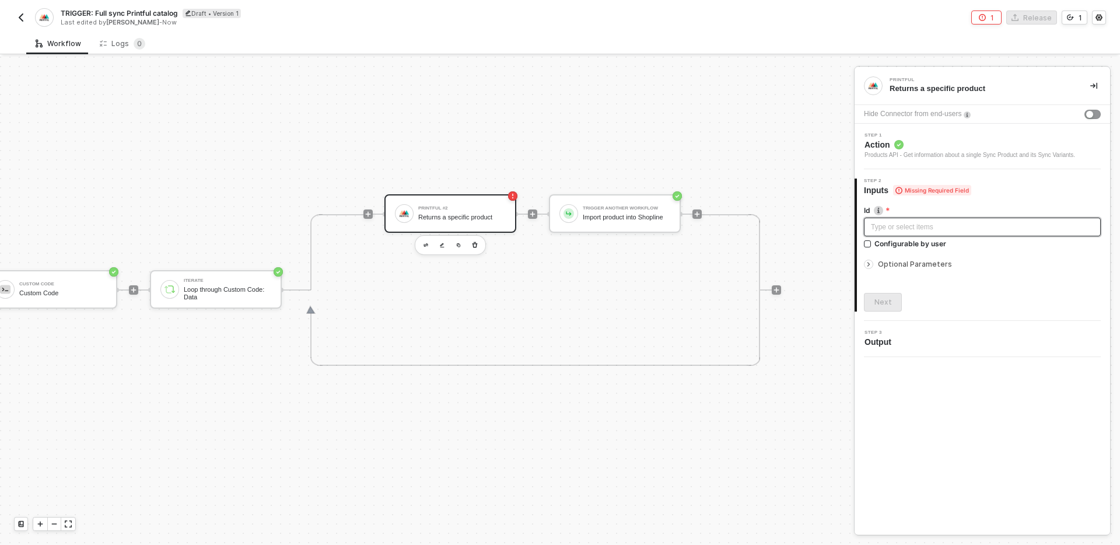
click at [921, 227] on div "Type or select items ﻿" at bounding box center [982, 227] width 223 height 11
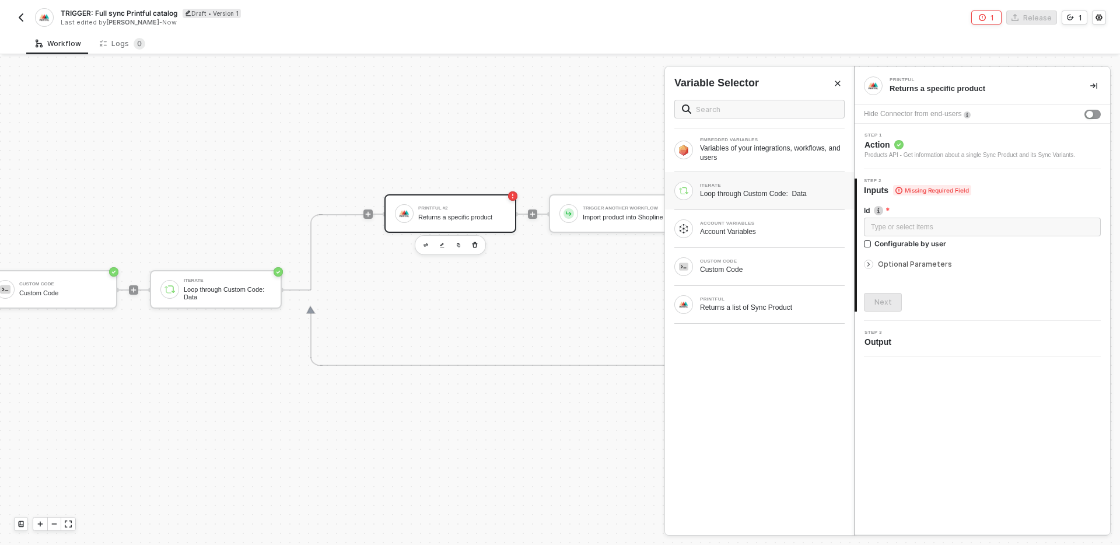
click at [803, 190] on div "Loop through Custom Code: Data" at bounding box center [772, 193] width 145 height 9
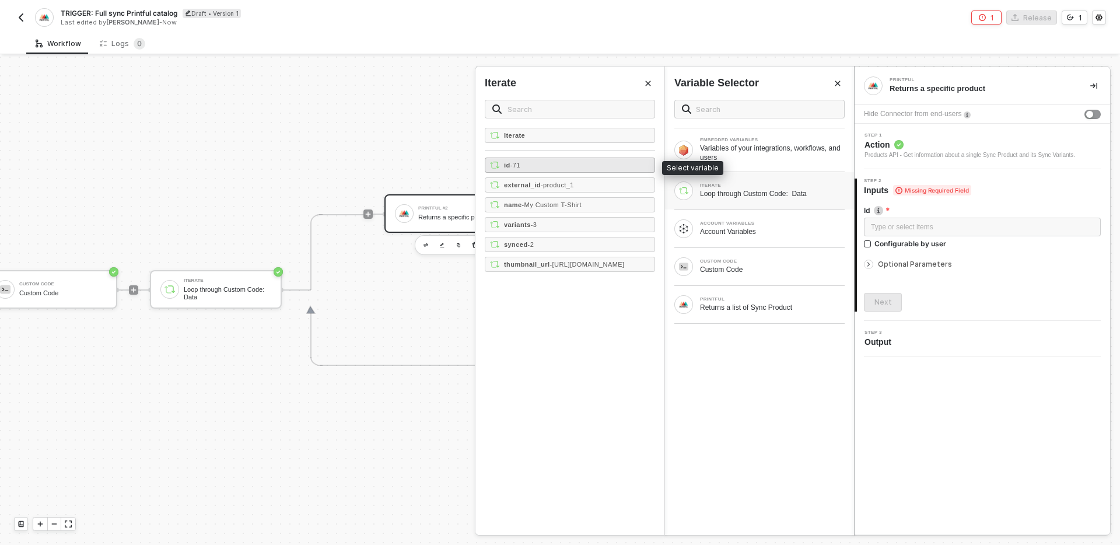
click at [565, 166] on div "id - 71" at bounding box center [570, 164] width 170 height 15
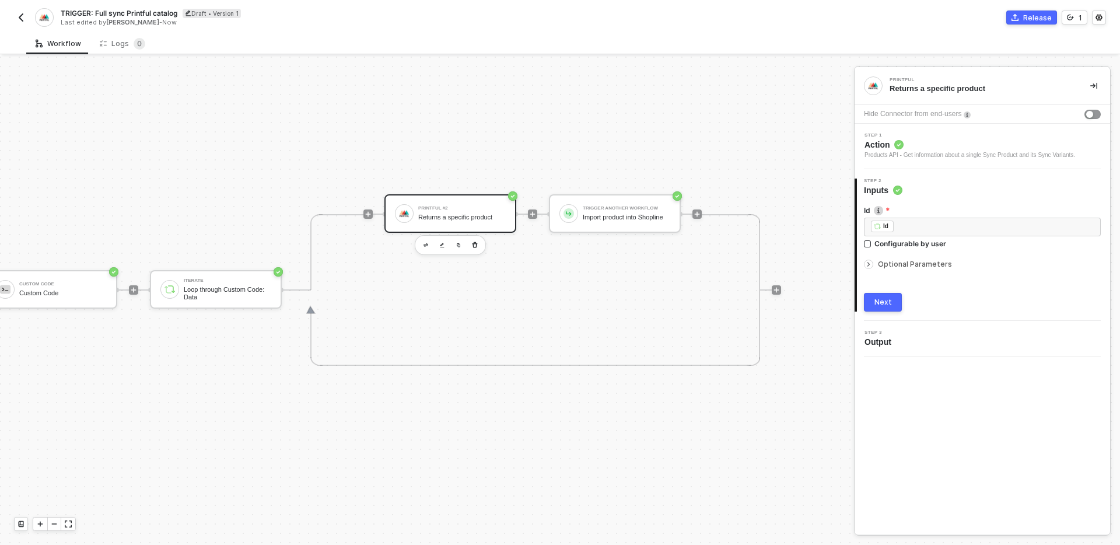
click at [915, 264] on span "Optional Parameters" at bounding box center [915, 264] width 74 height 9
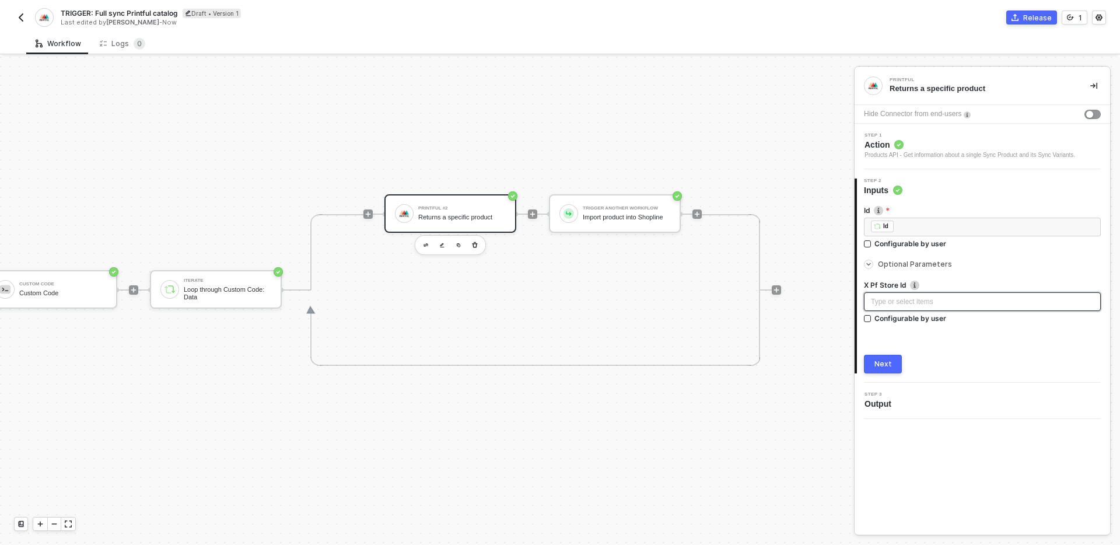
click at [930, 297] on div "Type or select items ﻿" at bounding box center [982, 301] width 223 height 11
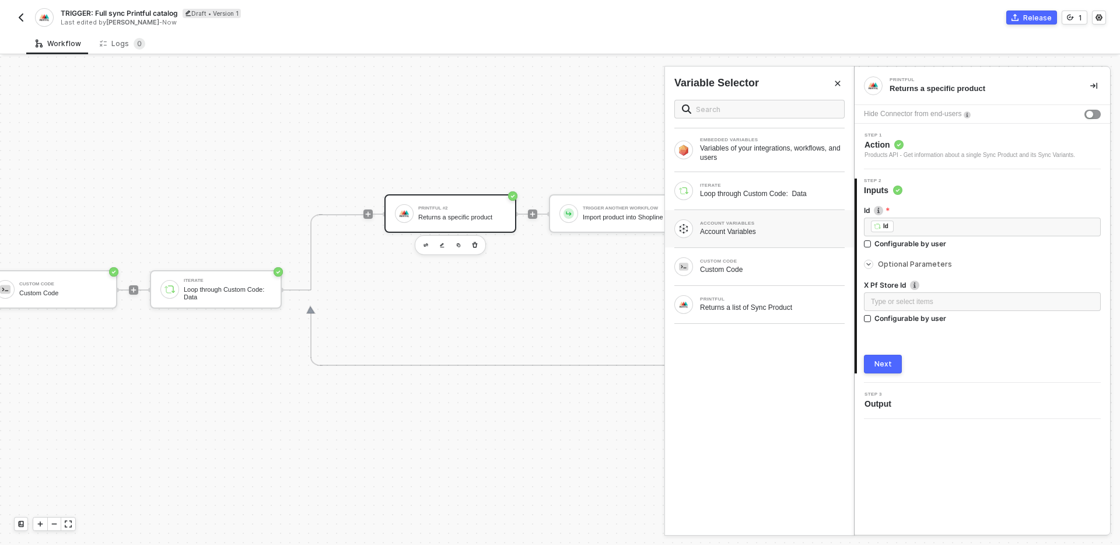
click at [771, 229] on div "Account Variables" at bounding box center [772, 231] width 145 height 9
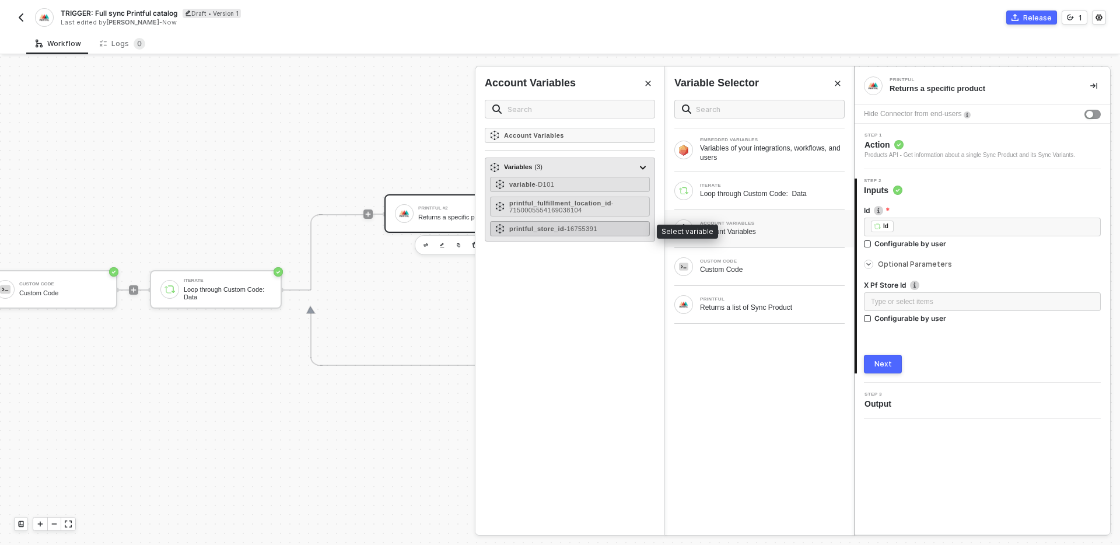
click at [563, 226] on strong "printful_store_id" at bounding box center [536, 228] width 55 height 7
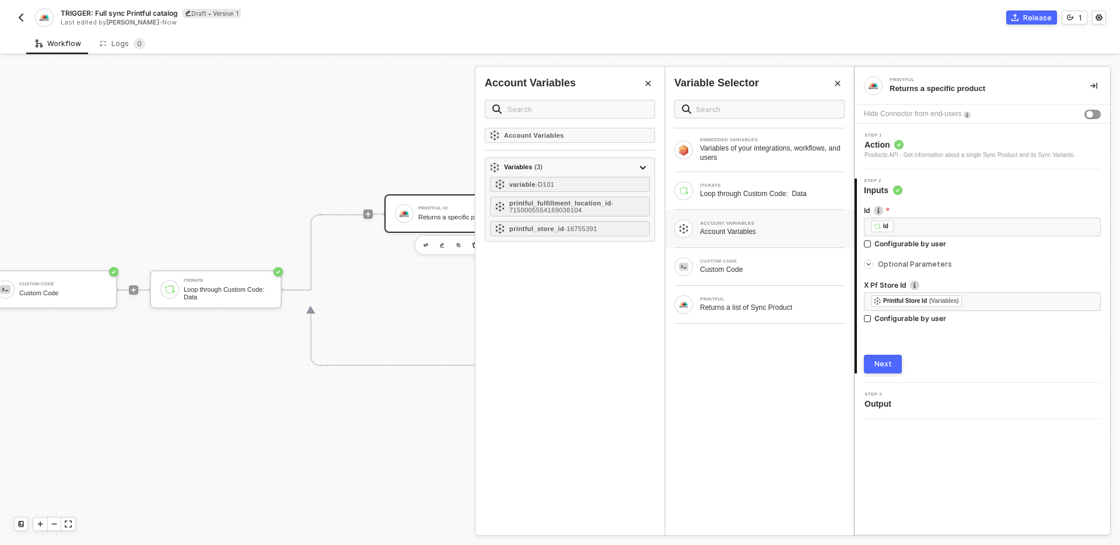
click at [885, 366] on div "Next" at bounding box center [882, 363] width 17 height 9
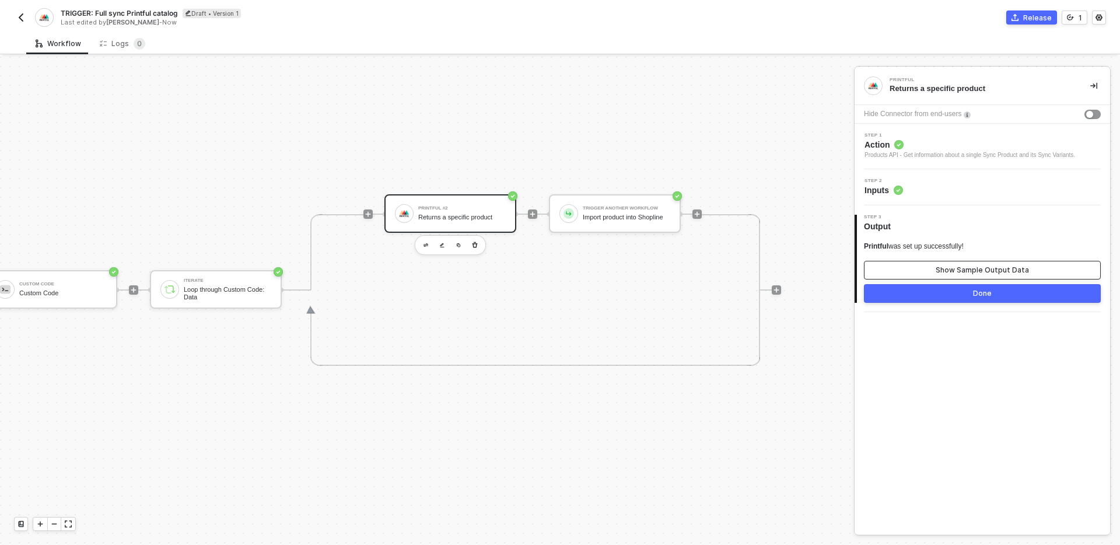
click at [945, 270] on div "Show Sample Output Data" at bounding box center [982, 269] width 93 height 9
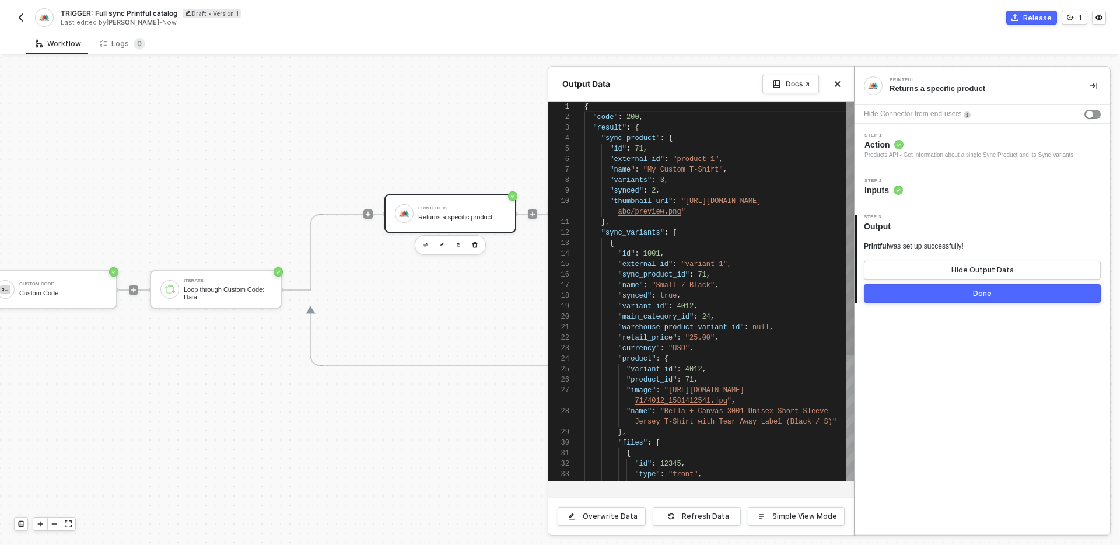
scroll to position [94, 0]
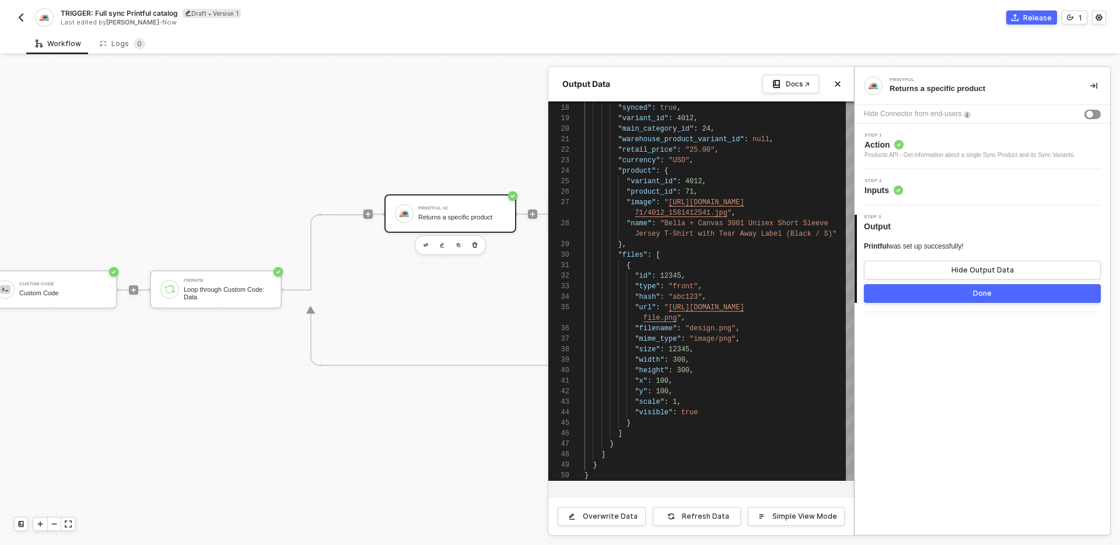
click at [907, 301] on button "Done" at bounding box center [982, 293] width 237 height 19
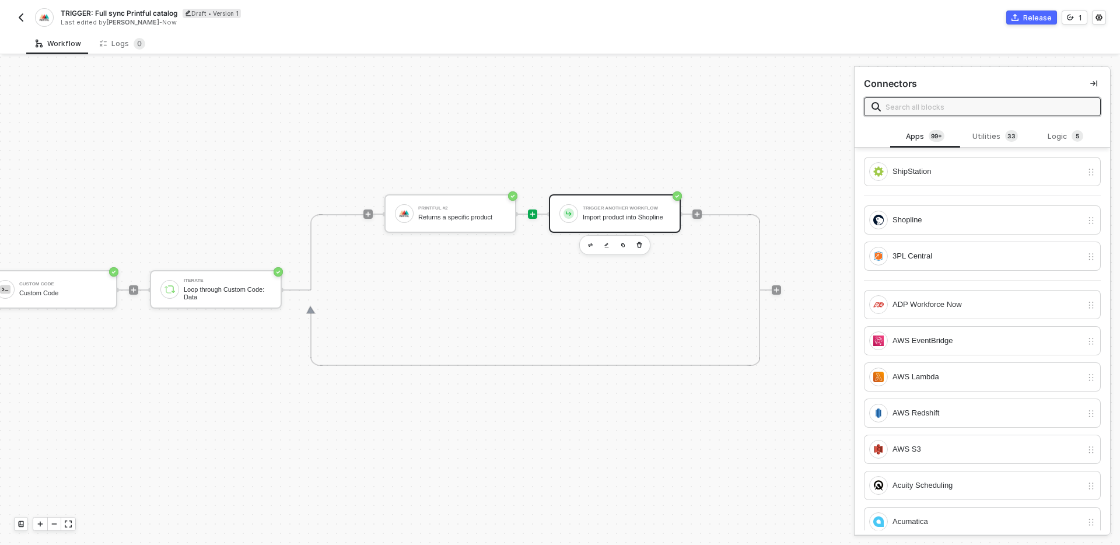
click at [607, 209] on div "Trigger Another Workflow Import product into Shopline" at bounding box center [626, 213] width 87 height 22
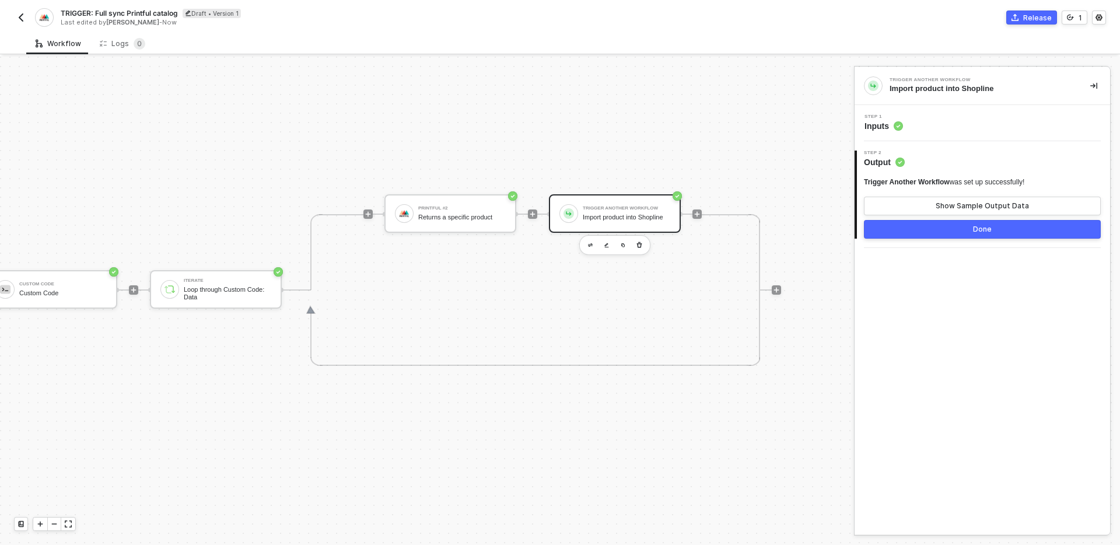
click at [985, 124] on div "Step 1 Inputs" at bounding box center [983, 122] width 253 height 17
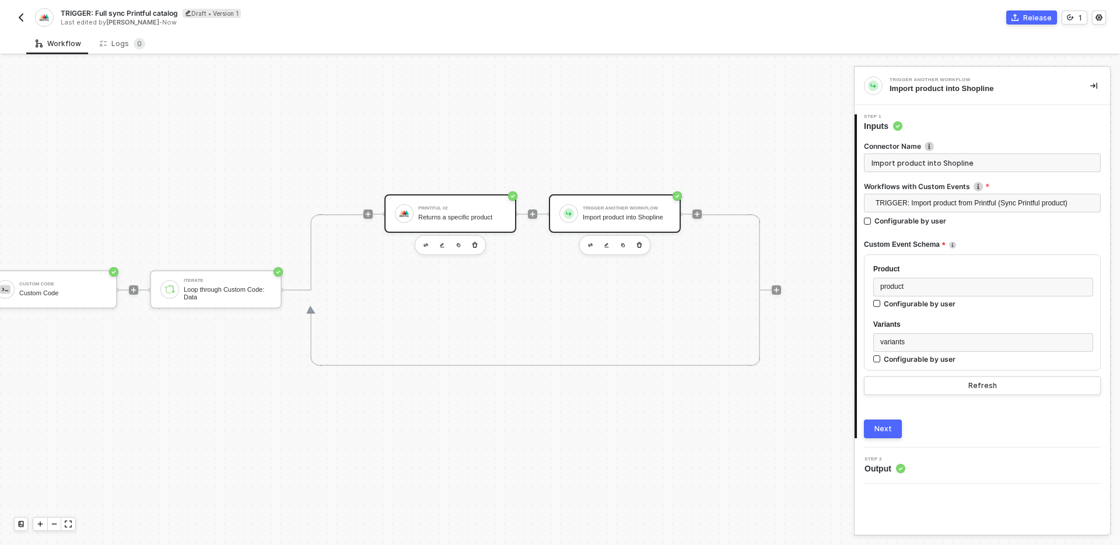
click at [463, 224] on div "Printful #2 Returns a specific product" at bounding box center [461, 213] width 87 height 22
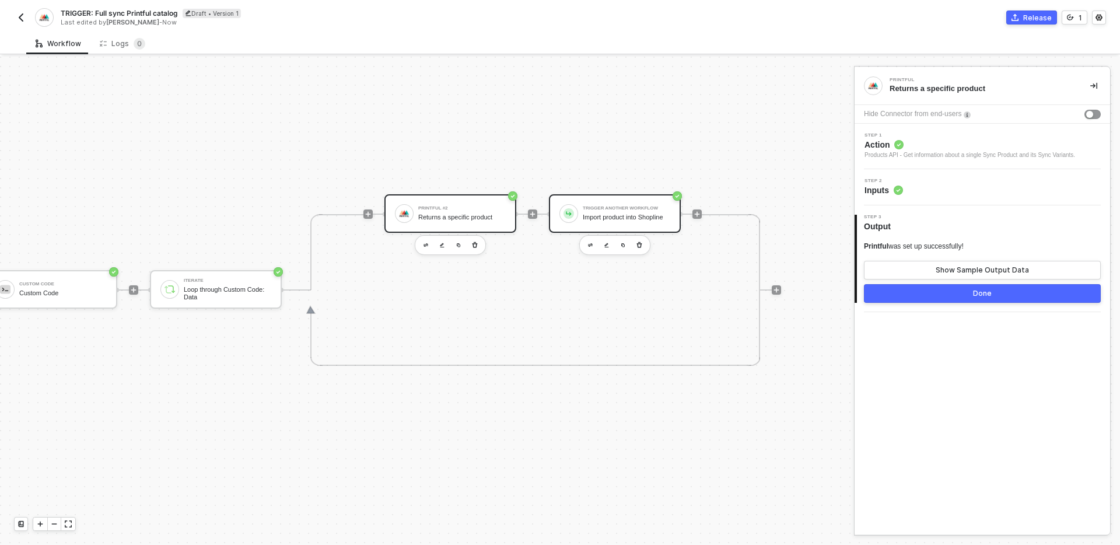
click at [576, 206] on div "Trigger Another Workflow Import product into Shopline" at bounding box center [615, 213] width 132 height 38
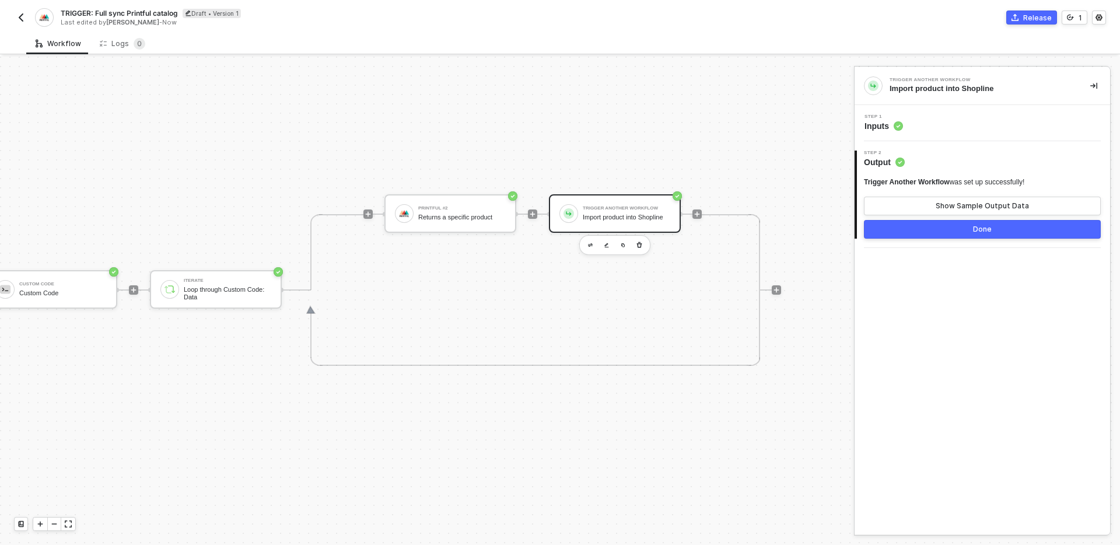
click at [957, 125] on div "Step 1 Inputs" at bounding box center [983, 122] width 253 height 17
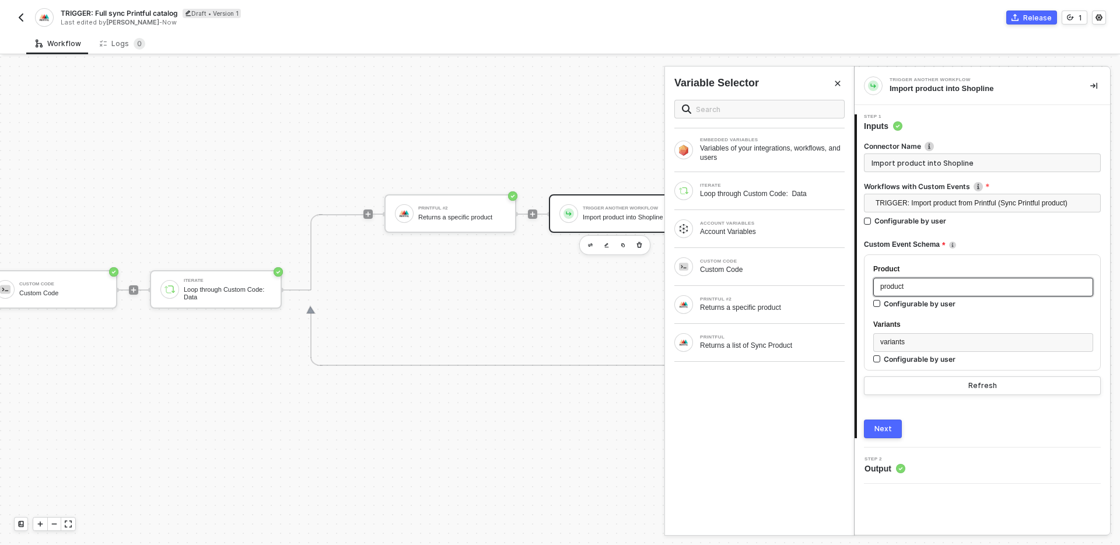
click at [926, 285] on div "product" at bounding box center [983, 286] width 206 height 11
click at [797, 304] on div "Returns a specific product" at bounding box center [772, 307] width 145 height 9
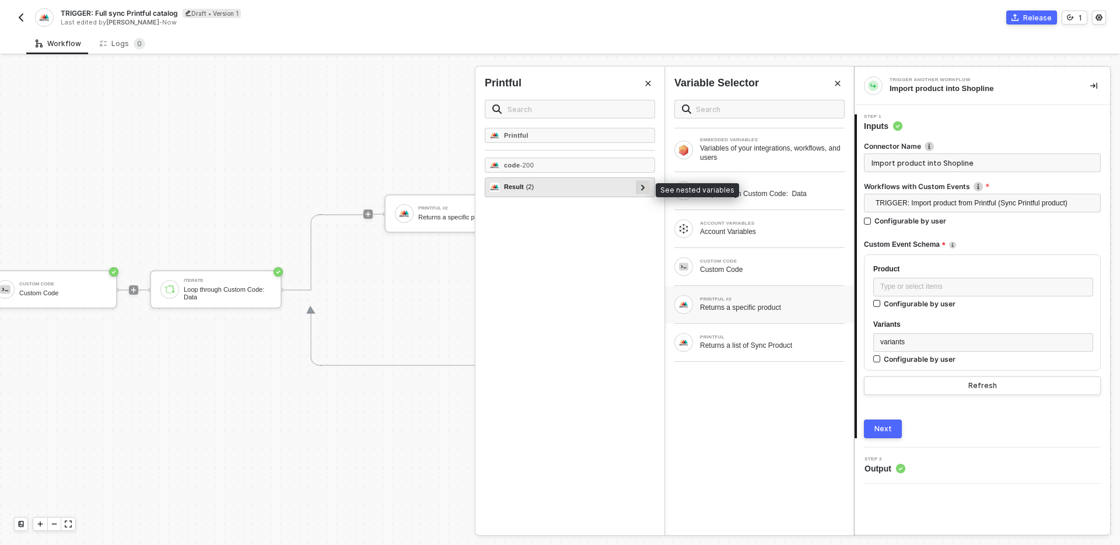
click at [644, 187] on icon at bounding box center [643, 187] width 4 height 6
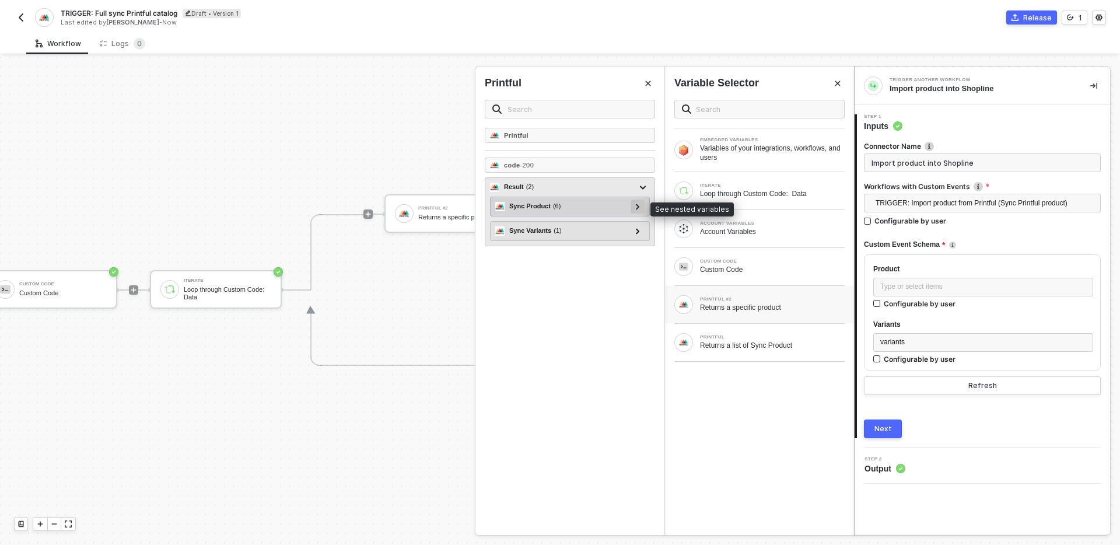
click at [638, 206] on icon at bounding box center [637, 207] width 3 height 6
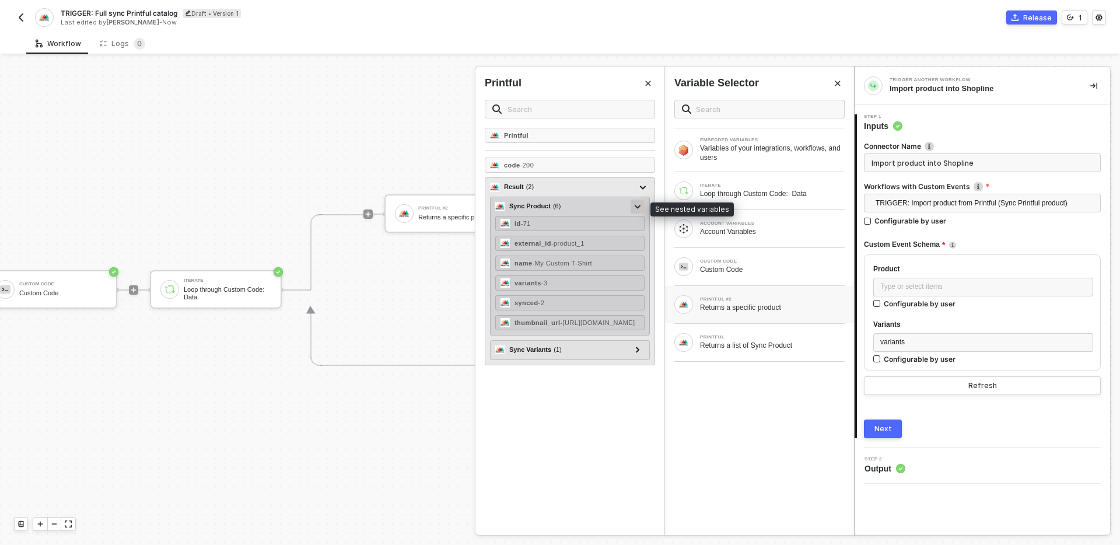
click at [638, 206] on icon at bounding box center [638, 207] width 6 height 4
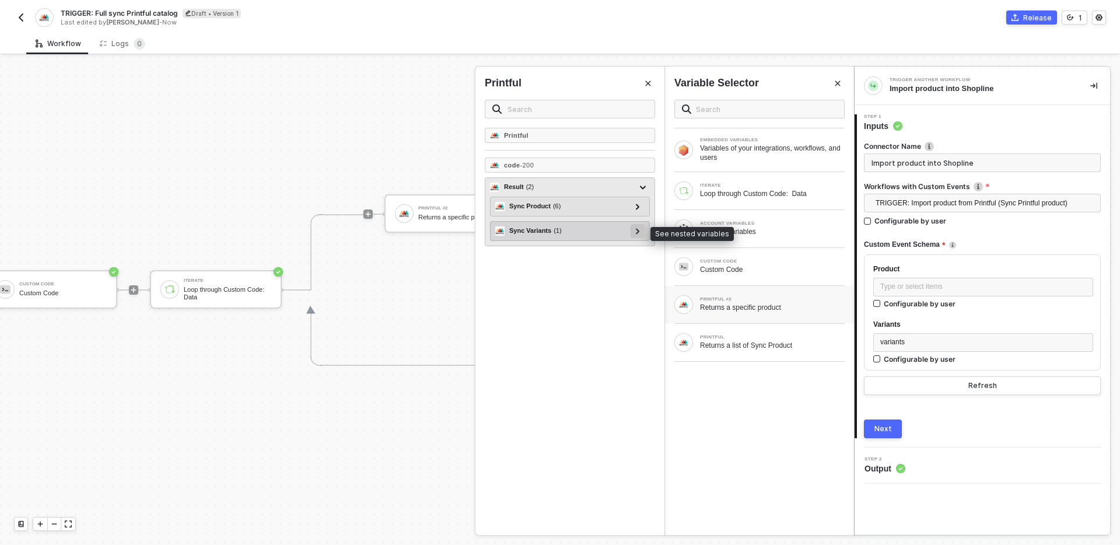
click at [635, 234] on div at bounding box center [638, 230] width 6 height 13
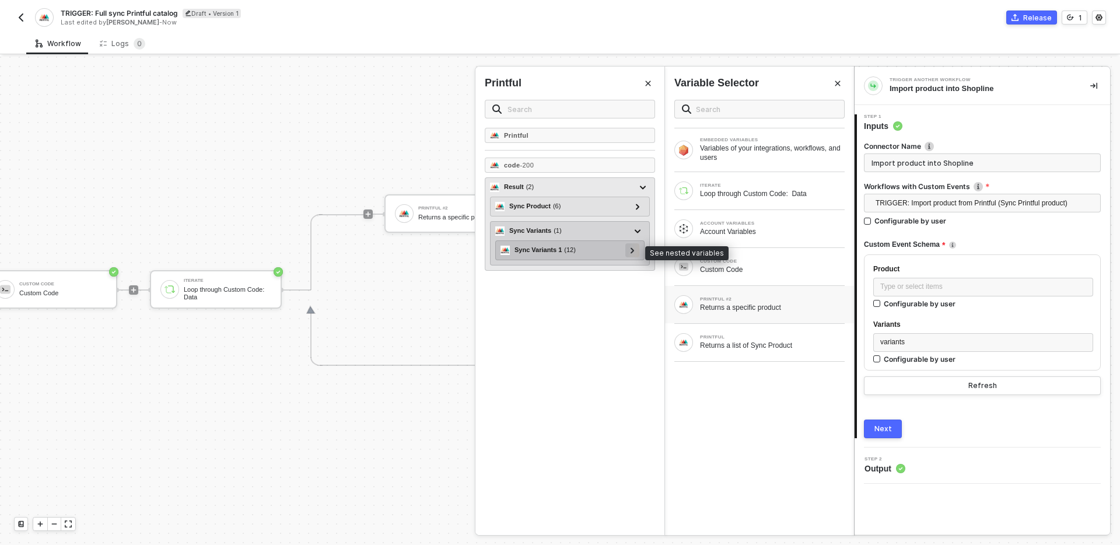
click at [634, 251] on div at bounding box center [632, 249] width 6 height 13
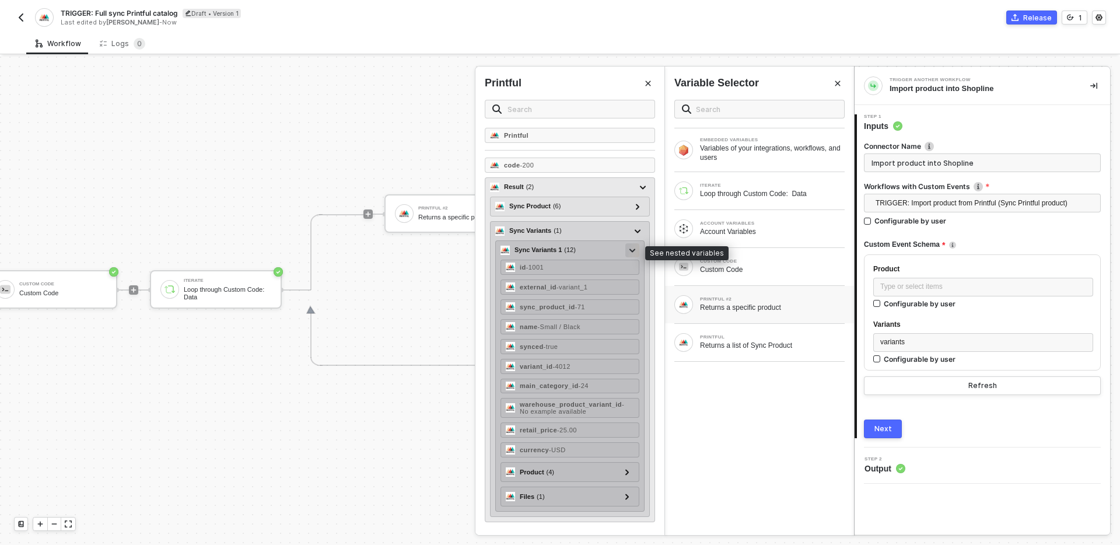
click at [634, 251] on icon at bounding box center [632, 250] width 6 height 4
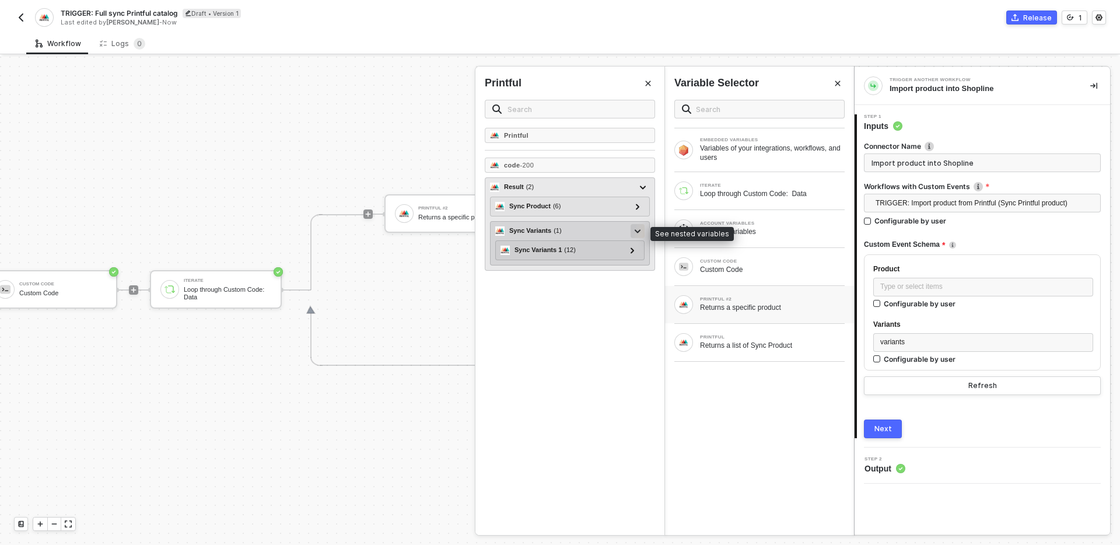
click at [640, 231] on icon at bounding box center [638, 231] width 6 height 4
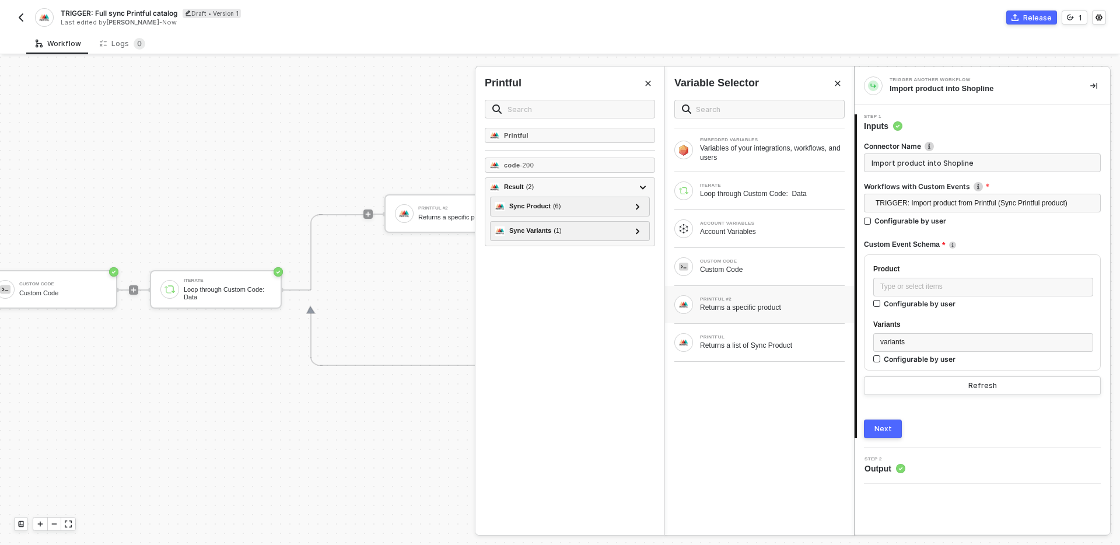
click at [608, 339] on div "Printful code - 200 Result ( 2 ) Sync Product ( 6 ) id - 71 external_id - produ…" at bounding box center [569, 331] width 189 height 407
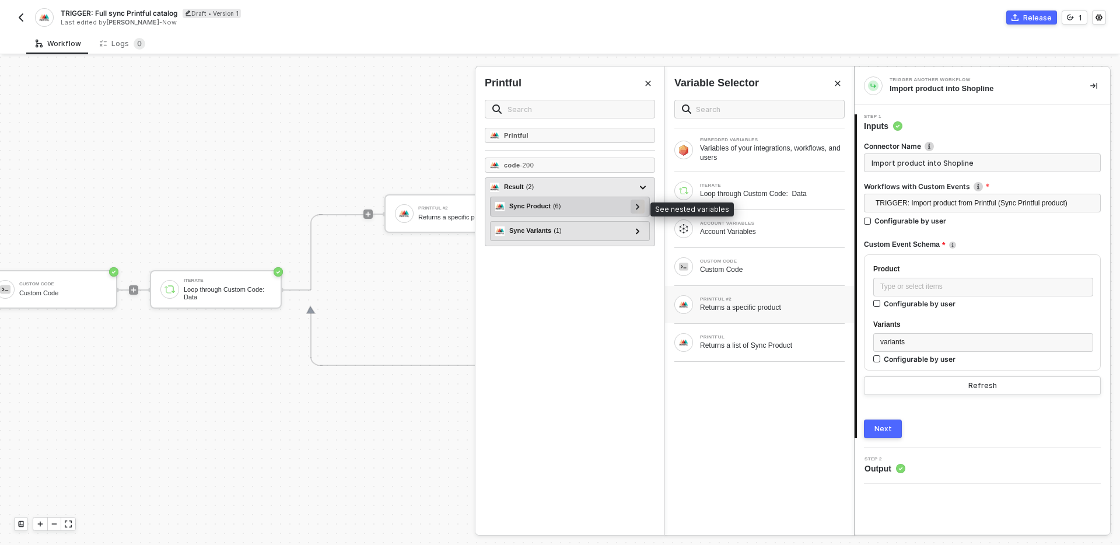
click at [636, 208] on icon at bounding box center [638, 207] width 4 height 6
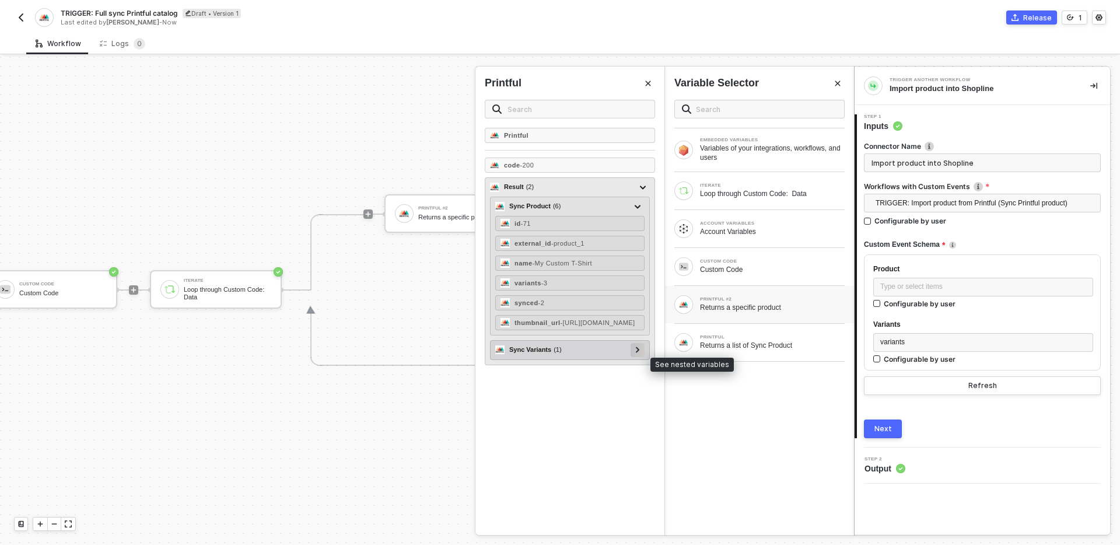
click at [636, 353] on icon at bounding box center [638, 350] width 4 height 6
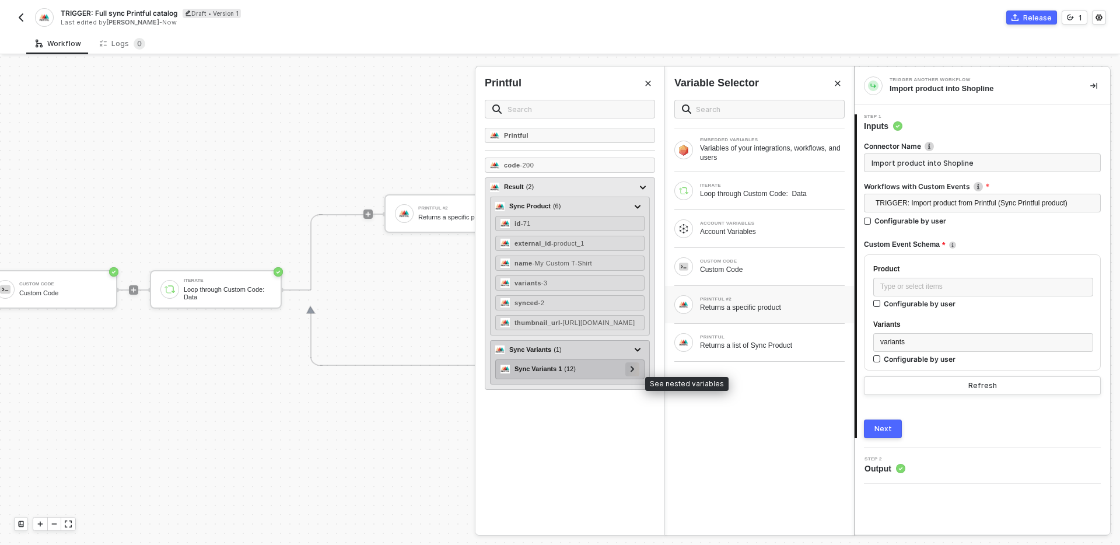
click at [636, 376] on div at bounding box center [632, 369] width 14 height 14
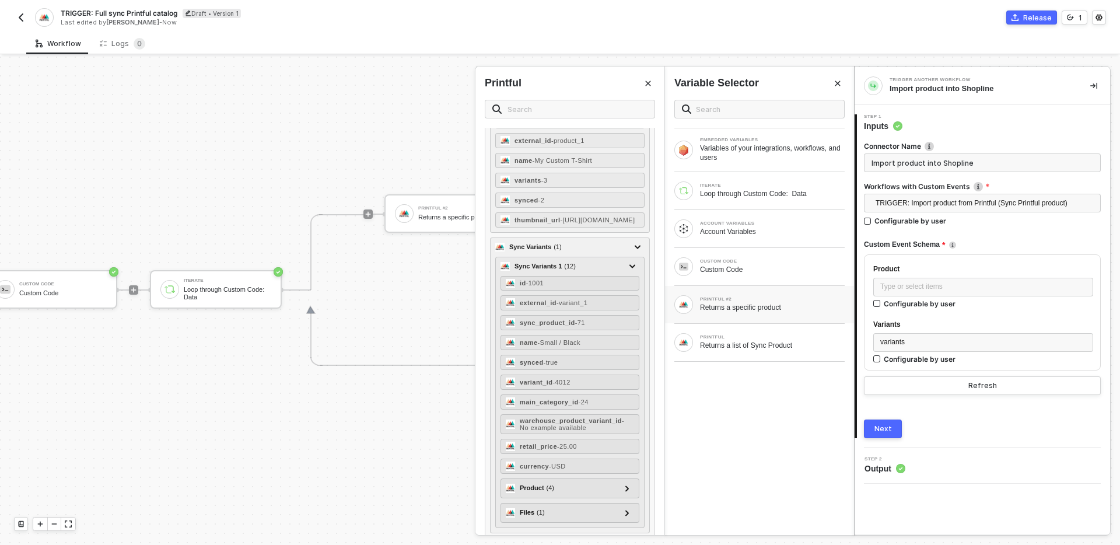
scroll to position [127, 0]
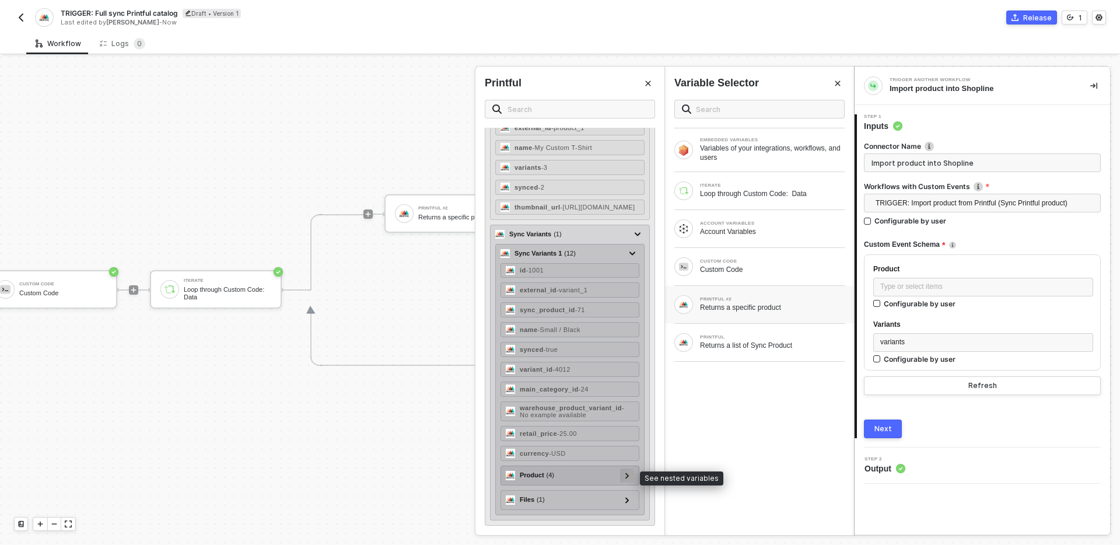
click at [626, 475] on icon at bounding box center [627, 475] width 4 height 6
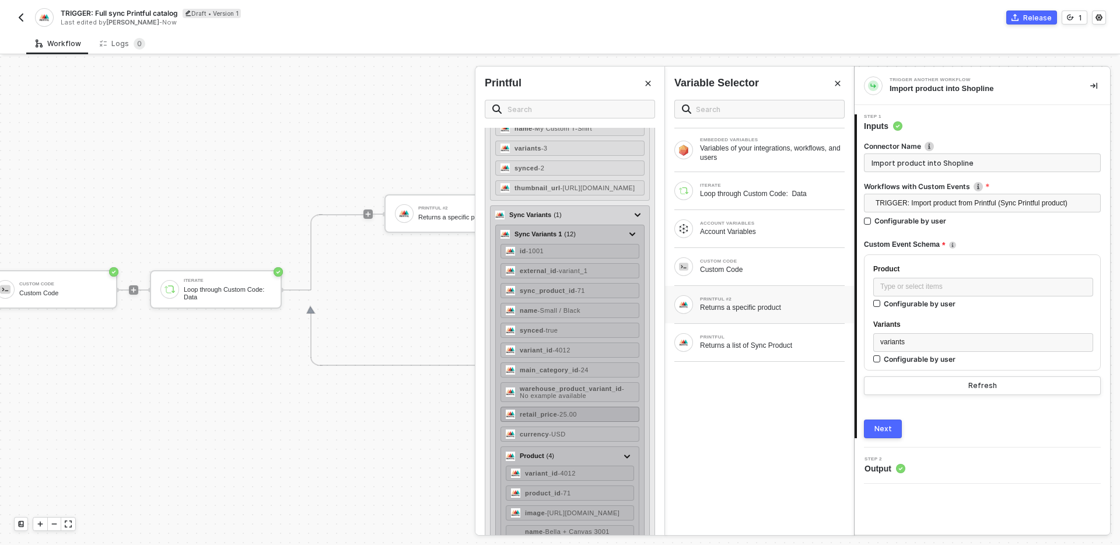
scroll to position [0, 0]
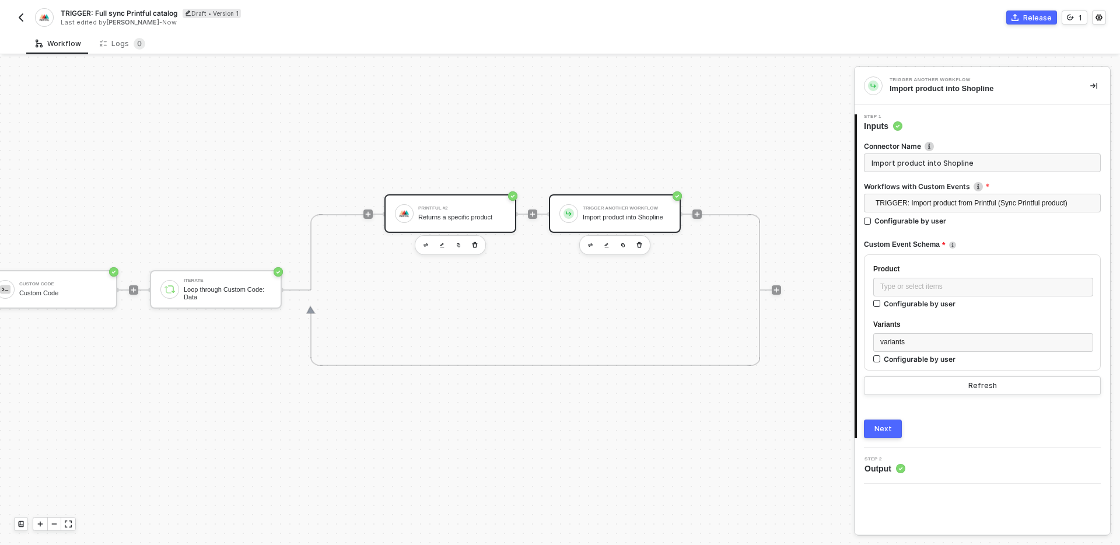
click at [474, 217] on div "Returns a specific product" at bounding box center [461, 217] width 87 height 8
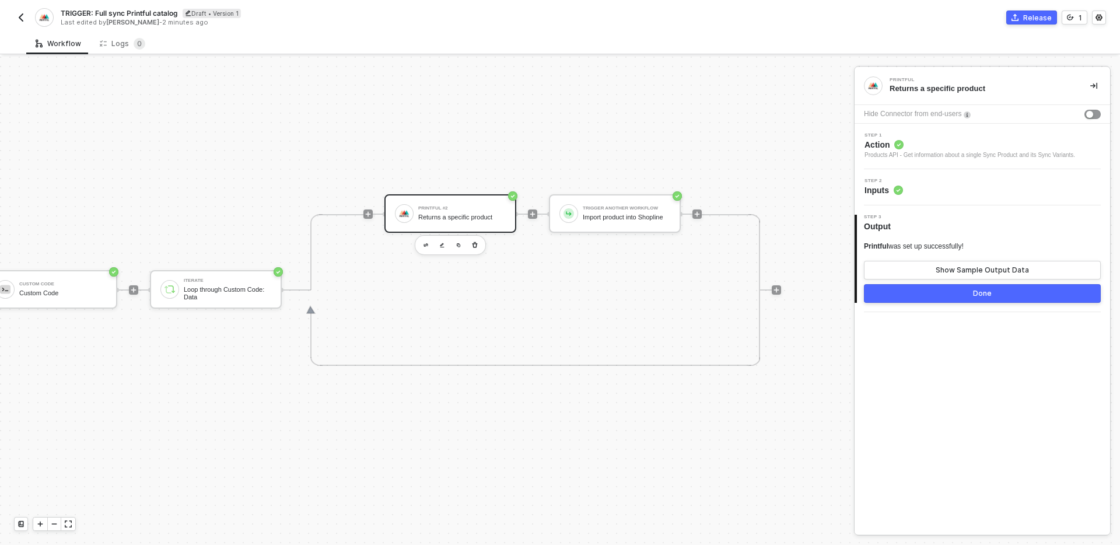
click at [983, 147] on span "Action" at bounding box center [969, 145] width 211 height 12
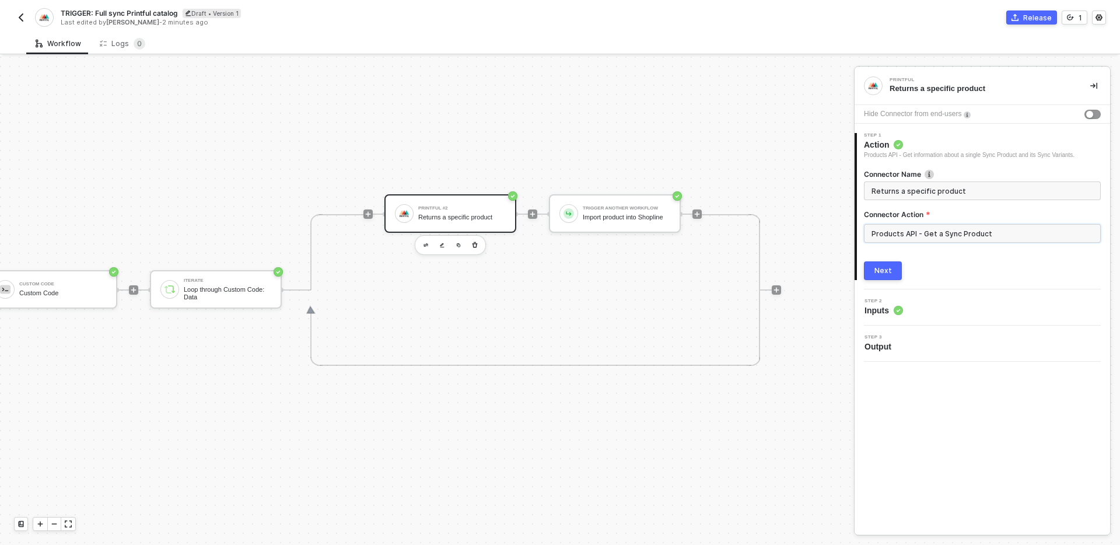
click at [1007, 224] on input "Products API - Get a Sync Product" at bounding box center [982, 233] width 237 height 19
